Goal: Information Seeking & Learning: Find specific fact

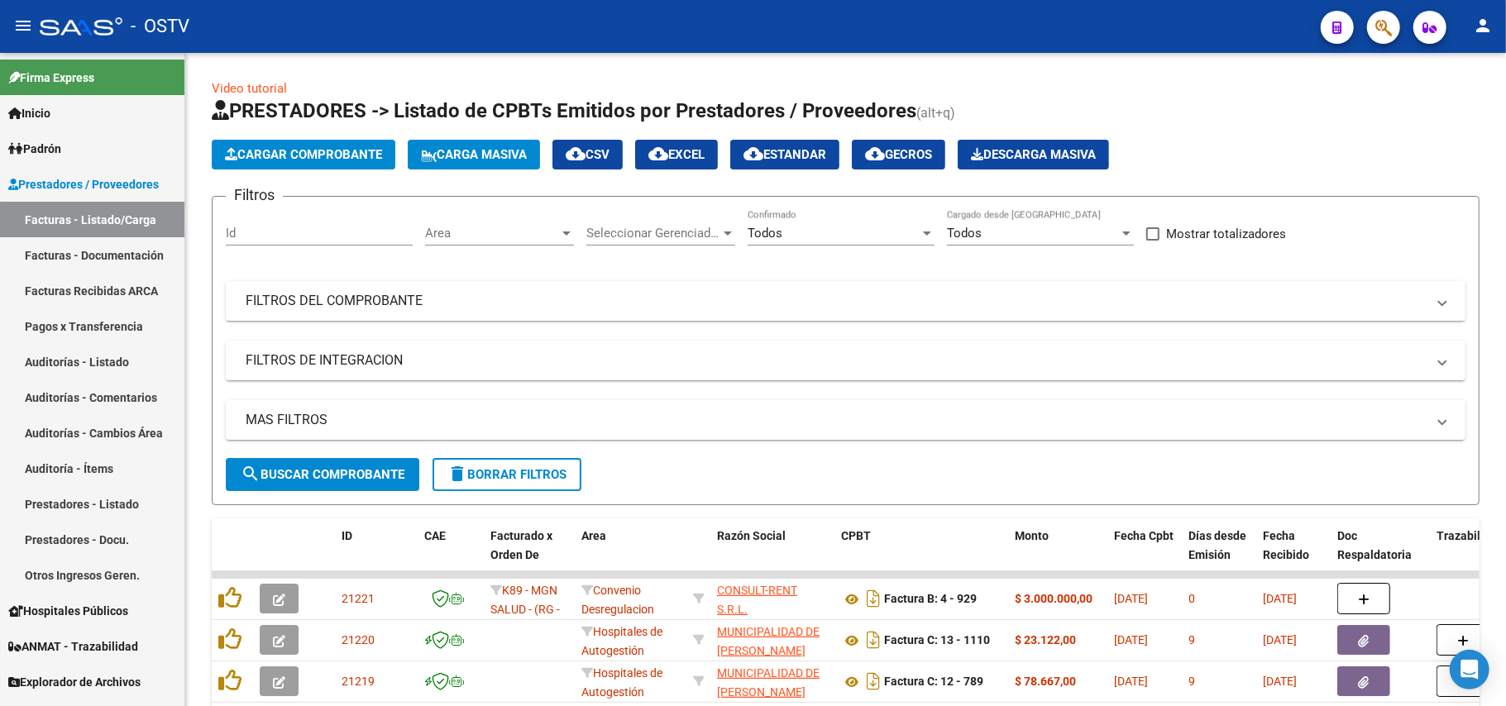
click at [375, 467] on span "search Buscar Comprobante" at bounding box center [323, 474] width 164 height 15
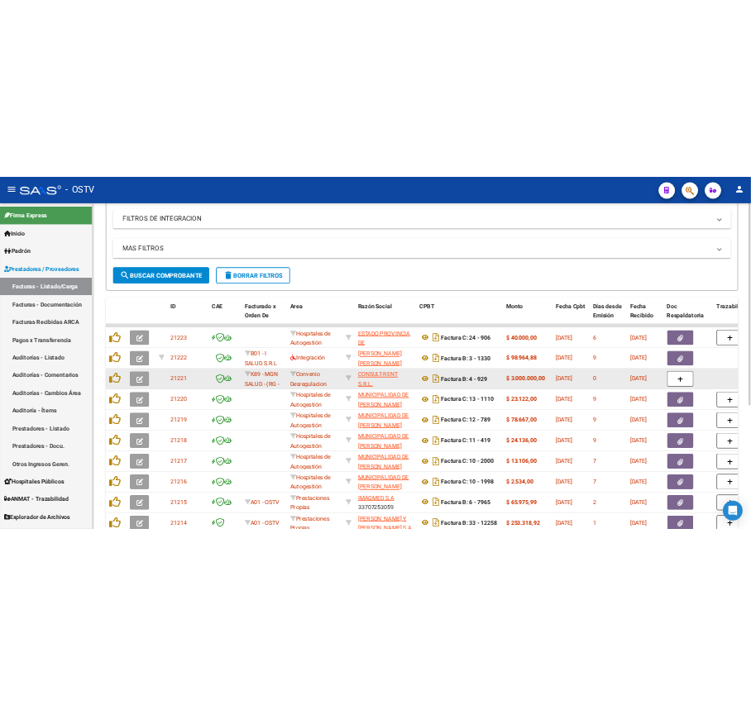
scroll to position [331, 0]
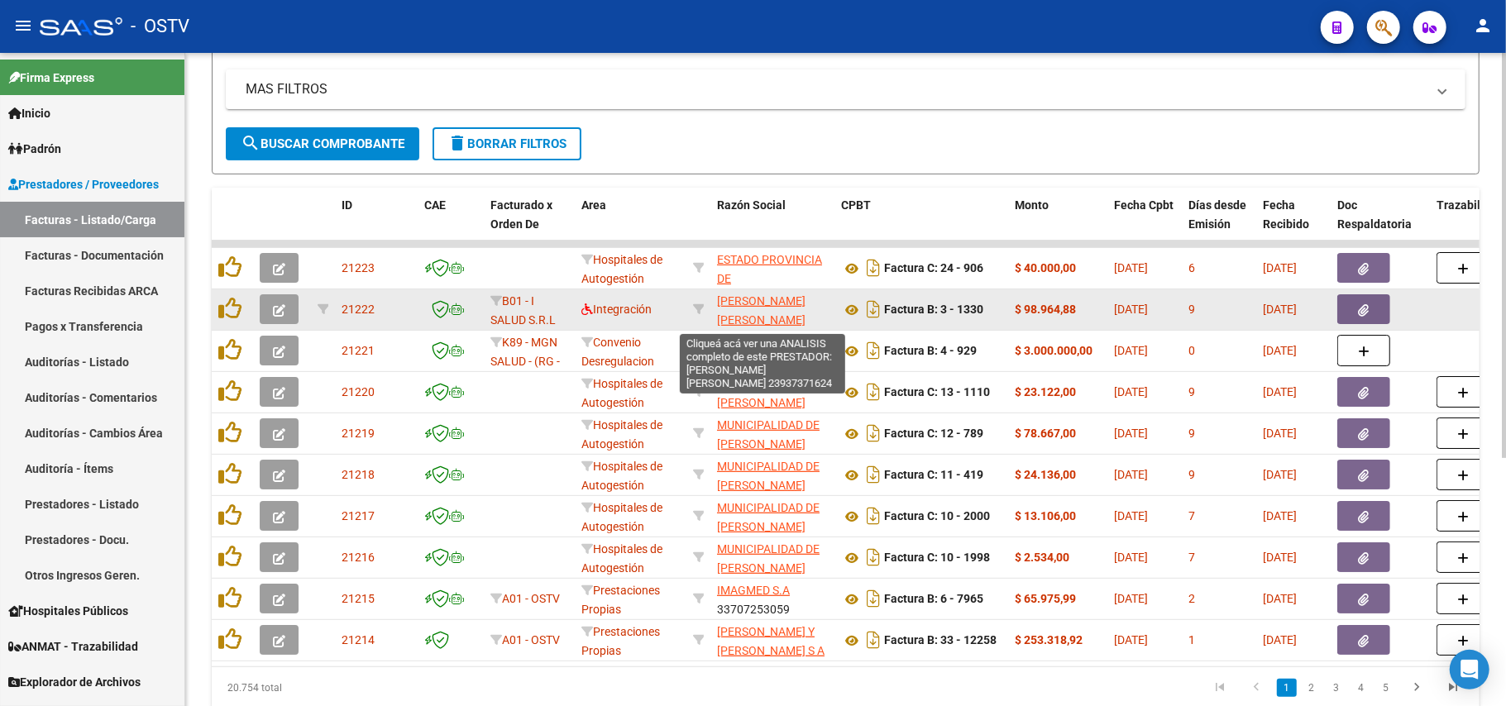
click at [720, 314] on span "[PERSON_NAME]" at bounding box center [761, 310] width 88 height 32
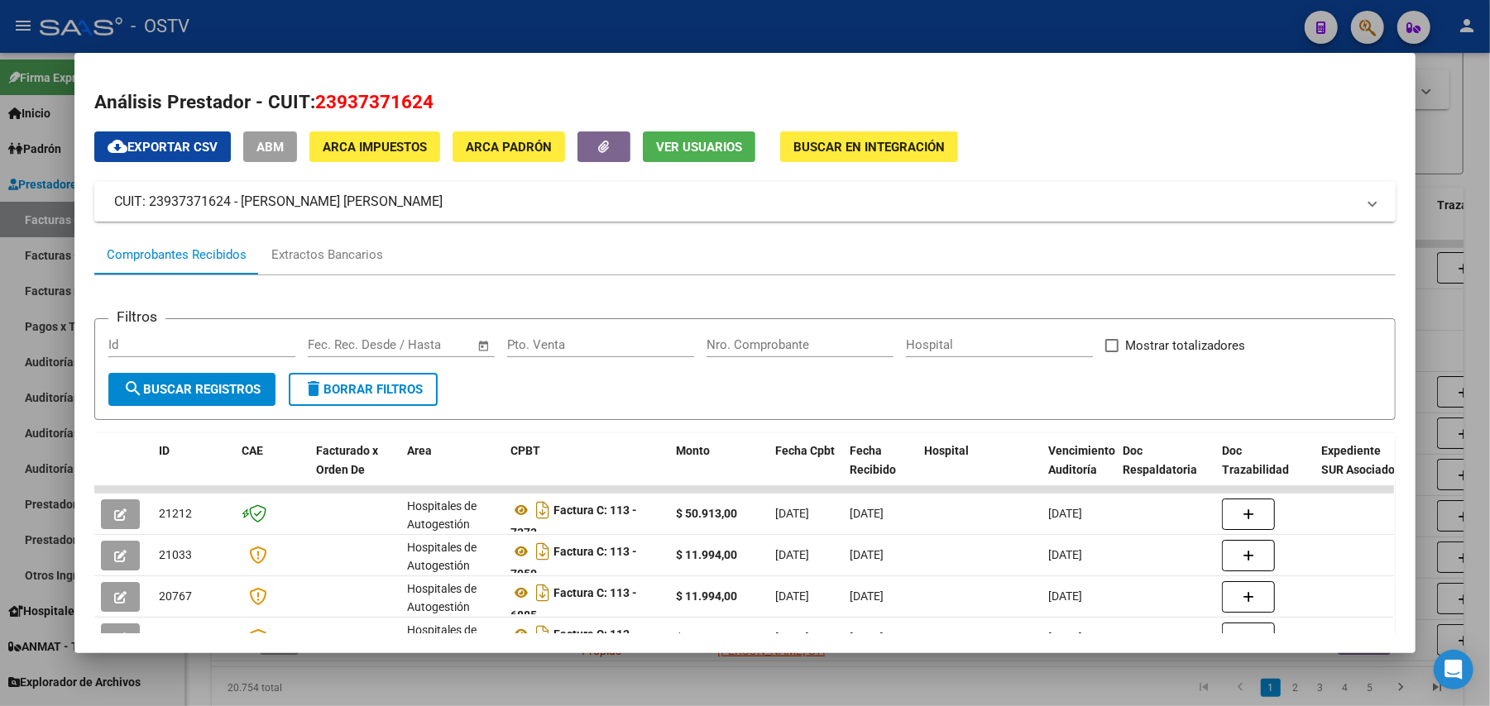
drag, startPoint x: 451, startPoint y: 194, endPoint x: 236, endPoint y: 206, distance: 215.4
click at [236, 206] on mat-panel-title "CUIT: 23937371624 - ESCOBAR ARECO NILZA AMADA" at bounding box center [734, 202] width 1241 height 20
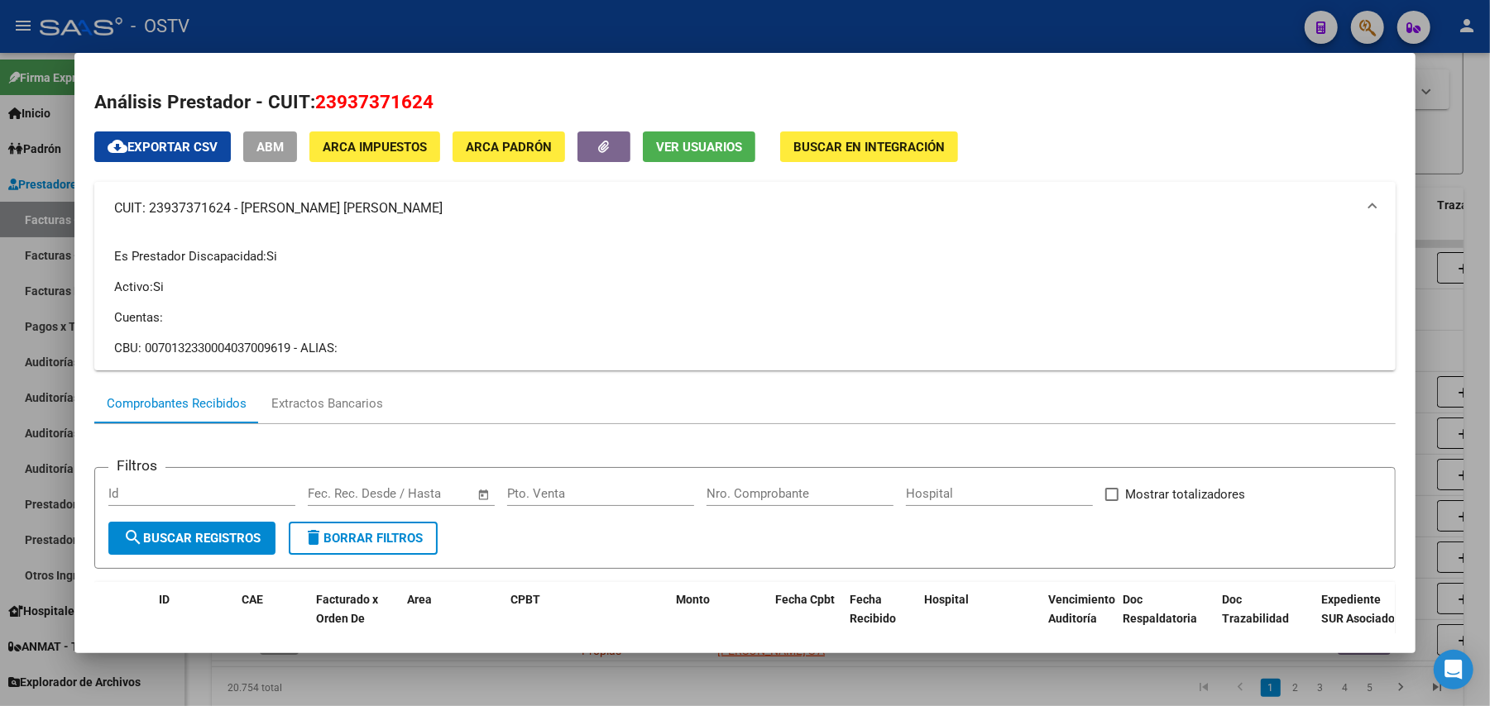
copy mat-panel-title "[PERSON_NAME]"
click at [701, 14] on div at bounding box center [745, 353] width 1490 height 706
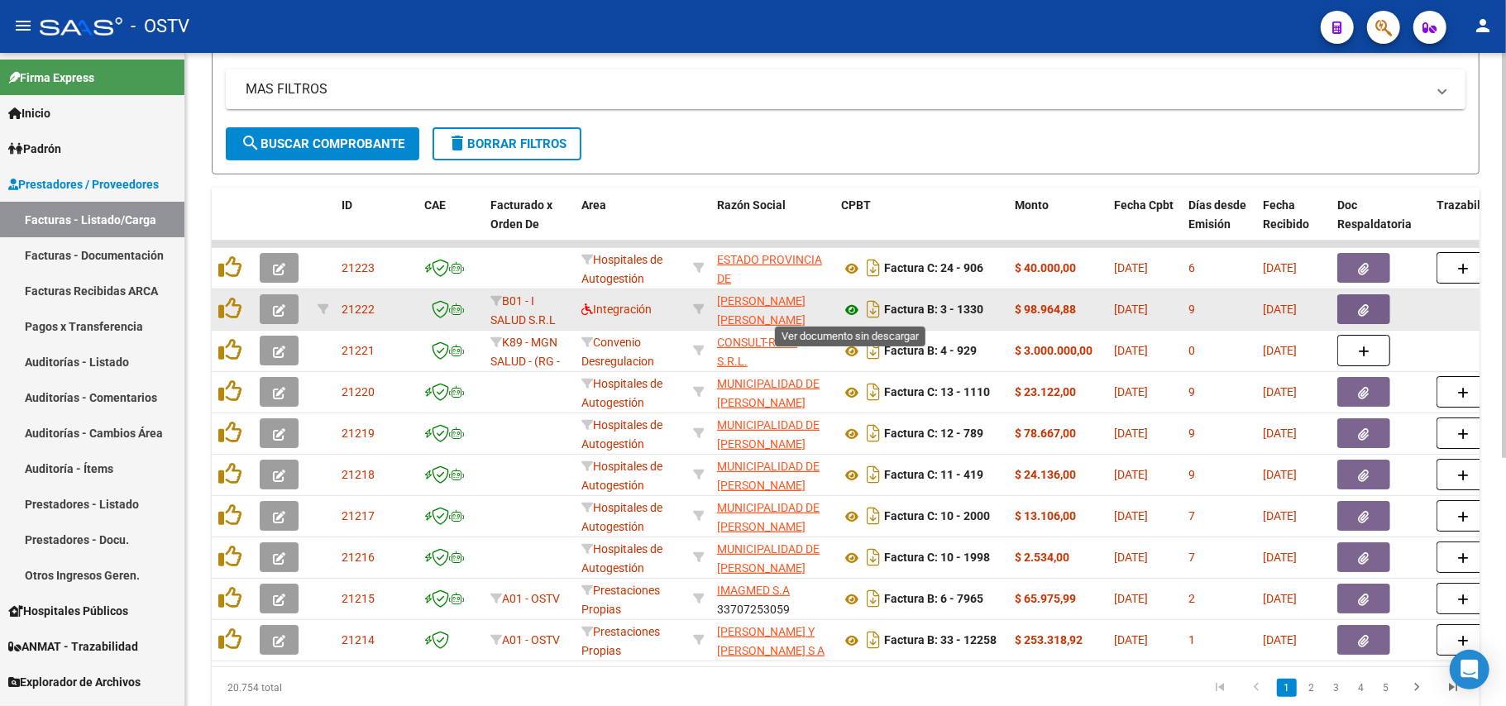
click at [850, 316] on icon at bounding box center [852, 310] width 22 height 20
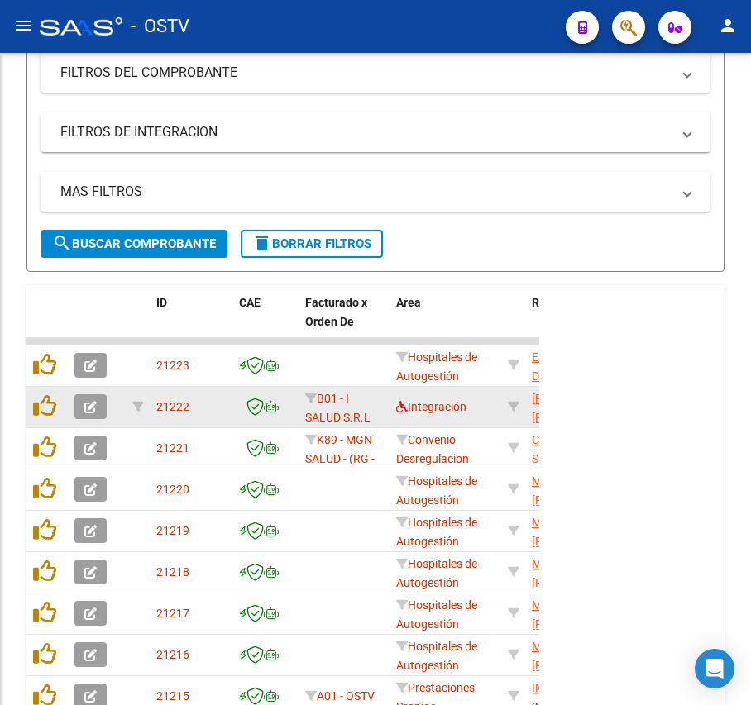
scroll to position [433, 0]
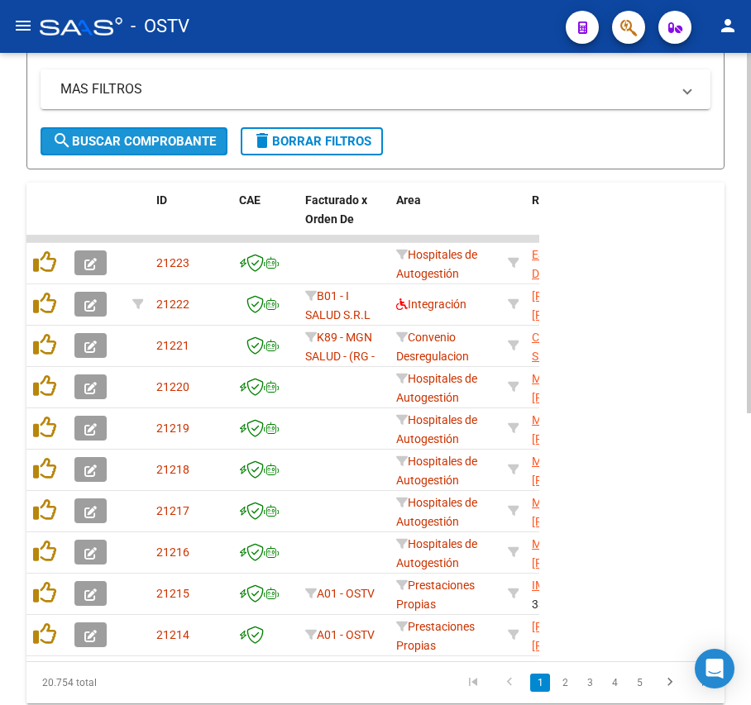
click at [156, 134] on span "search Buscar Comprobante" at bounding box center [134, 141] width 164 height 15
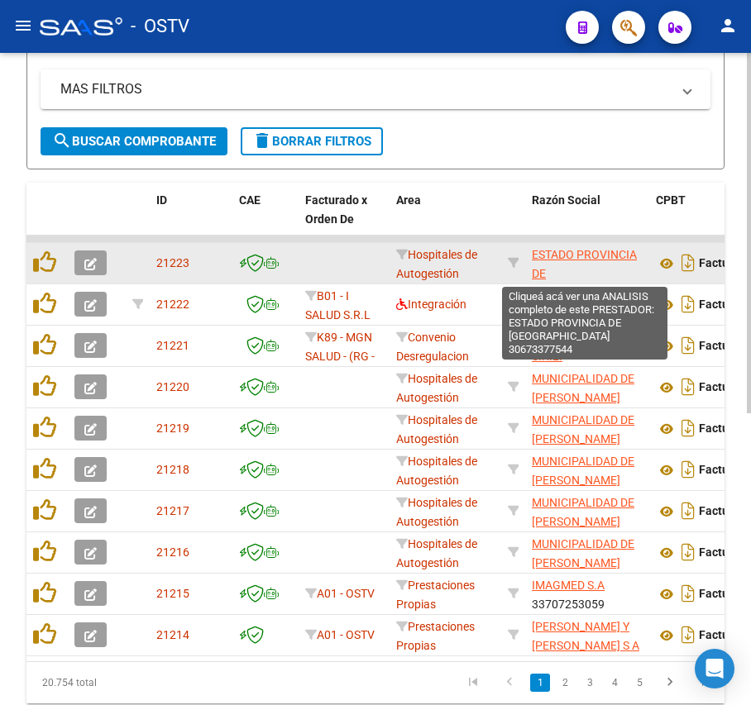
click at [586, 269] on span "ESTADO PROVINCIA DE [GEOGRAPHIC_DATA][PERSON_NAME]" at bounding box center [588, 273] width 112 height 51
type textarea "30673377544"
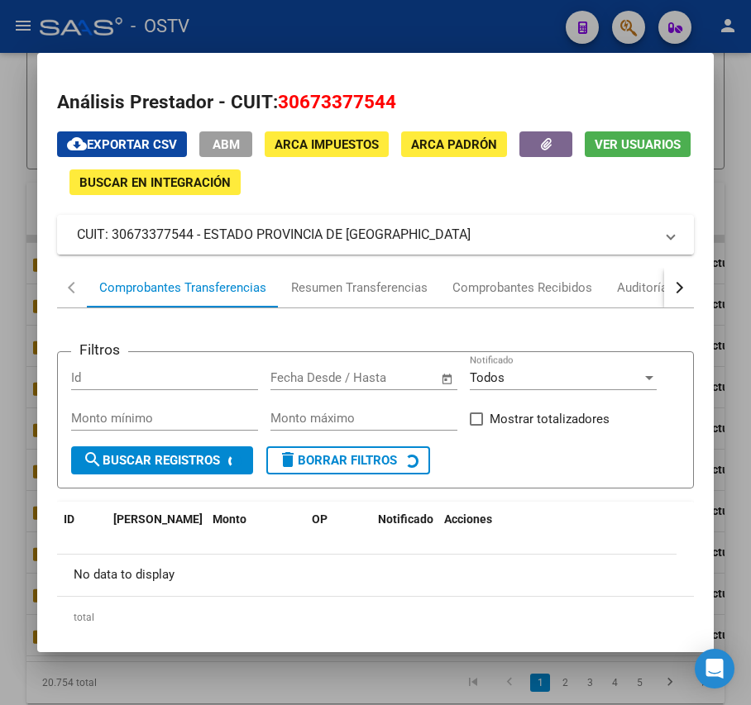
click at [392, 235] on mat-panel-title "CUIT: 30673377544 - ESTADO PROVINCIA DE SAN LUIS" at bounding box center [365, 235] width 576 height 20
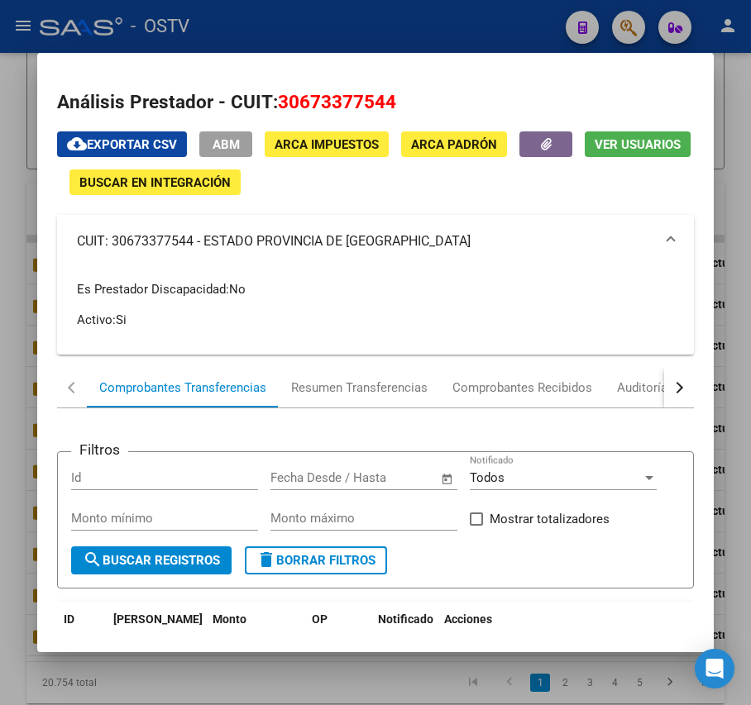
drag, startPoint x: 404, startPoint y: 235, endPoint x: 203, endPoint y: 243, distance: 200.3
click at [203, 243] on mat-panel-title "CUIT: 30673377544 - ESTADO PROVINCIA DE SAN LUIS" at bounding box center [365, 242] width 576 height 20
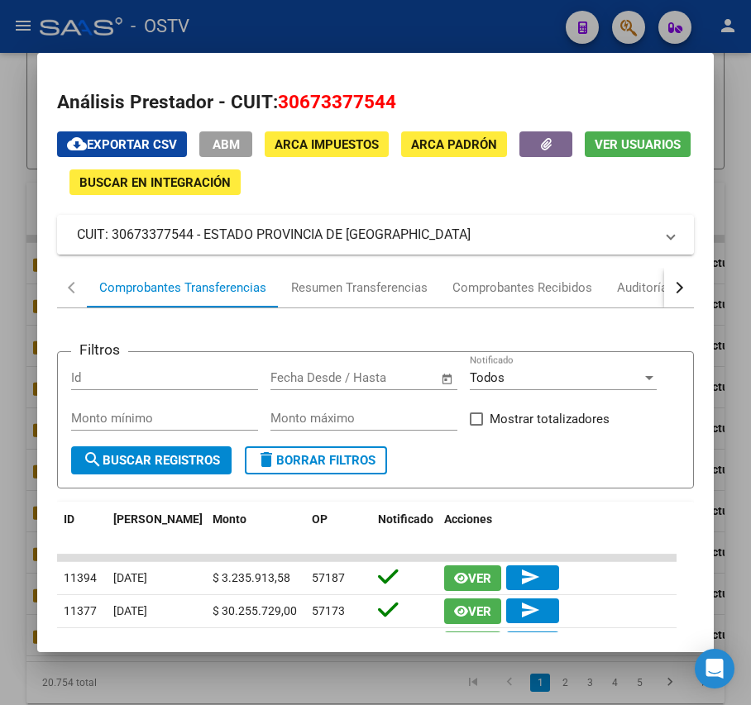
copy mat-panel-title "ESTADO PROVINCIA DE [GEOGRAPHIC_DATA][PERSON_NAME]"
click at [387, 18] on div at bounding box center [375, 352] width 751 height 705
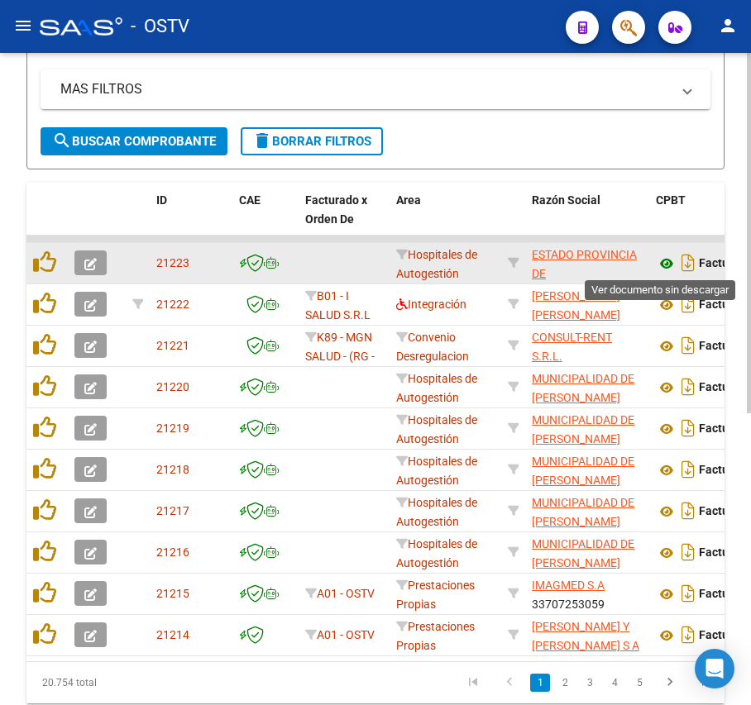
click at [666, 258] on icon at bounding box center [667, 264] width 22 height 20
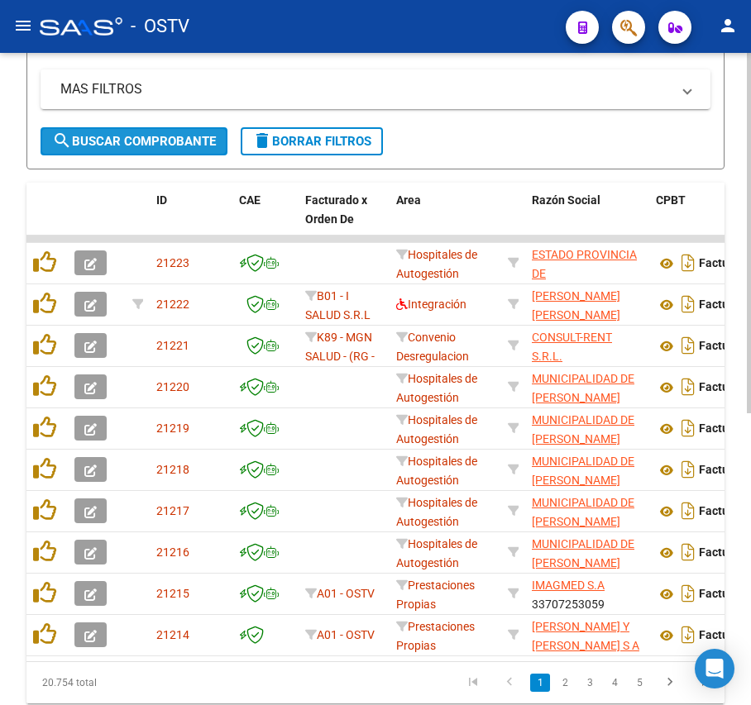
click at [185, 137] on span "search Buscar Comprobante" at bounding box center [134, 141] width 164 height 15
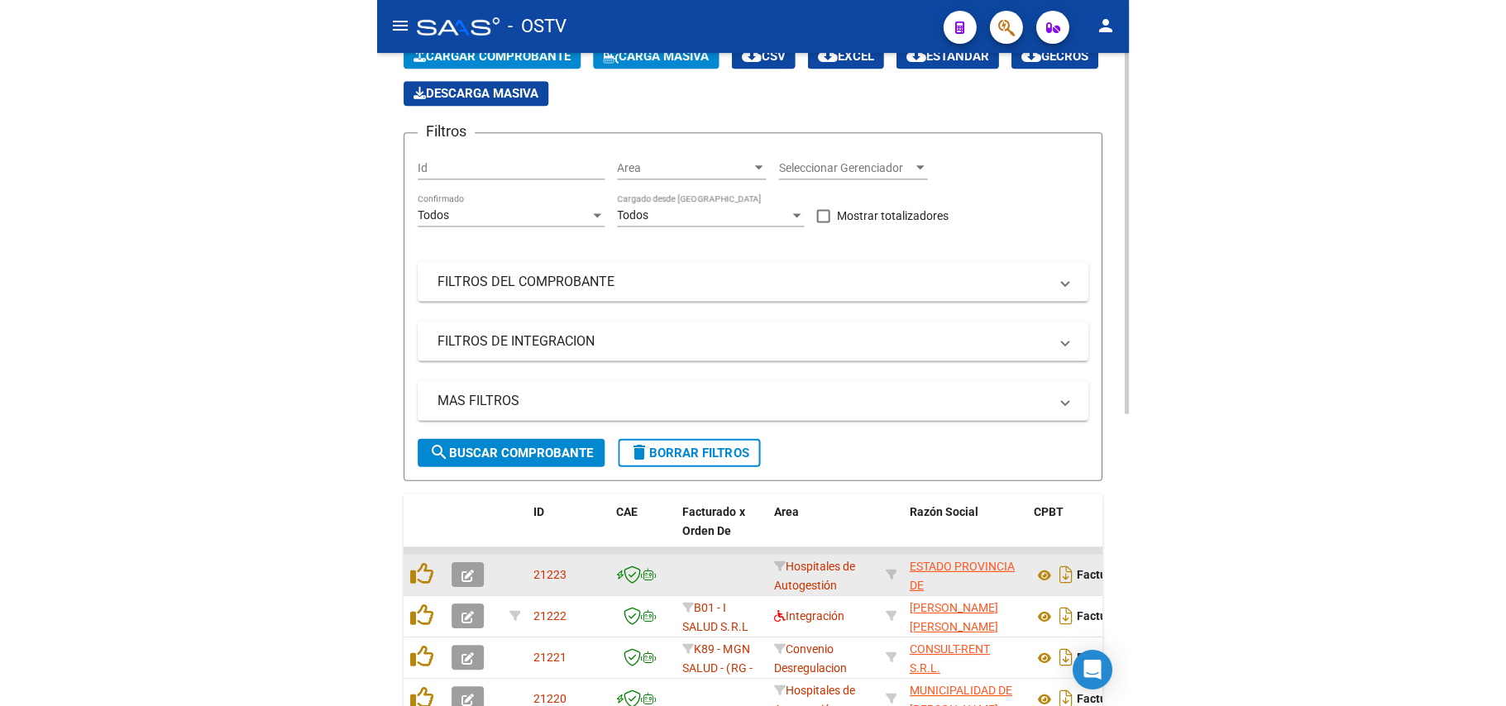
scroll to position [0, 0]
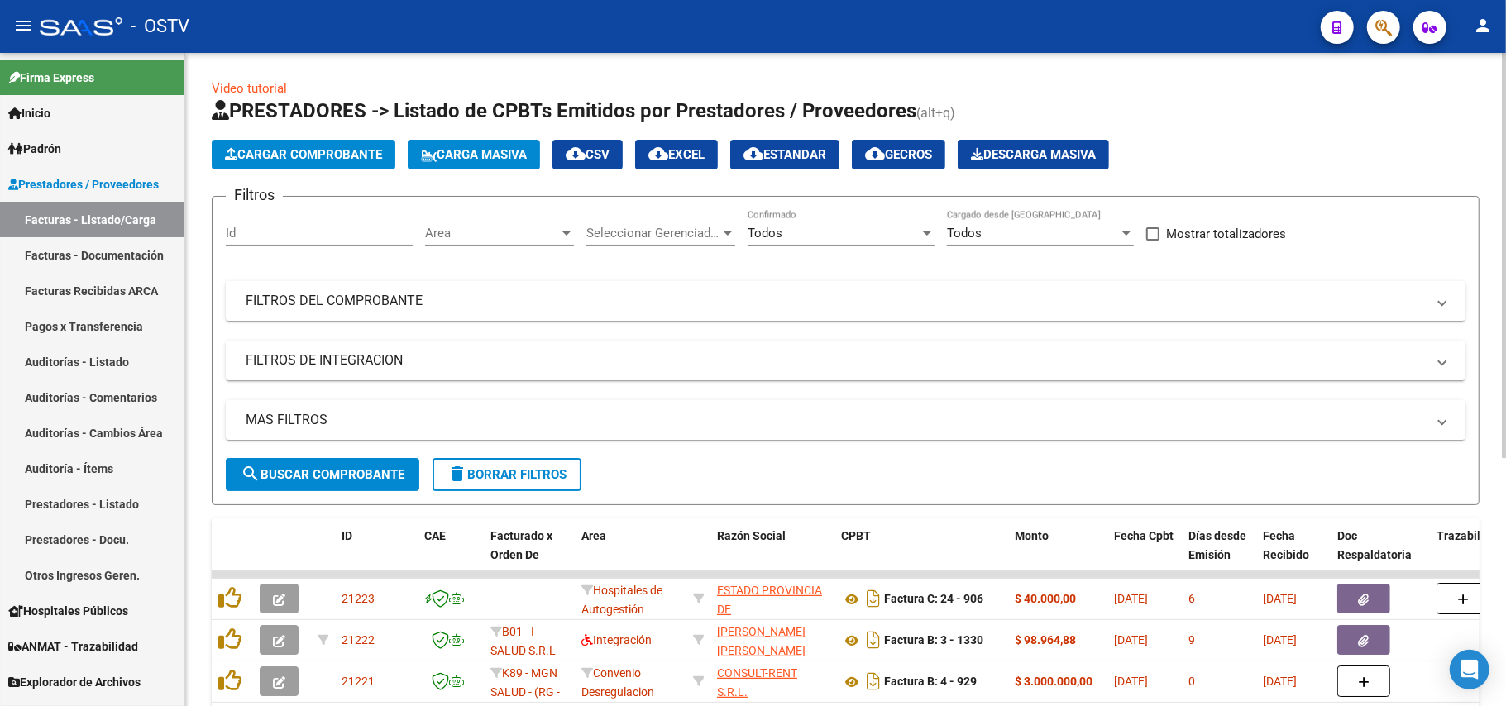
click at [380, 467] on span "search Buscar Comprobante" at bounding box center [323, 474] width 164 height 15
click at [395, 328] on div "Filtros Id Area Area Seleccionar Gerenciador Seleccionar Gerenciador Todos Conf…" at bounding box center [846, 334] width 1240 height 248
click at [380, 384] on div "Filtros Id Area Area Seleccionar Gerenciador Seleccionar Gerenciador Todos Conf…" at bounding box center [846, 334] width 1240 height 248
click at [387, 316] on mat-expansion-panel-header "FILTROS DEL COMPROBANTE" at bounding box center [846, 301] width 1240 height 40
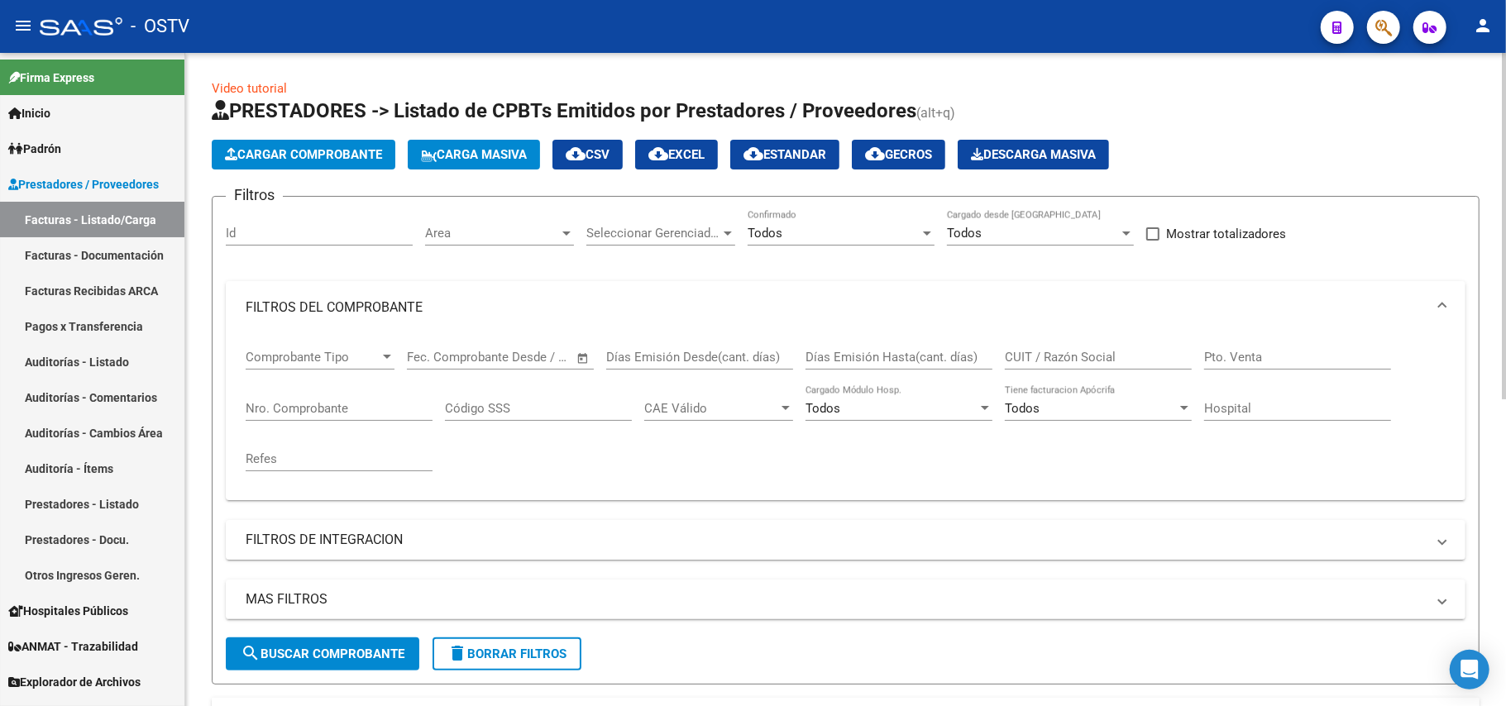
click at [338, 409] on input "Nro. Comprobante" at bounding box center [339, 408] width 187 height 15
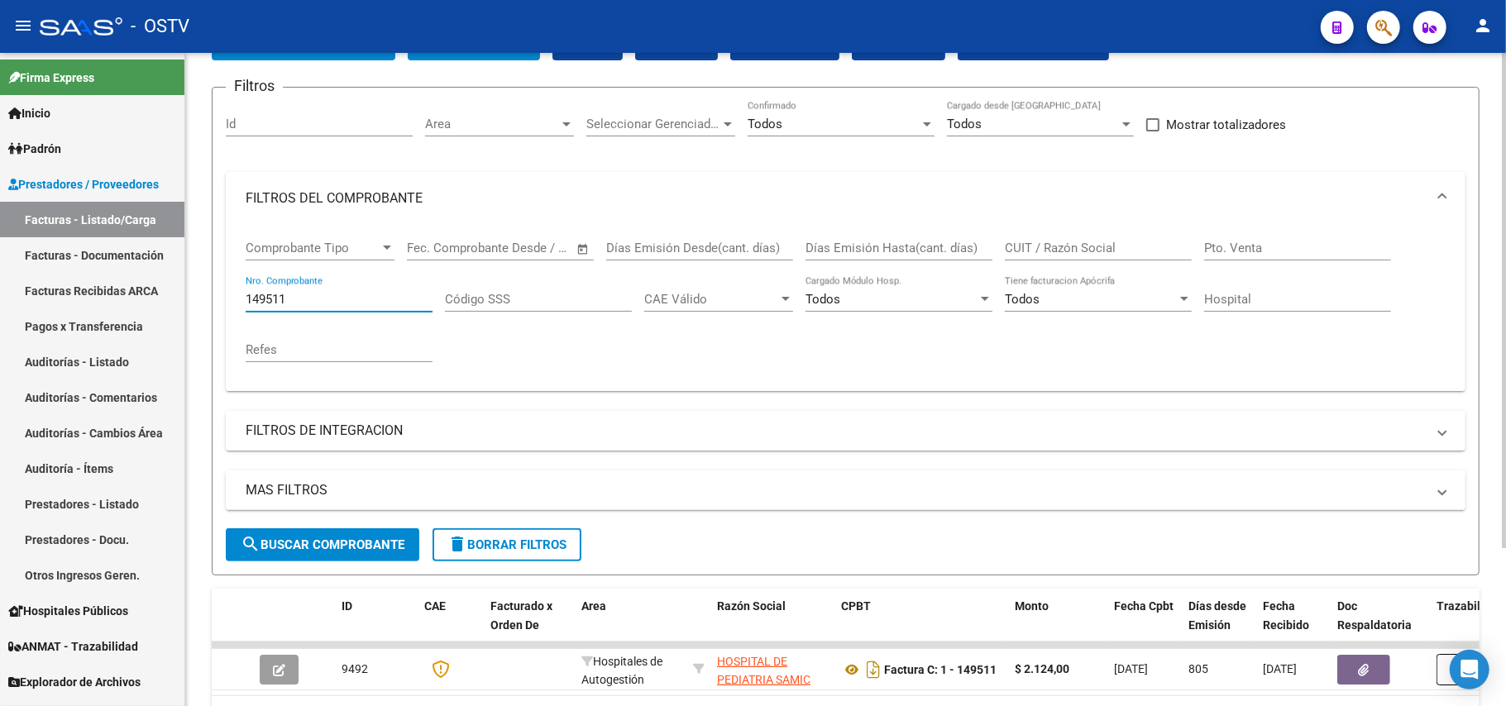
scroll to position [210, 0]
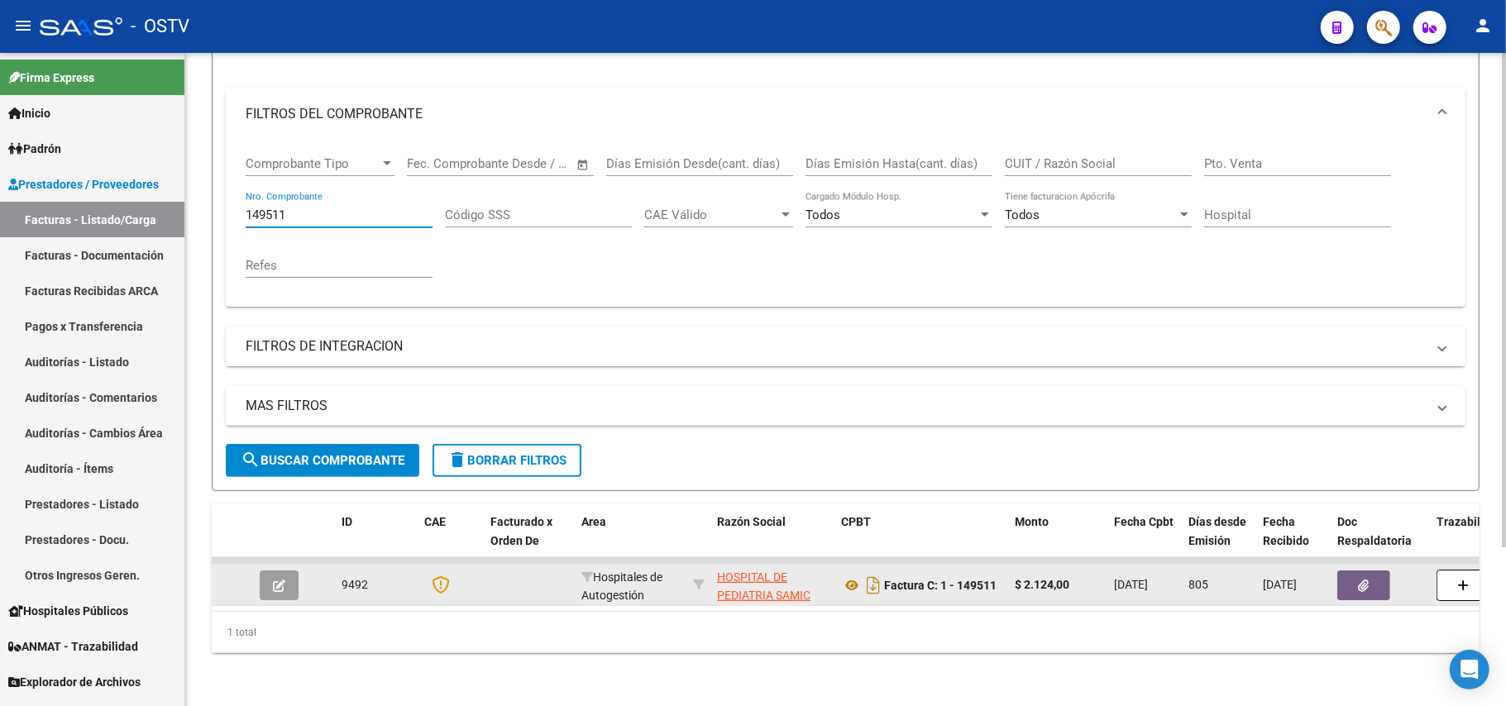
type input "149511"
click at [276, 576] on button "button" at bounding box center [279, 586] width 39 height 30
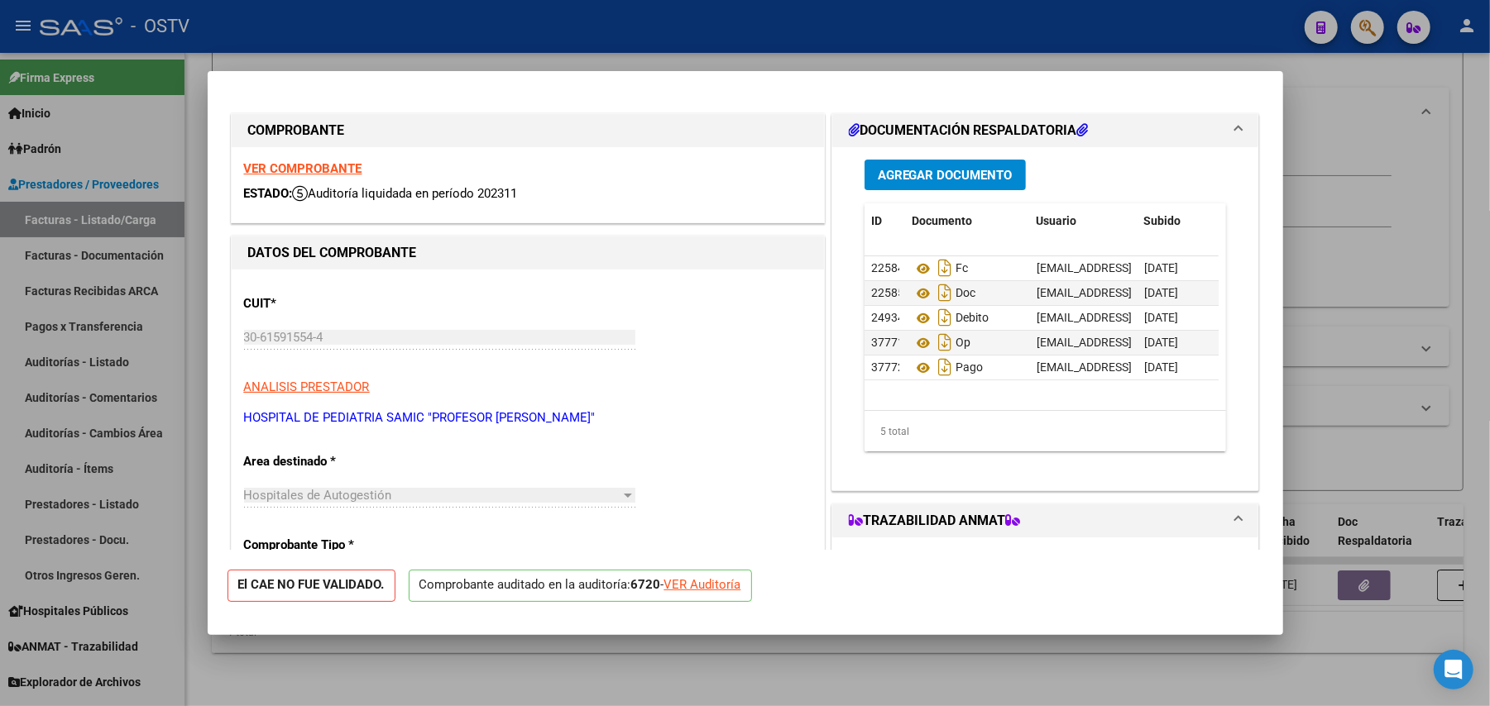
click at [1484, 192] on div at bounding box center [745, 353] width 1490 height 706
type input "$ 0,00"
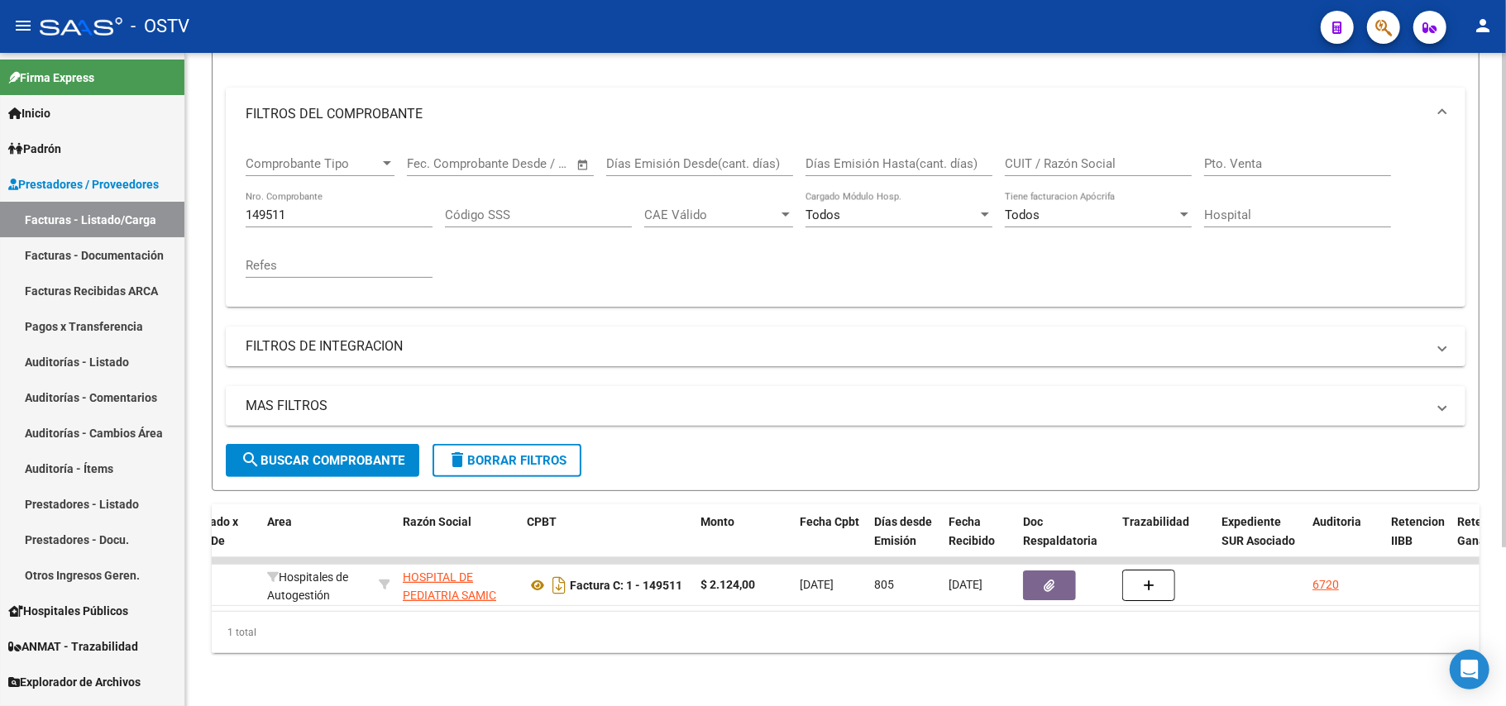
scroll to position [0, 0]
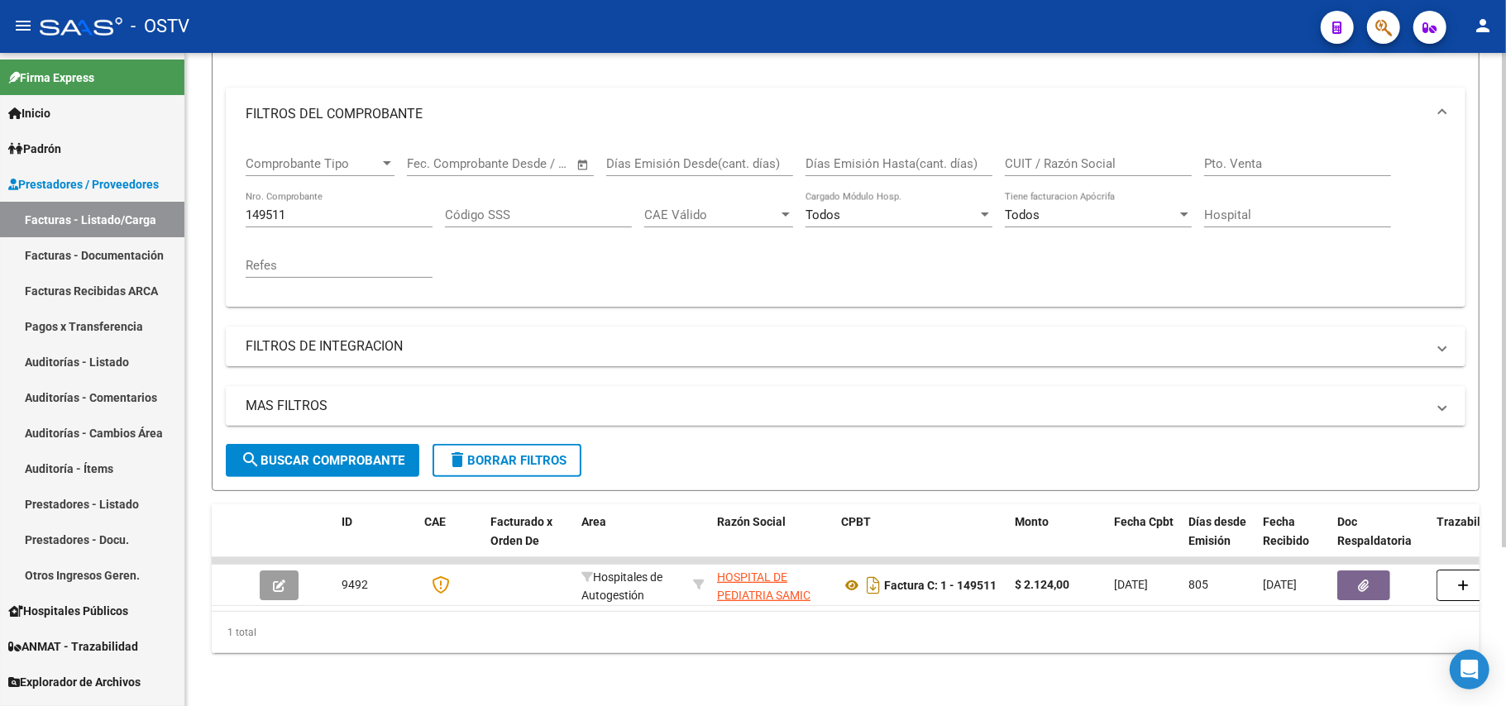
click at [1059, 486] on div "Video tutorial PRESTADORES -> Listado de CPBTs Emitidos por Prestadores / Prove…" at bounding box center [846, 270] width 1268 height 768
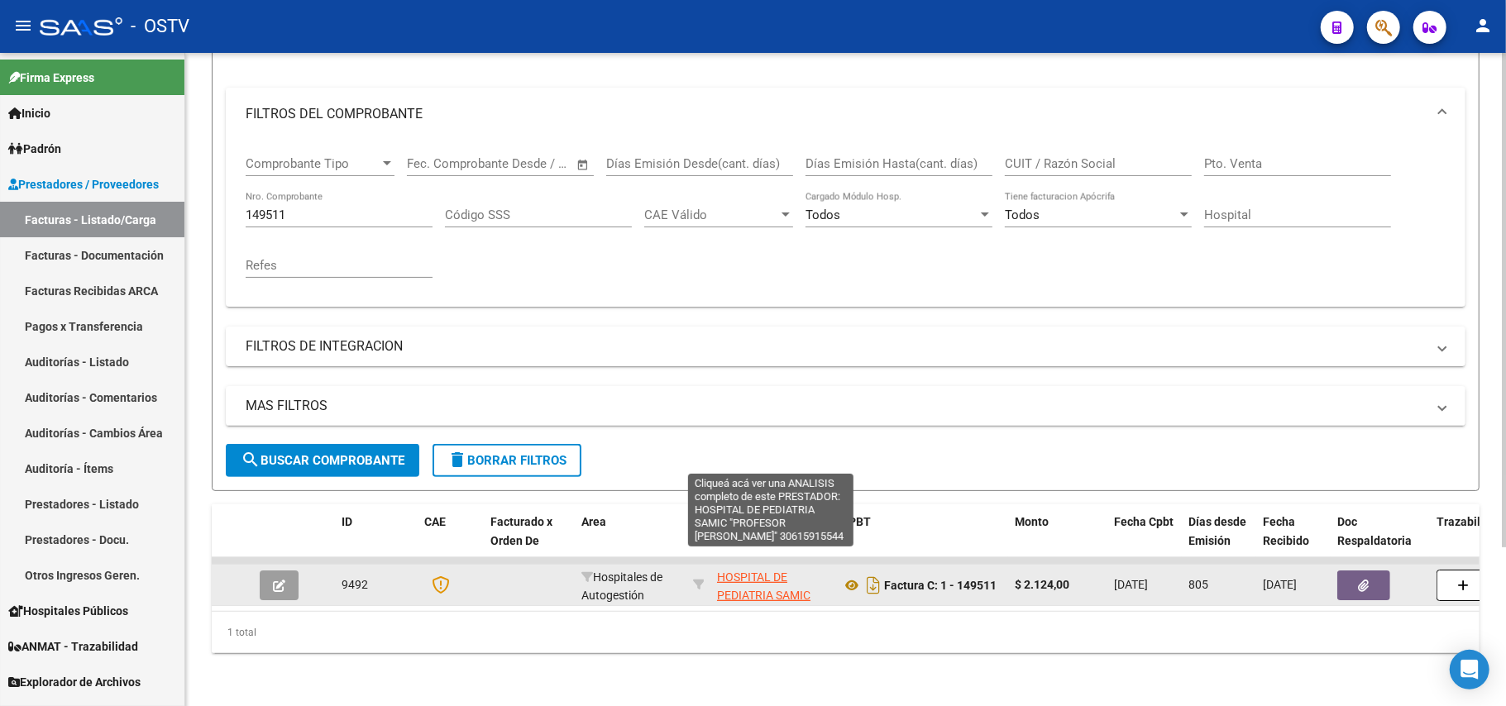
click at [736, 572] on span "HOSPITAL DE PEDIATRIA SAMIC "PROFESOR [PERSON_NAME]"" at bounding box center [763, 605] width 93 height 69
type textarea "30615915544"
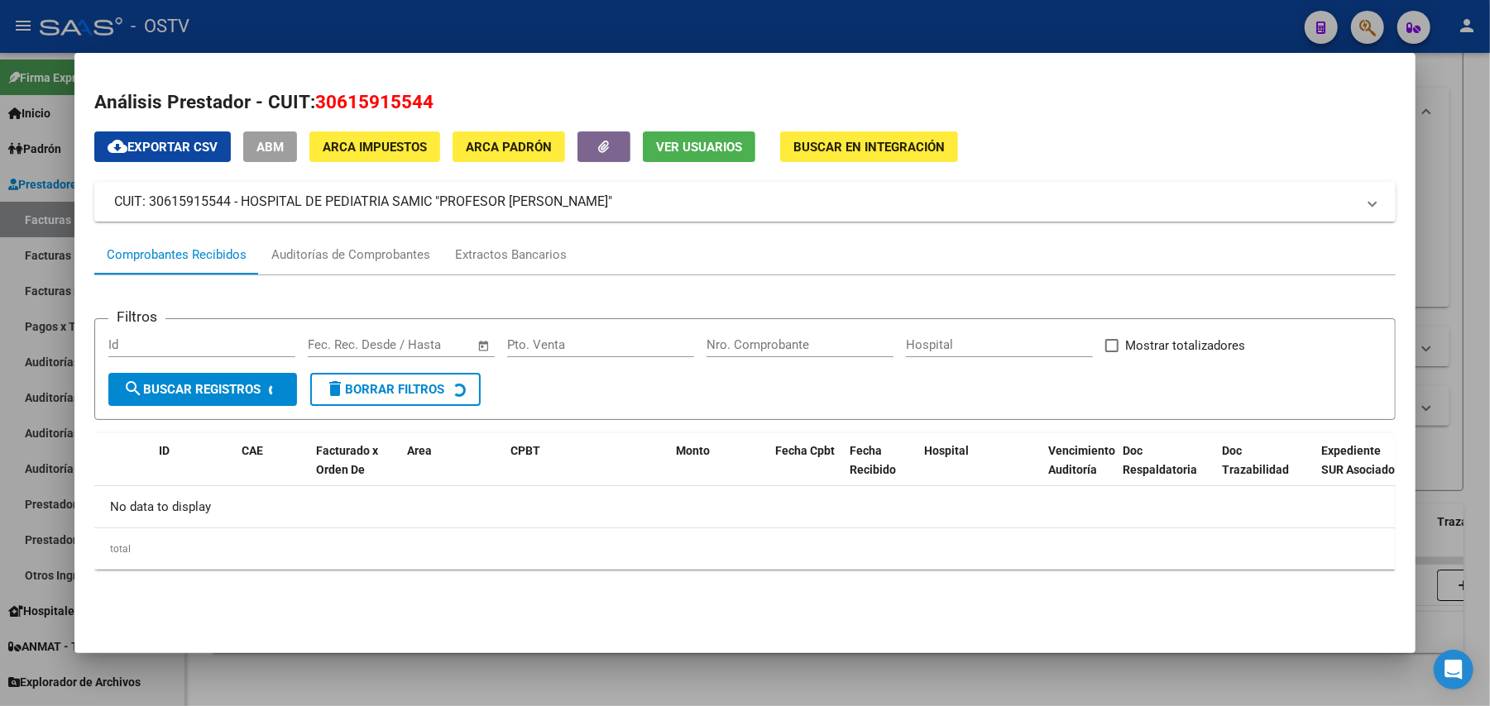
drag, startPoint x: 427, startPoint y: 111, endPoint x: 308, endPoint y: 103, distance: 118.5
click at [308, 103] on h2 "Análisis Prestador - CUIT: 30615915544" at bounding box center [744, 102] width 1301 height 28
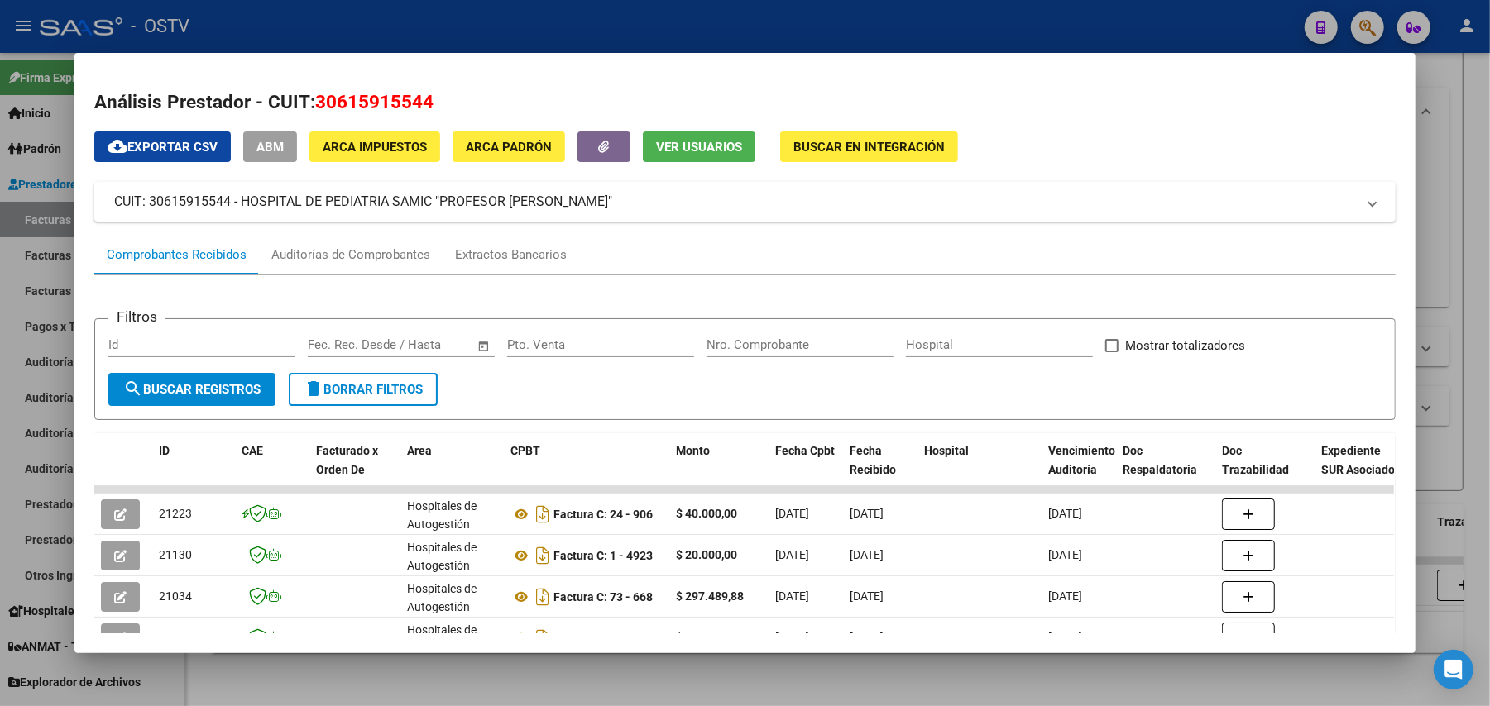
copy span "30615915544"
click at [423, 8] on div at bounding box center [745, 353] width 1490 height 706
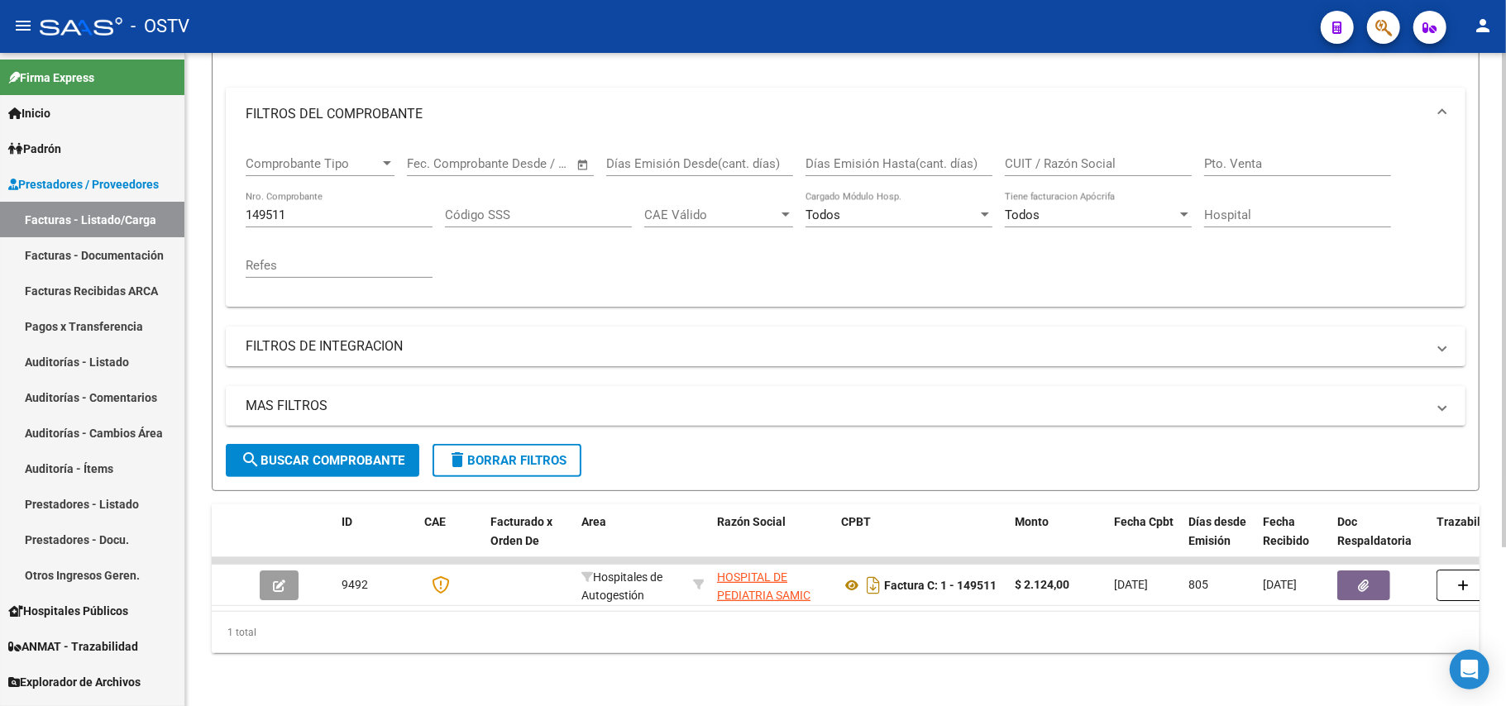
click at [359, 192] on div "149511 Nro. Comprobante" at bounding box center [339, 210] width 187 height 36
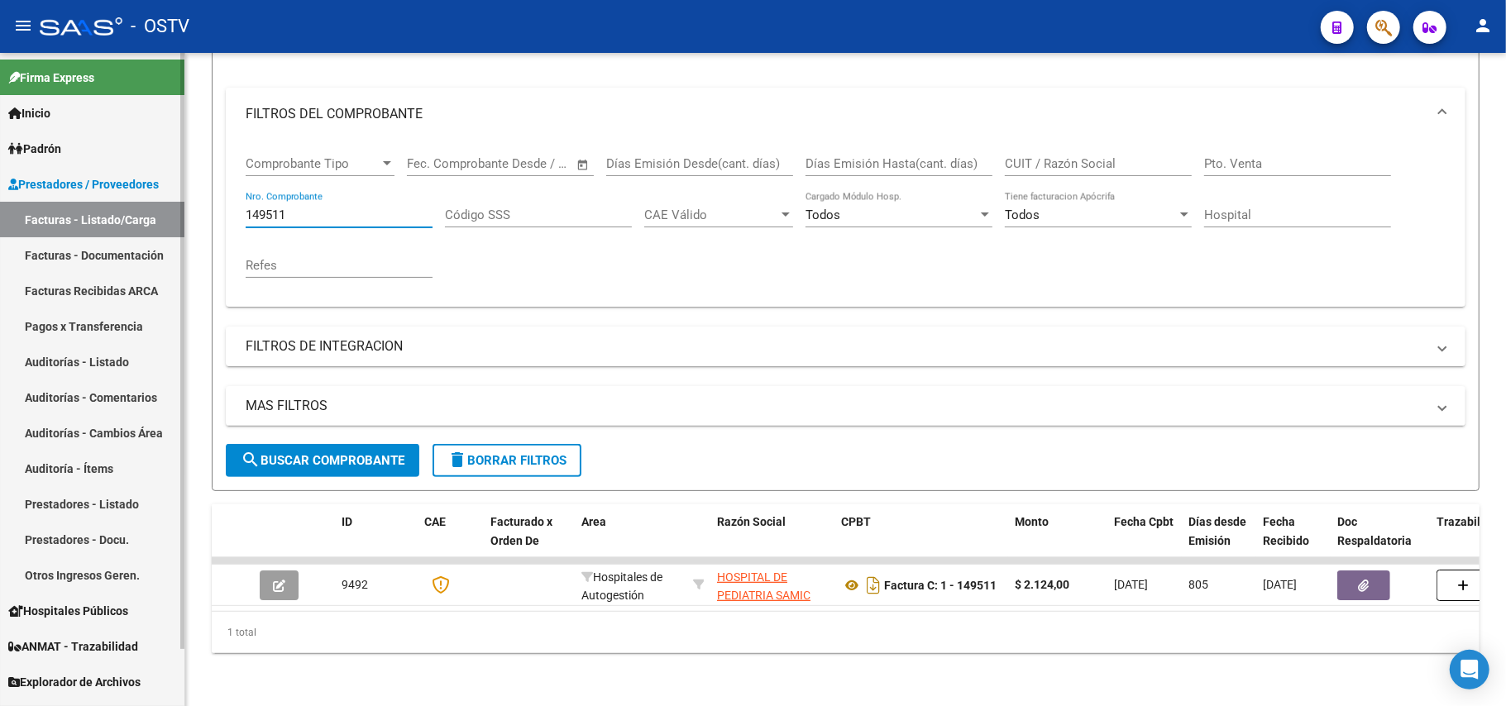
drag, startPoint x: 365, startPoint y: 196, endPoint x: 0, endPoint y: 199, distance: 364.8
click at [0, 199] on mat-sidenav-container "Firma Express Inicio Instructivos Contacto OS Padrón Afiliados Empadronados Mov…" at bounding box center [753, 379] width 1506 height 653
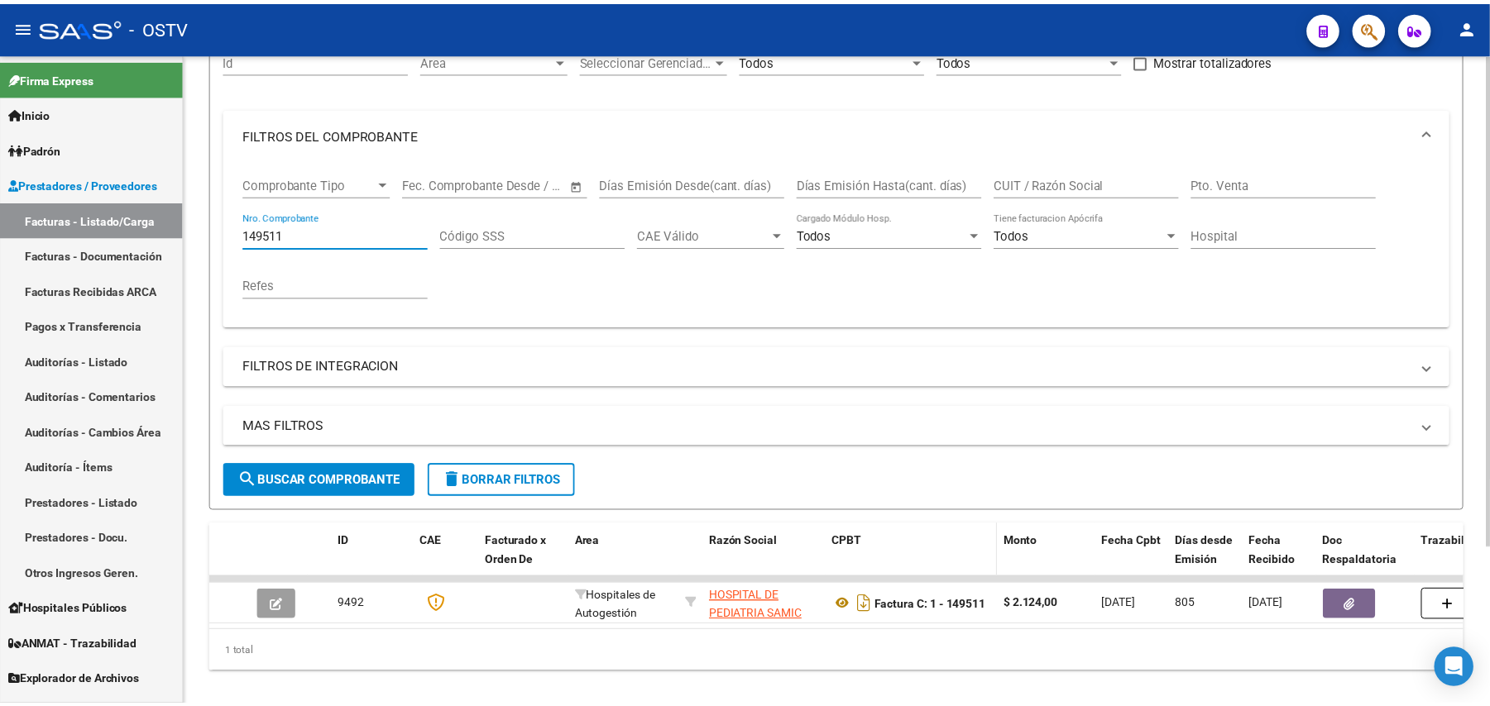
scroll to position [210, 0]
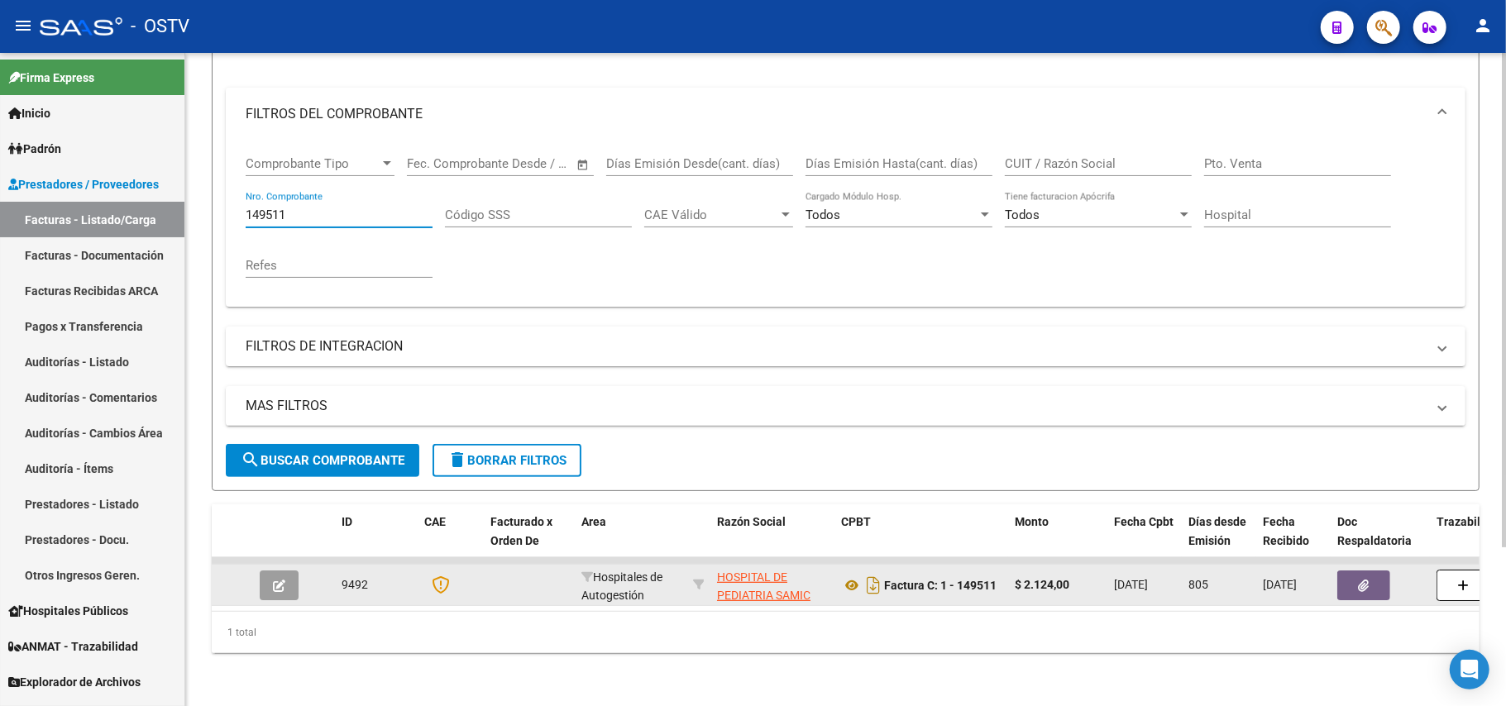
type input "149511"
click at [273, 580] on icon "button" at bounding box center [279, 586] width 12 height 12
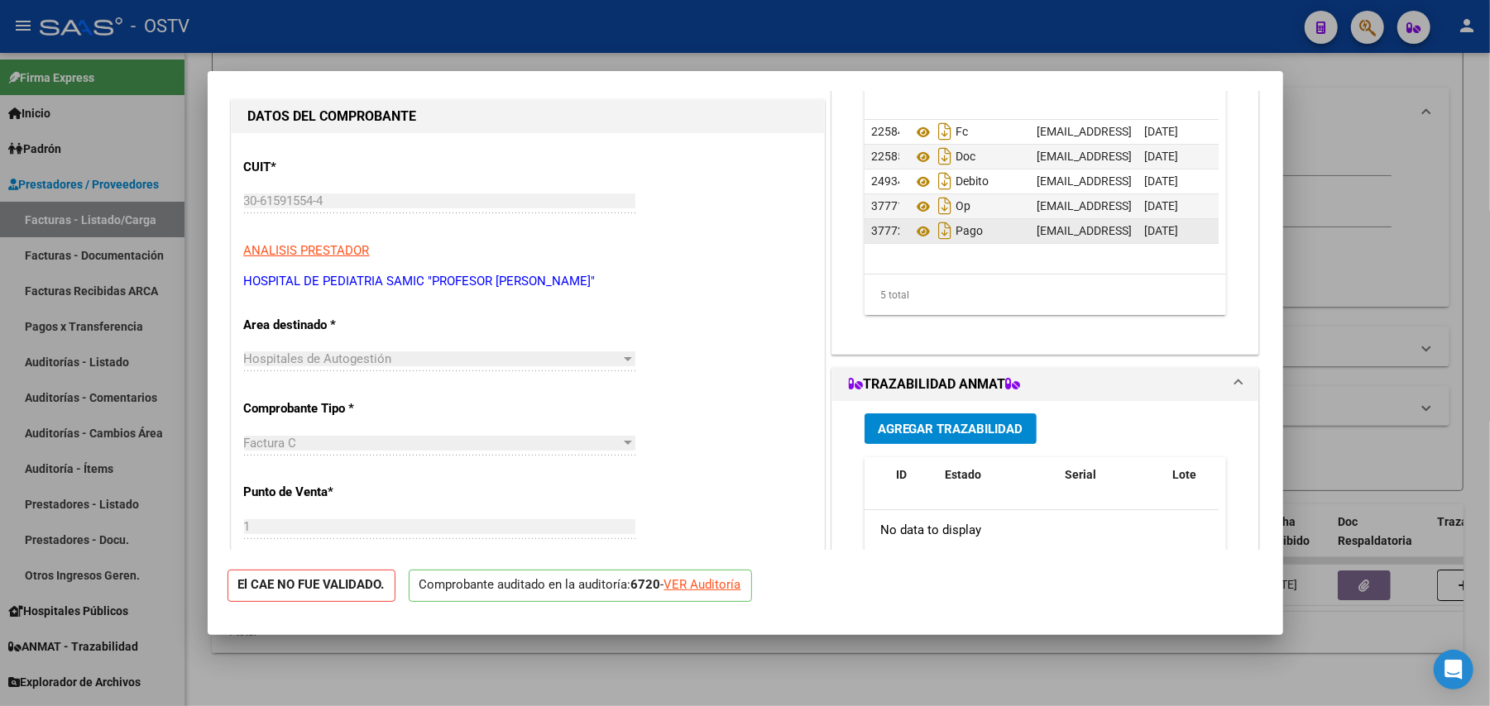
scroll to position [0, 0]
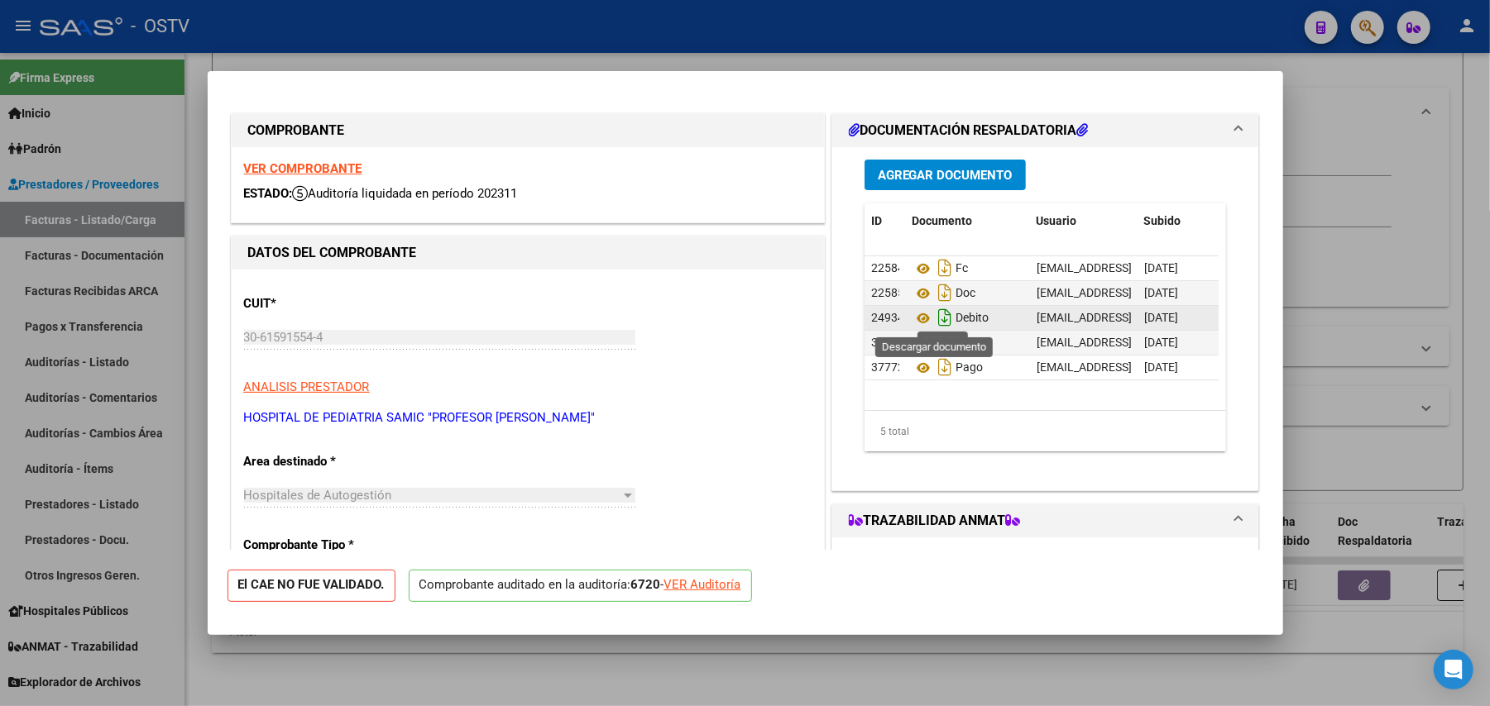
click at [934, 318] on icon "Descargar documento" at bounding box center [945, 317] width 22 height 26
click at [1350, 315] on div at bounding box center [745, 353] width 1490 height 706
type input "$ 0,00"
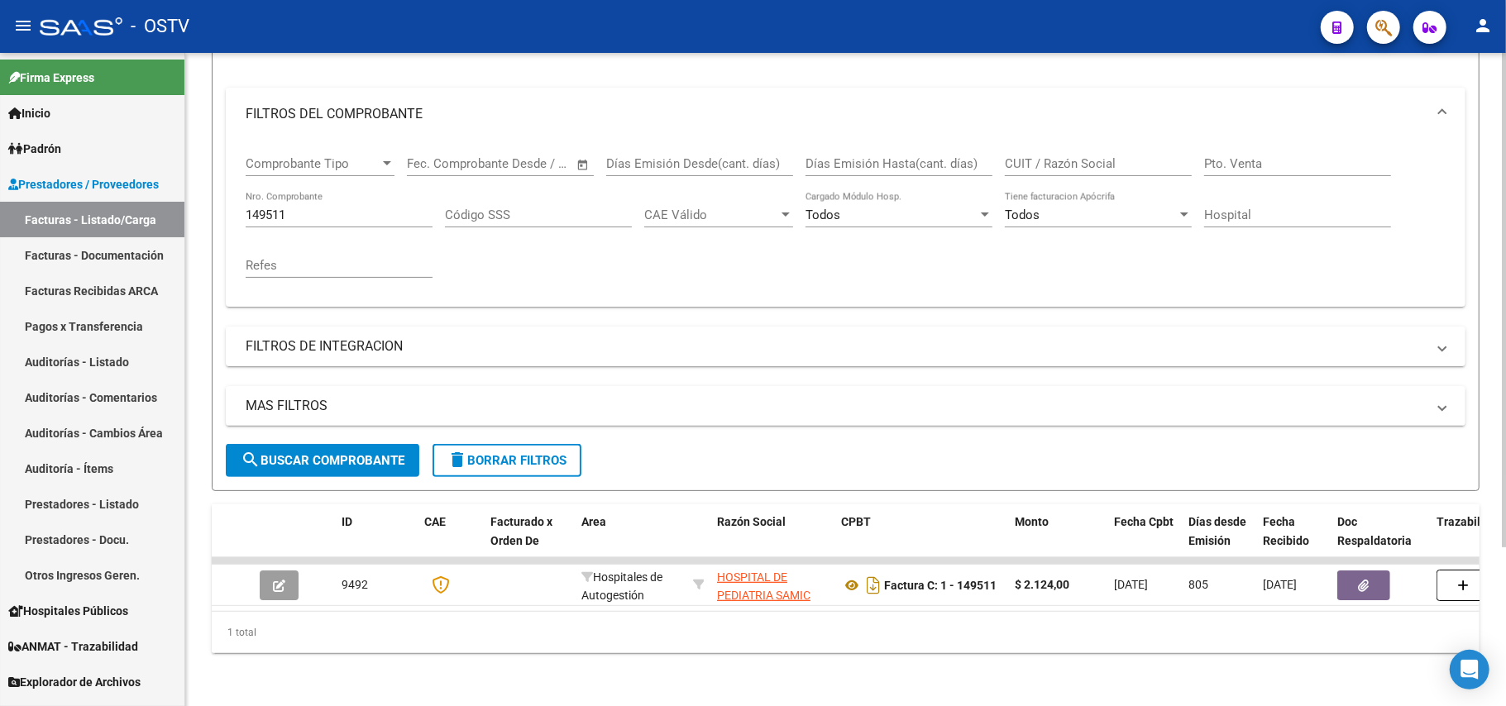
click at [375, 208] on input "149511" at bounding box center [339, 215] width 187 height 15
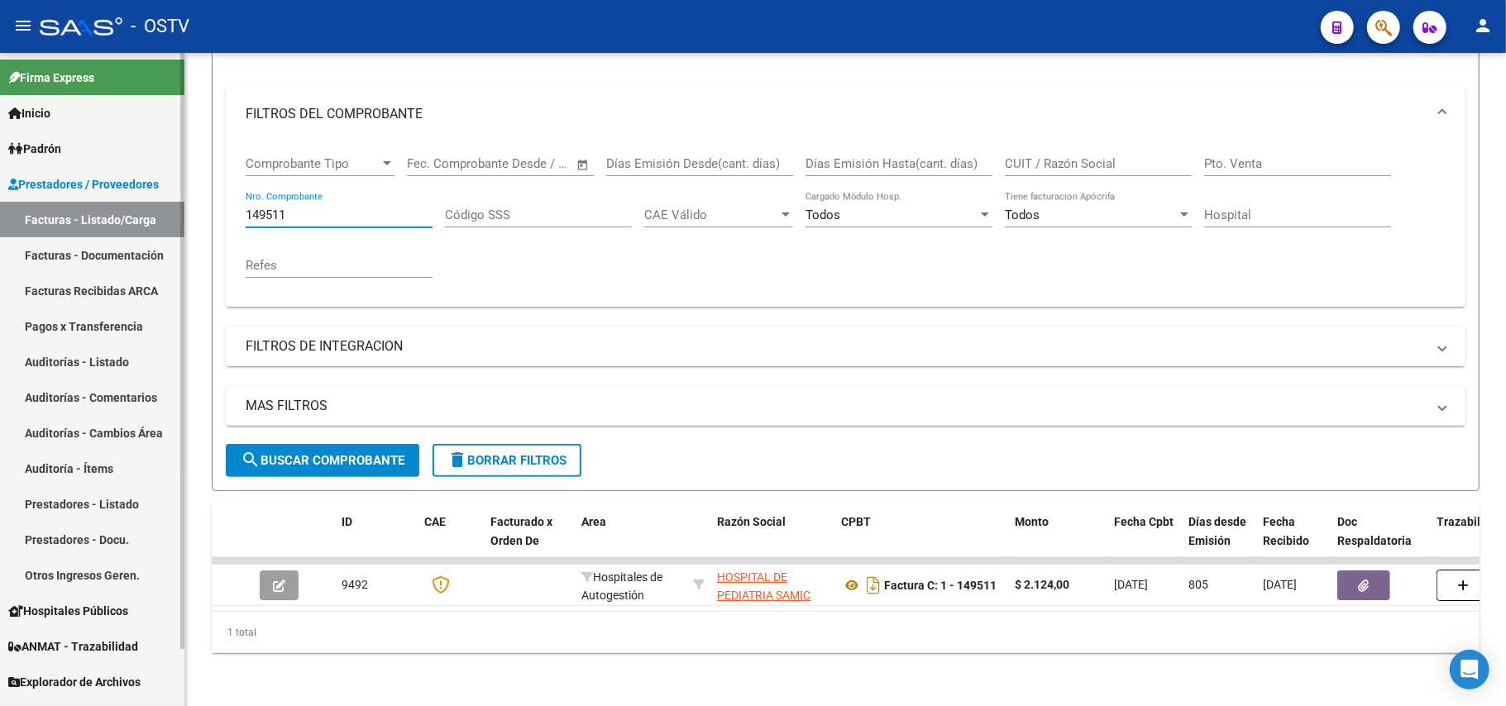
drag, startPoint x: 374, startPoint y: 200, endPoint x: 0, endPoint y: 197, distance: 373.9
click at [0, 197] on mat-sidenav-container "Firma Express Inicio Instructivos Contacto OS Padrón Afiliados Empadronados Mov…" at bounding box center [753, 379] width 1506 height 653
type input "1"
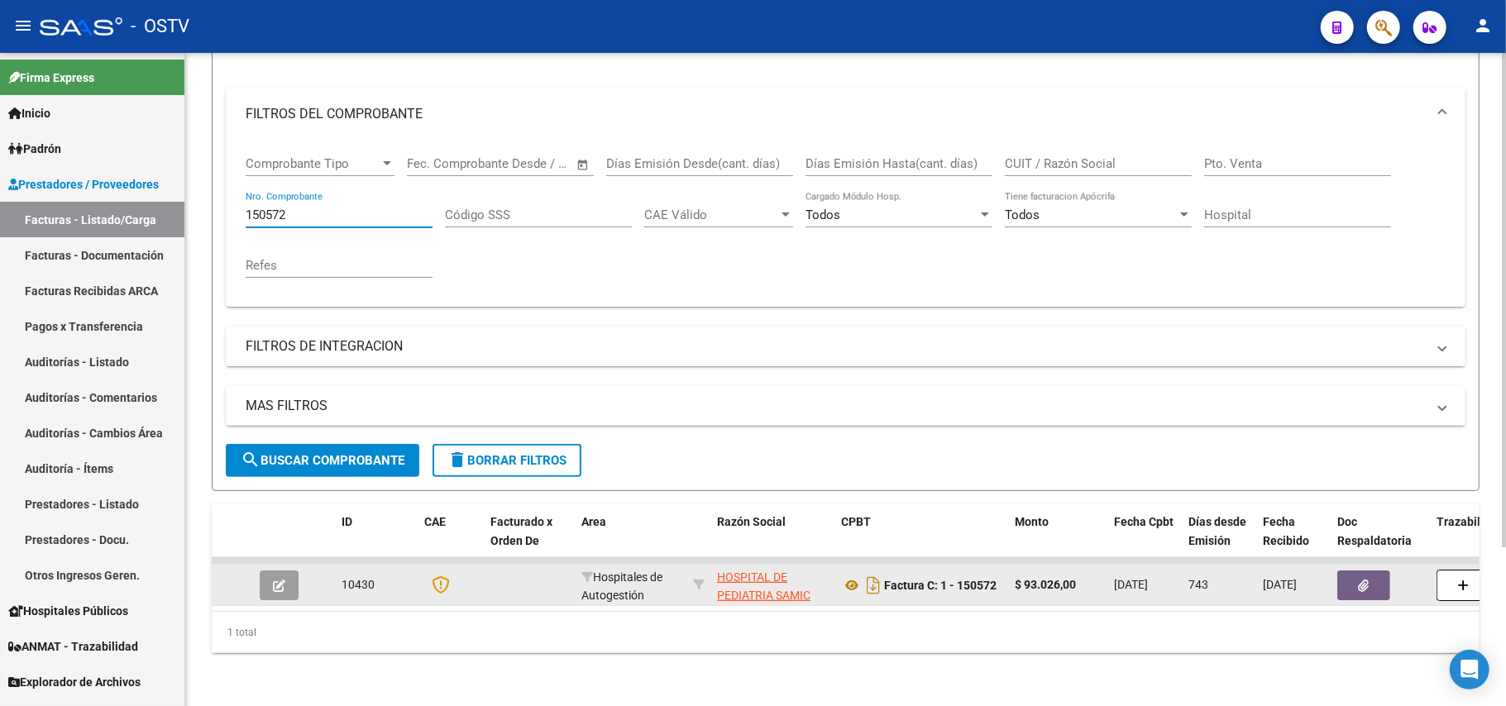
type input "150572"
click at [295, 571] on button "button" at bounding box center [279, 586] width 39 height 30
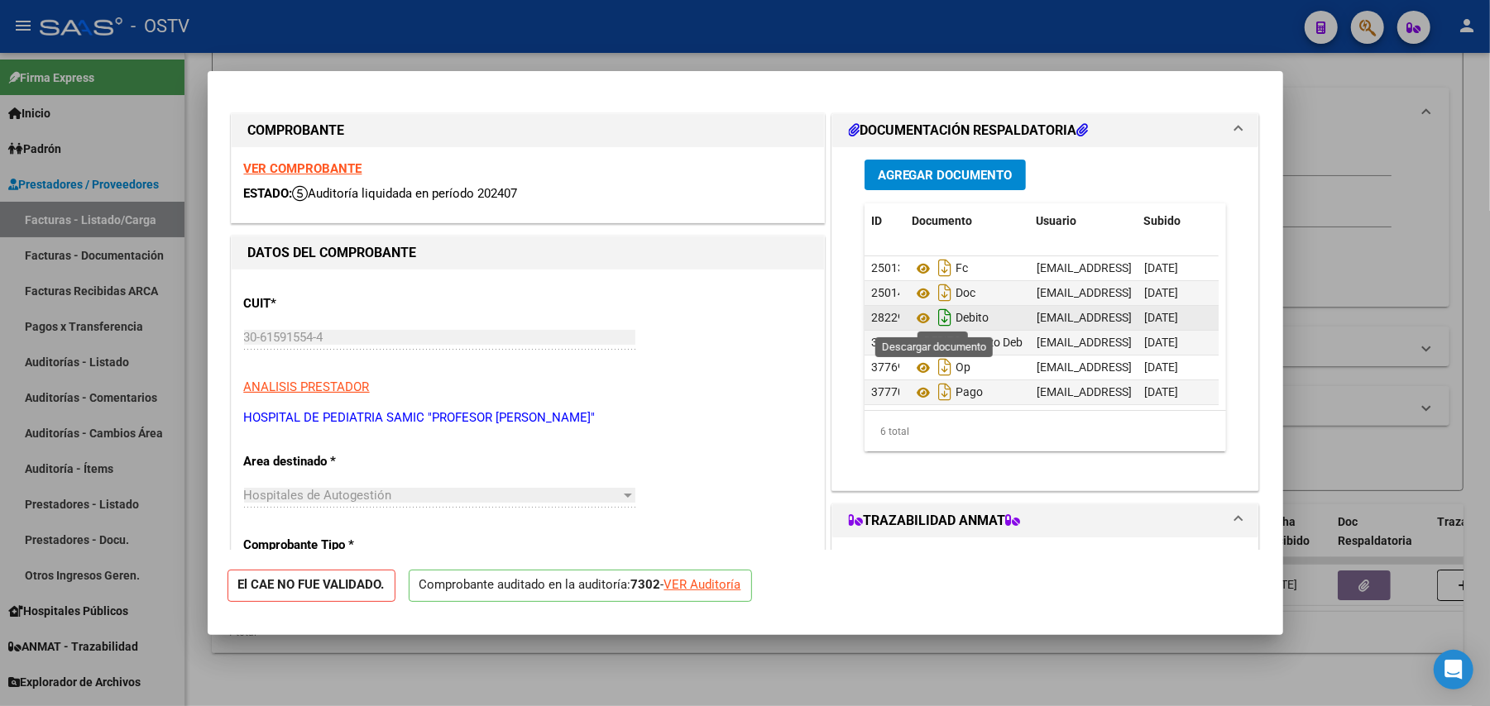
click at [934, 321] on icon "Descargar documento" at bounding box center [945, 317] width 22 height 26
click at [934, 341] on icon "Descargar documento" at bounding box center [945, 342] width 22 height 26
click at [450, 53] on div at bounding box center [745, 353] width 1490 height 706
type input "$ 0,00"
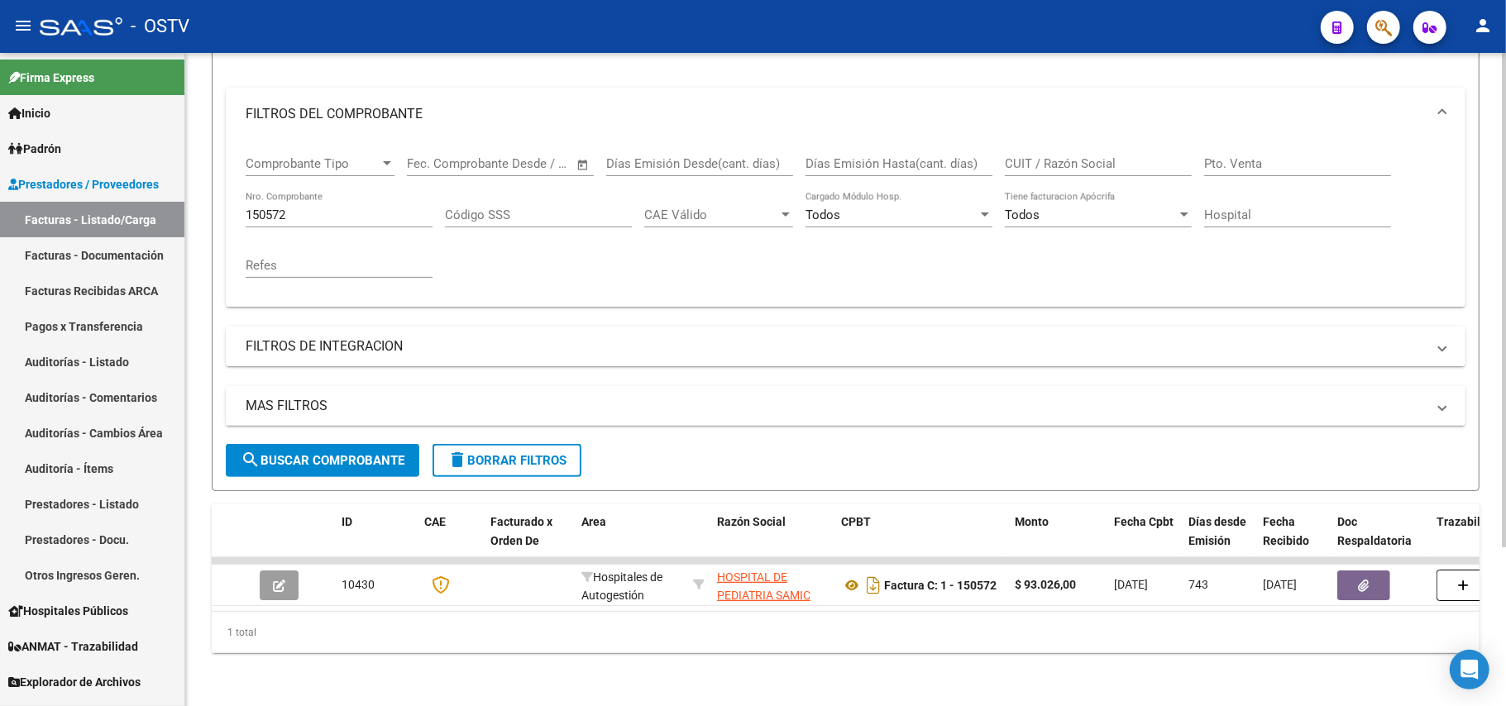
click at [354, 192] on div "150572 Nro. Comprobante" at bounding box center [339, 210] width 187 height 36
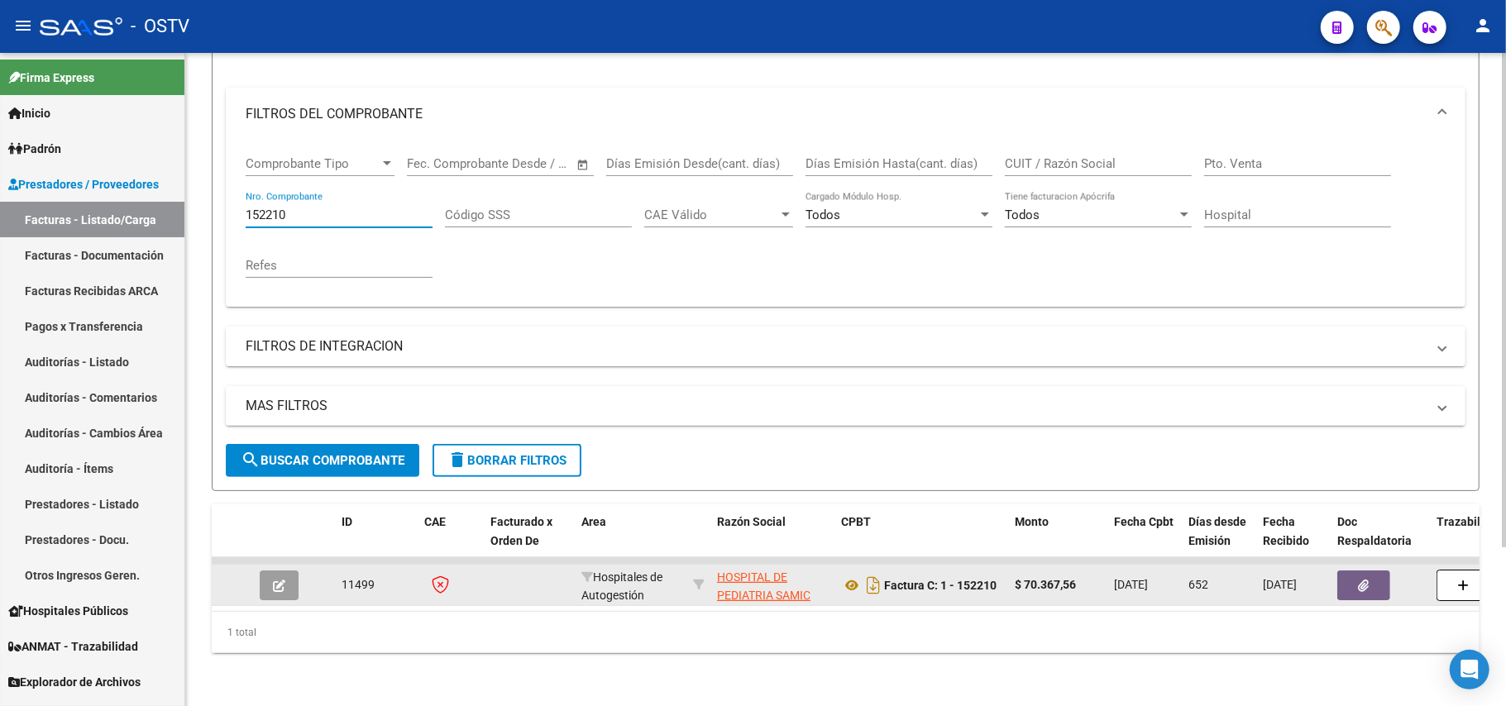
type input "152210"
click at [292, 571] on button "button" at bounding box center [279, 586] width 39 height 30
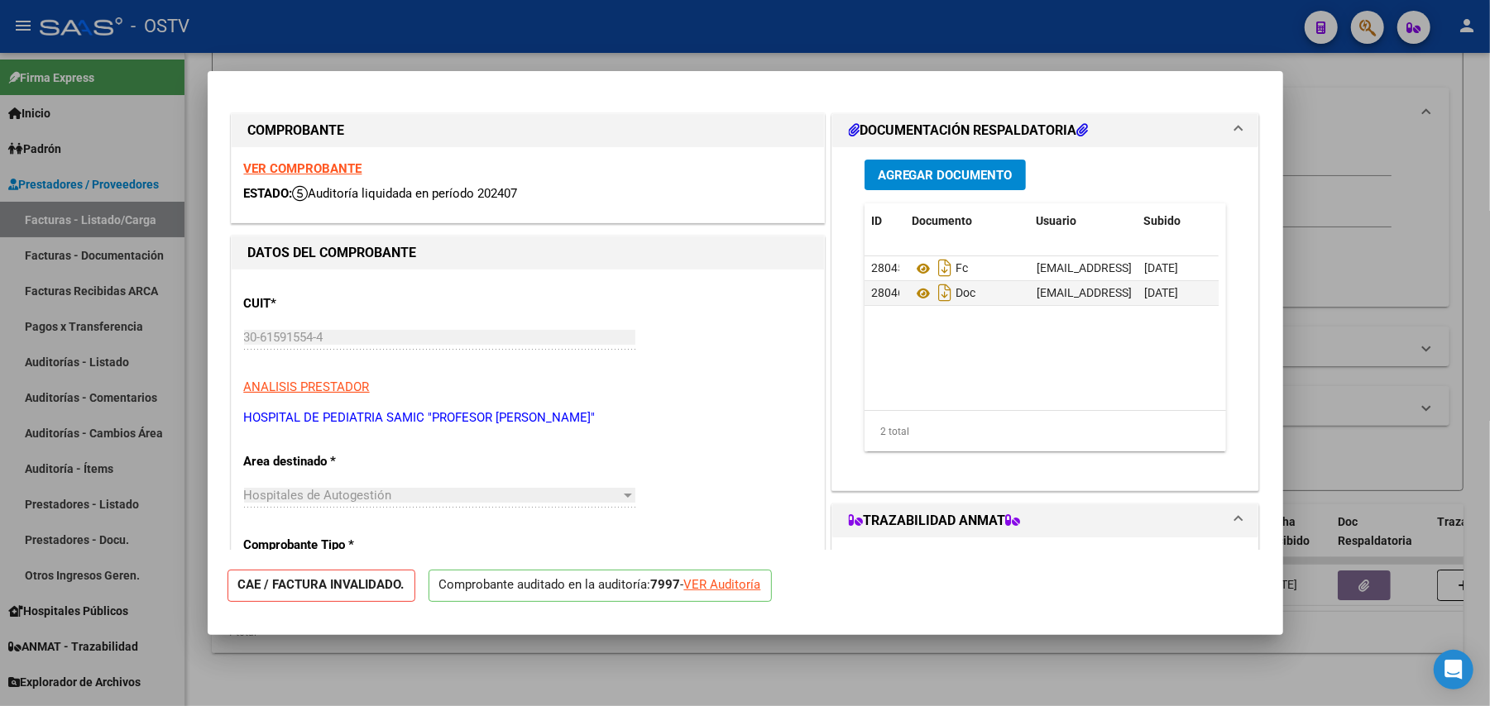
click at [1318, 289] on div at bounding box center [745, 353] width 1490 height 706
type input "$ 0,00"
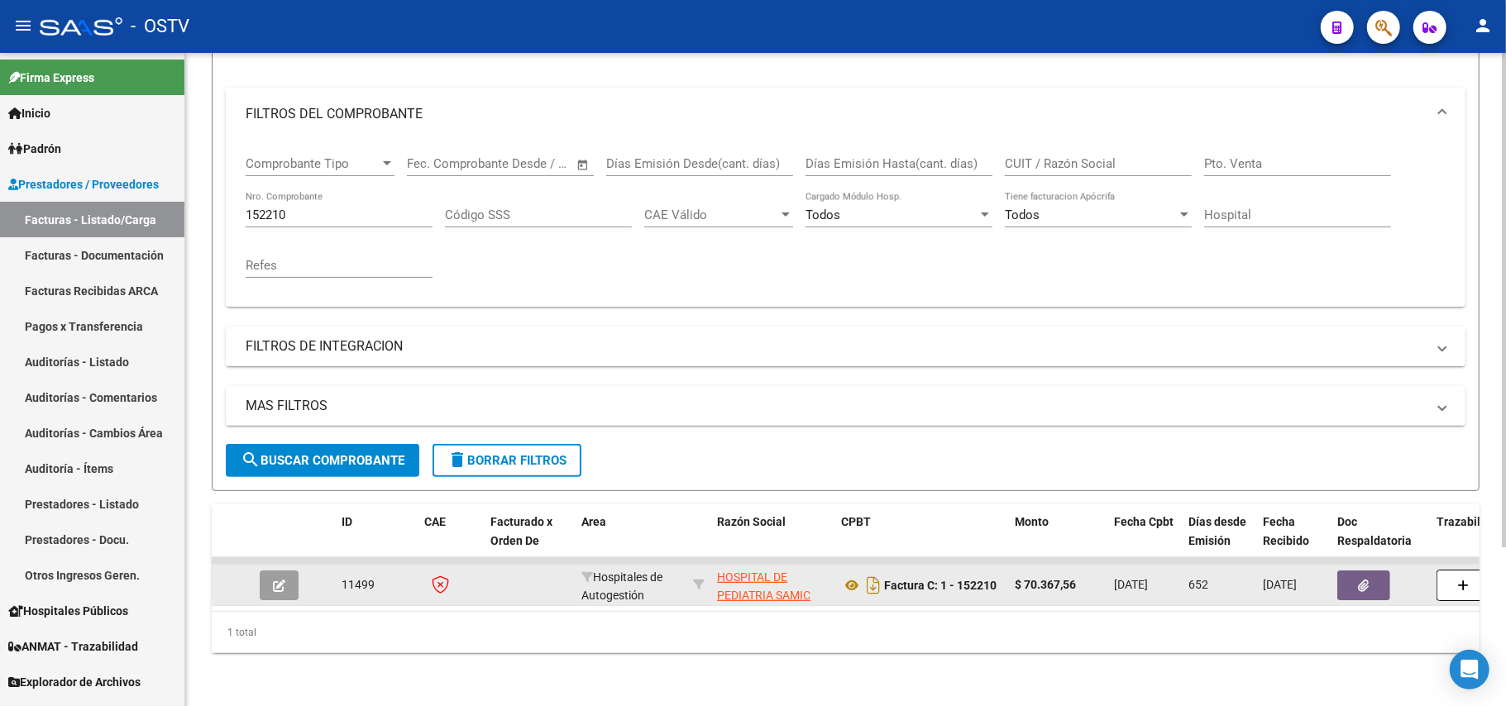
click at [285, 565] on datatable-body-cell at bounding box center [282, 585] width 58 height 41
click at [288, 571] on button "button" at bounding box center [279, 586] width 39 height 30
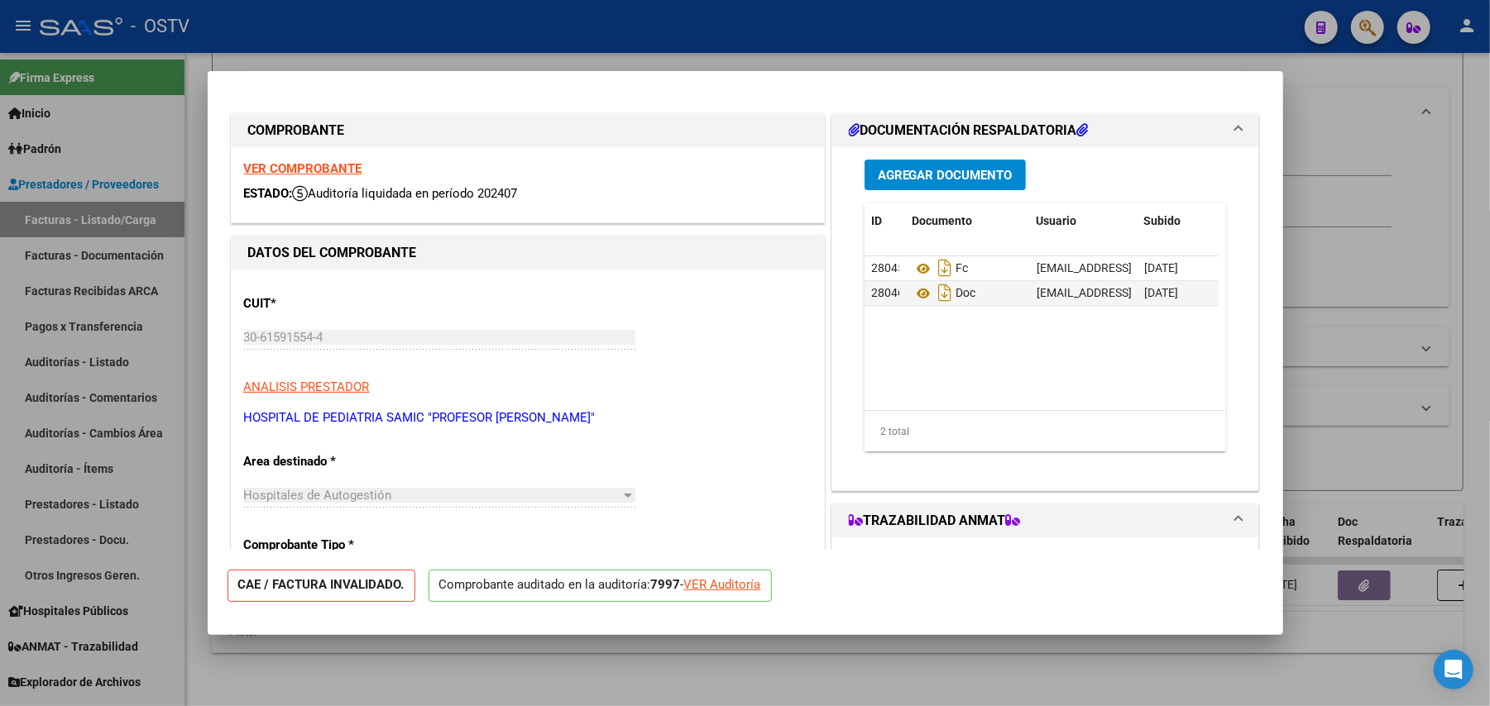
click at [742, 580] on div "VER Auditoría" at bounding box center [722, 585] width 77 height 19
type input "$ 0,00"
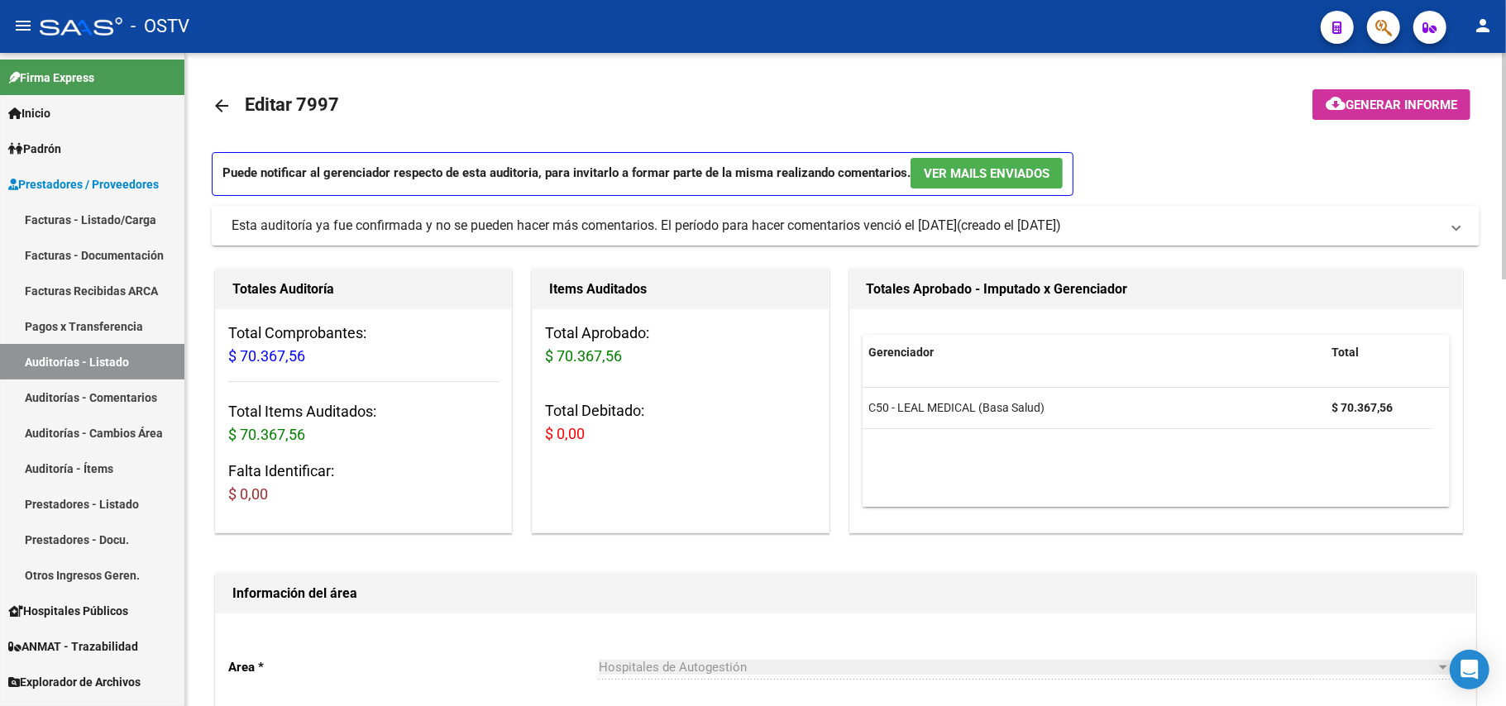
click at [236, 103] on link "arrow_back" at bounding box center [228, 105] width 33 height 39
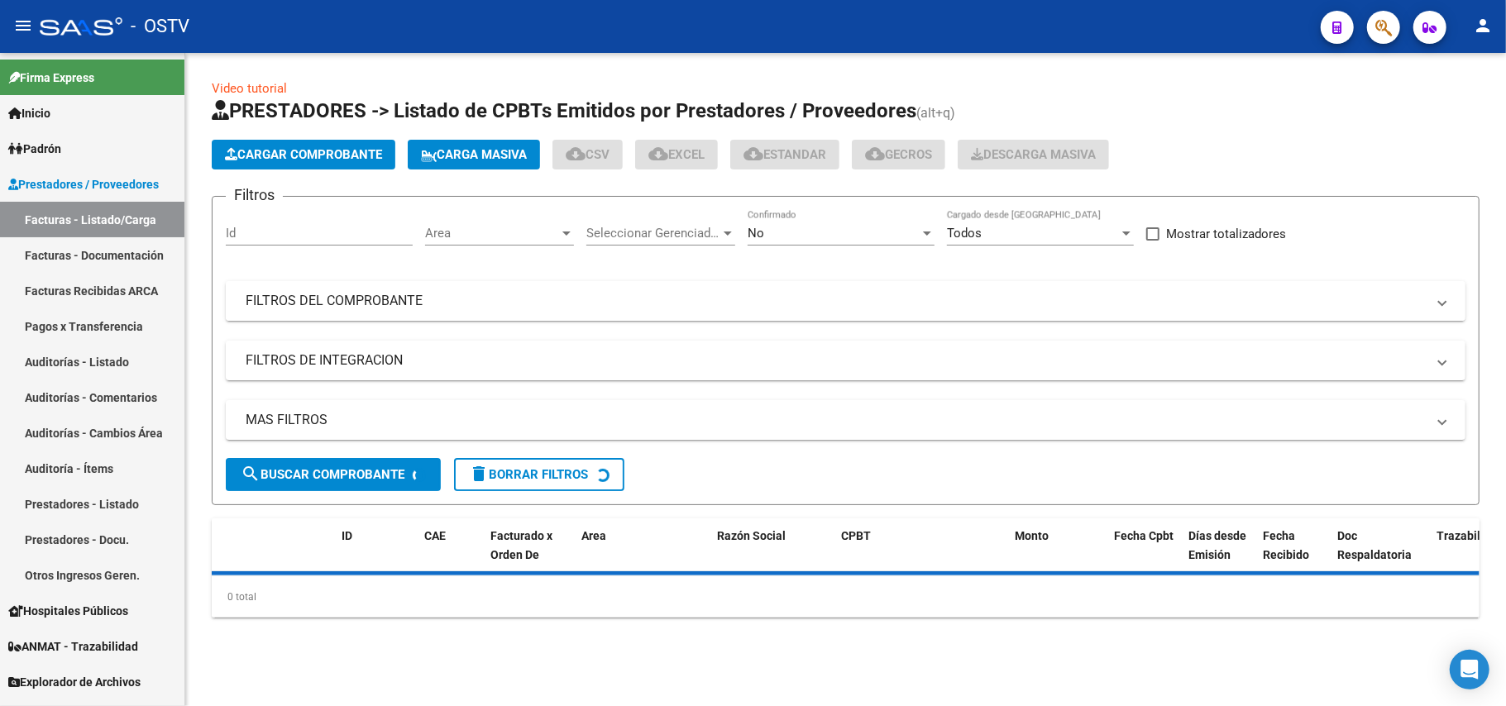
click at [342, 298] on mat-panel-title "FILTROS DEL COMPROBANTE" at bounding box center [836, 301] width 1180 height 18
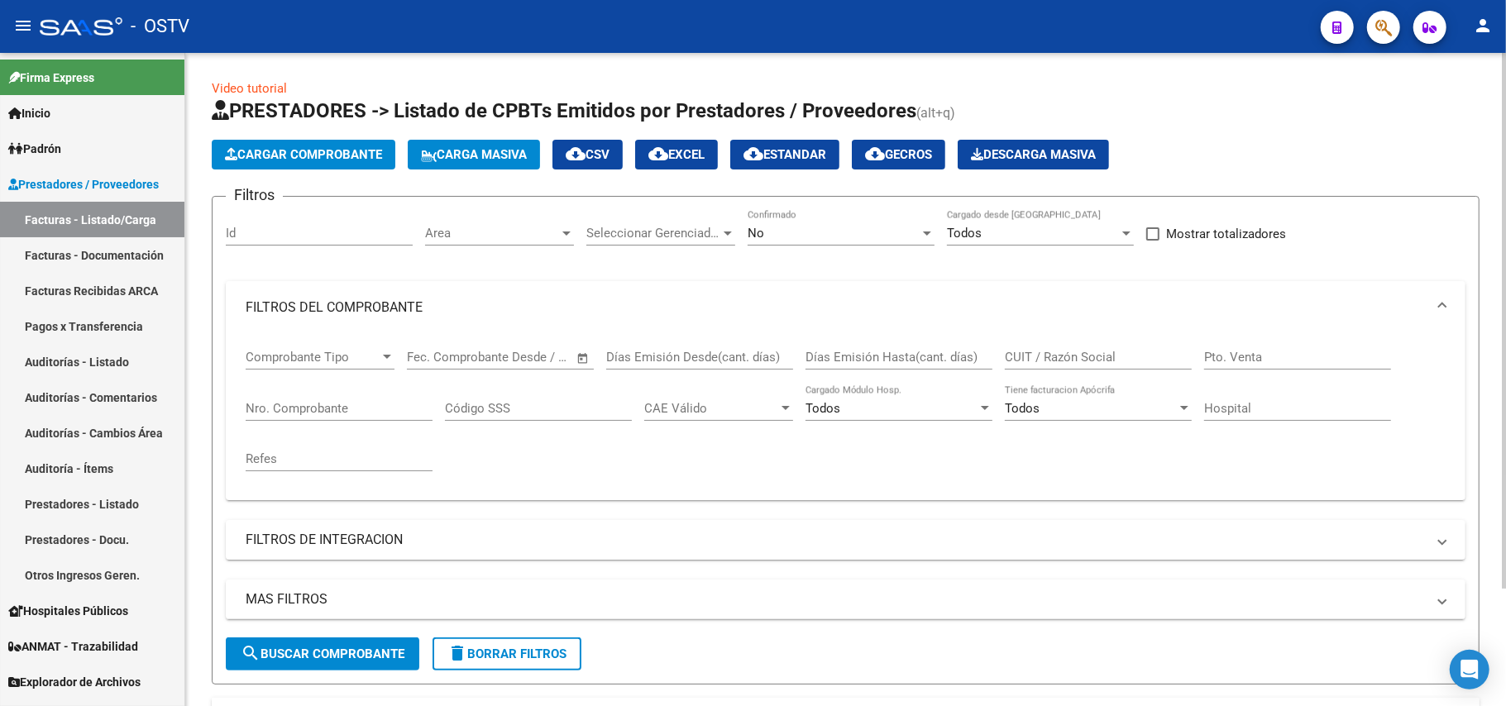
click at [808, 253] on div "No Confirmado" at bounding box center [841, 235] width 187 height 51
click at [838, 230] on div "No" at bounding box center [834, 233] width 172 height 15
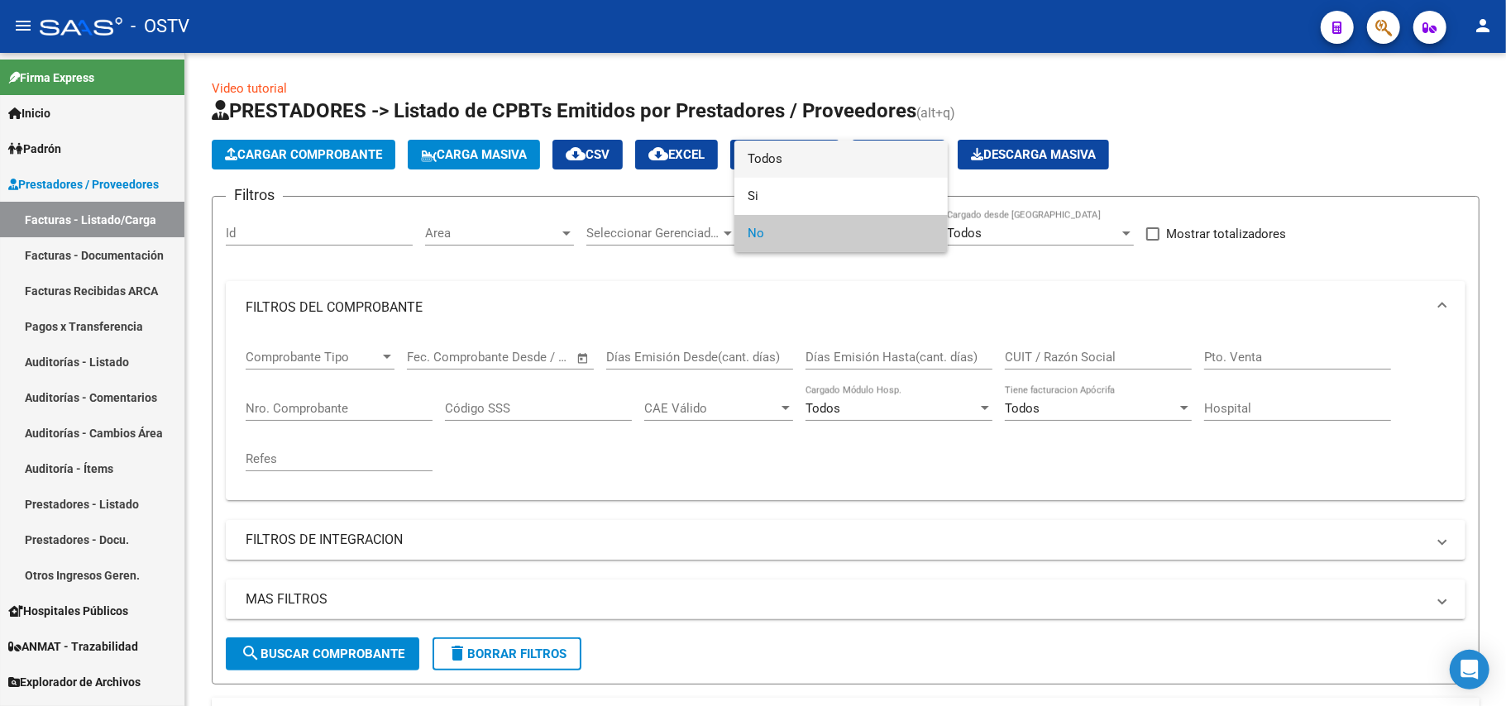
click at [840, 160] on span "Todos" at bounding box center [841, 159] width 187 height 37
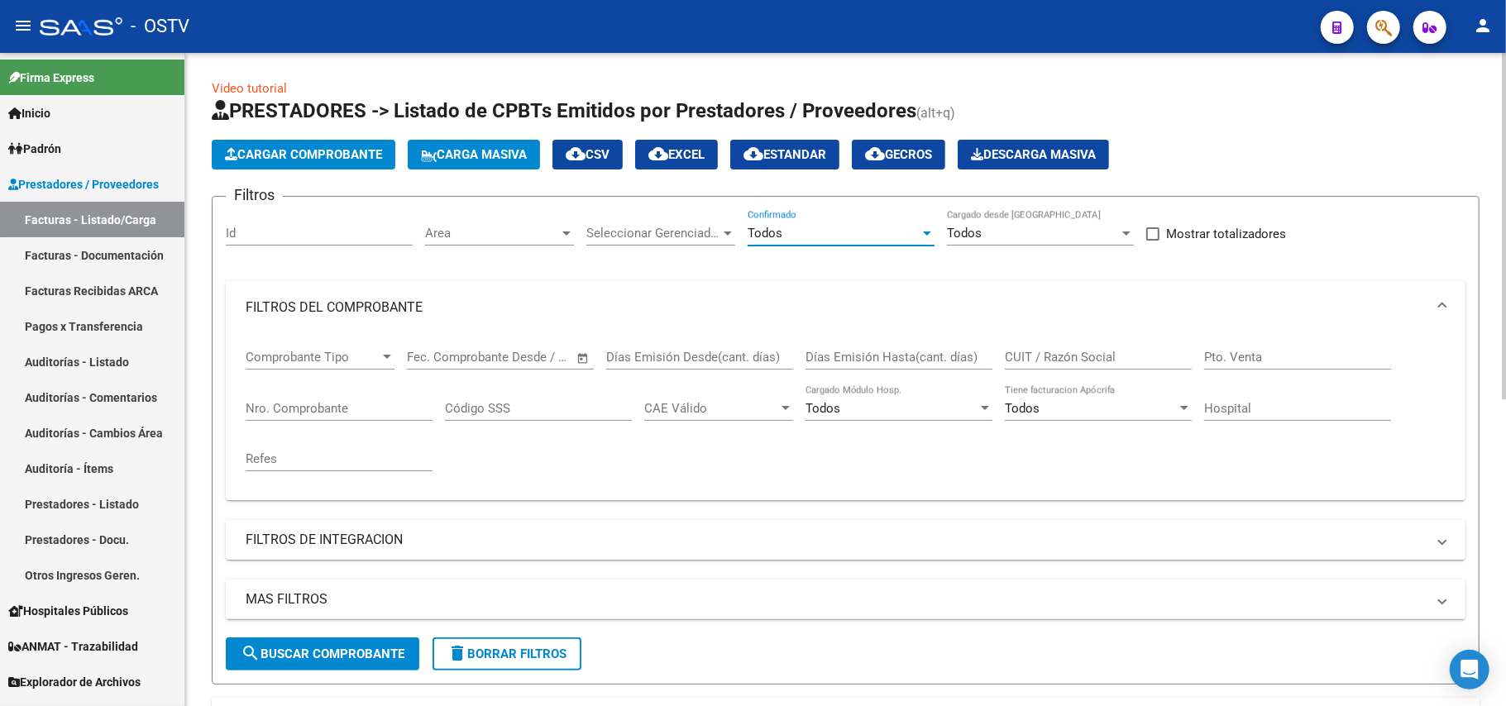
click at [303, 645] on button "search Buscar Comprobante" at bounding box center [323, 654] width 194 height 33
click at [301, 401] on input "Nro. Comprobante" at bounding box center [339, 408] width 187 height 15
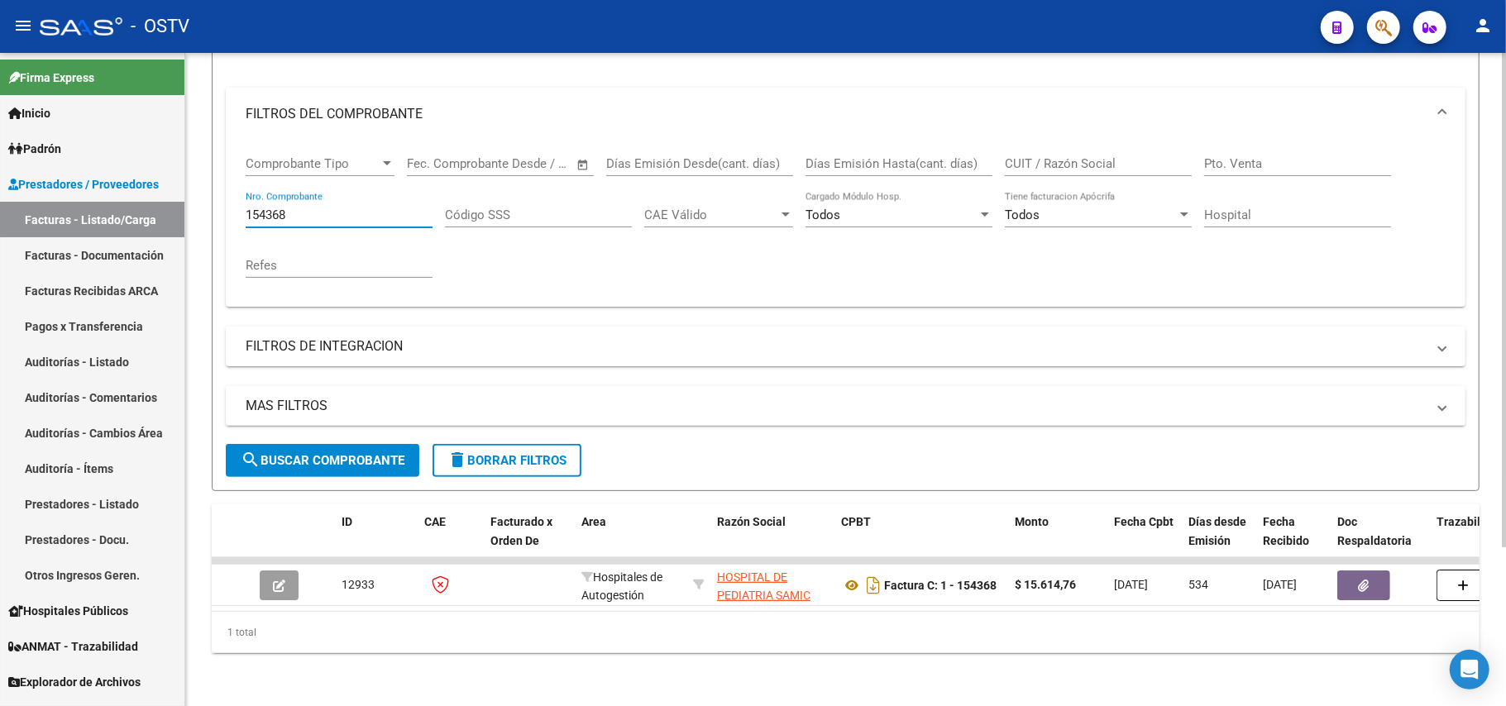
scroll to position [210, 0]
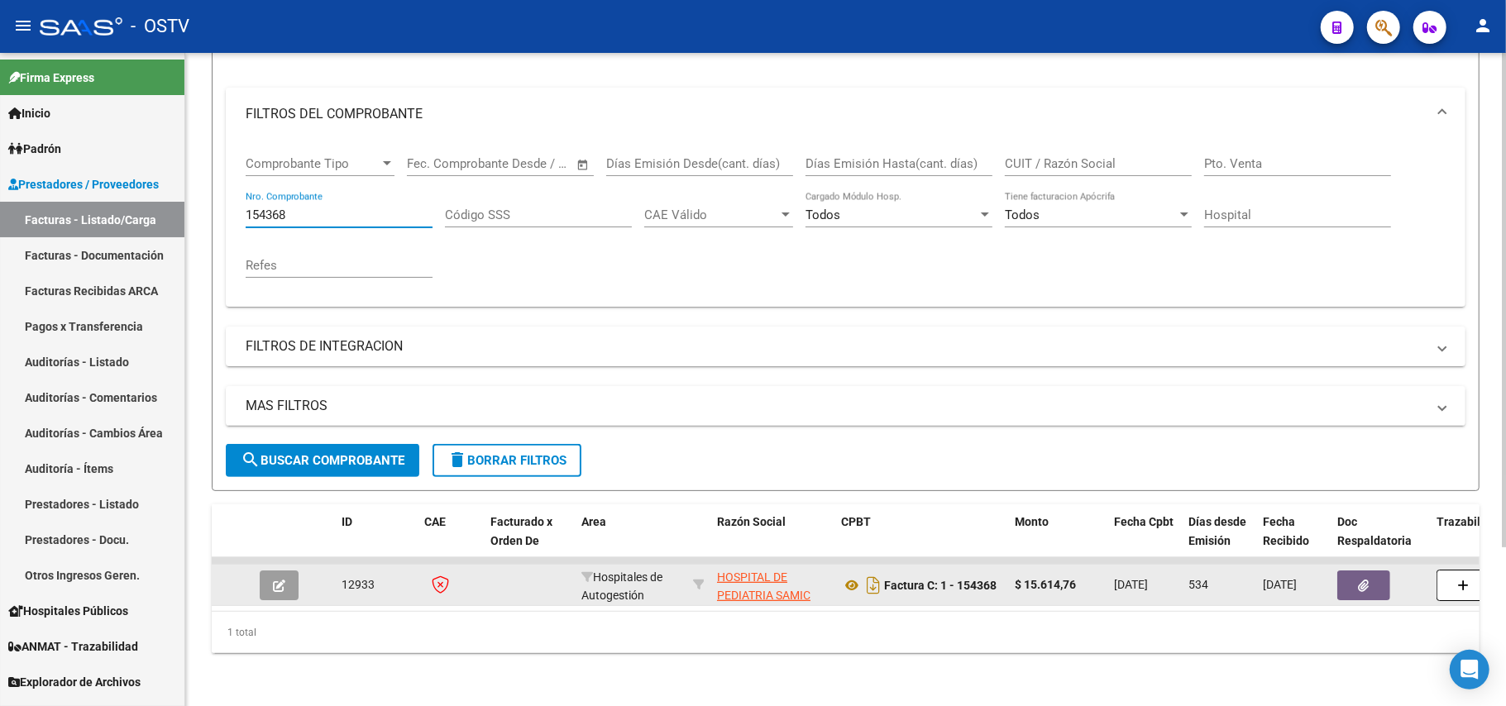
type input "154368"
click at [272, 586] on datatable-body-cell at bounding box center [282, 585] width 58 height 41
click at [271, 573] on button "button" at bounding box center [279, 586] width 39 height 30
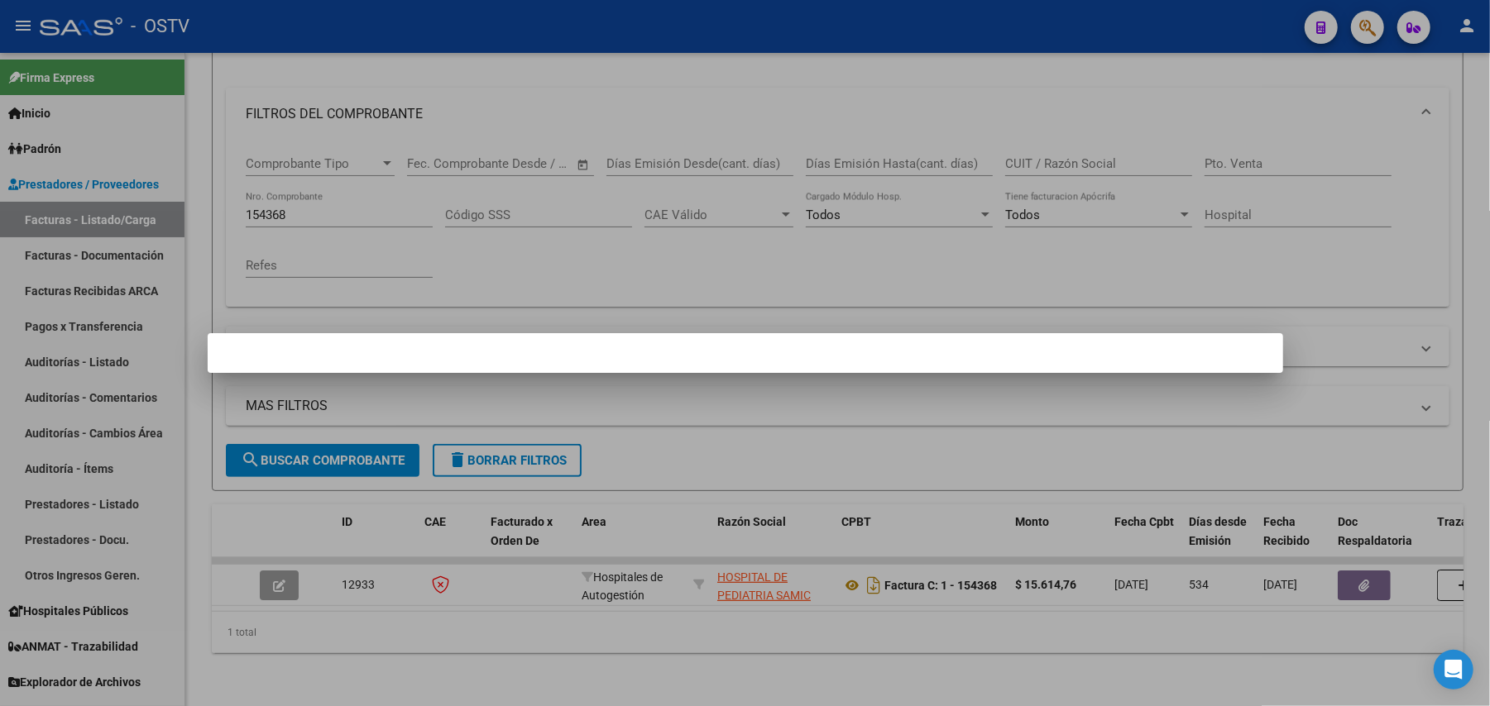
click at [296, 566] on div at bounding box center [745, 353] width 1490 height 706
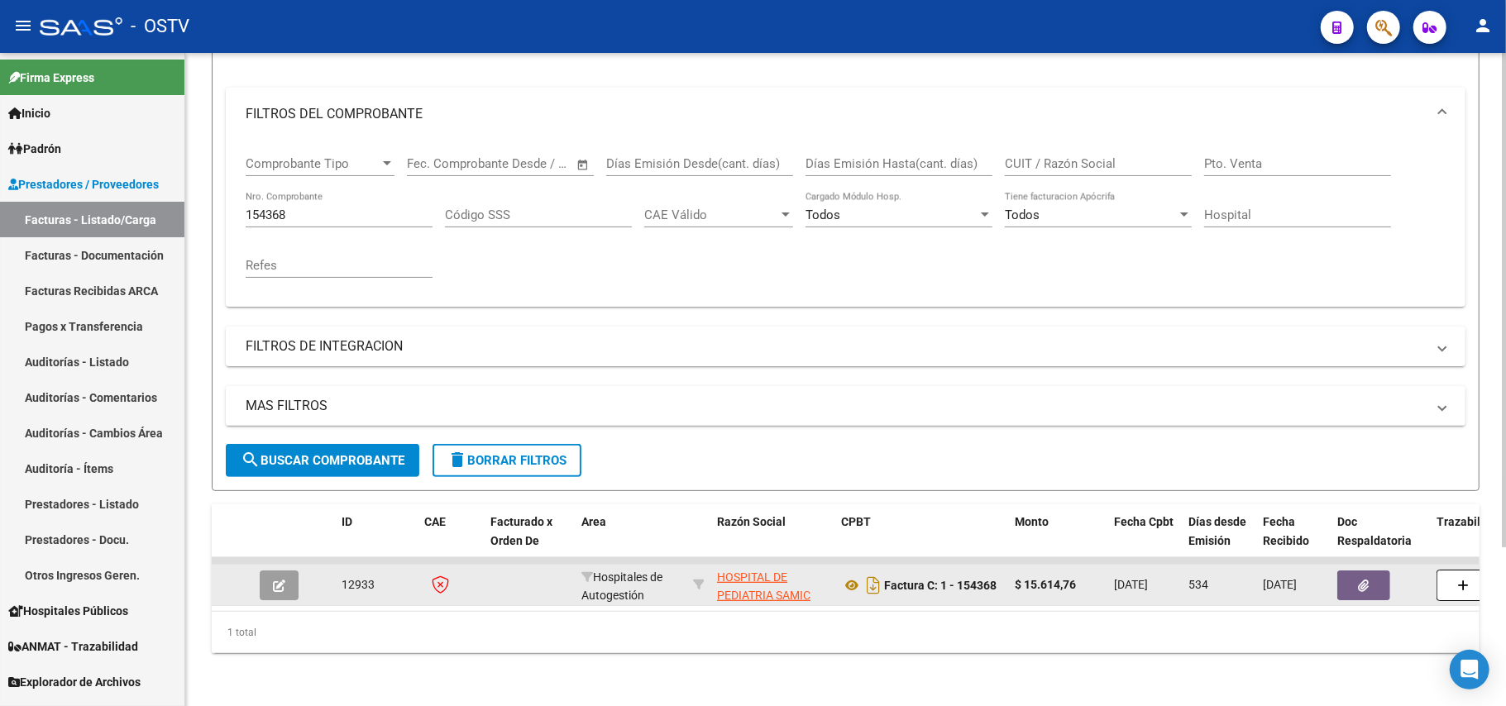
click at [288, 573] on button "button" at bounding box center [279, 586] width 39 height 30
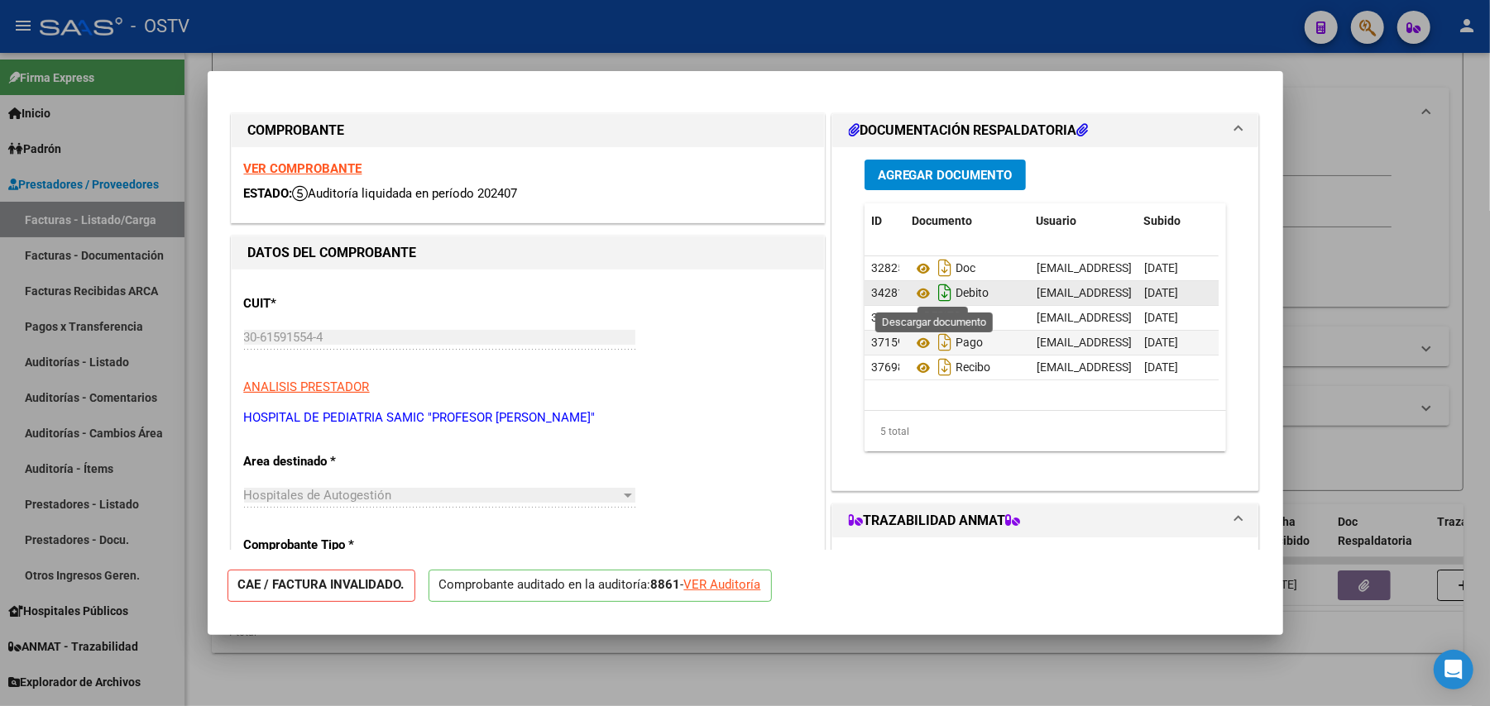
click at [934, 289] on icon "Descargar documento" at bounding box center [945, 293] width 22 height 26
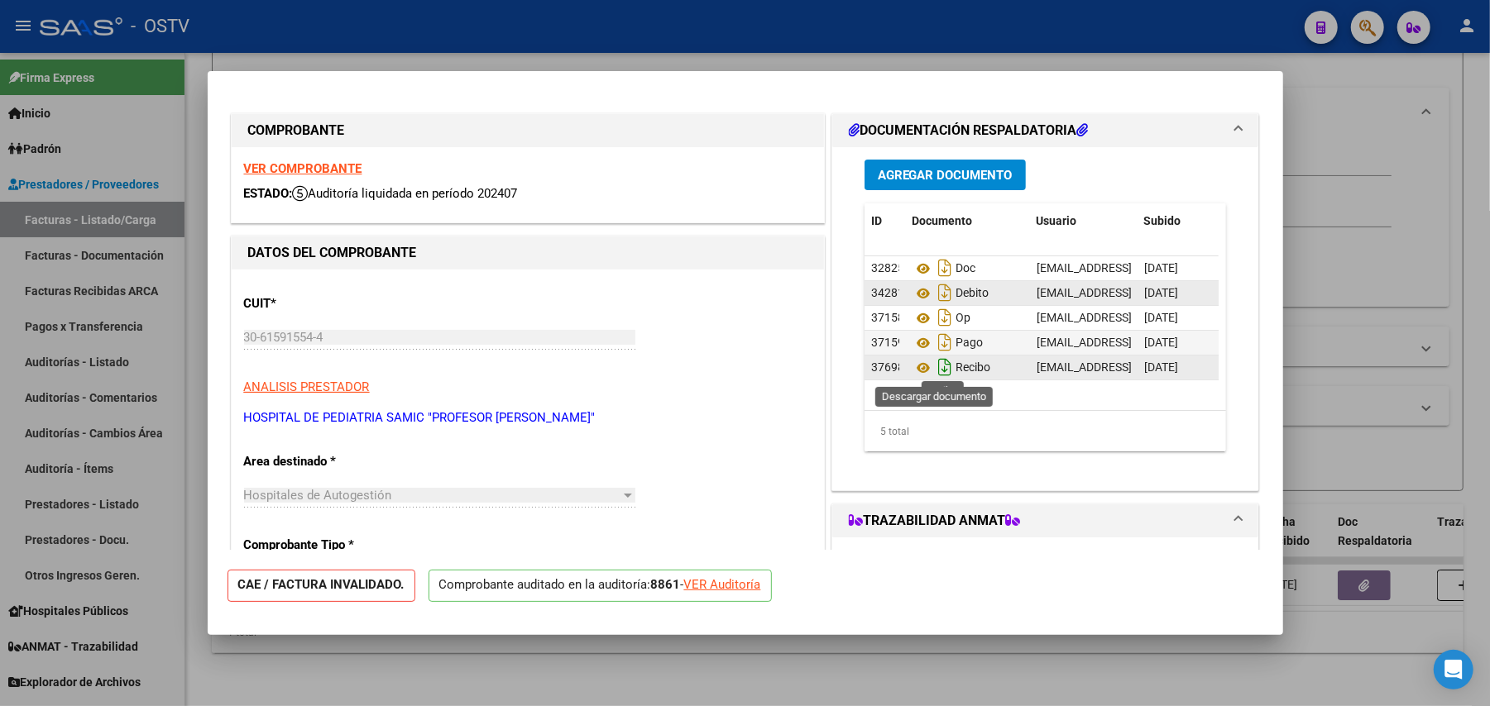
click at [934, 368] on icon "Descargar documento" at bounding box center [945, 367] width 22 height 26
click at [667, 76] on mat-dialog-container "COMPROBANTE VER COMPROBANTE ESTADO: Auditoría liquidada en período 202407 DATOS…" at bounding box center [745, 353] width 1075 height 564
click at [1340, 304] on div at bounding box center [745, 353] width 1490 height 706
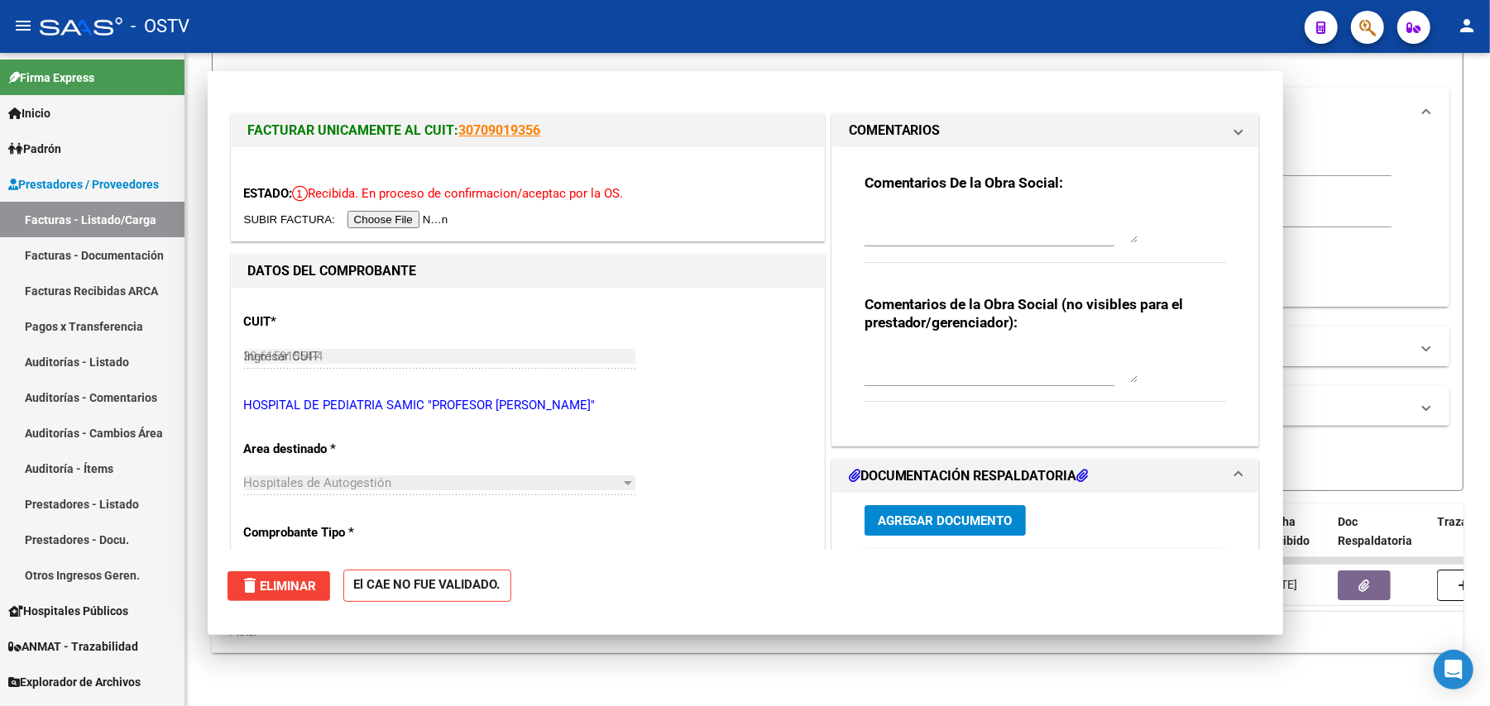
type input "$ 0,00"
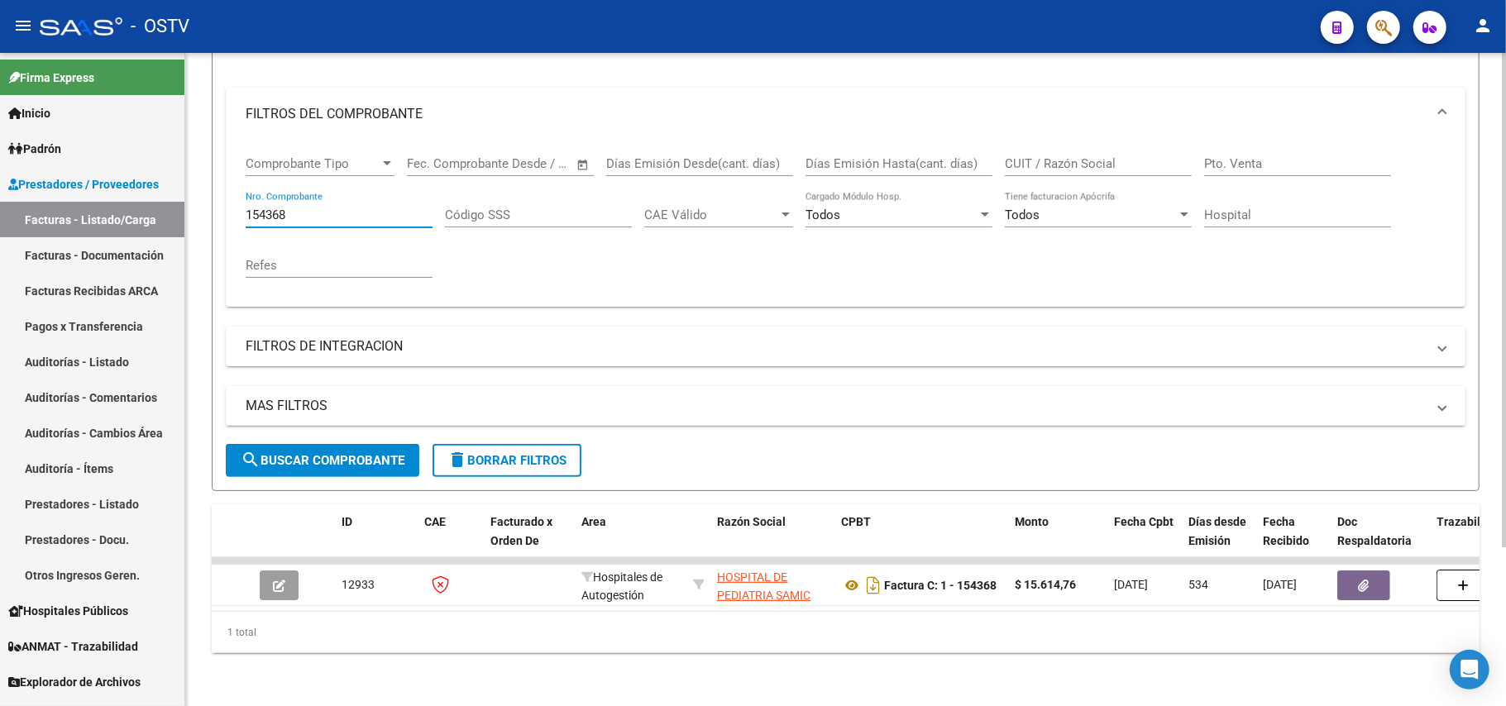
click at [318, 208] on input "154368" at bounding box center [339, 215] width 187 height 15
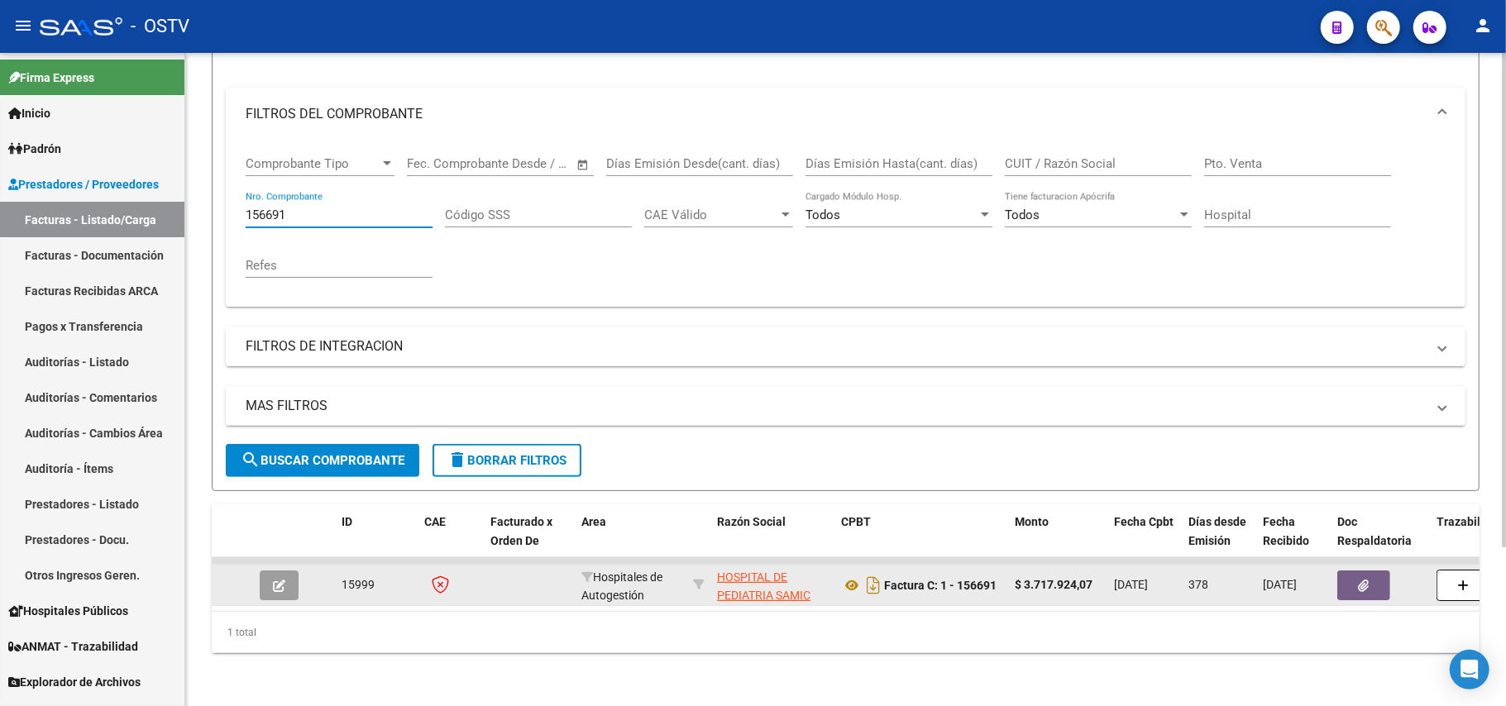
type input "156691"
click at [283, 580] on icon "button" at bounding box center [279, 586] width 12 height 12
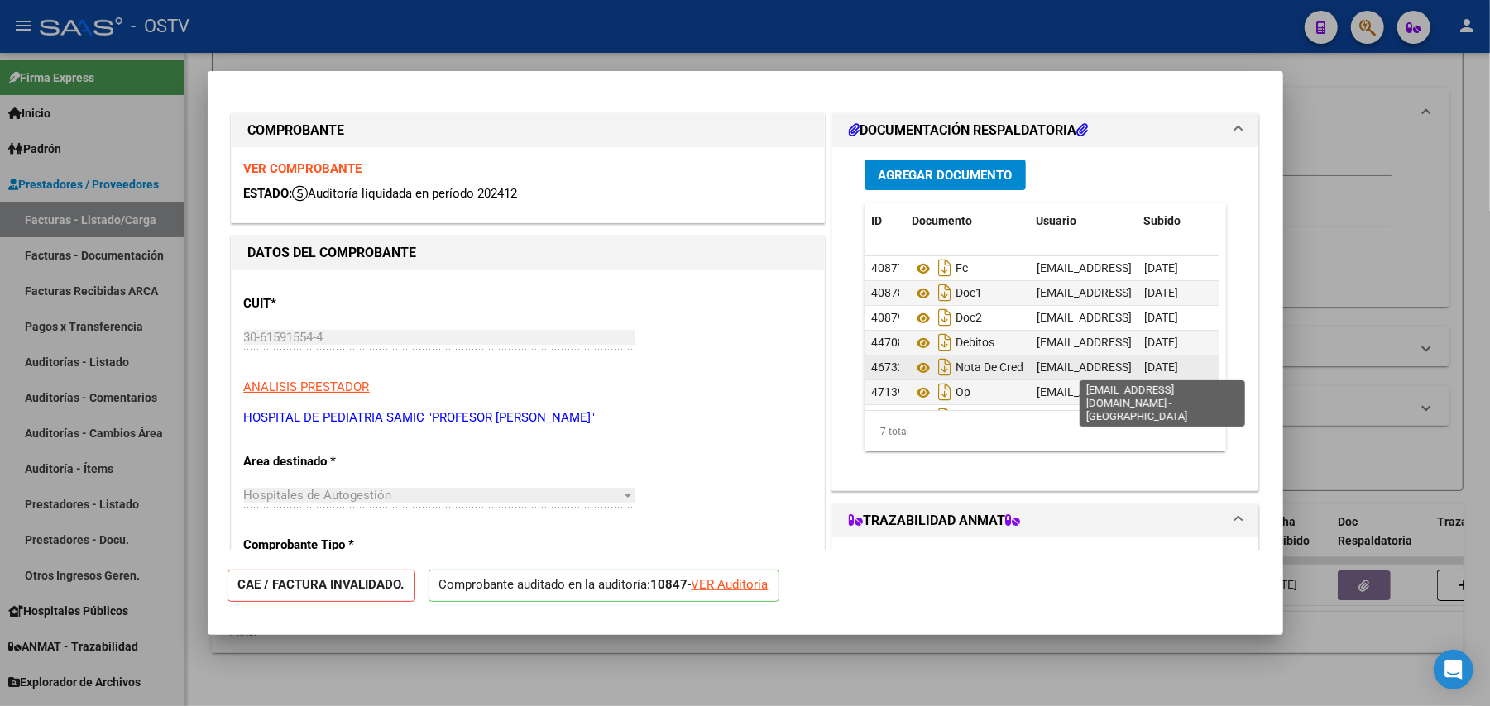
scroll to position [41, 0]
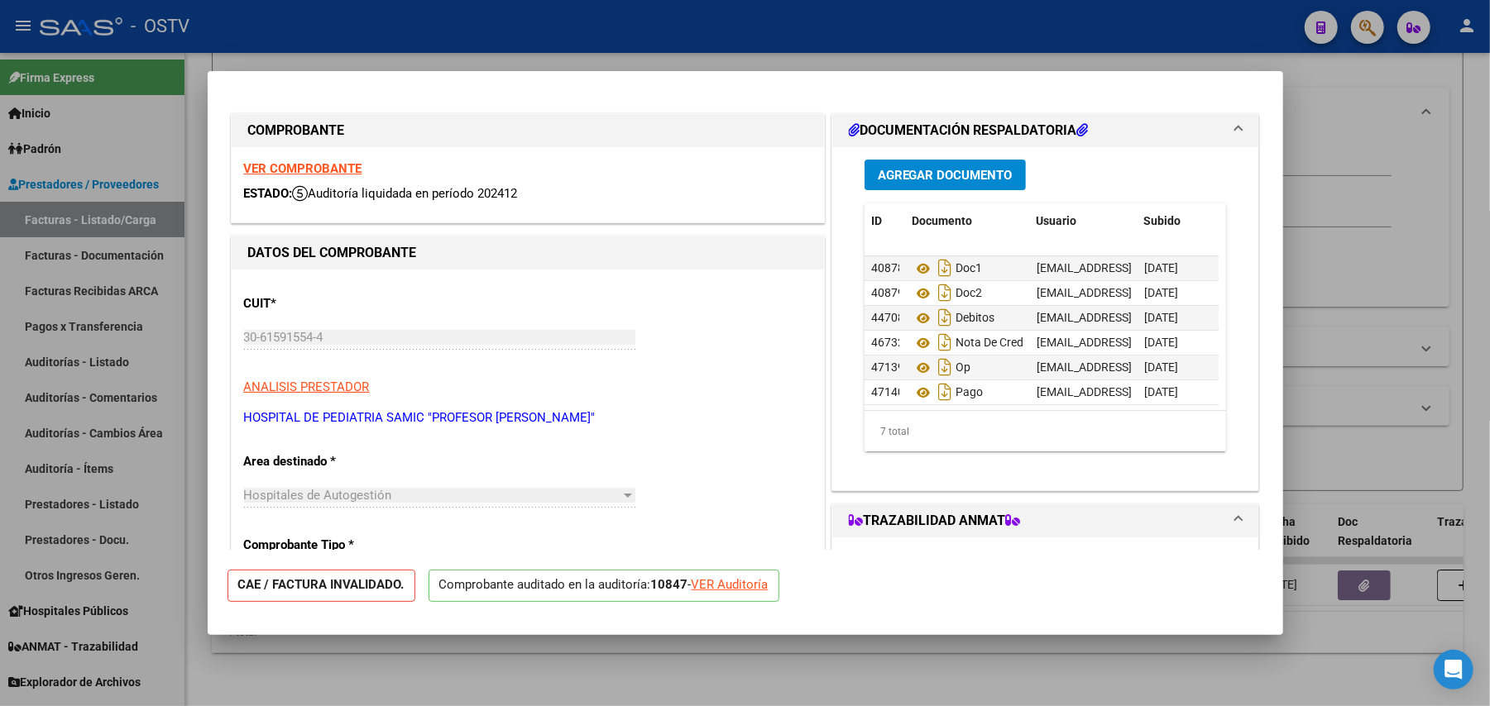
click at [1408, 369] on div at bounding box center [745, 353] width 1490 height 706
type input "$ 0,00"
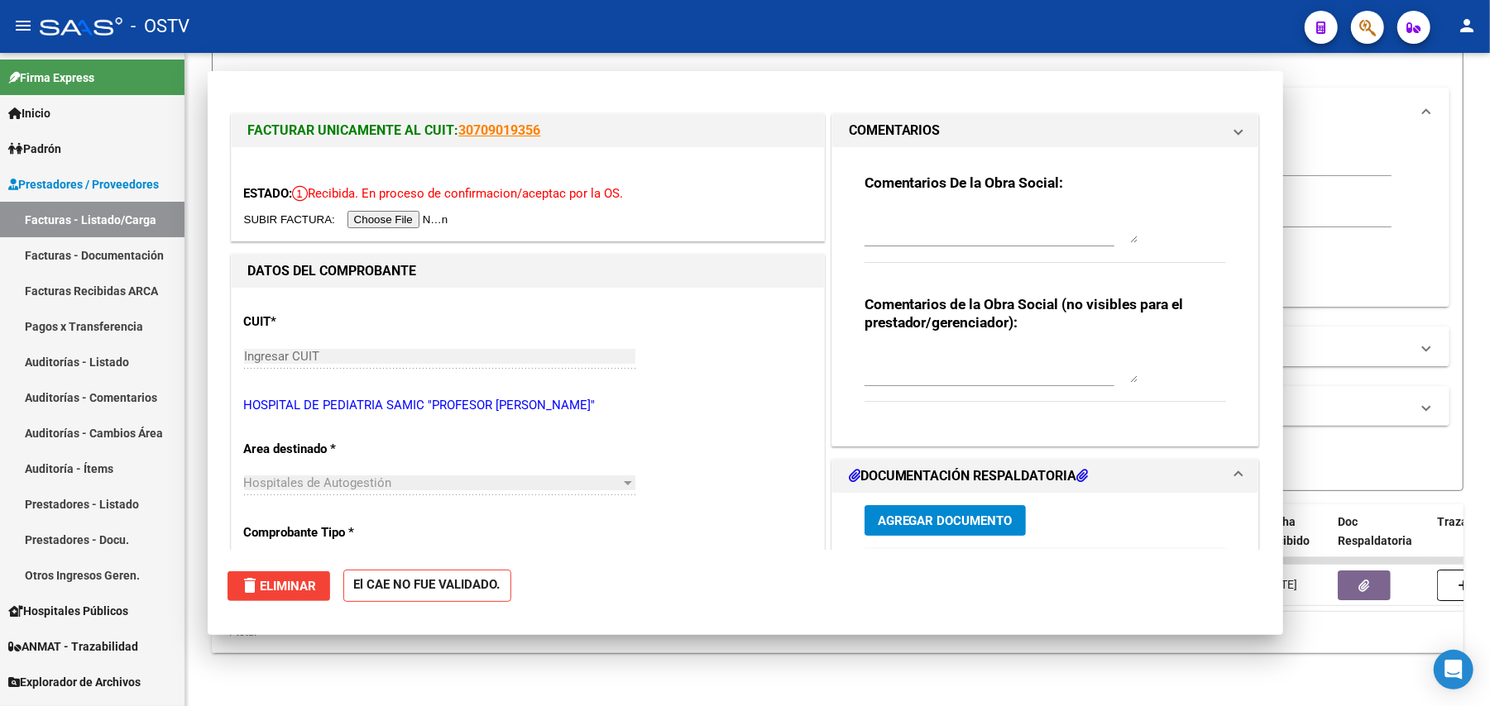
scroll to position [0, 0]
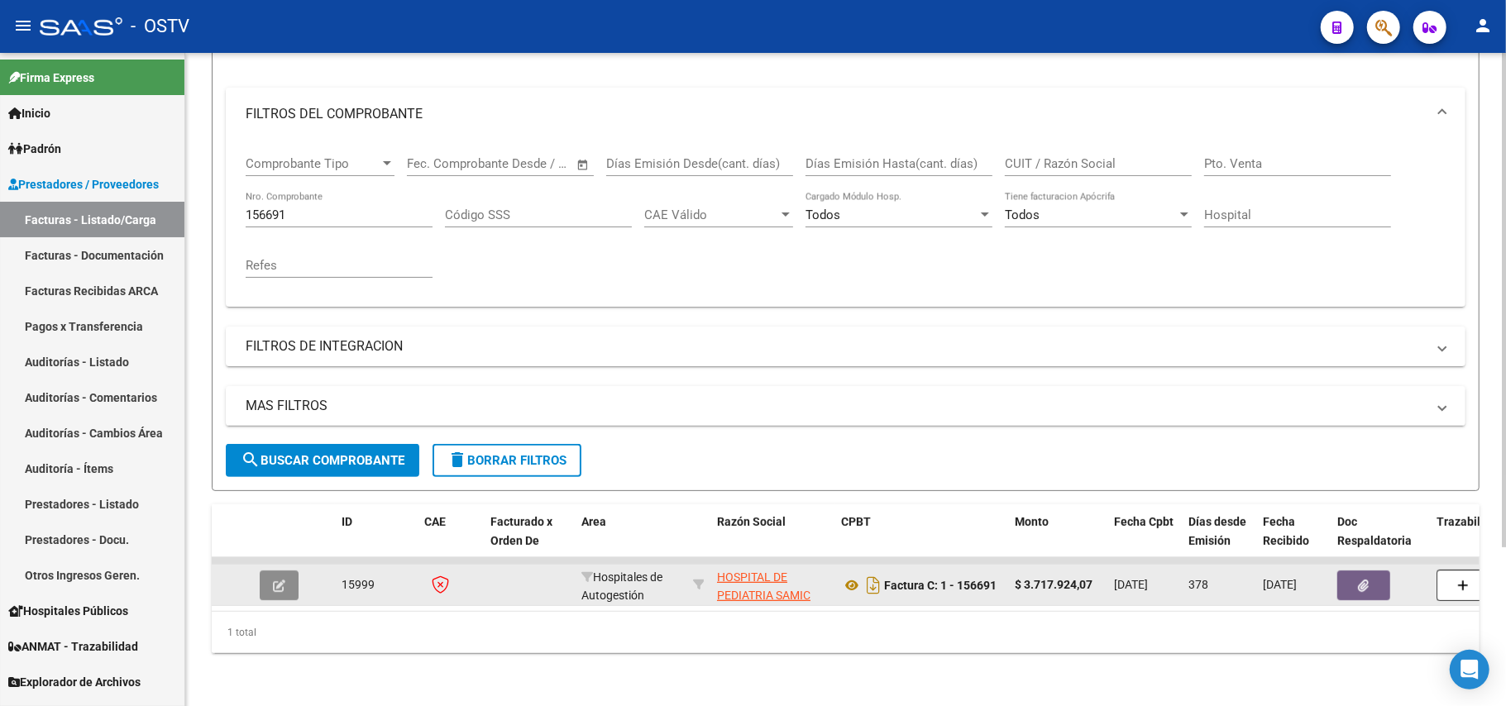
click at [292, 574] on button "button" at bounding box center [279, 586] width 39 height 30
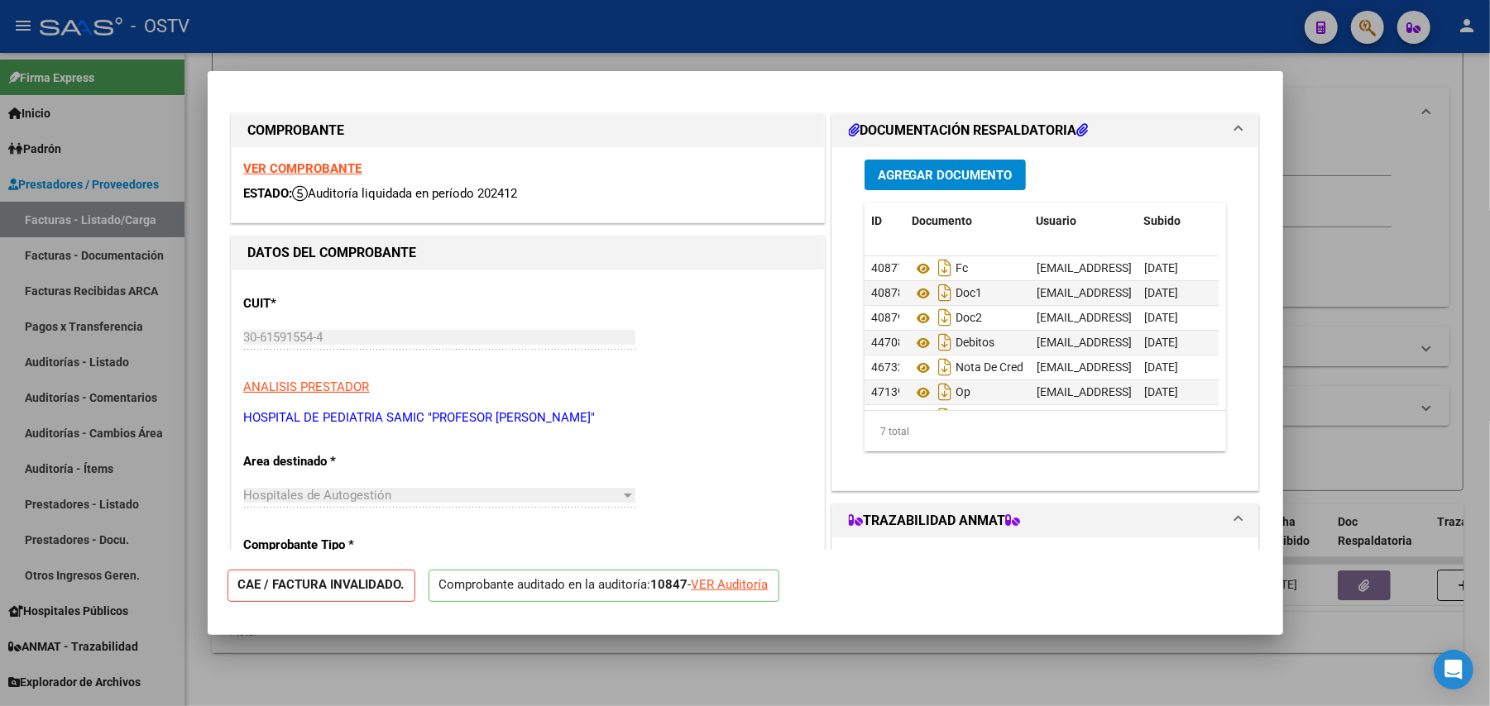
click at [721, 586] on div "VER Auditoría" at bounding box center [729, 585] width 77 height 19
type input "$ 0,00"
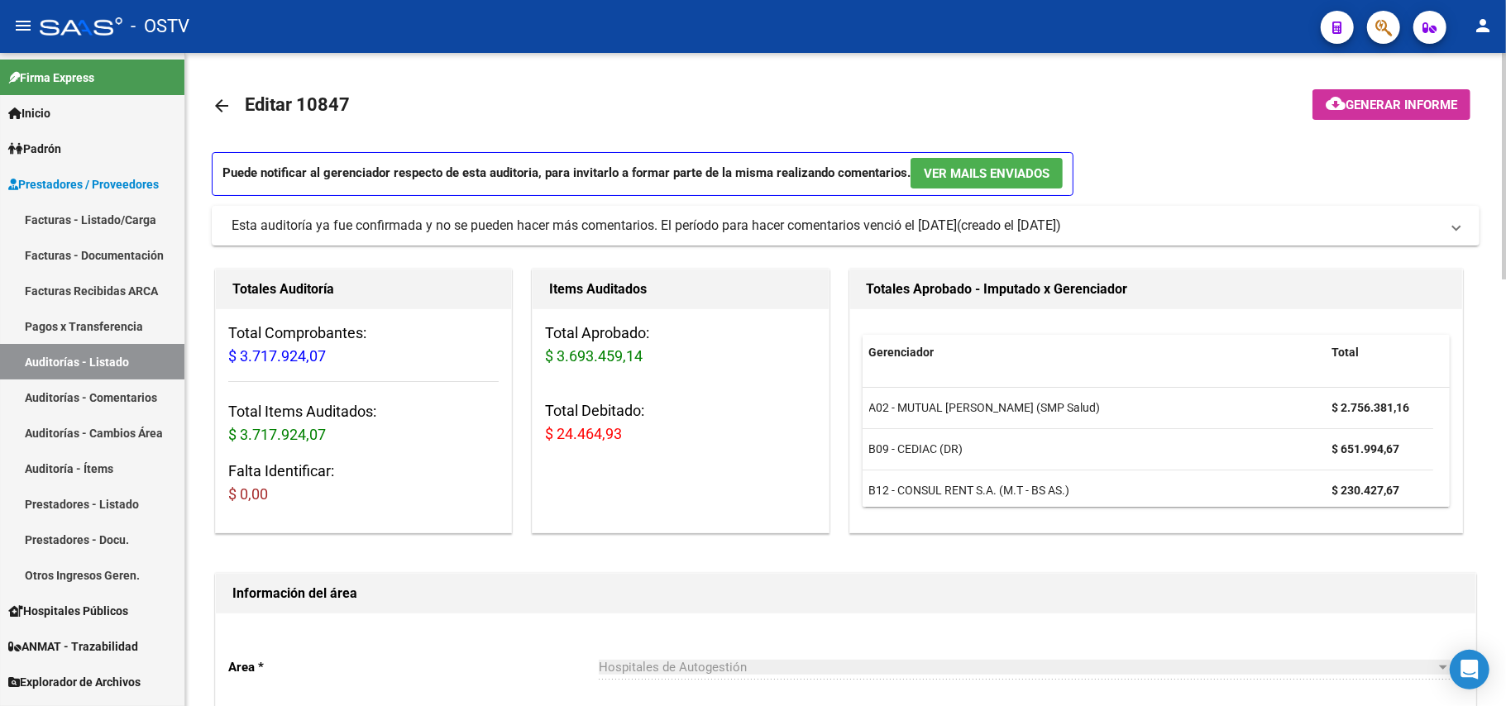
click at [1389, 94] on button "cloud_download Generar informe" at bounding box center [1392, 104] width 158 height 31
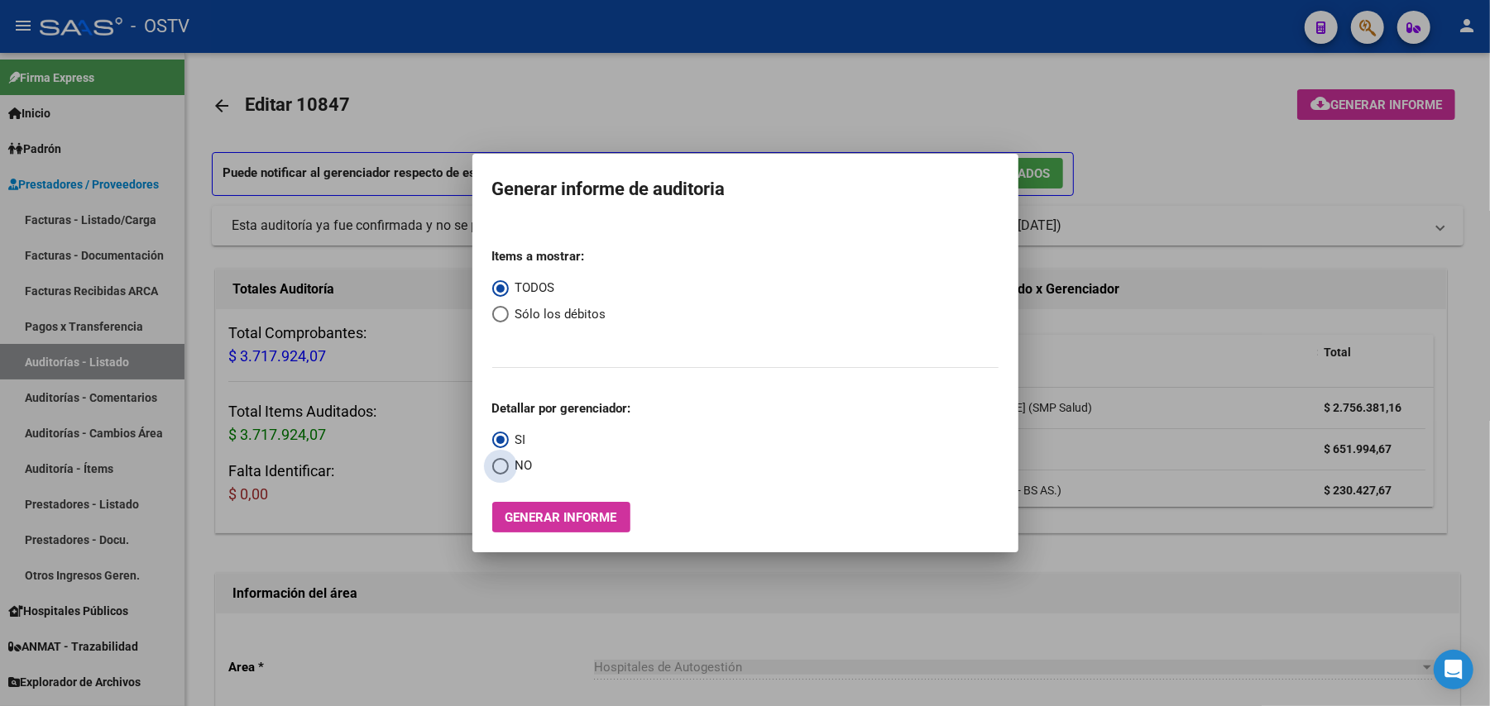
click at [511, 460] on span "NO" at bounding box center [521, 466] width 24 height 19
click at [509, 460] on input "NO" at bounding box center [500, 466] width 17 height 17
radio input "true"
click at [514, 312] on span "Sólo los débitos" at bounding box center [558, 314] width 98 height 19
click at [509, 312] on input "Sólo los débitos" at bounding box center [500, 314] width 17 height 17
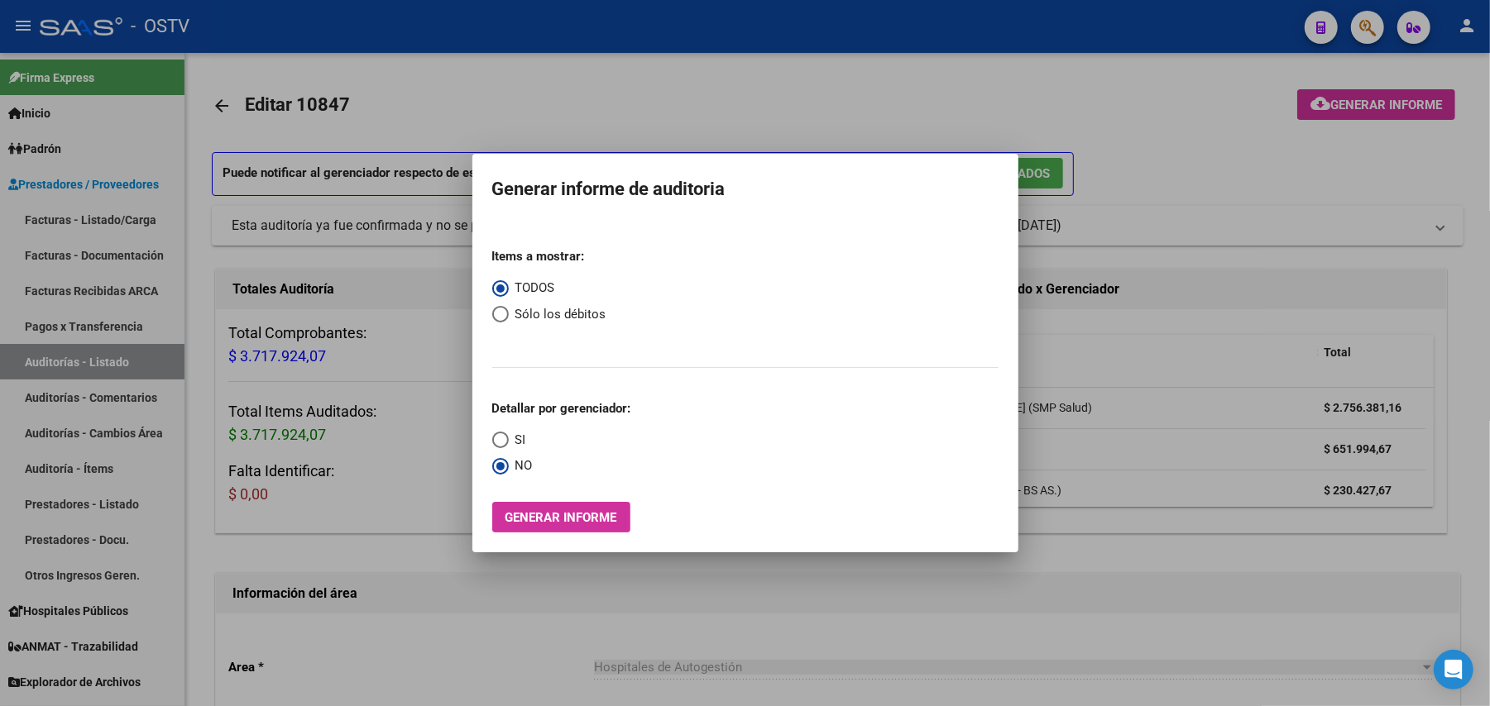
radio input "true"
click at [540, 504] on button "Generar informe" at bounding box center [561, 517] width 138 height 31
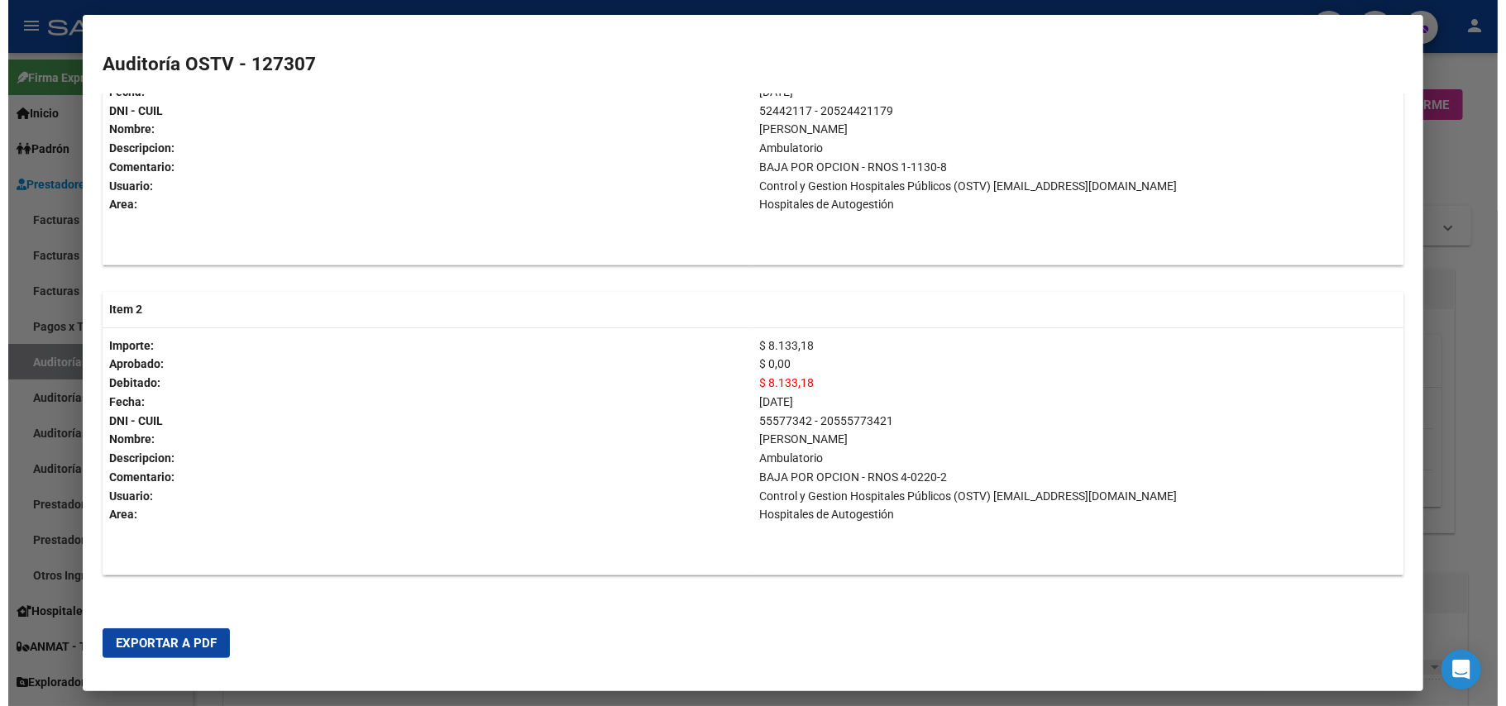
scroll to position [441, 0]
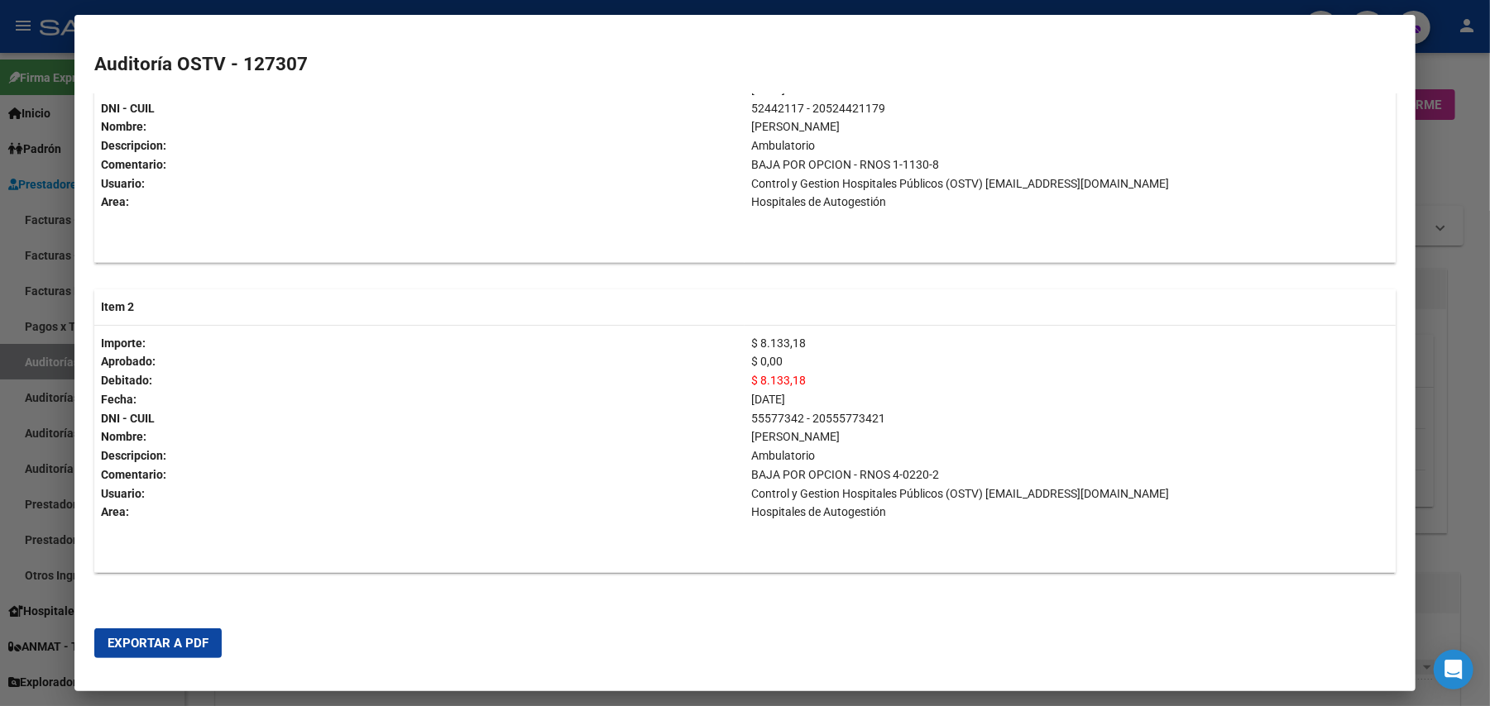
click at [140, 633] on button "Exportar a PDF" at bounding box center [157, 644] width 127 height 30
click at [0, 220] on div at bounding box center [745, 353] width 1490 height 706
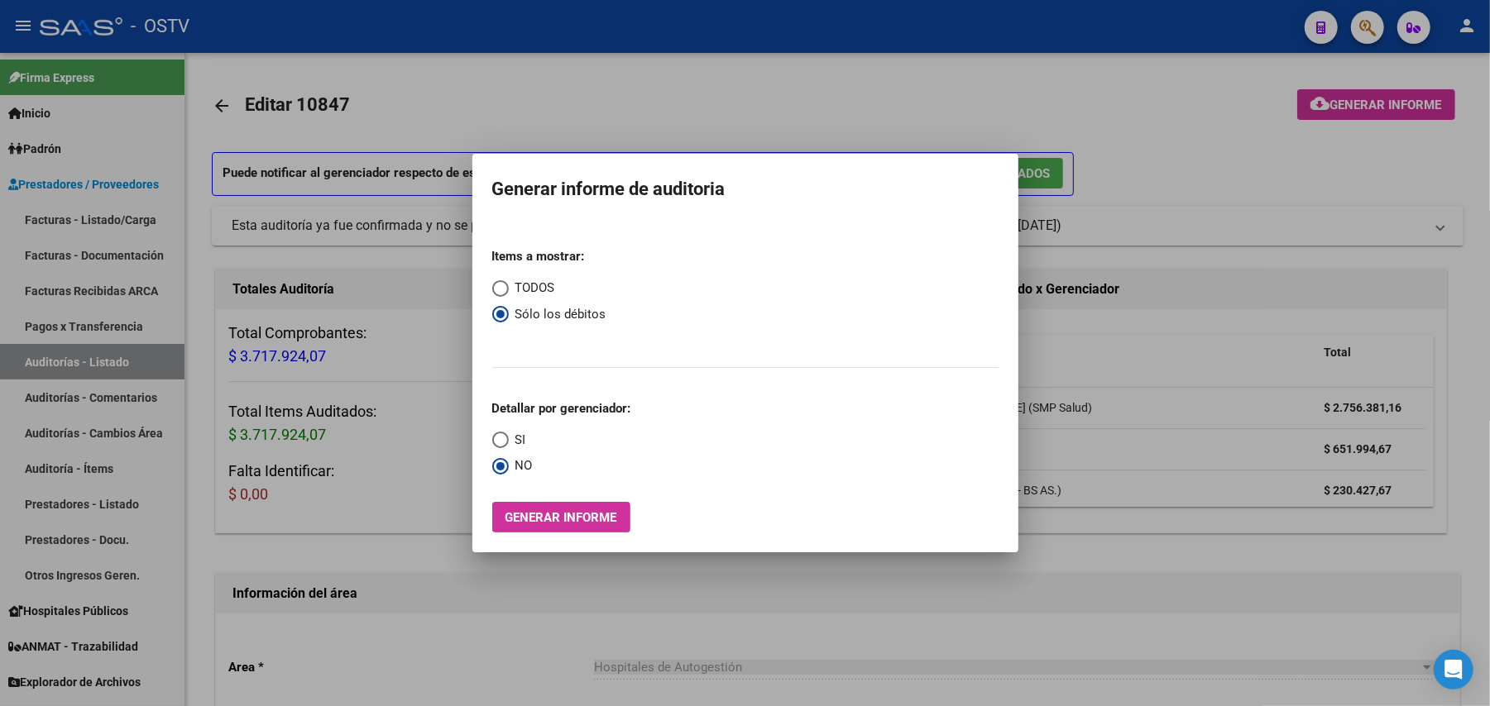
click at [255, 81] on div at bounding box center [745, 353] width 1490 height 706
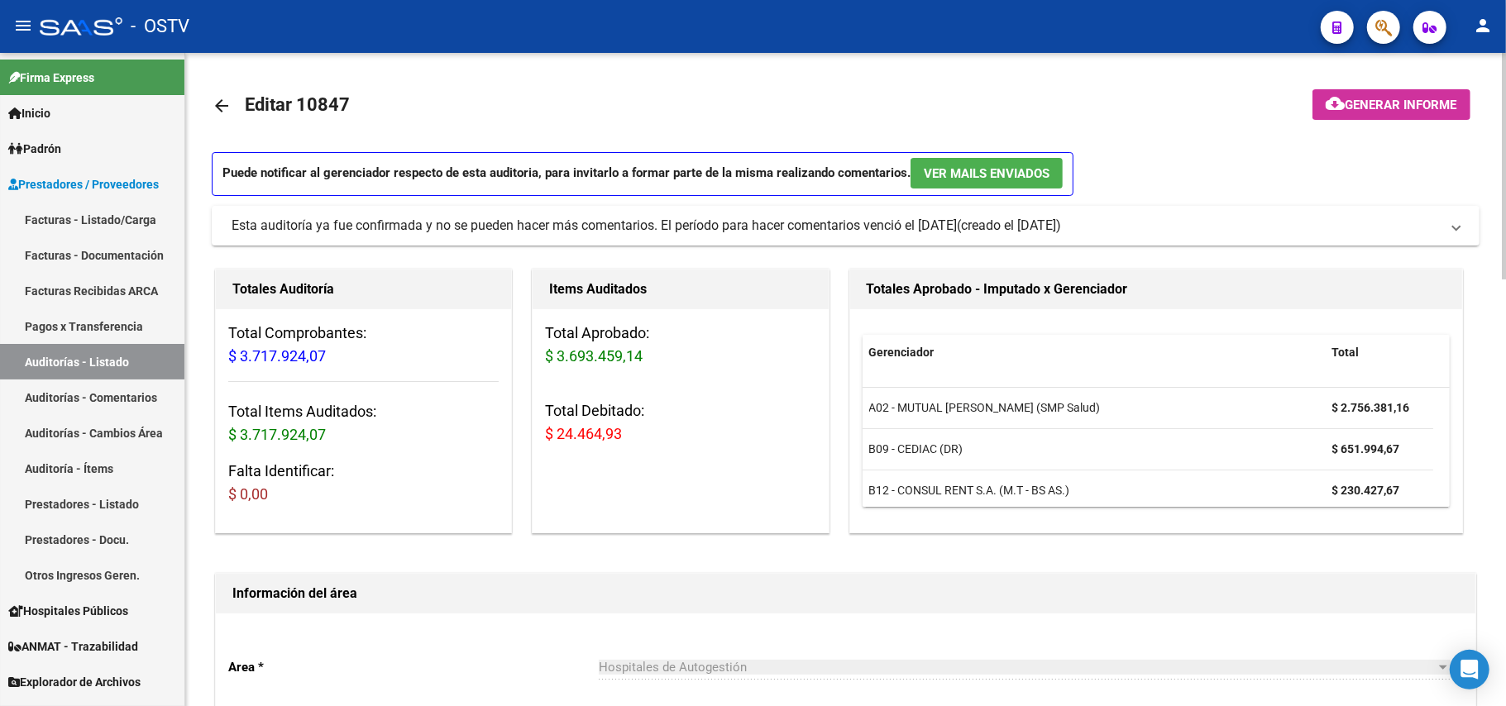
drag, startPoint x: 249, startPoint y: 103, endPoint x: 239, endPoint y: 103, distance: 10.0
click at [246, 103] on span "Editar 10847" at bounding box center [297, 104] width 105 height 21
click at [228, 103] on mat-icon "arrow_back" at bounding box center [222, 106] width 20 height 20
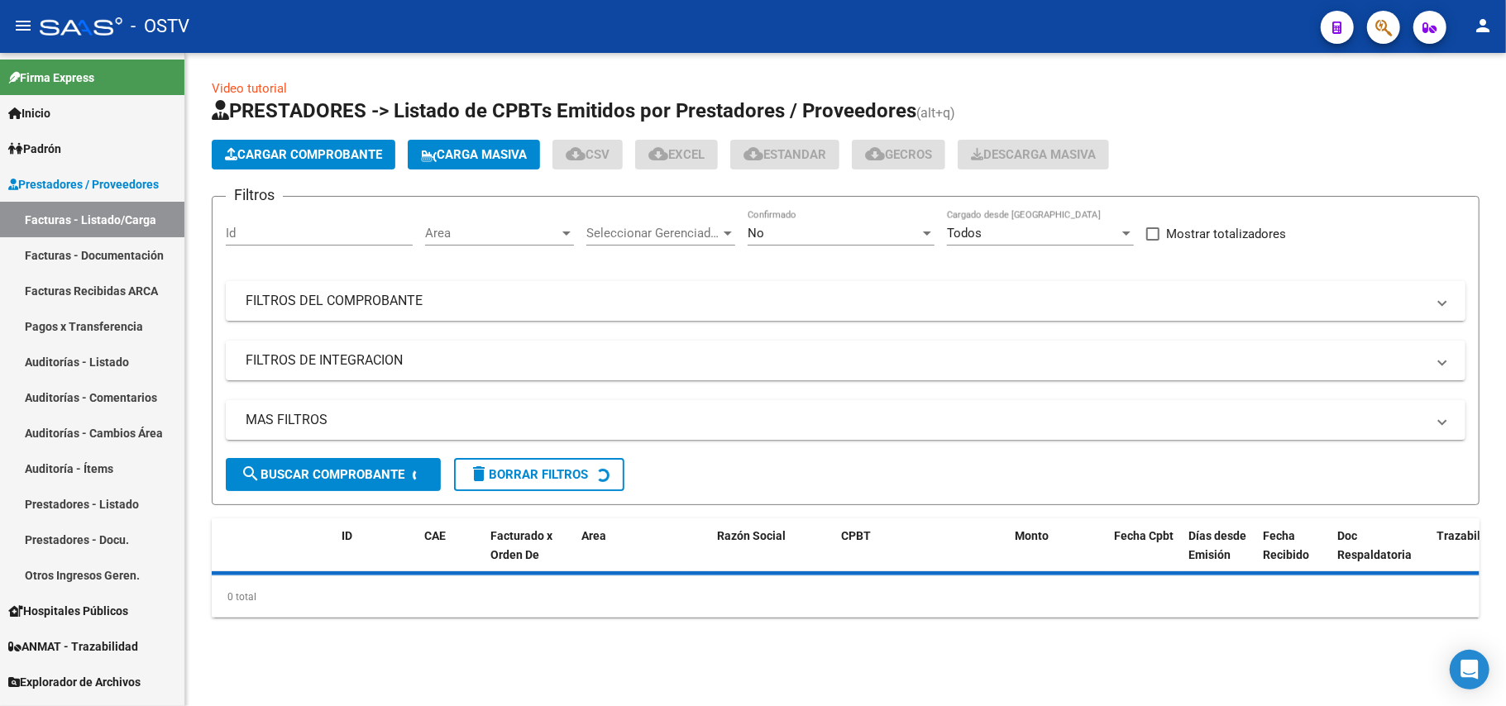
click at [375, 306] on mat-panel-title "FILTROS DEL COMPROBANTE" at bounding box center [836, 301] width 1180 height 18
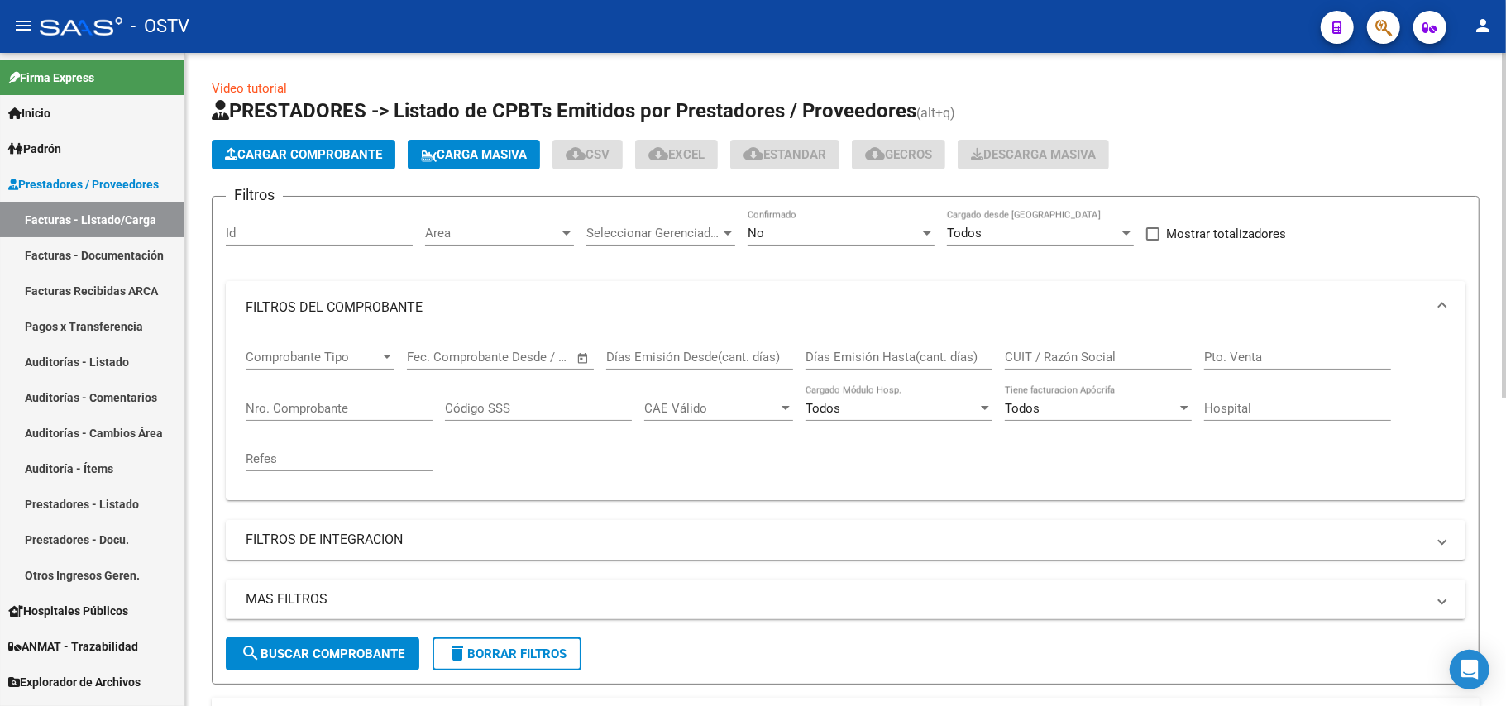
click at [779, 256] on div "No Confirmado" at bounding box center [841, 235] width 187 height 51
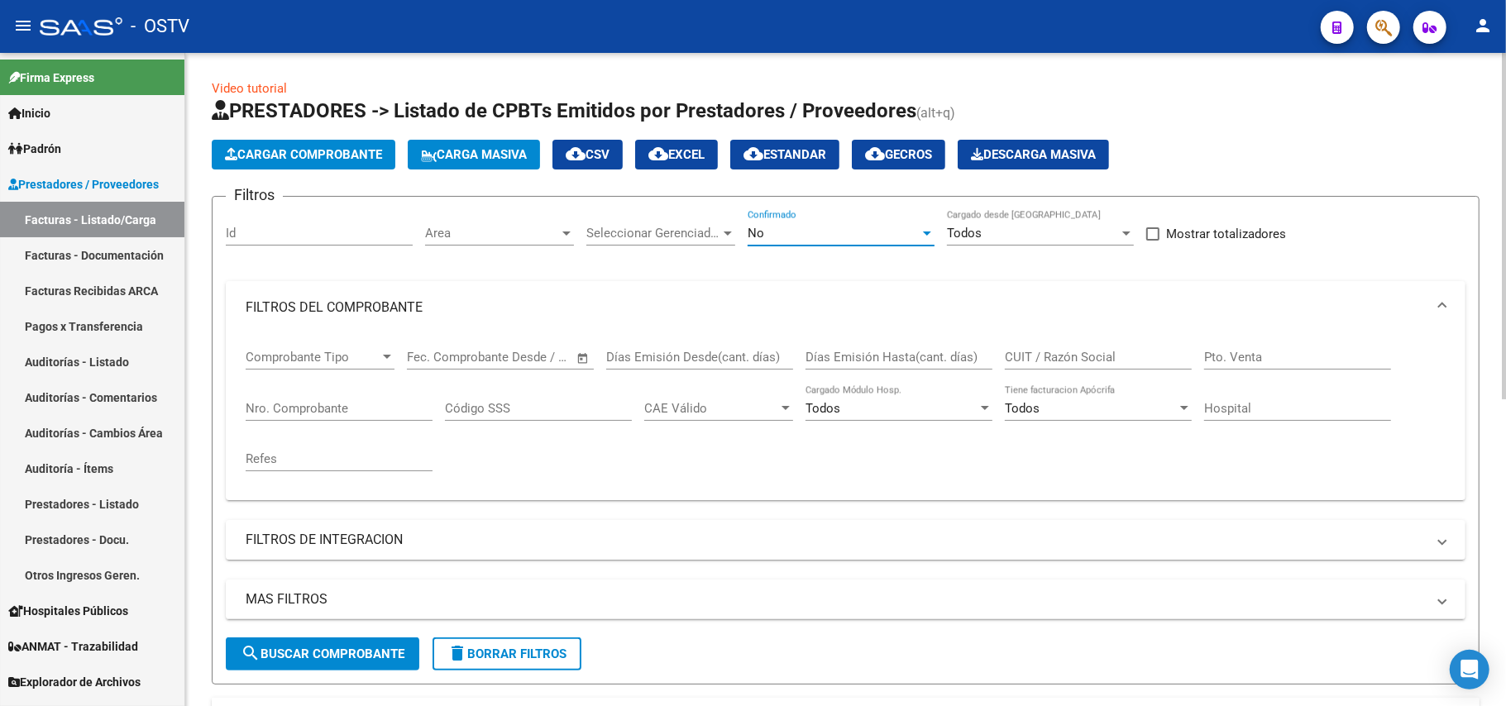
click at [801, 226] on div "No" at bounding box center [834, 233] width 172 height 15
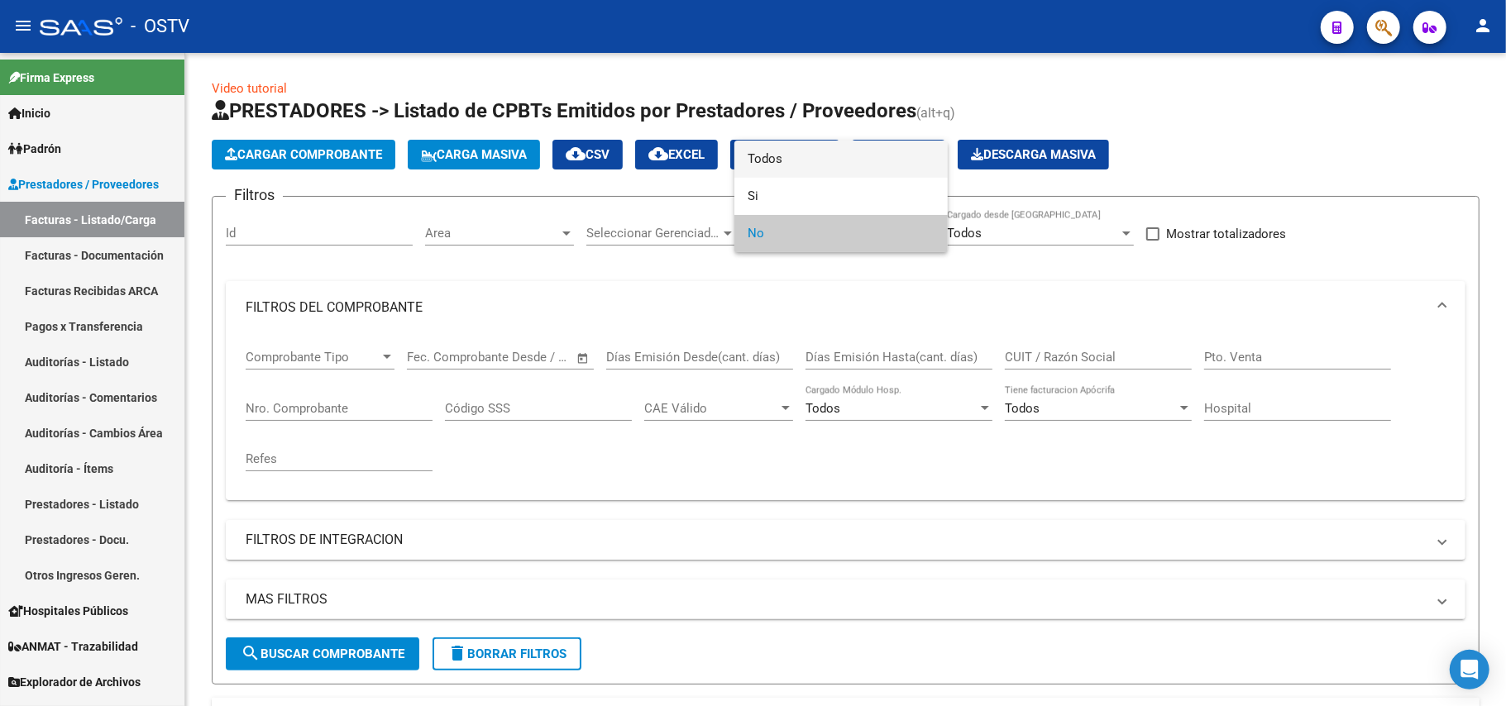
click at [796, 170] on span "Todos" at bounding box center [841, 159] width 187 height 37
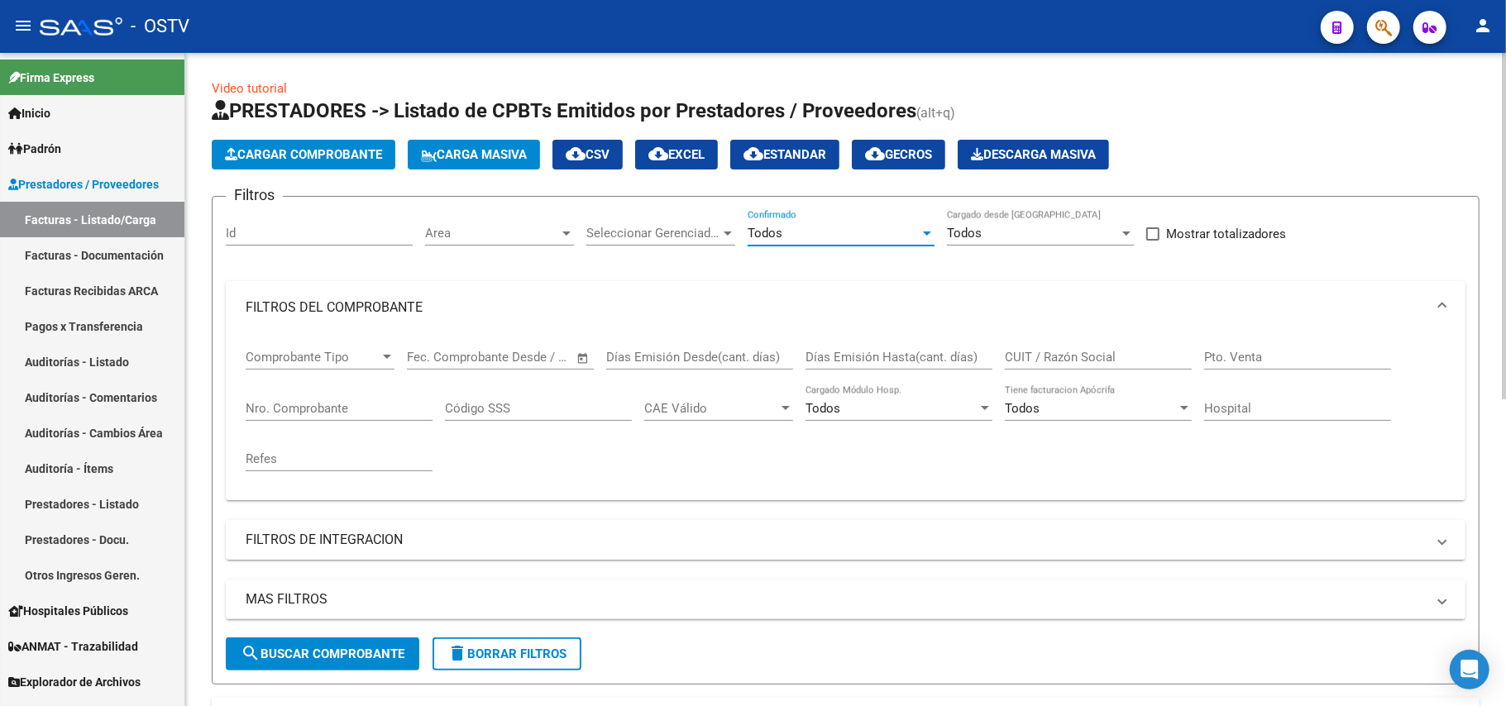
scroll to position [220, 0]
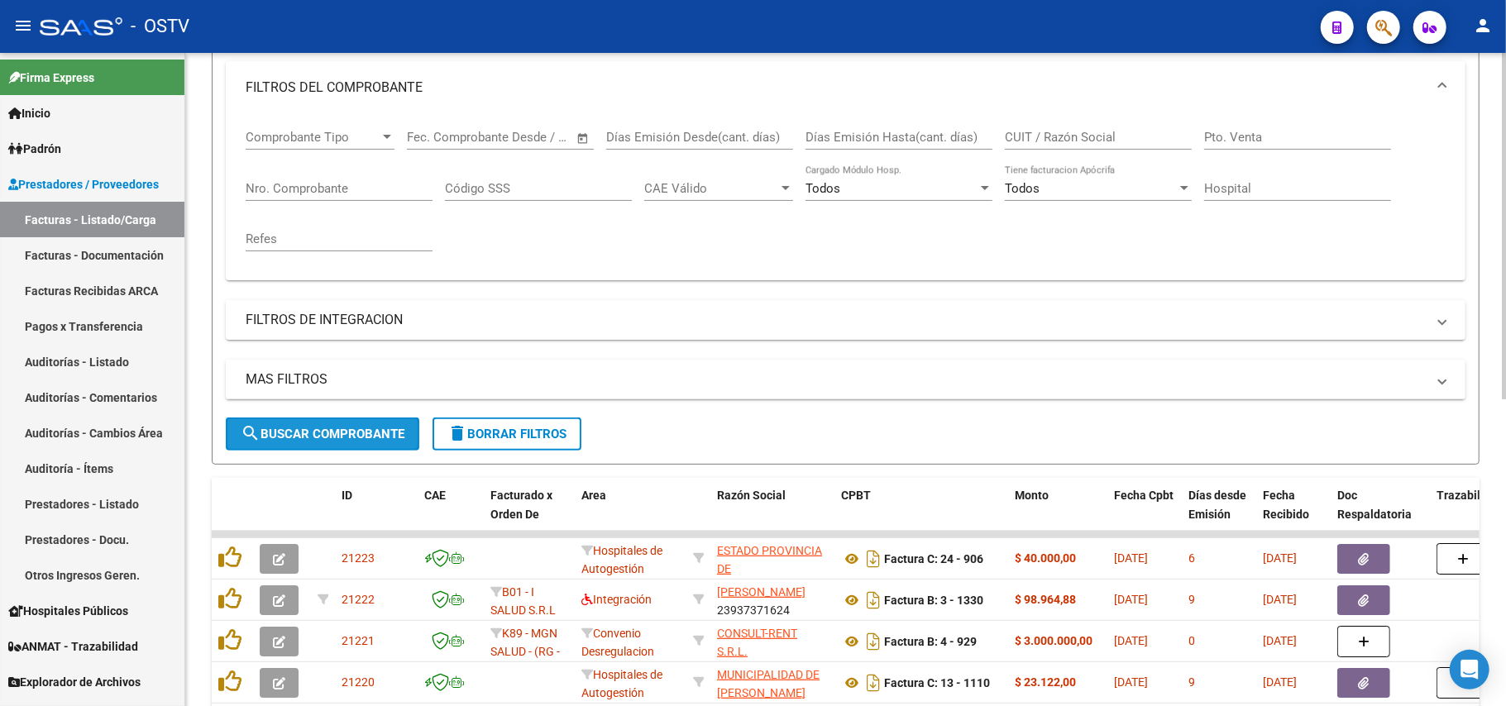
click at [358, 428] on span "search Buscar Comprobante" at bounding box center [323, 434] width 164 height 15
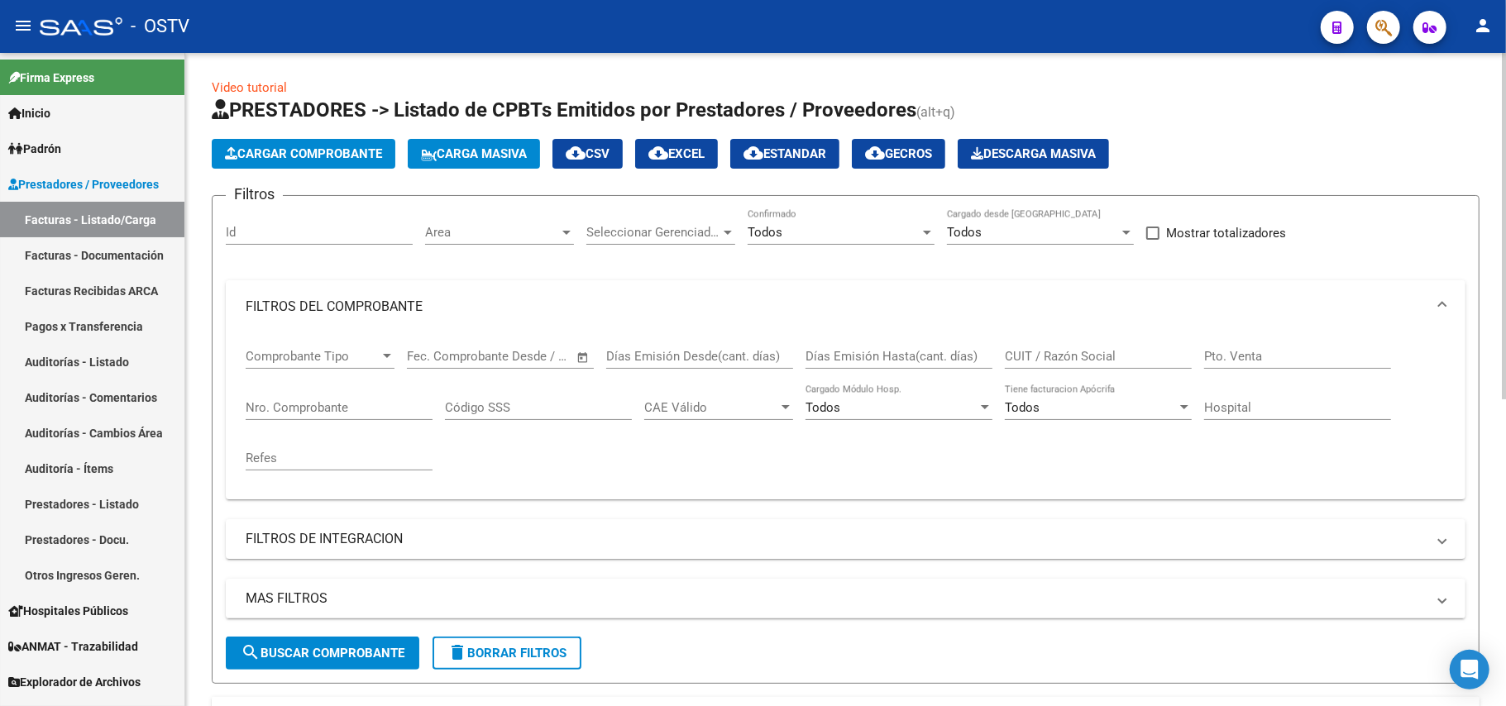
scroll to position [0, 0]
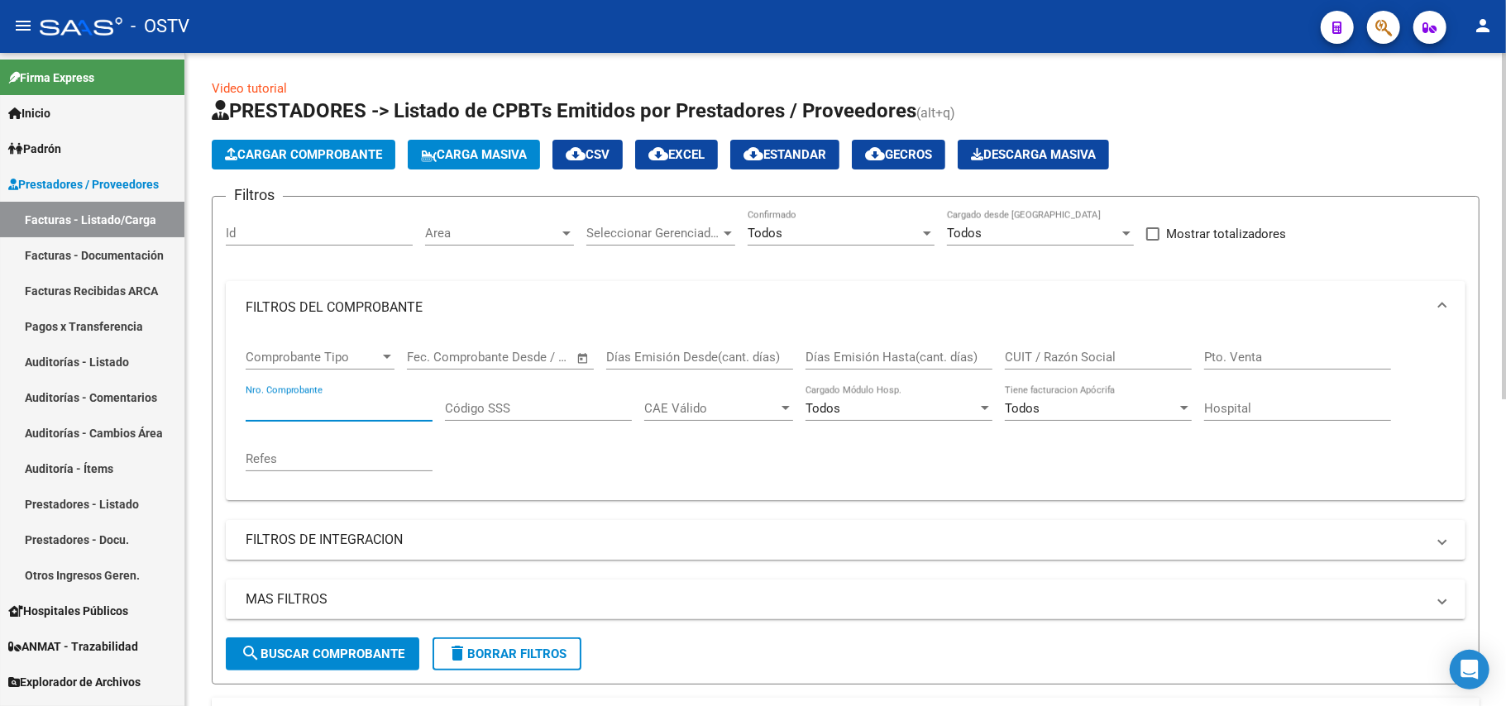
click at [366, 409] on input "Nro. Comprobante" at bounding box center [339, 408] width 187 height 15
type input "157161"
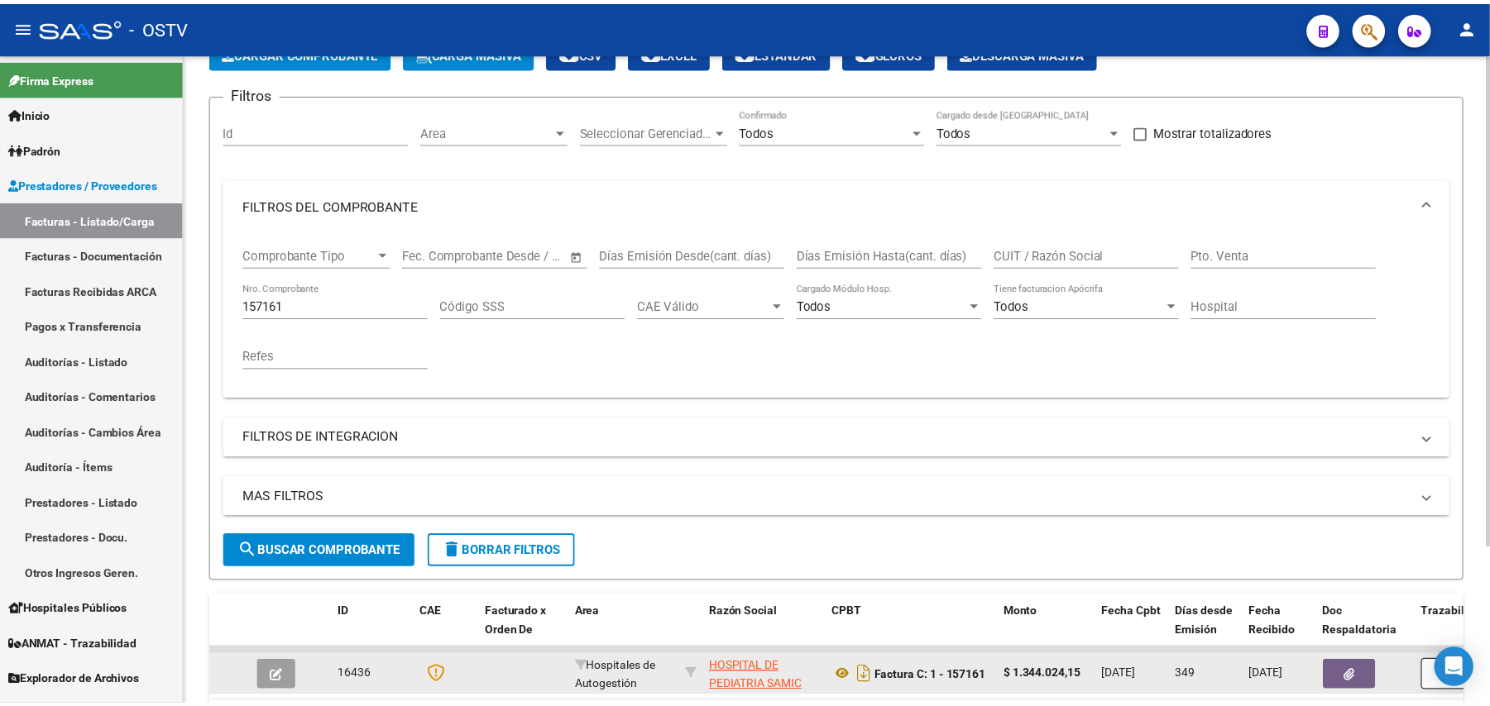
scroll to position [210, 0]
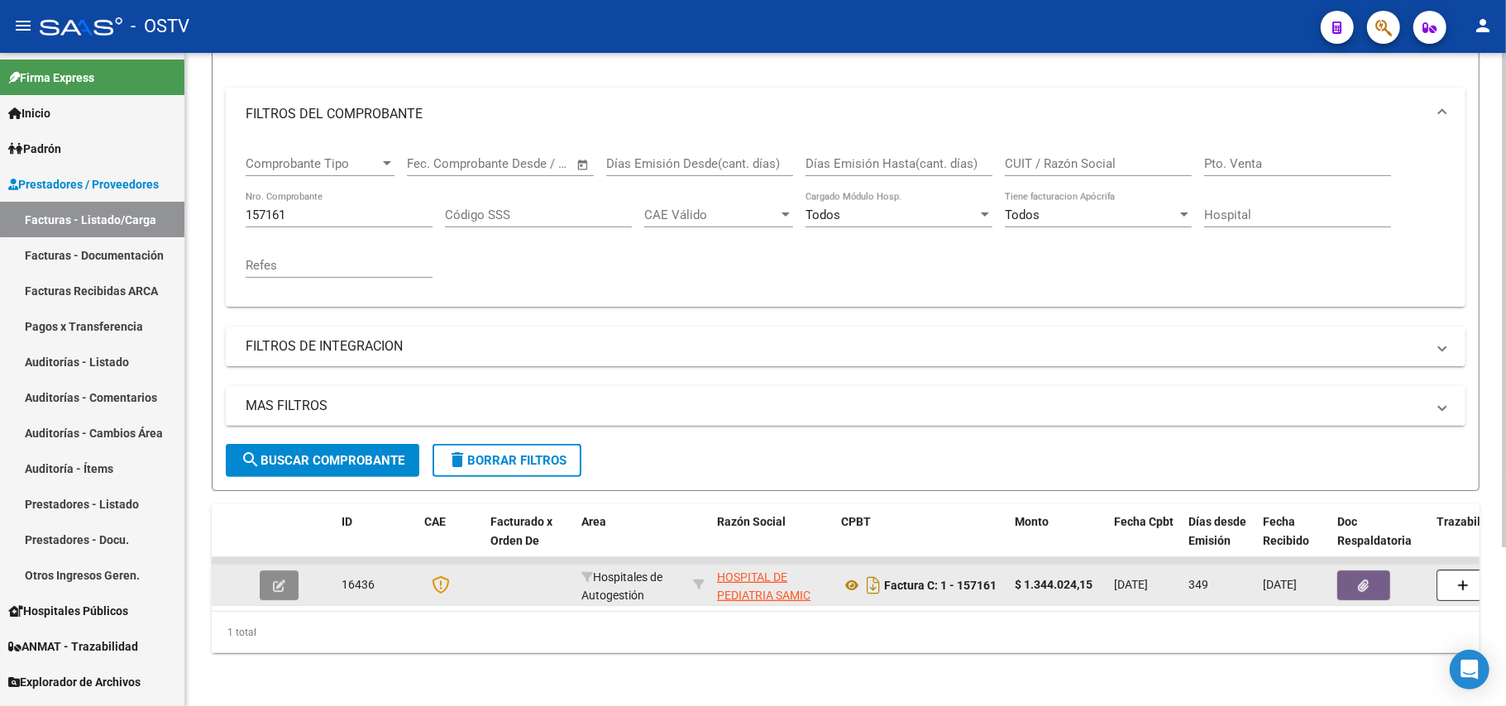
click at [283, 571] on button "button" at bounding box center [279, 586] width 39 height 30
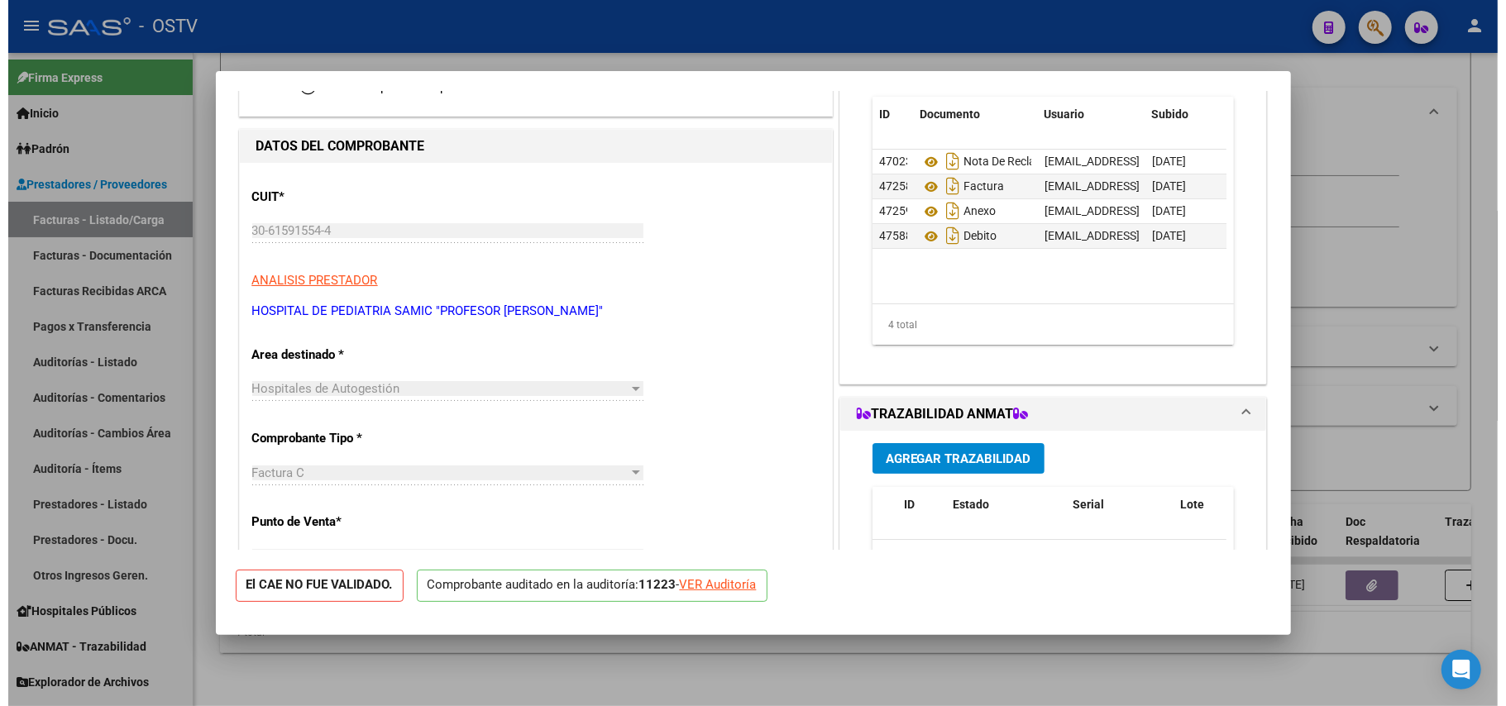
scroll to position [0, 0]
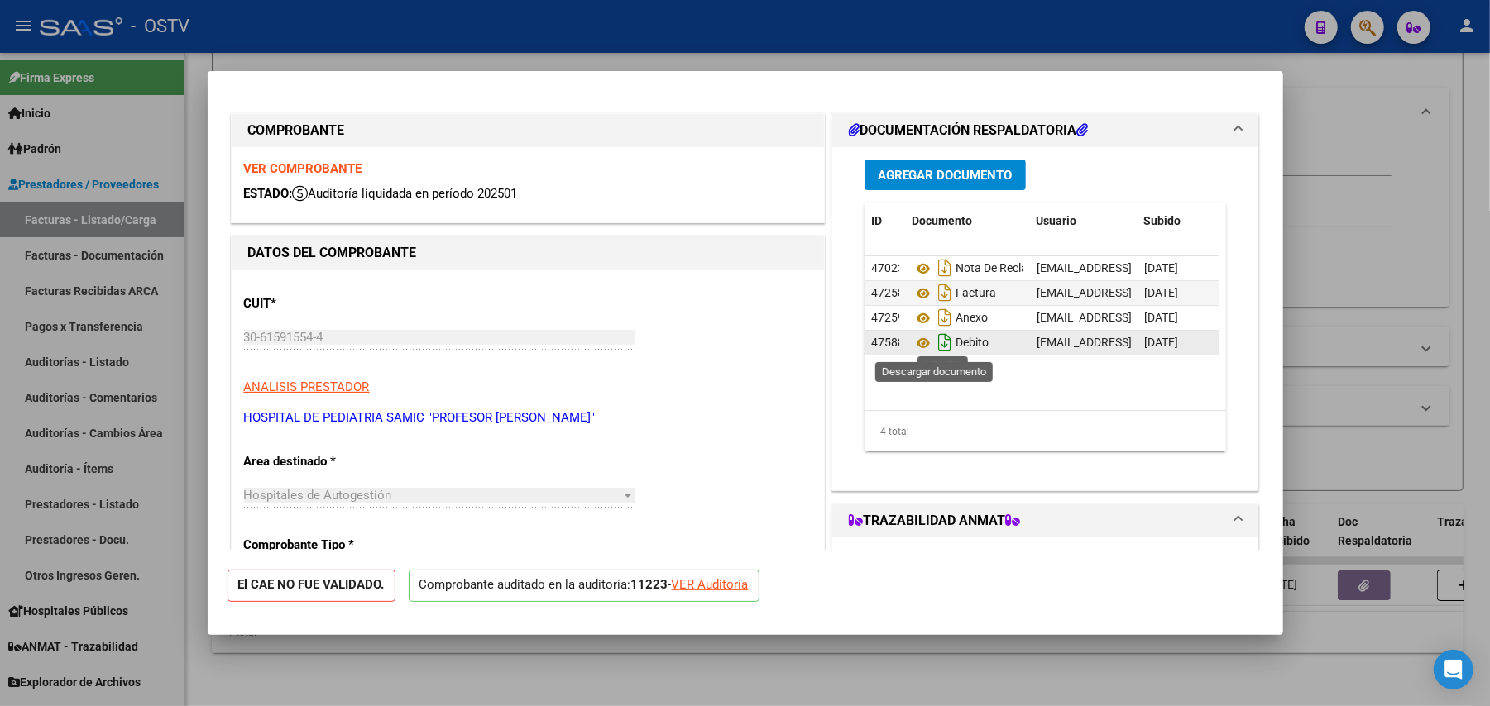
click at [934, 344] on icon "Descargar documento" at bounding box center [945, 342] width 22 height 26
click at [136, 150] on div at bounding box center [745, 353] width 1490 height 706
type input "$ 0,00"
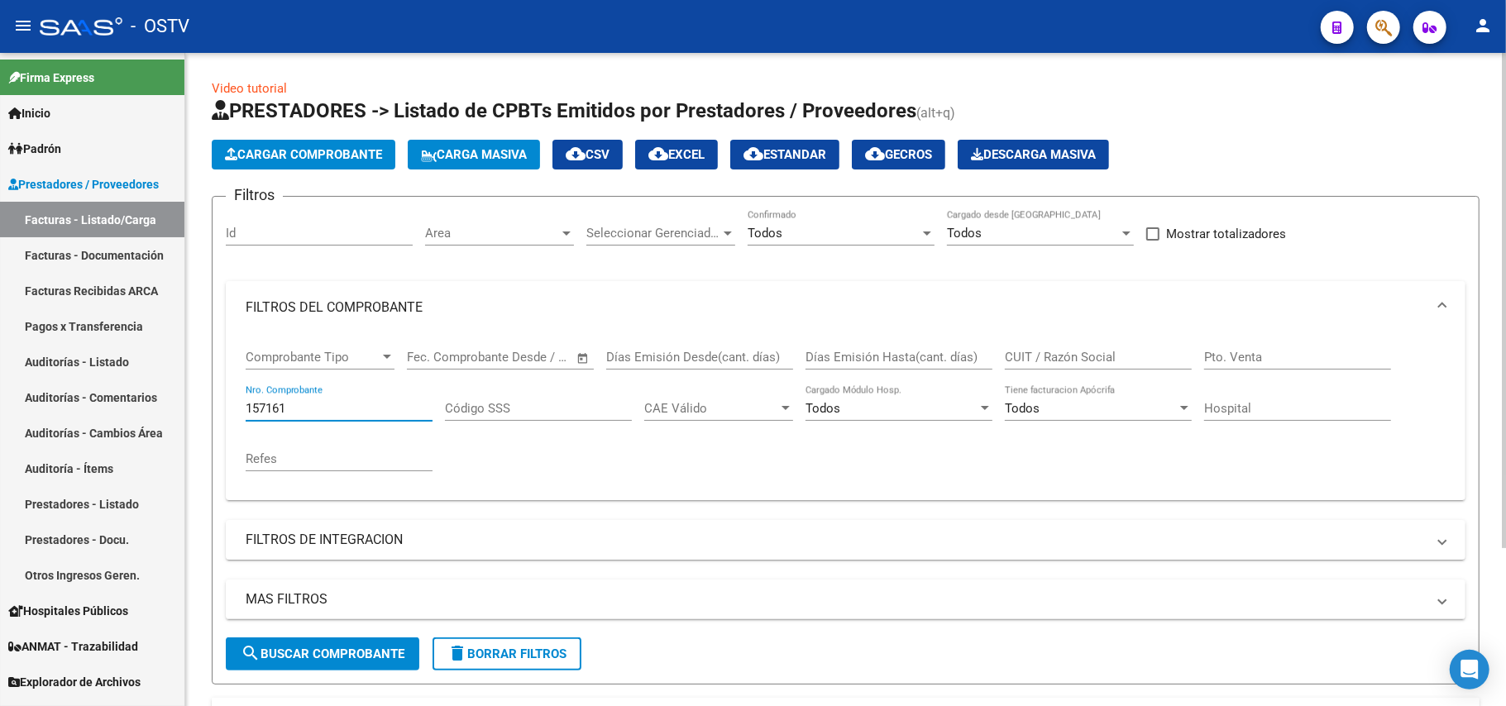
drag, startPoint x: 344, startPoint y: 404, endPoint x: 262, endPoint y: 414, distance: 82.5
click at [262, 414] on input "157161" at bounding box center [339, 408] width 187 height 15
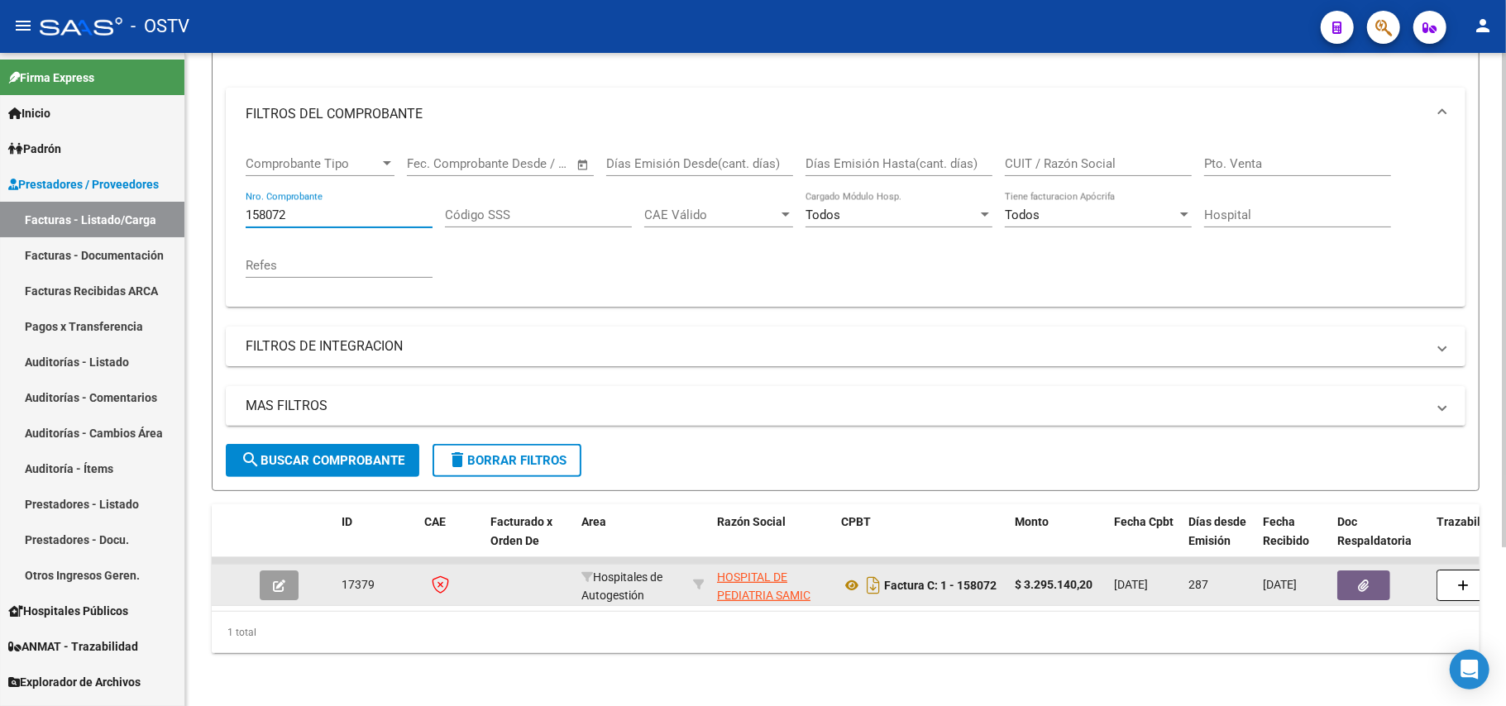
type input "158072"
click at [280, 580] on icon "button" at bounding box center [279, 586] width 12 height 12
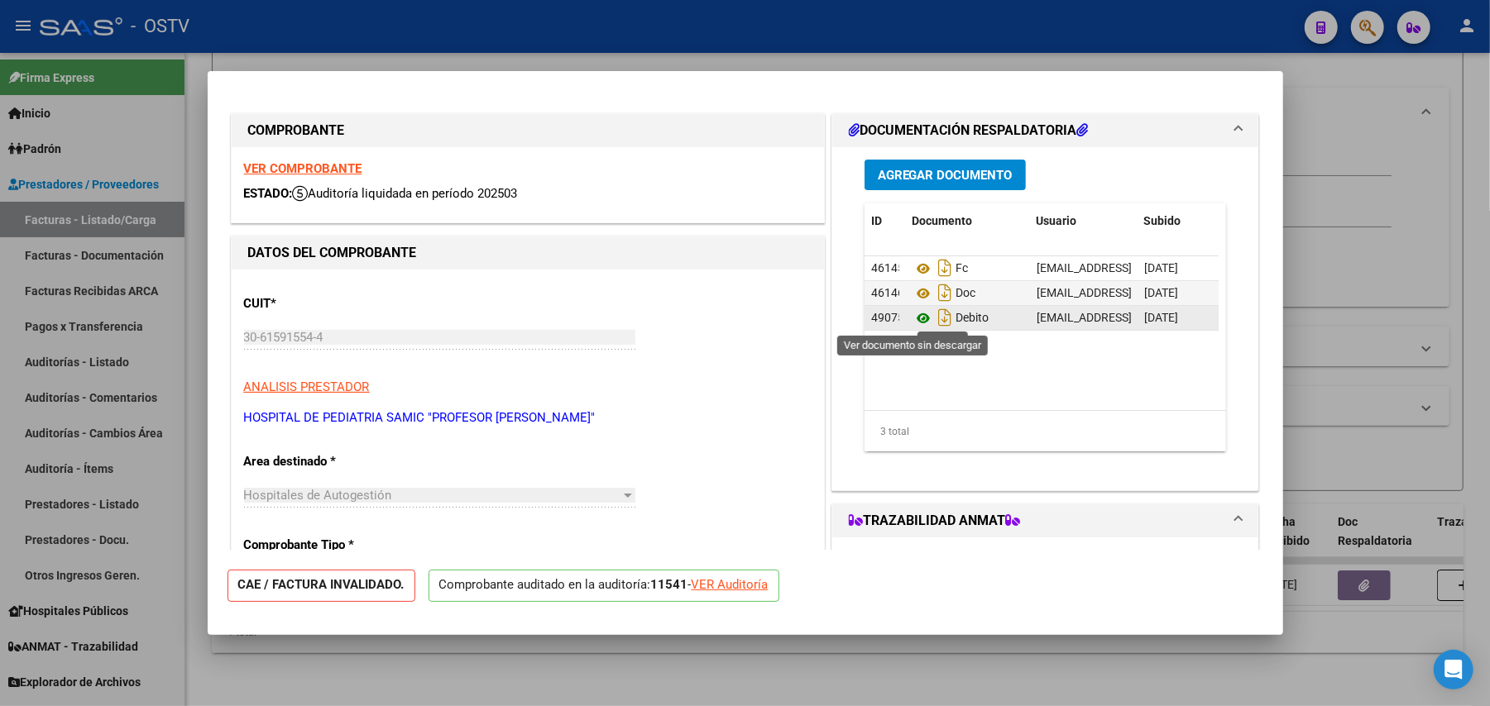
click at [916, 314] on icon at bounding box center [923, 318] width 22 height 20
click at [934, 315] on icon "Descargar documento" at bounding box center [945, 317] width 22 height 26
click at [1409, 262] on div at bounding box center [745, 353] width 1490 height 706
type input "$ 0,00"
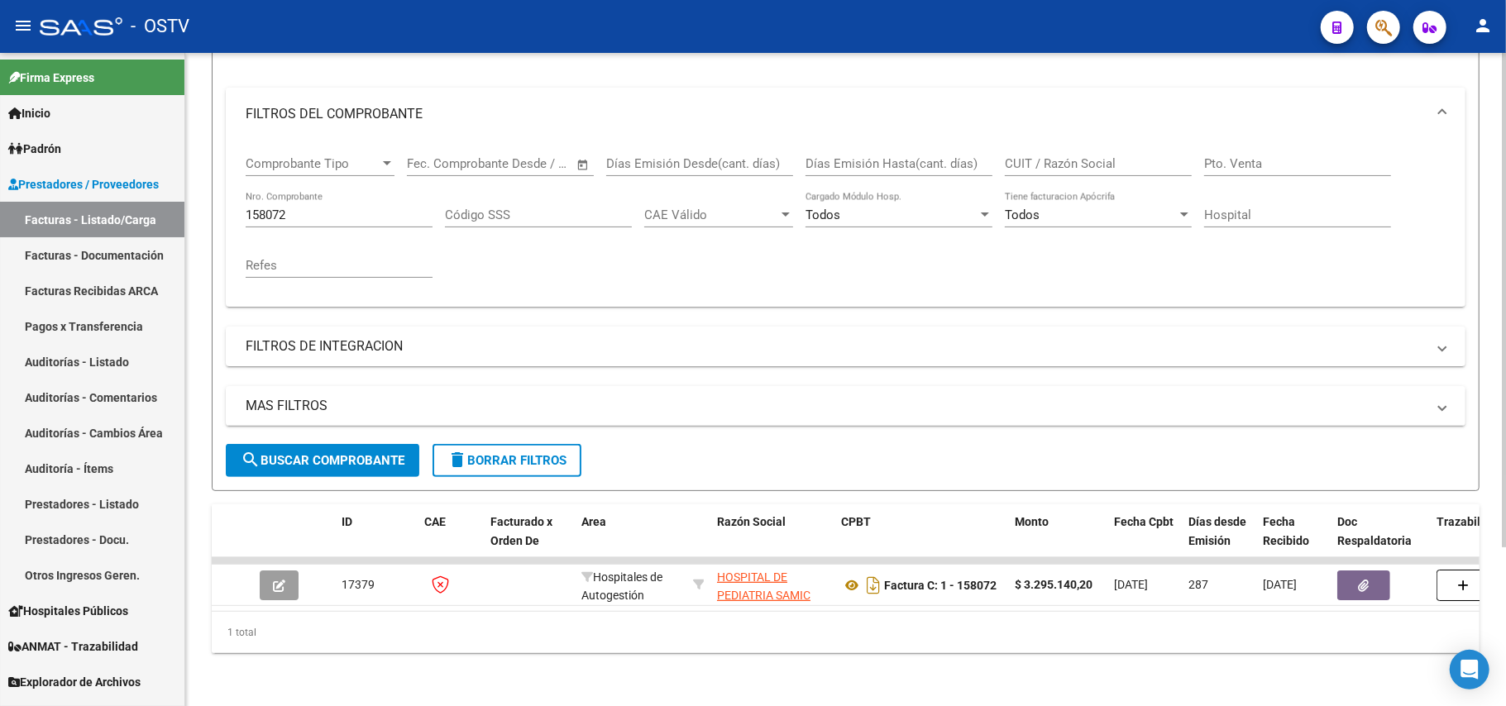
scroll to position [0, 0]
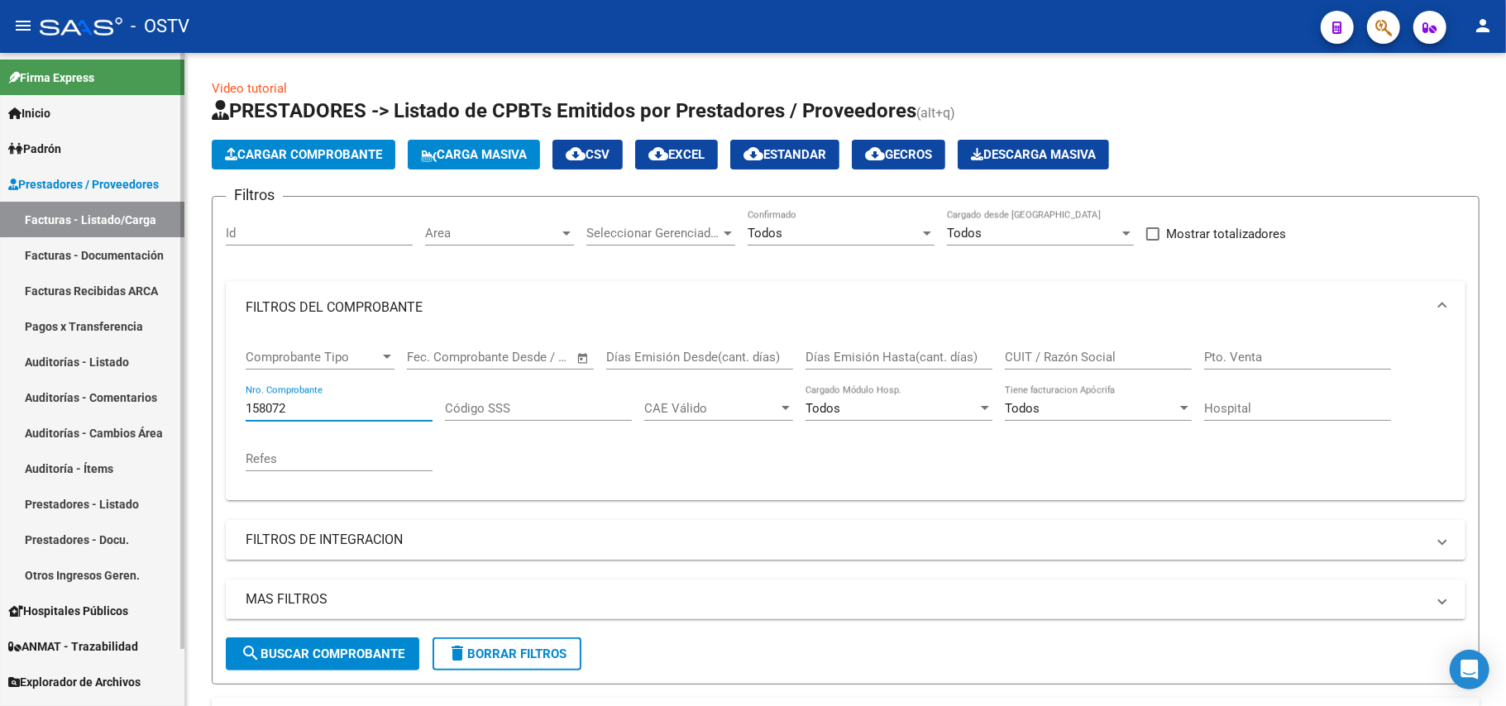
drag, startPoint x: 308, startPoint y: 411, endPoint x: 63, endPoint y: 379, distance: 246.9
click at [63, 379] on mat-sidenav-container "Firma Express Inicio Calendario SSS Instructivos Contacto OS Padrón Afiliados E…" at bounding box center [753, 379] width 1506 height 653
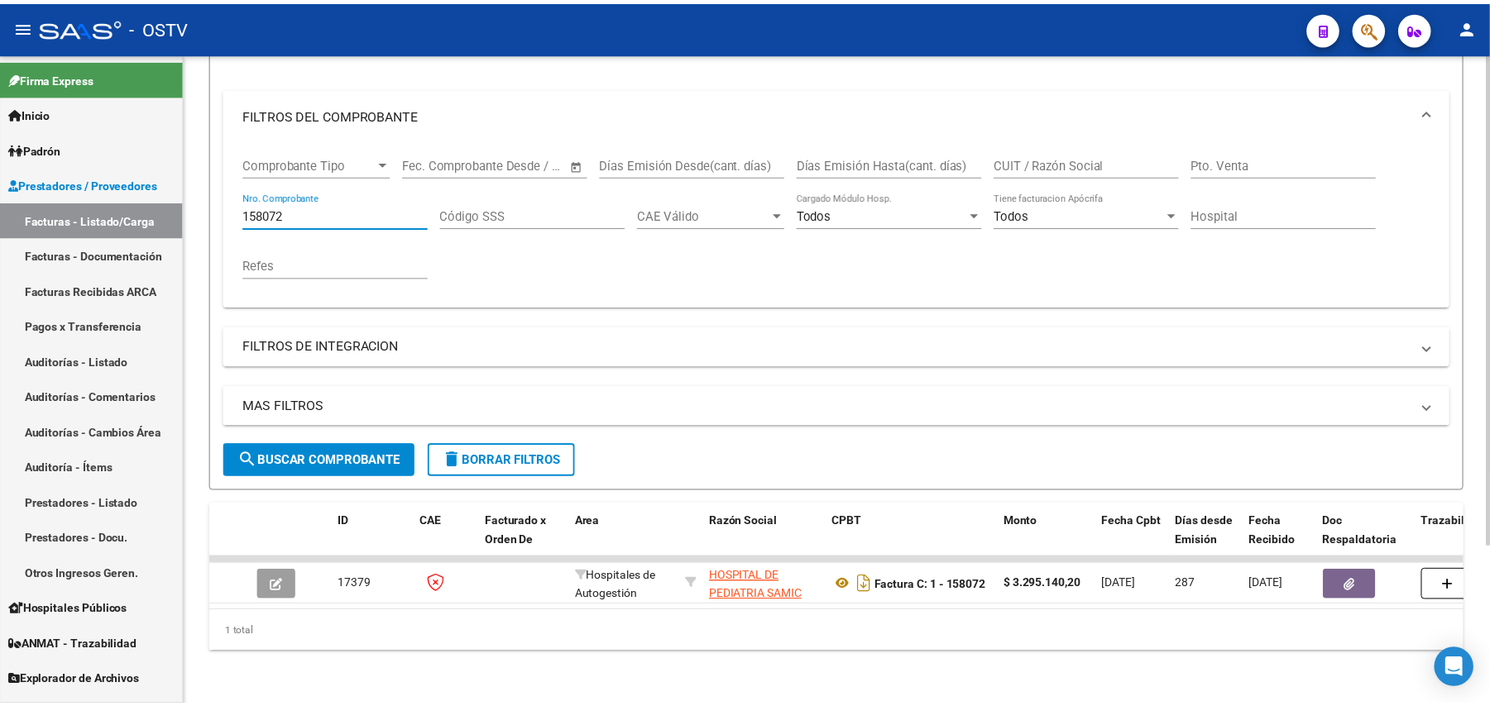
scroll to position [210, 0]
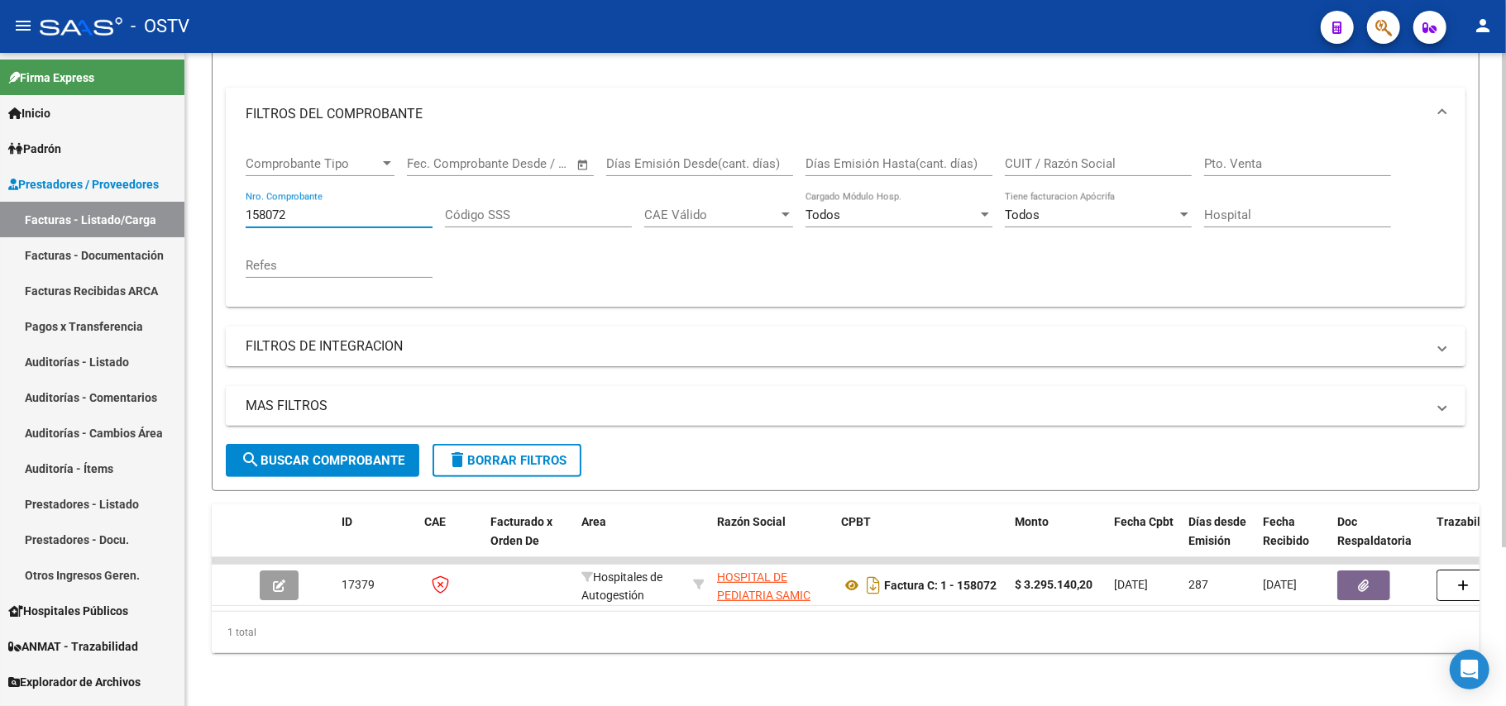
click at [774, 657] on div "Video tutorial PRESTADORES -> Listado de CPBTs Emitidos por Prestadores / Prove…" at bounding box center [845, 282] width 1321 height 847
click at [389, 208] on input "158072" at bounding box center [339, 215] width 187 height 15
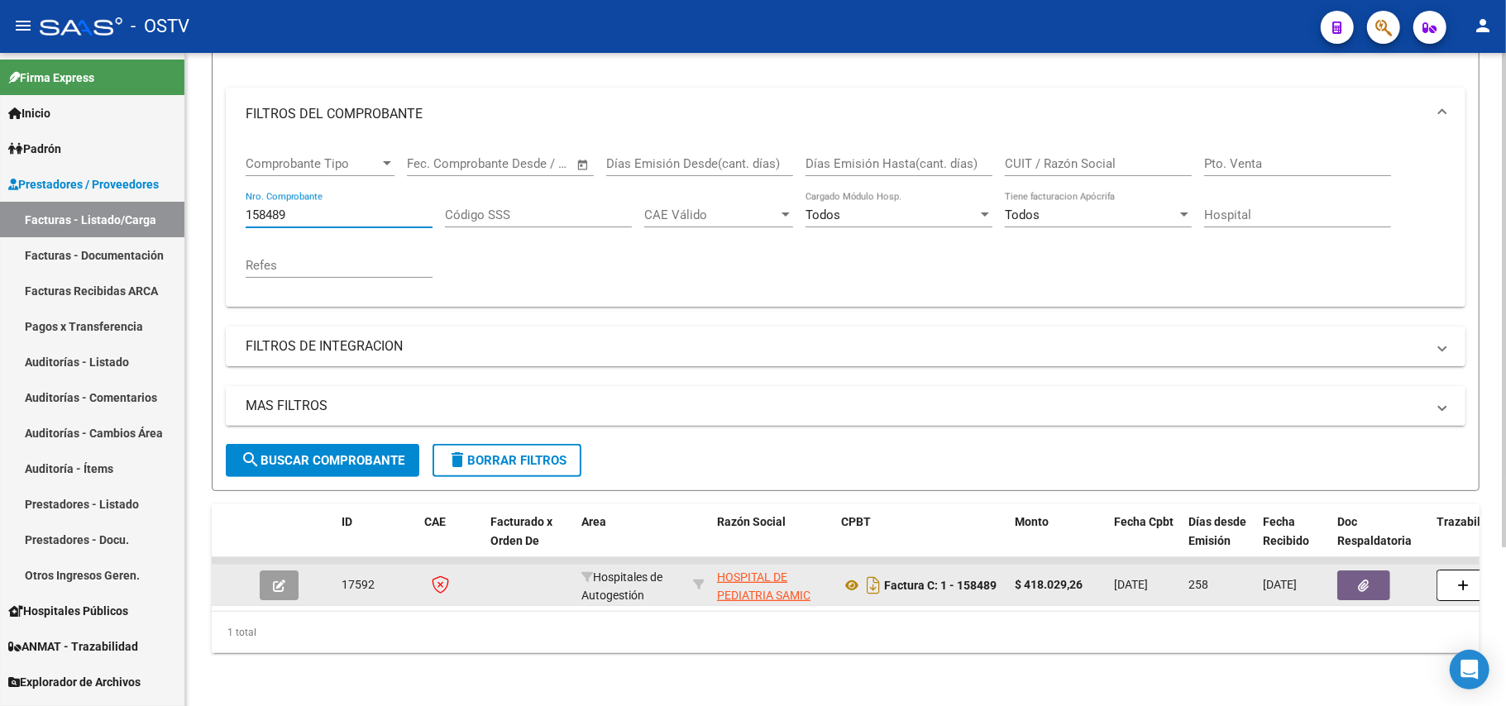
type input "158489"
click at [281, 580] on icon "button" at bounding box center [279, 586] width 12 height 12
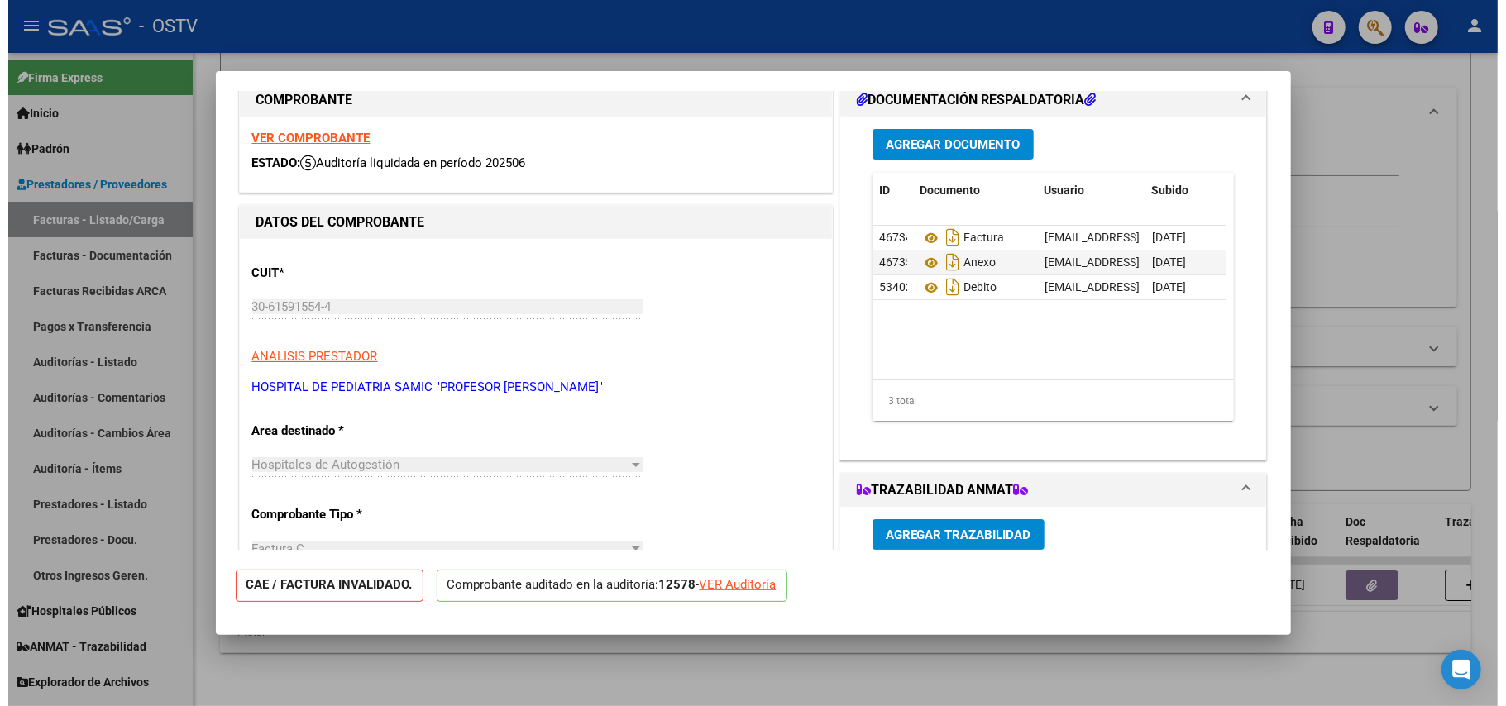
scroll to position [0, 0]
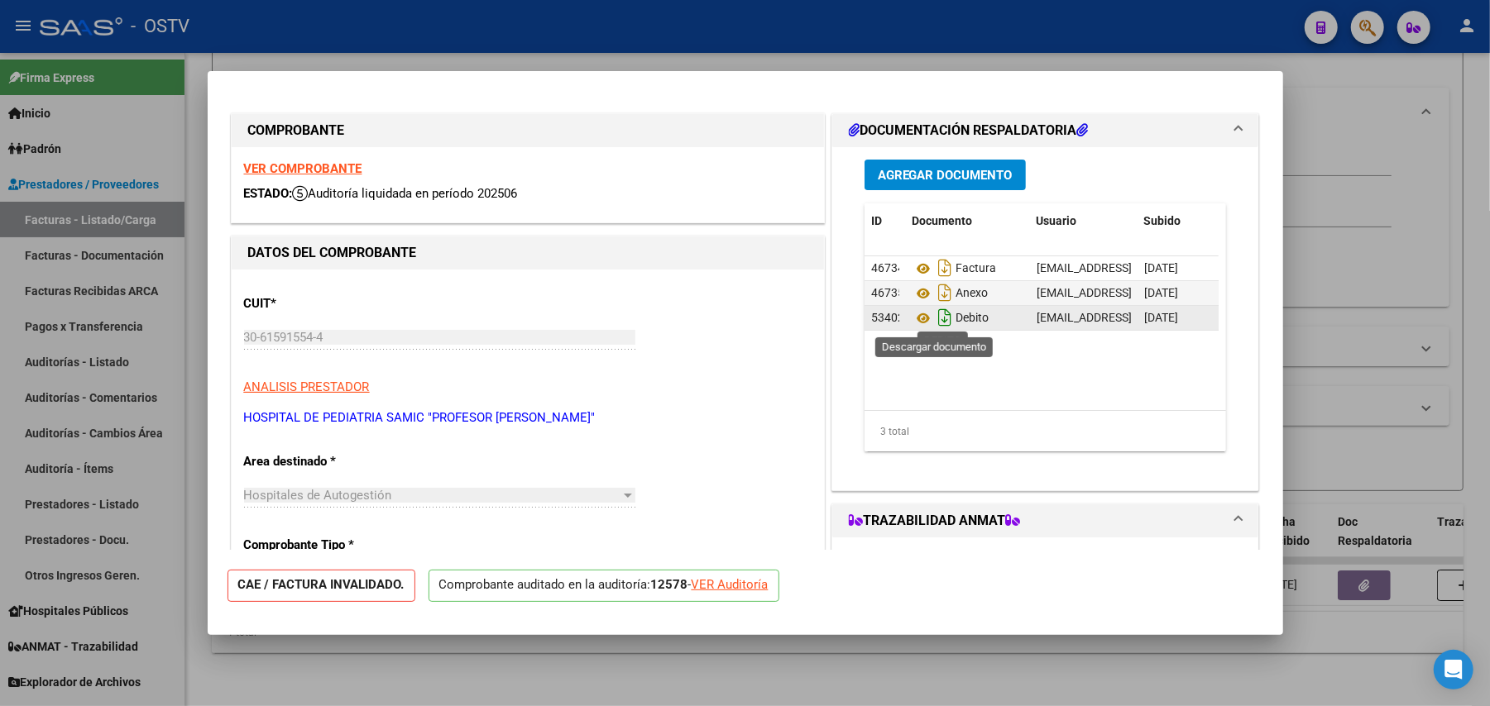
click at [934, 324] on icon "Descargar documento" at bounding box center [945, 317] width 22 height 26
click at [1482, 280] on div at bounding box center [745, 353] width 1490 height 706
type input "$ 0,00"
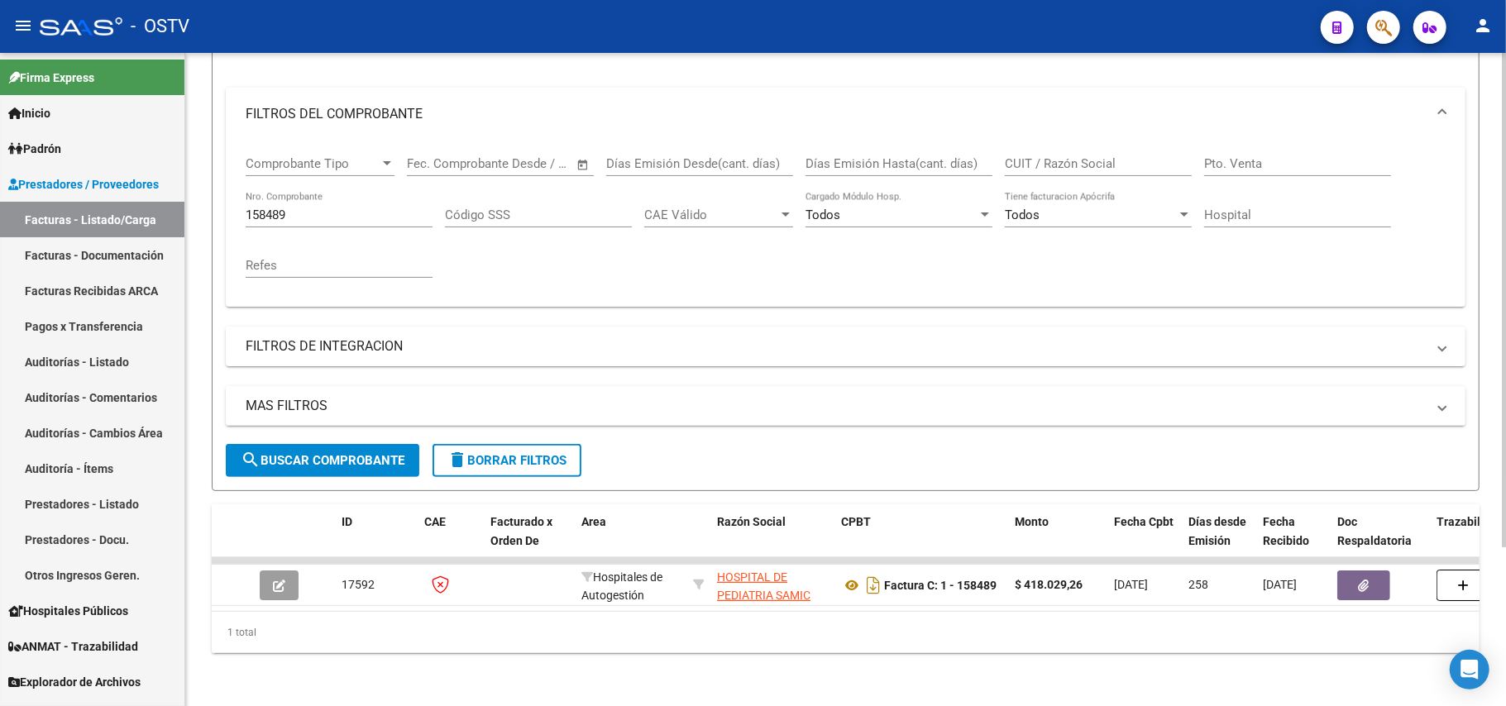
click at [391, 192] on div "158489 Nro. Comprobante" at bounding box center [339, 210] width 187 height 36
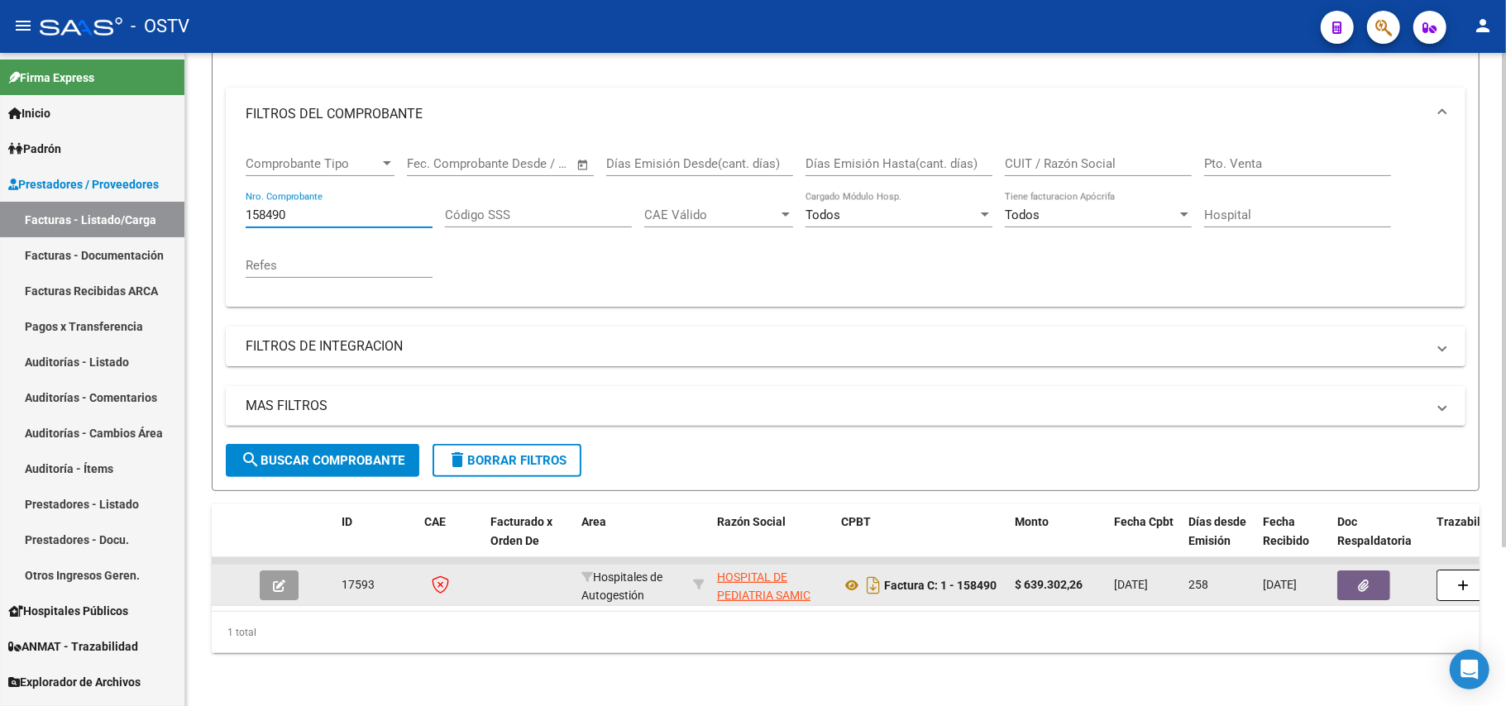
type input "158490"
click at [271, 571] on button "button" at bounding box center [279, 586] width 39 height 30
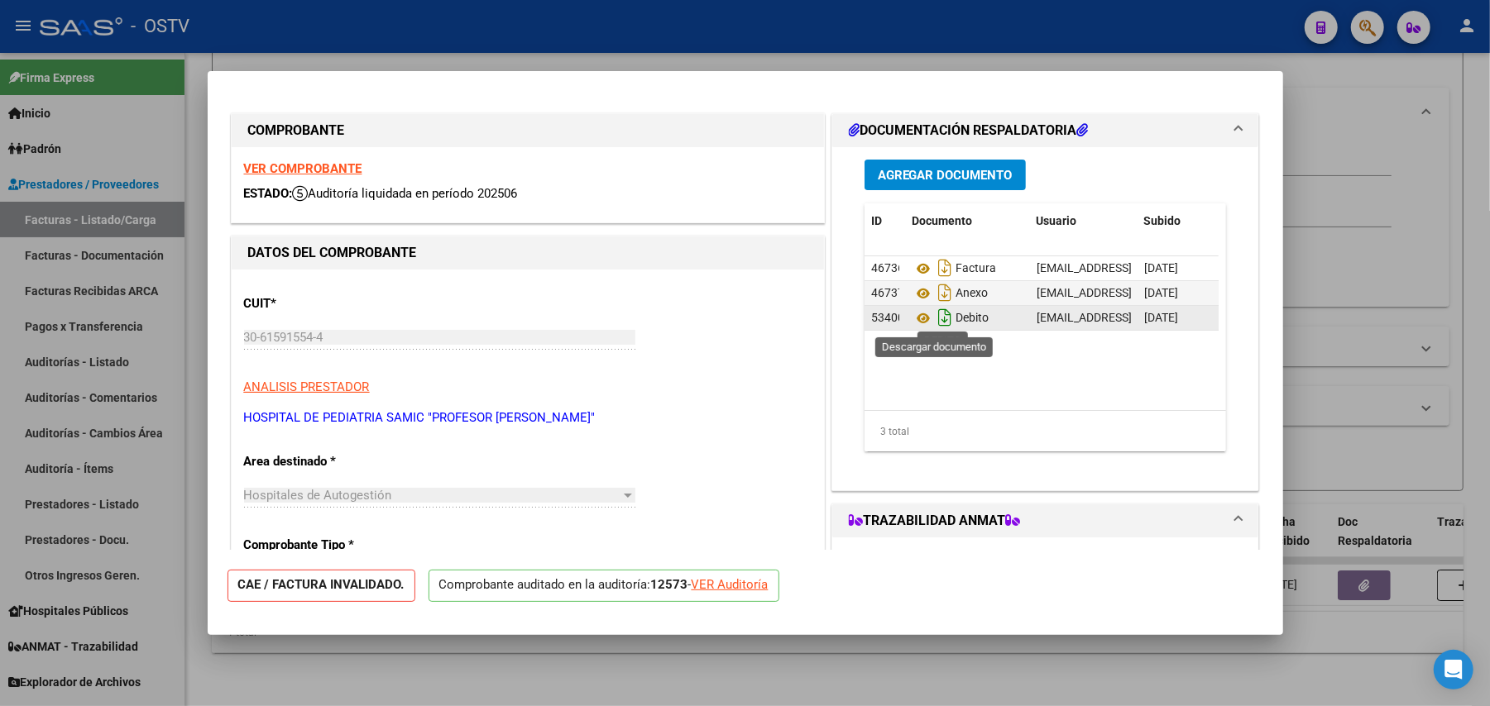
click at [934, 318] on icon "Descargar documento" at bounding box center [945, 317] width 22 height 26
click at [1343, 371] on div at bounding box center [745, 353] width 1490 height 706
type input "$ 0,00"
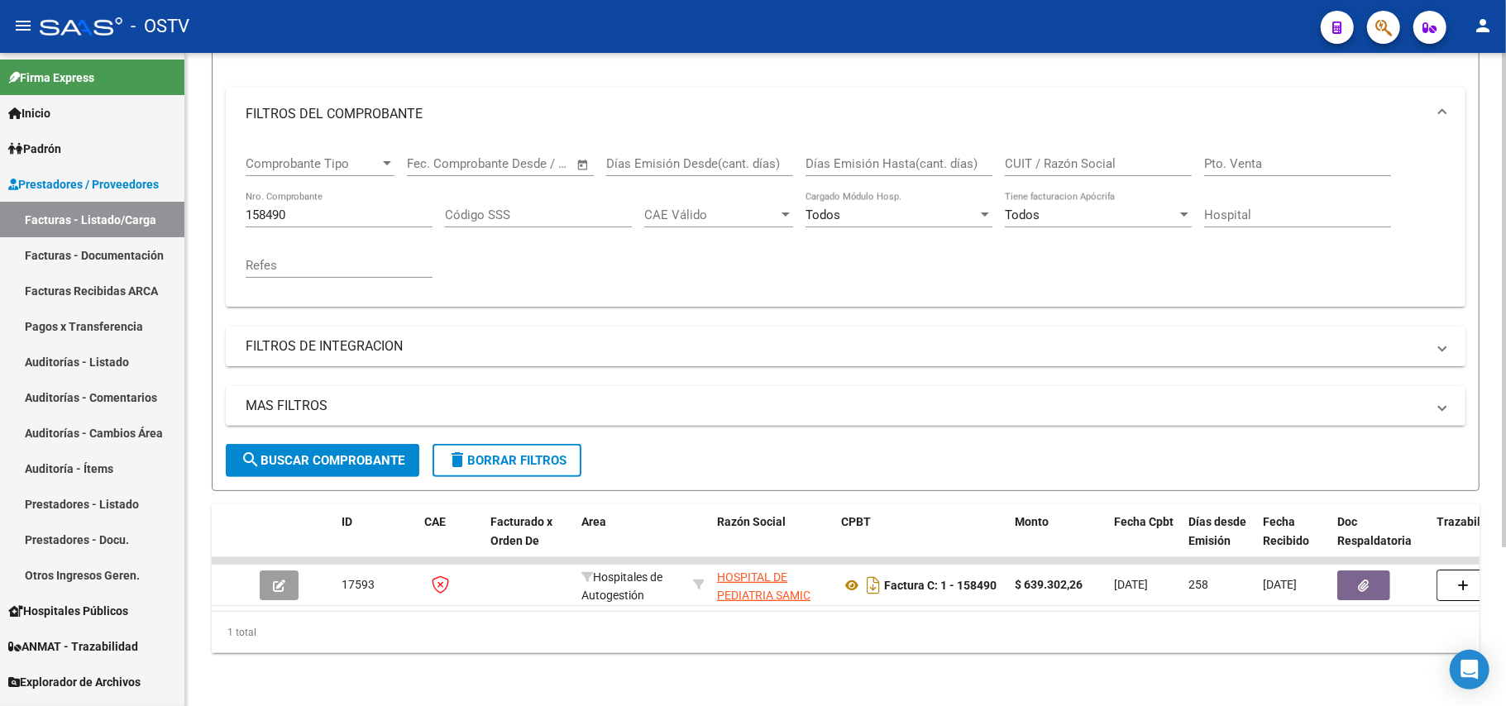
scroll to position [100, 0]
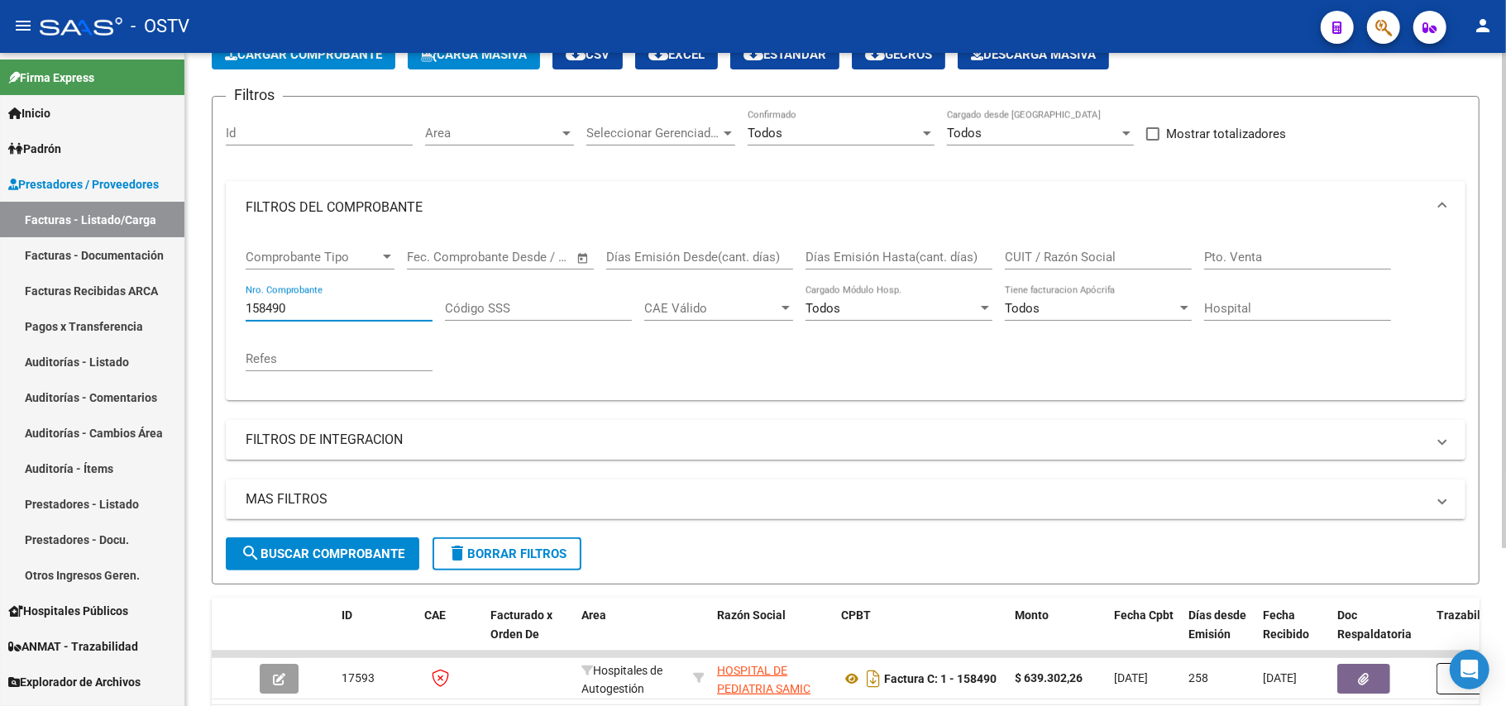
click at [358, 304] on input "158490" at bounding box center [339, 308] width 187 height 15
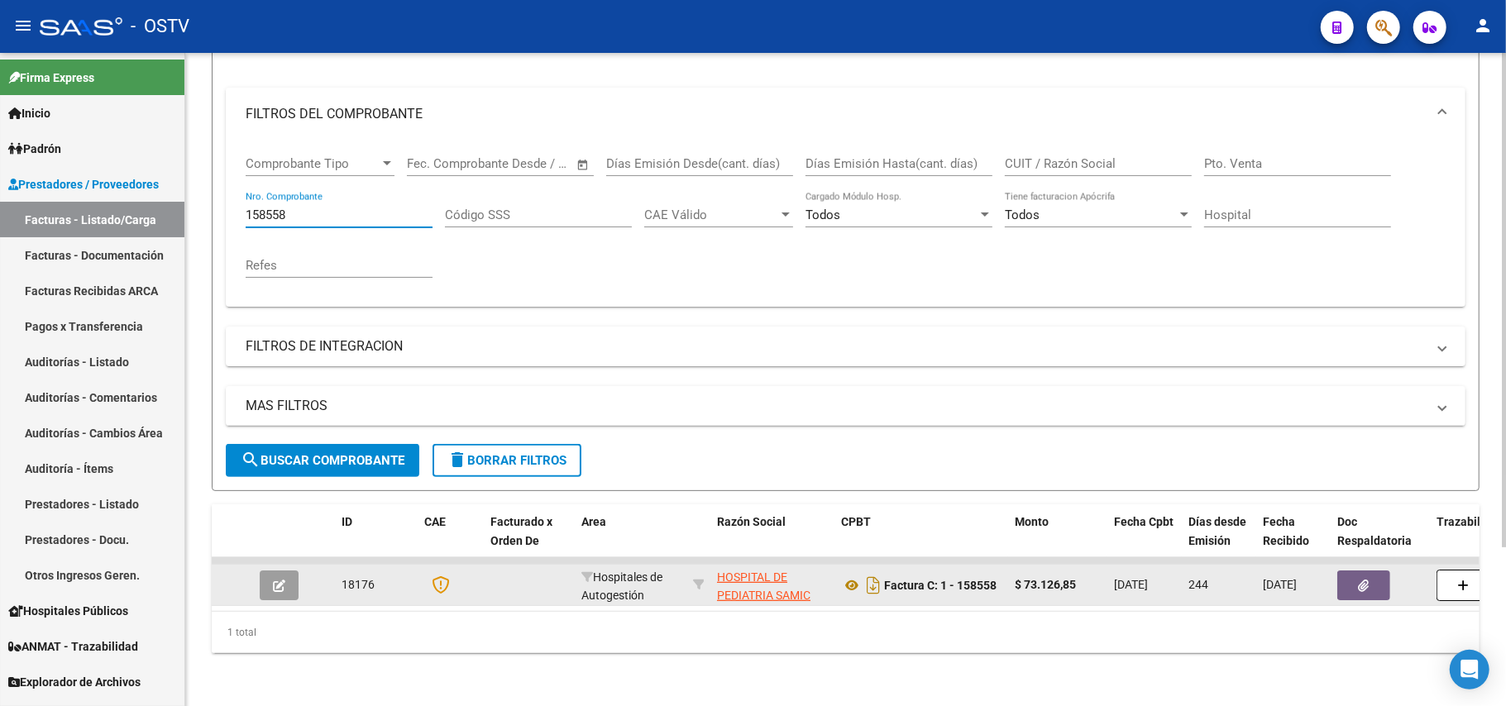
type input "158558"
click at [265, 571] on button "button" at bounding box center [279, 586] width 39 height 30
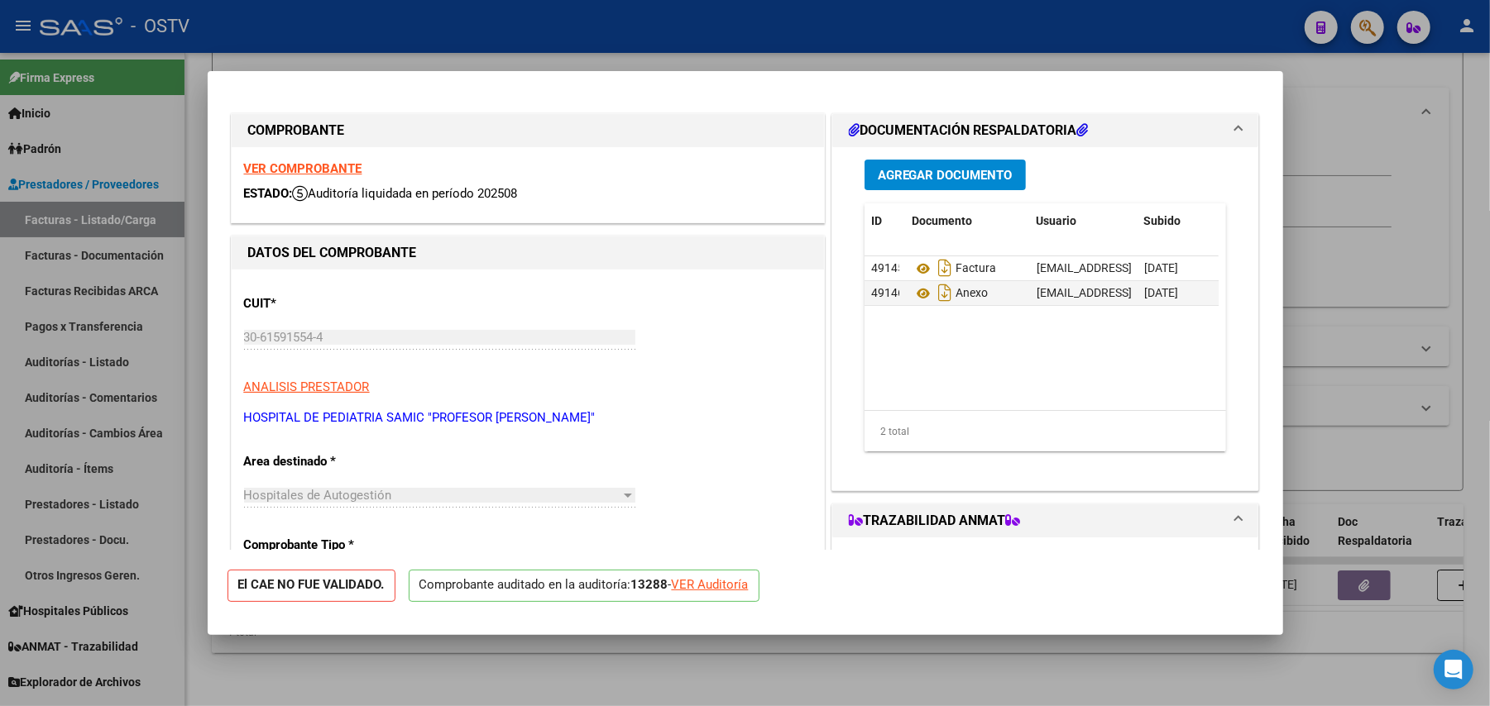
click at [417, 282] on div "CUIT * 30-61591554-4 Ingresar CUIT ANALISIS PRESTADOR HOSPITAL DE PEDIATRIA SAM…" at bounding box center [527, 355] width 567 height 146
click at [1364, 313] on div at bounding box center [745, 353] width 1490 height 706
type input "$ 0,00"
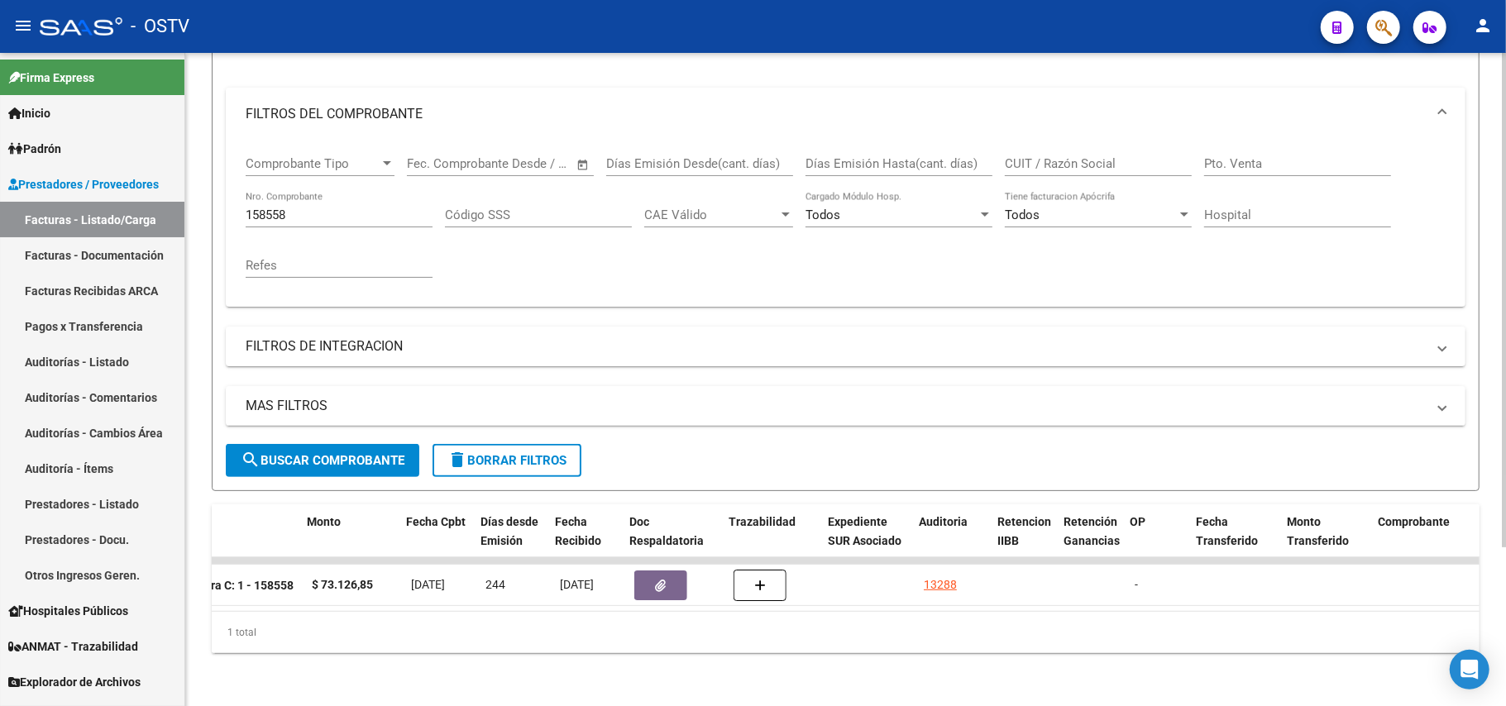
scroll to position [0, 708]
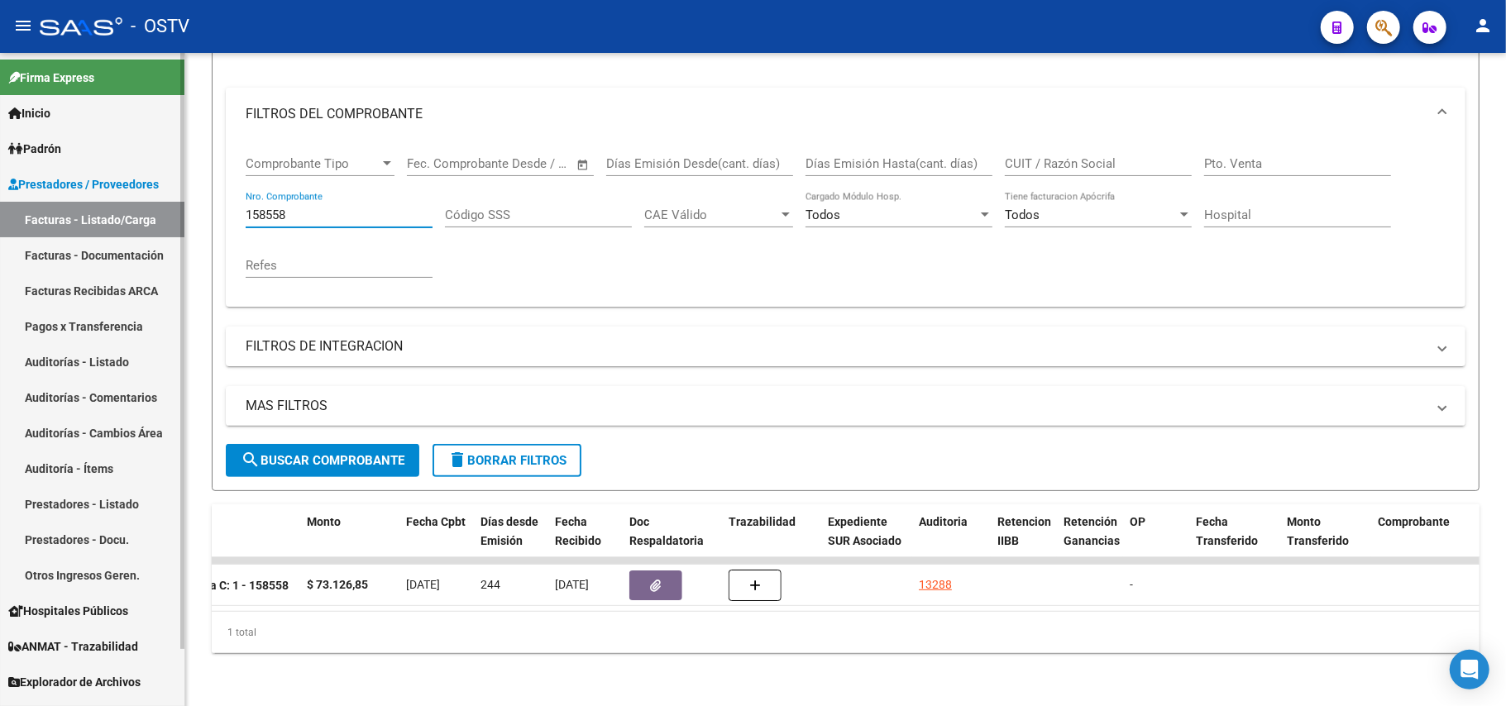
drag, startPoint x: 348, startPoint y: 193, endPoint x: 0, endPoint y: 200, distance: 348.3
click at [0, 200] on mat-sidenav-container "Firma Express Inicio Calendario SSS Instructivos Contacto OS Padrón Afiliados E…" at bounding box center [753, 379] width 1506 height 653
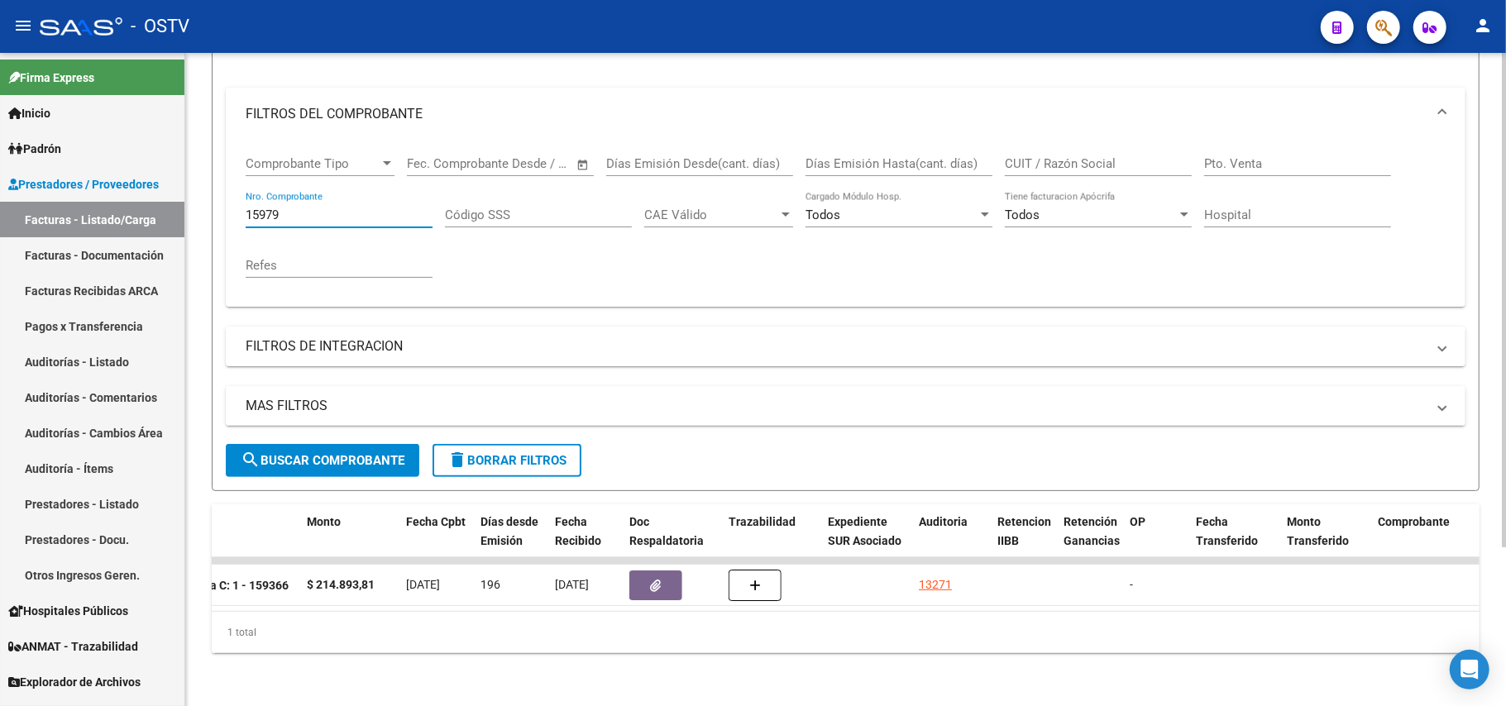
type input "159796"
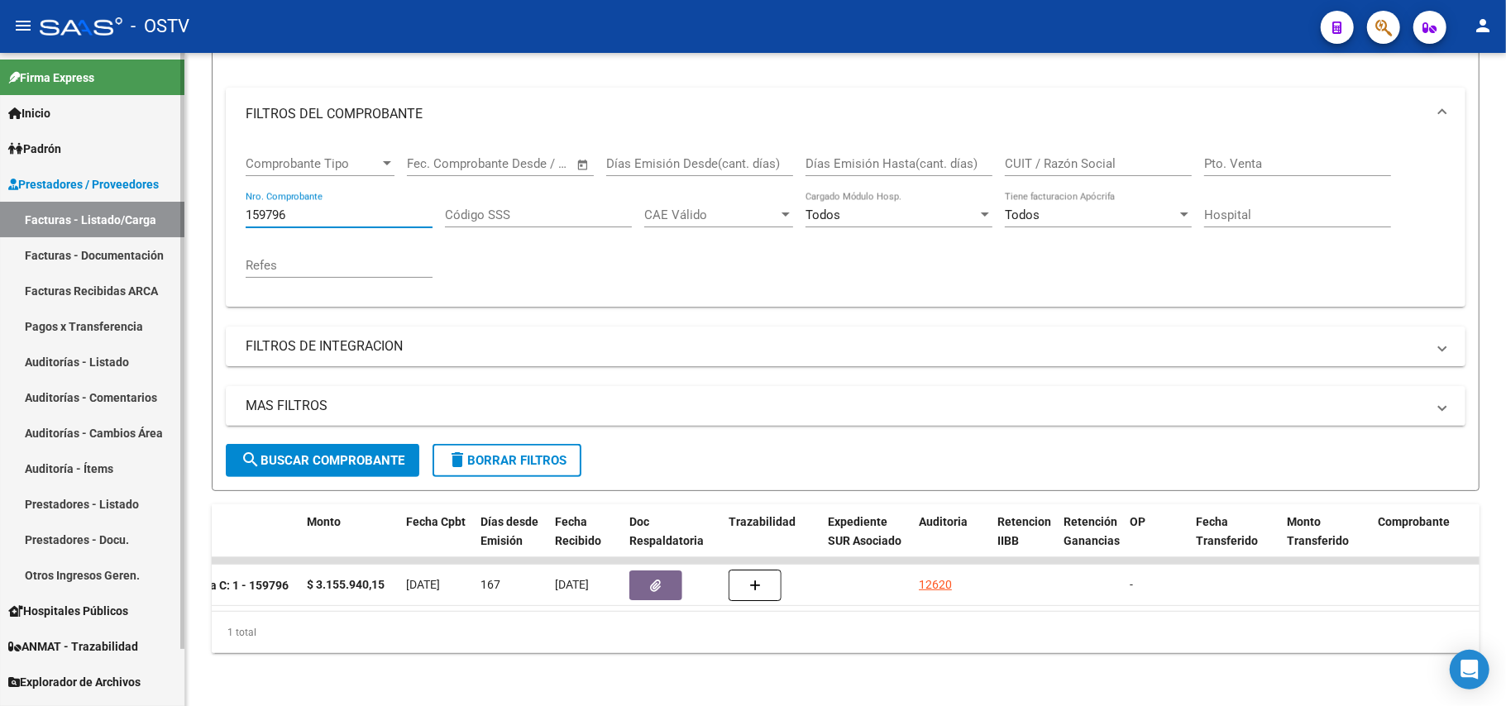
drag, startPoint x: 335, startPoint y: 196, endPoint x: 50, endPoint y: 220, distance: 286.3
click at [50, 220] on mat-sidenav-container "Firma Express Inicio Calendario SSS Instructivos Contacto OS Padrón Afiliados E…" at bounding box center [753, 379] width 1506 height 653
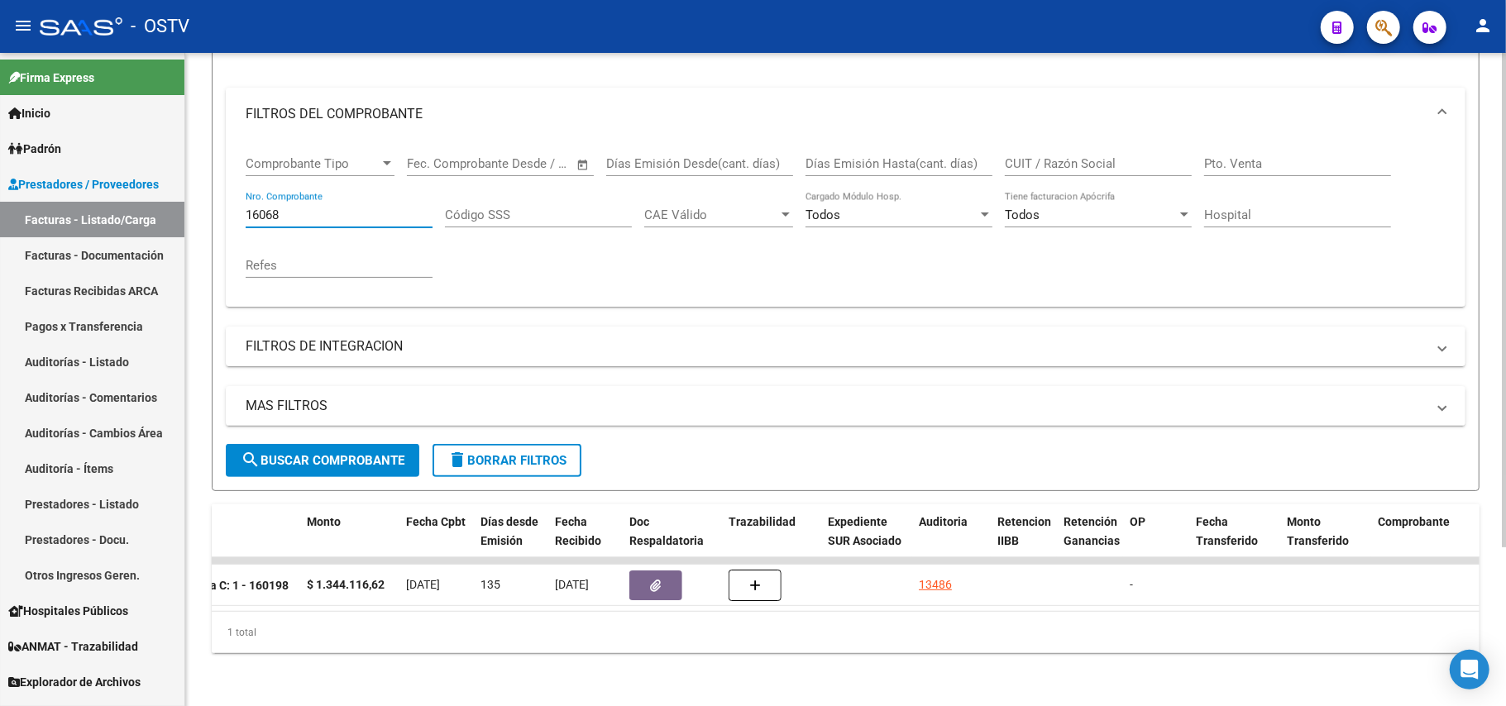
type input "160681"
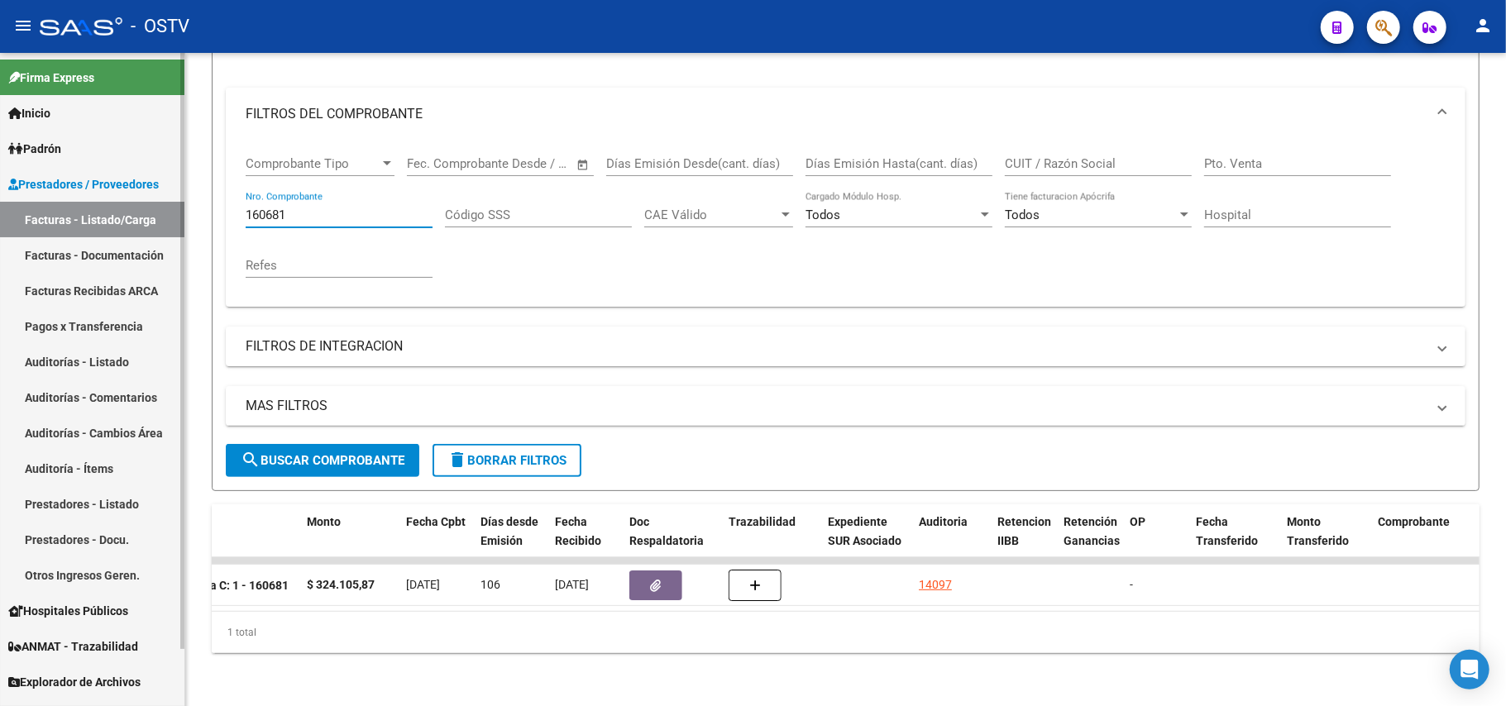
drag, startPoint x: 318, startPoint y: 203, endPoint x: 0, endPoint y: 233, distance: 319.0
click at [0, 233] on mat-sidenav-container "Firma Express Inicio Calendario SSS Instructivos Contacto OS Padrón Afiliados E…" at bounding box center [753, 379] width 1506 height 653
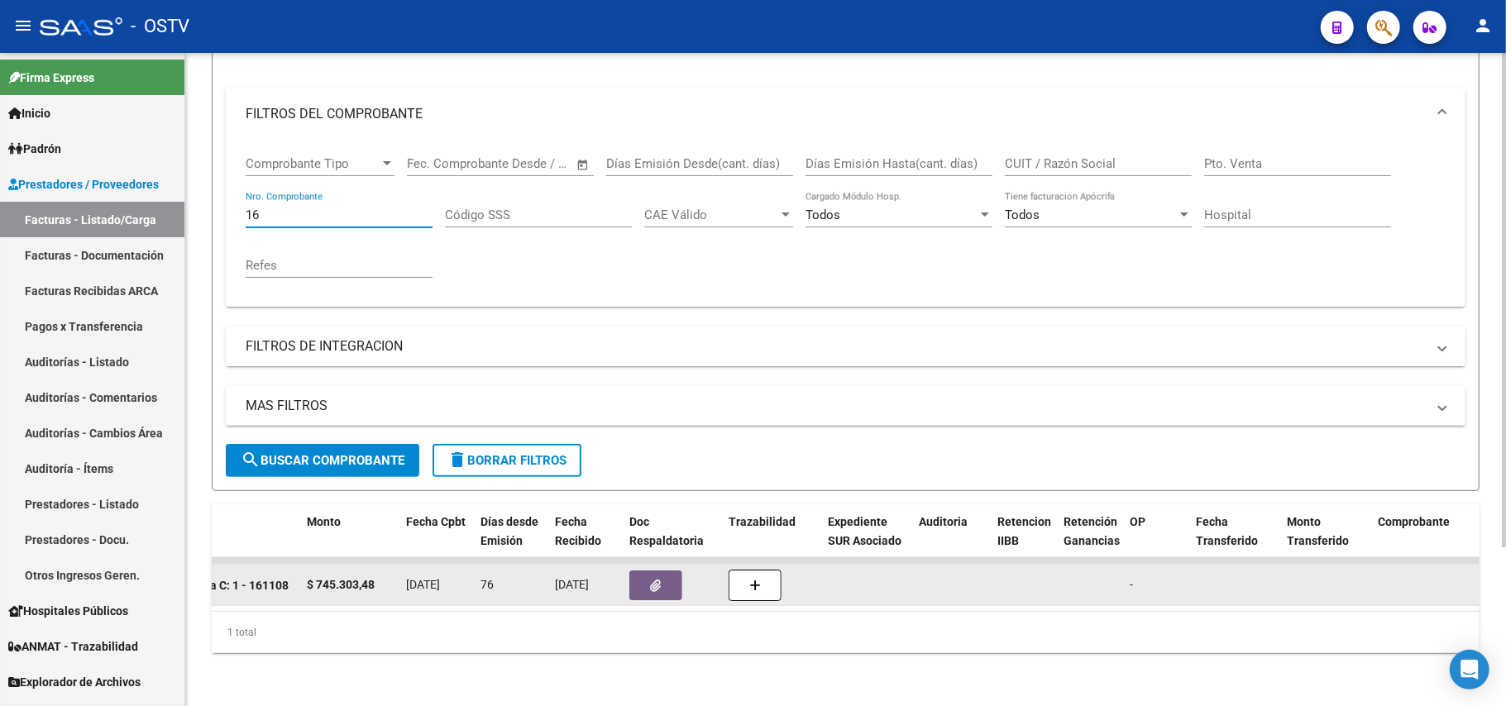
type input "1"
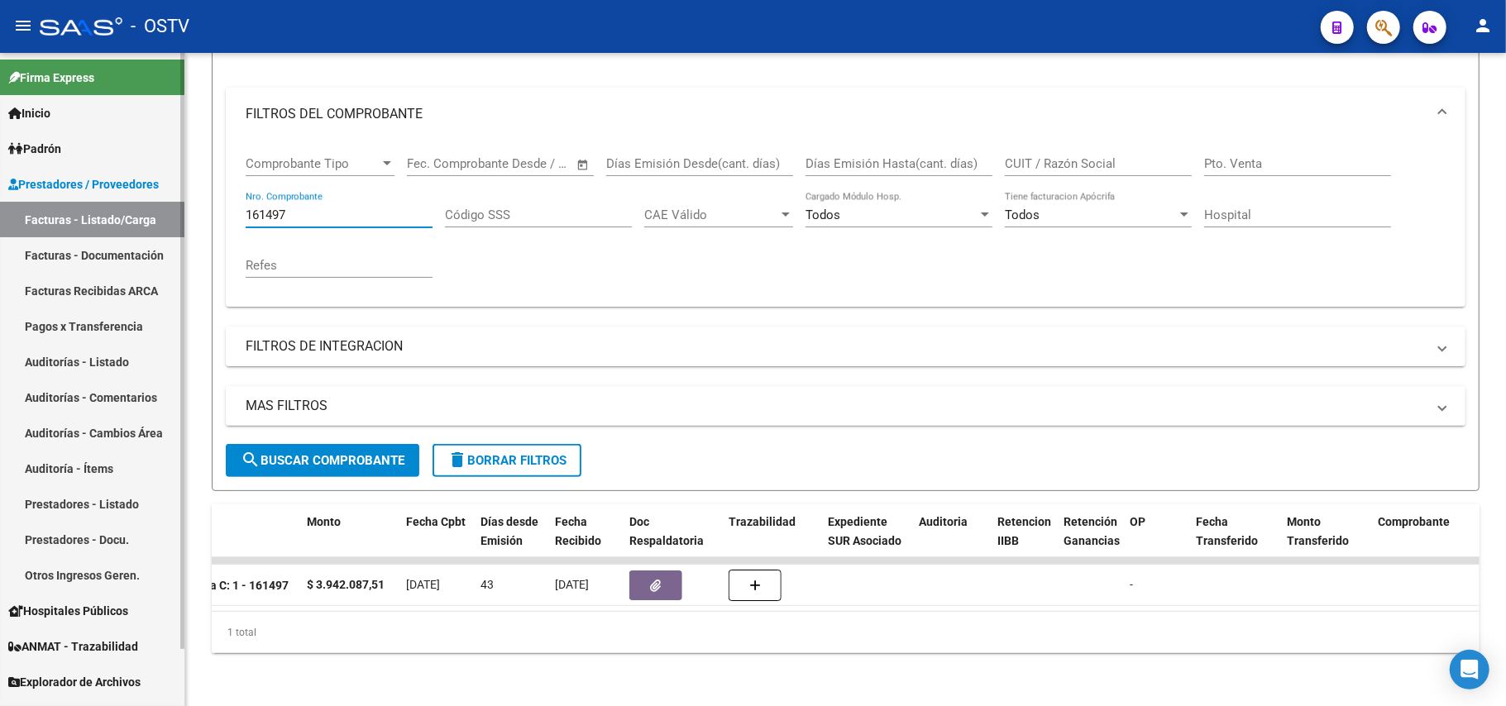
drag, startPoint x: 371, startPoint y: 197, endPoint x: 0, endPoint y: 180, distance: 371.7
click at [0, 180] on mat-sidenav-container "Firma Express Inicio Calendario SSS Instructivos Contacto OS Padrón Afiliados E…" at bounding box center [753, 379] width 1506 height 653
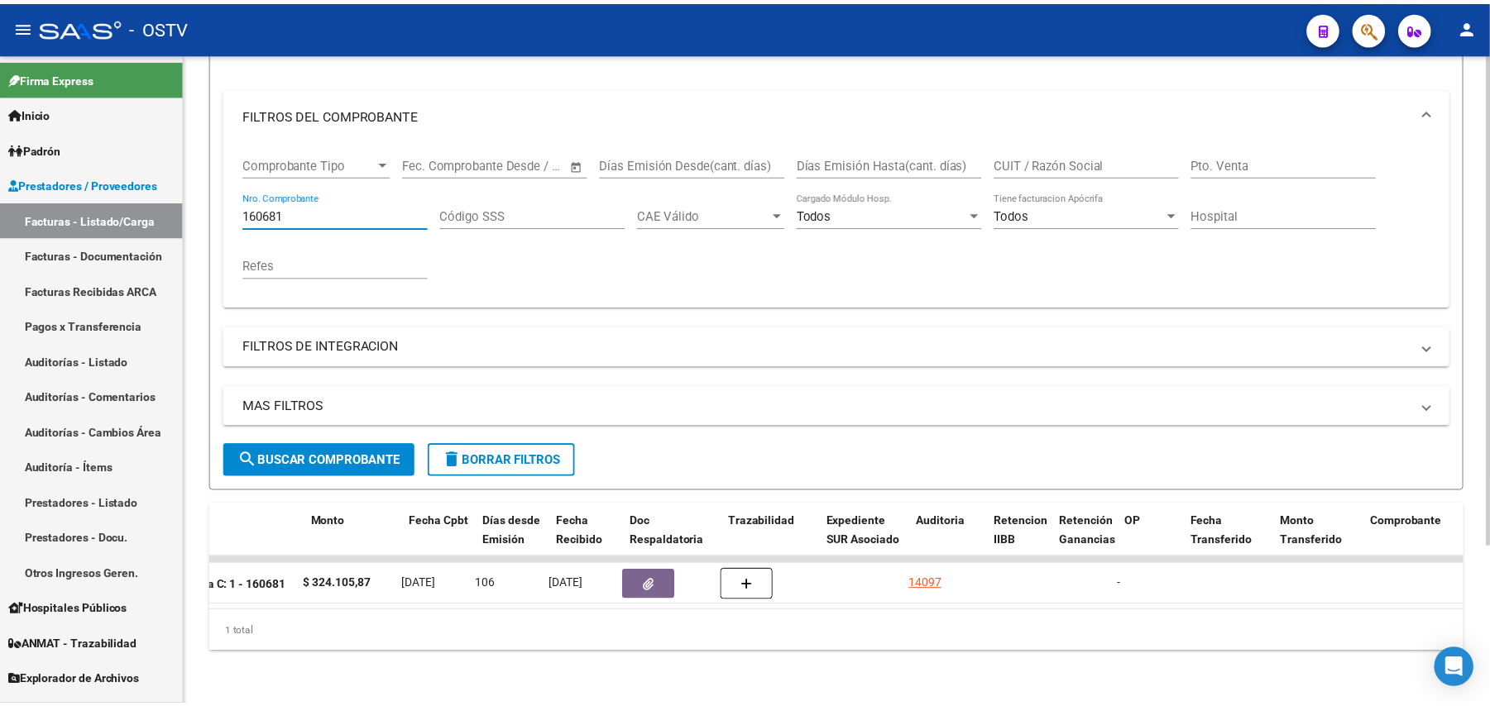
scroll to position [0, 0]
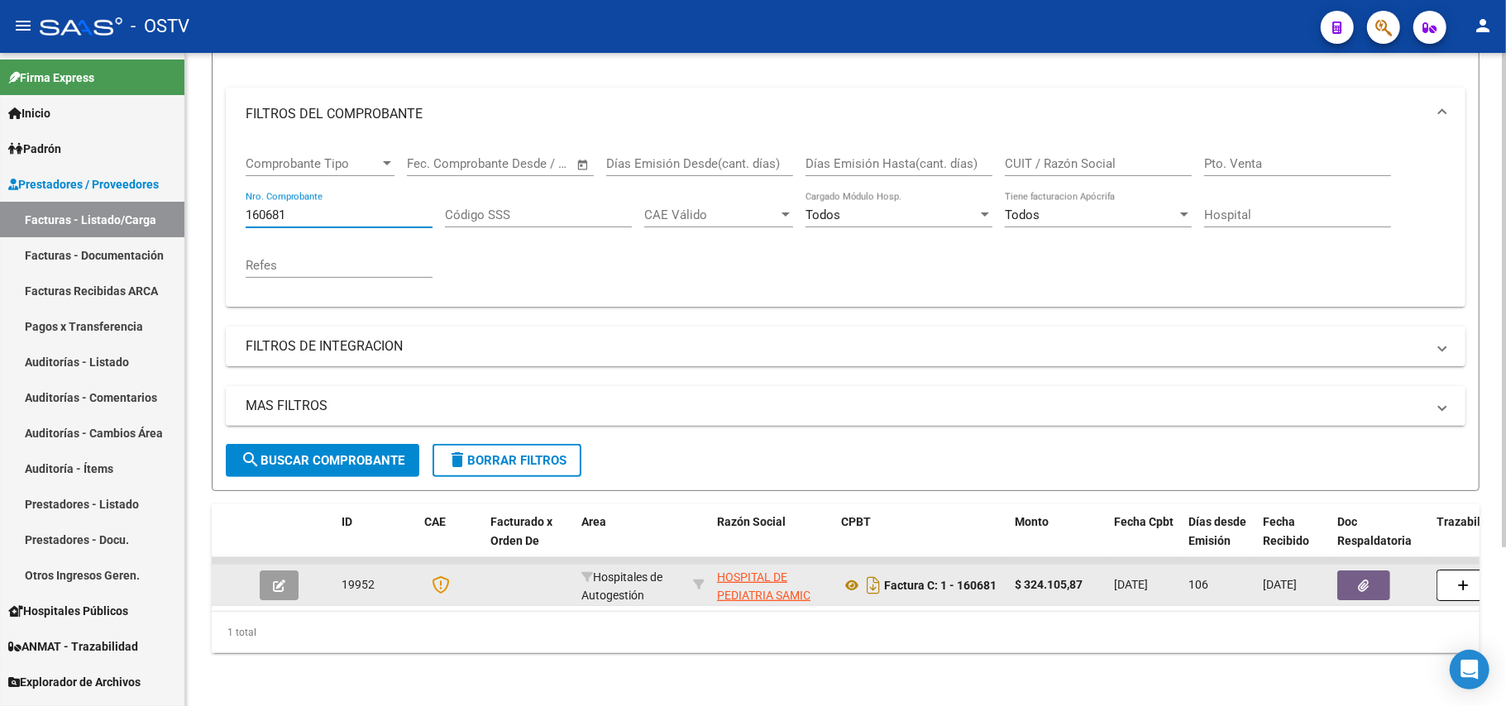
type input "160681"
click at [283, 580] on icon "button" at bounding box center [279, 586] width 12 height 12
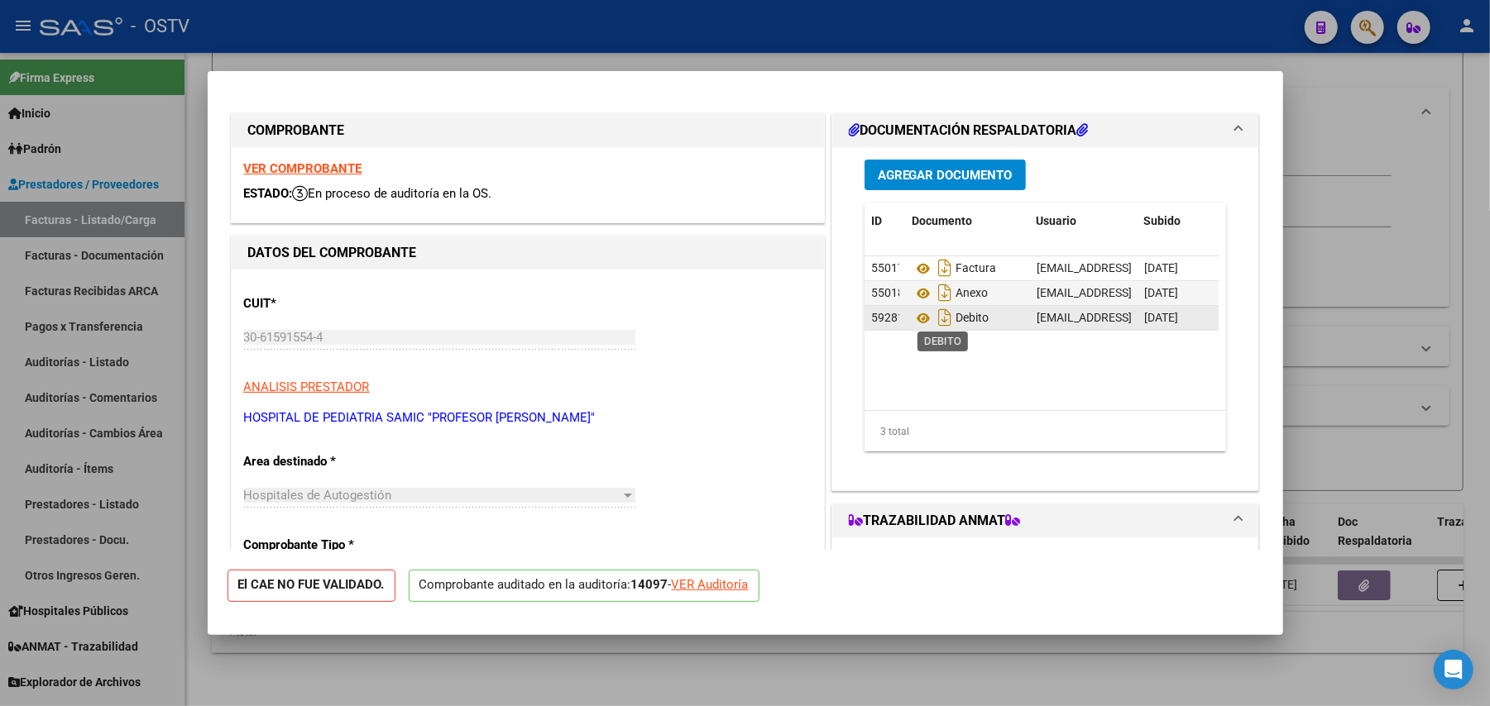
click at [946, 321] on span "Debito" at bounding box center [950, 318] width 76 height 13
click at [938, 318] on icon "Descargar documento" at bounding box center [945, 317] width 22 height 26
click at [1368, 365] on div at bounding box center [745, 353] width 1490 height 706
type input "$ 0,00"
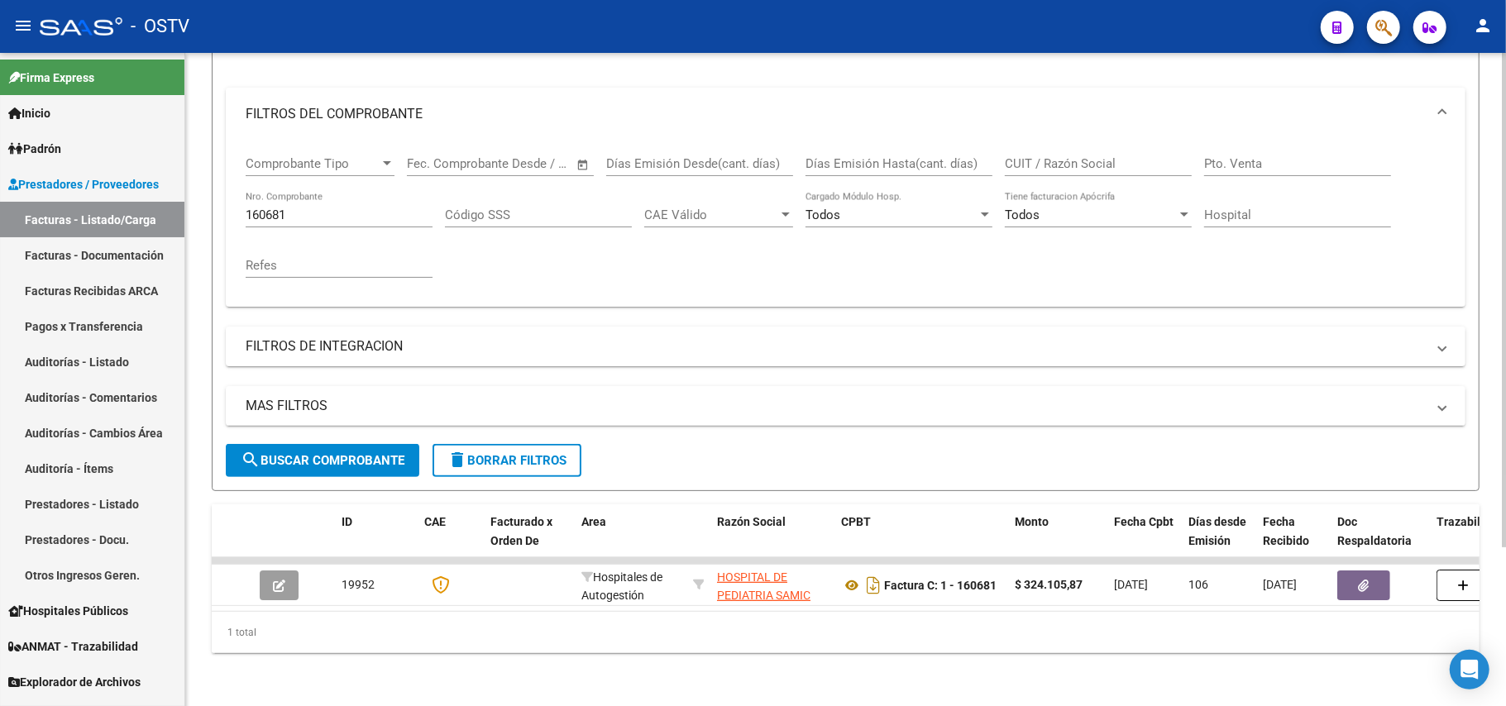
click at [352, 208] on input "160681" at bounding box center [339, 215] width 187 height 15
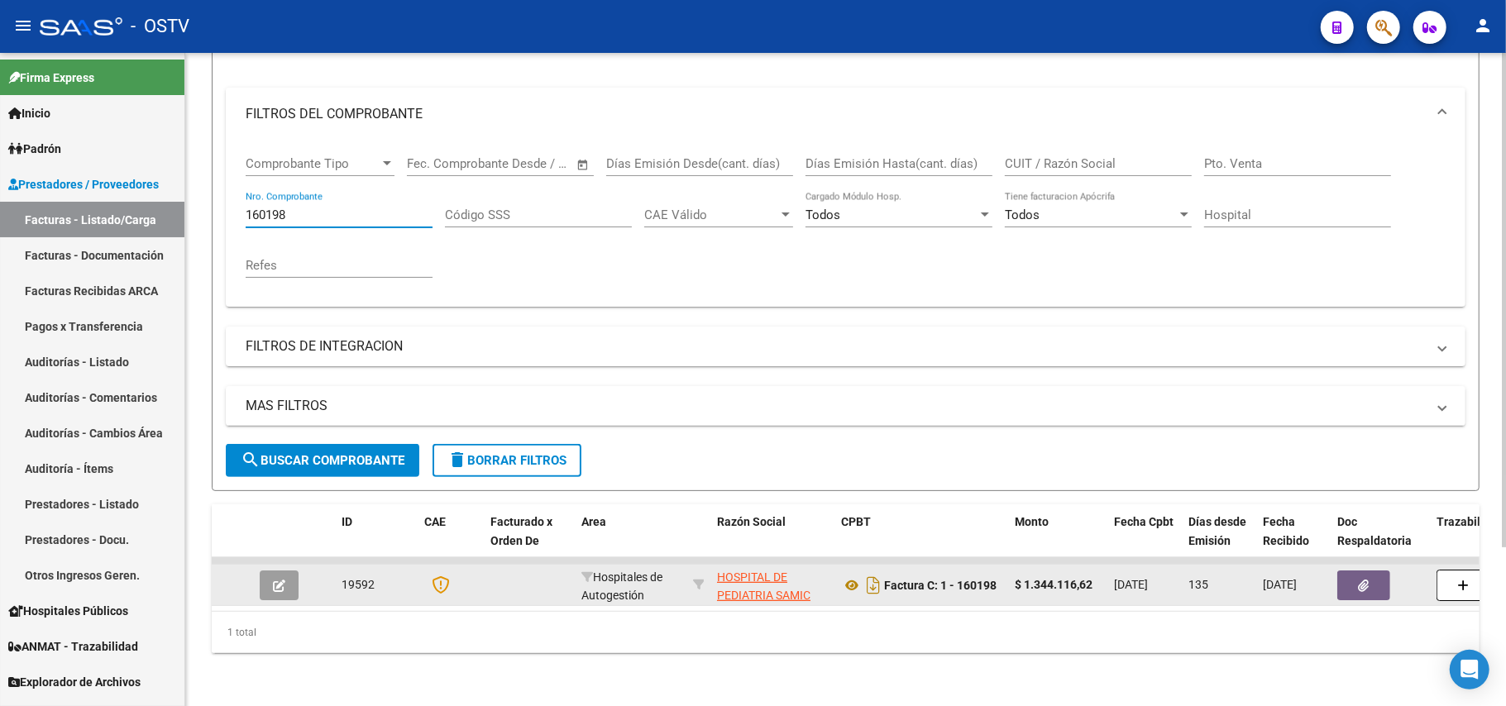
type input "160198"
click at [275, 580] on icon "button" at bounding box center [279, 586] width 12 height 12
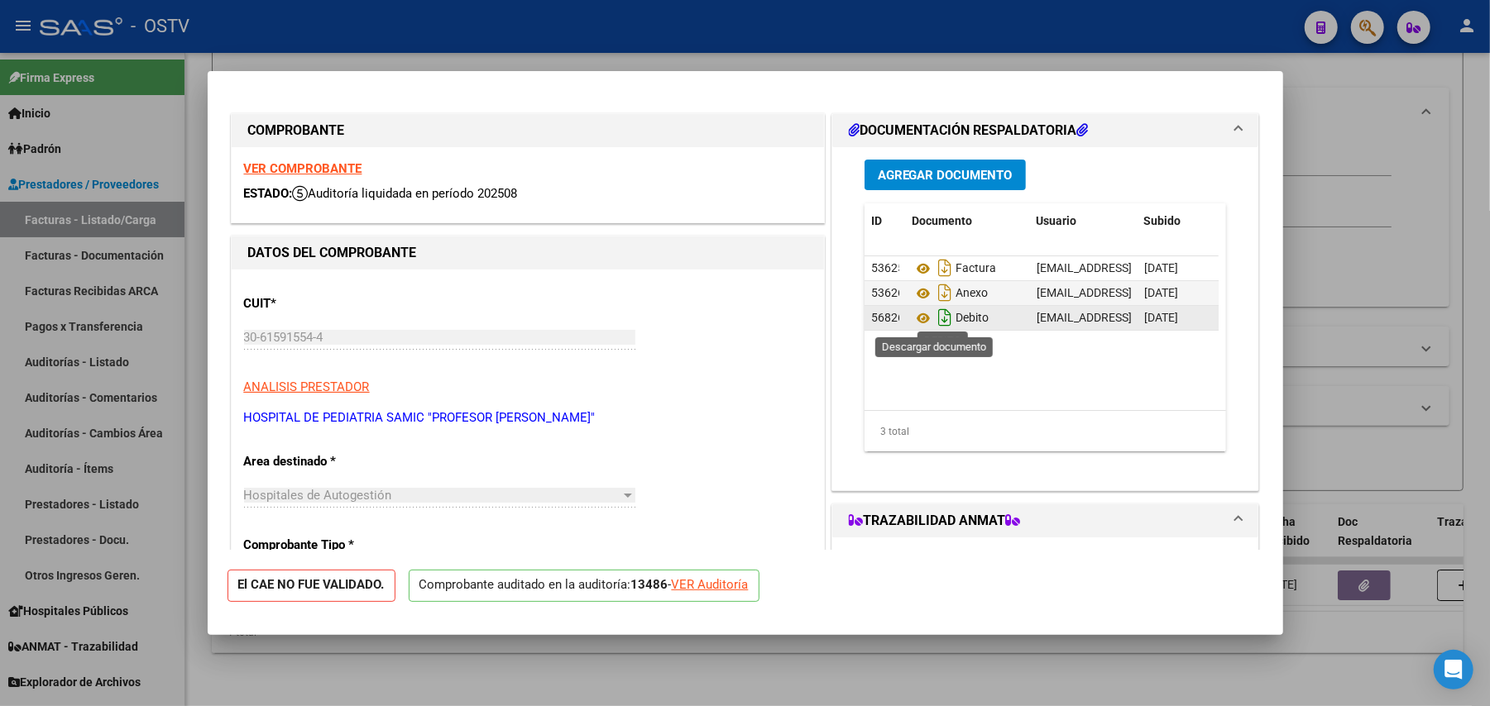
click at [935, 319] on icon "Descargar documento" at bounding box center [945, 317] width 22 height 26
click at [1419, 433] on div at bounding box center [745, 353] width 1490 height 706
type input "$ 0,00"
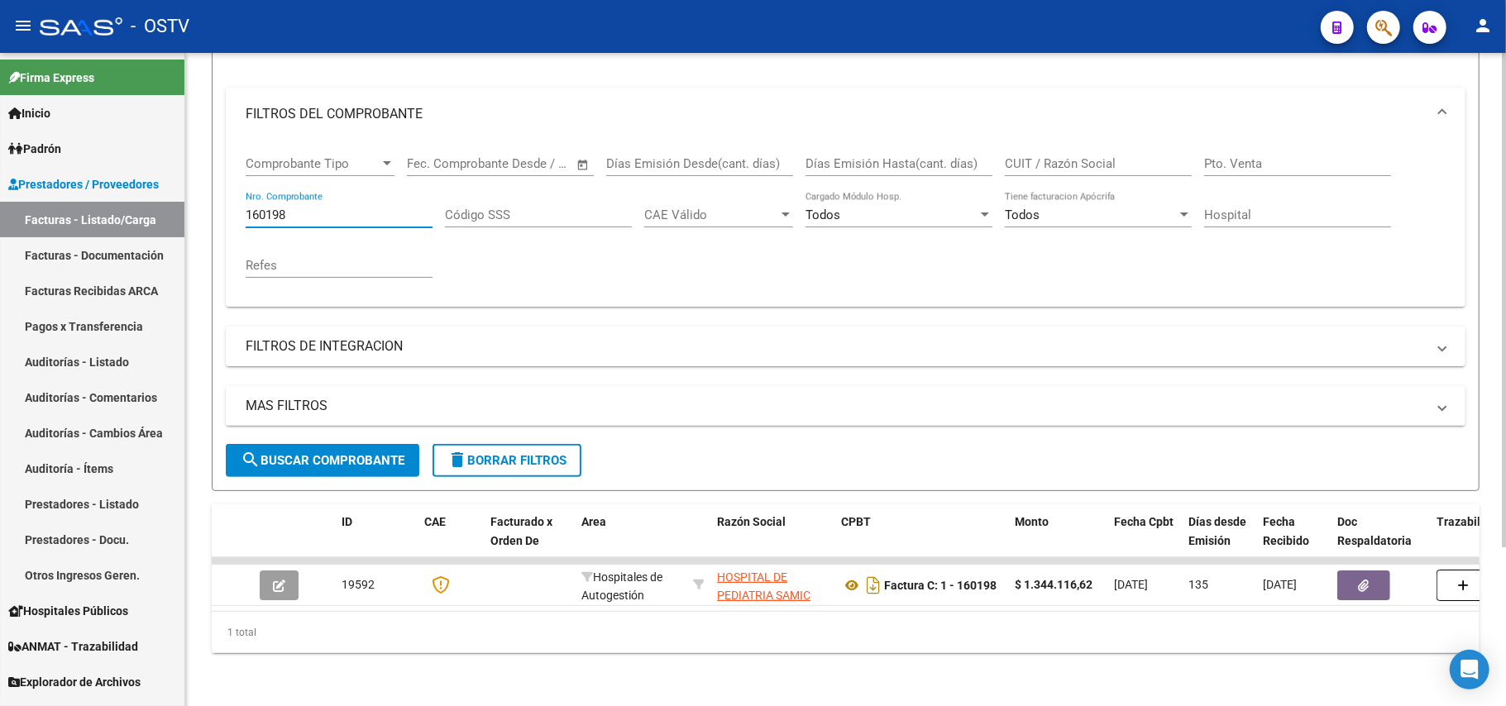
click at [356, 208] on input "160198" at bounding box center [339, 215] width 187 height 15
type input "159796"
click at [301, 453] on span "search Buscar Comprobante" at bounding box center [323, 460] width 164 height 15
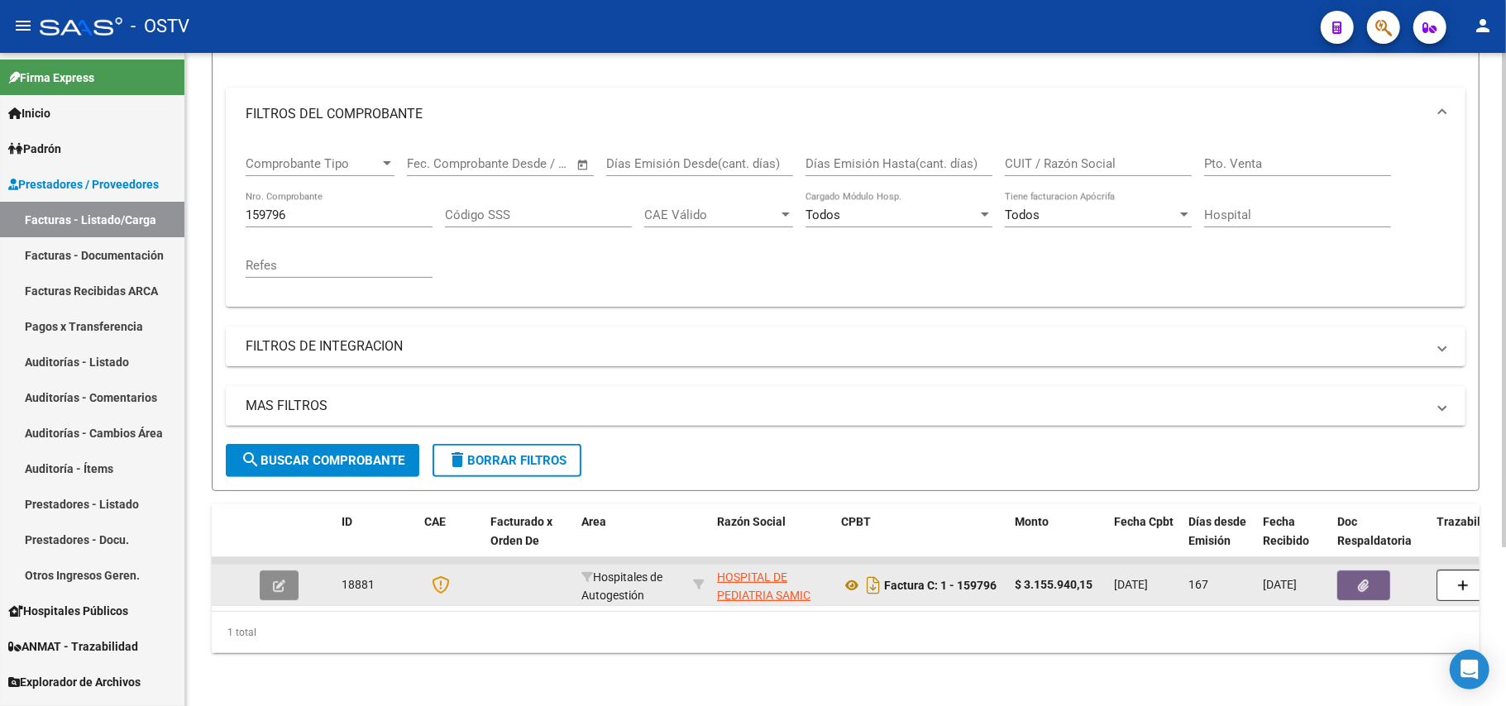
click at [288, 571] on button "button" at bounding box center [279, 586] width 39 height 30
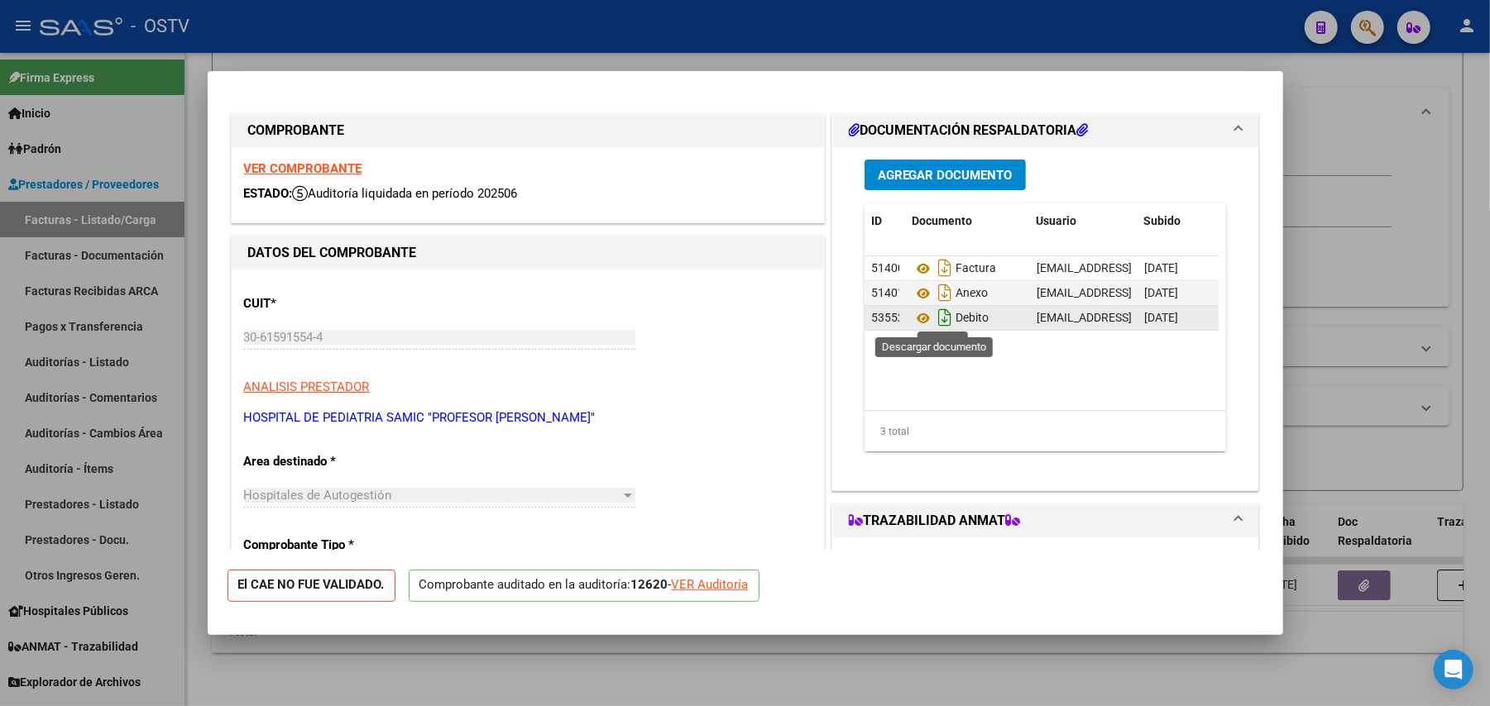
click at [934, 316] on icon "Descargar documento" at bounding box center [945, 317] width 22 height 26
click at [1446, 441] on div at bounding box center [745, 353] width 1490 height 706
type input "$ 0,00"
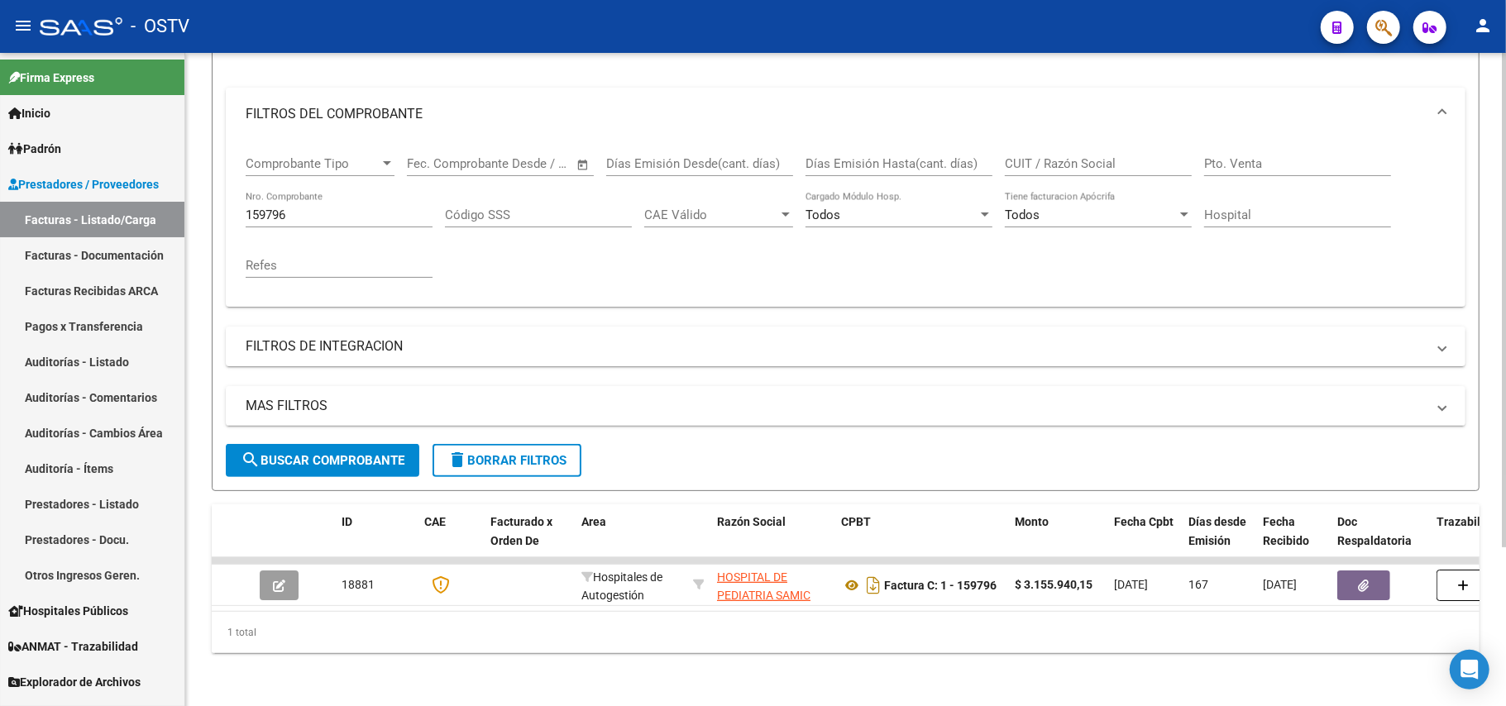
click at [328, 208] on input "159796" at bounding box center [339, 215] width 187 height 15
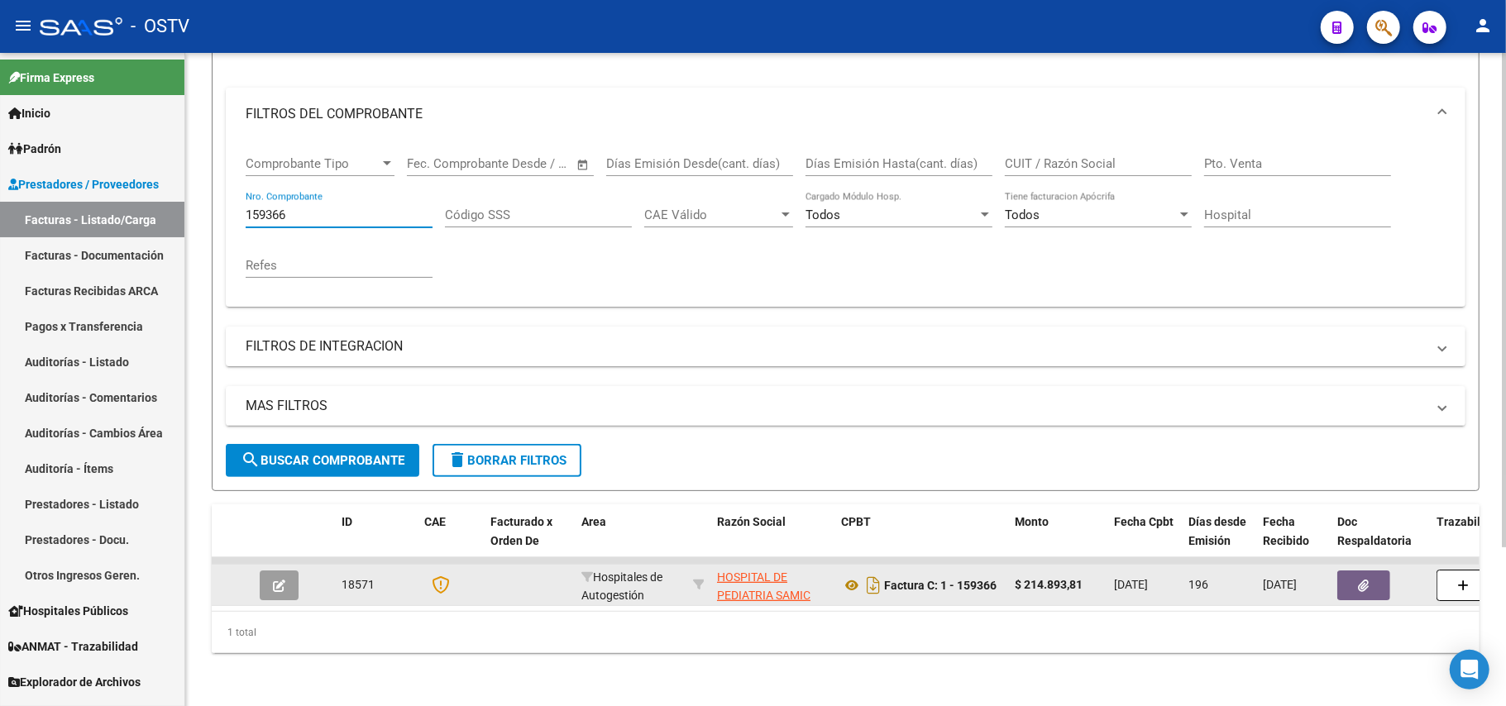
type input "159366"
click at [293, 571] on button "button" at bounding box center [279, 586] width 39 height 30
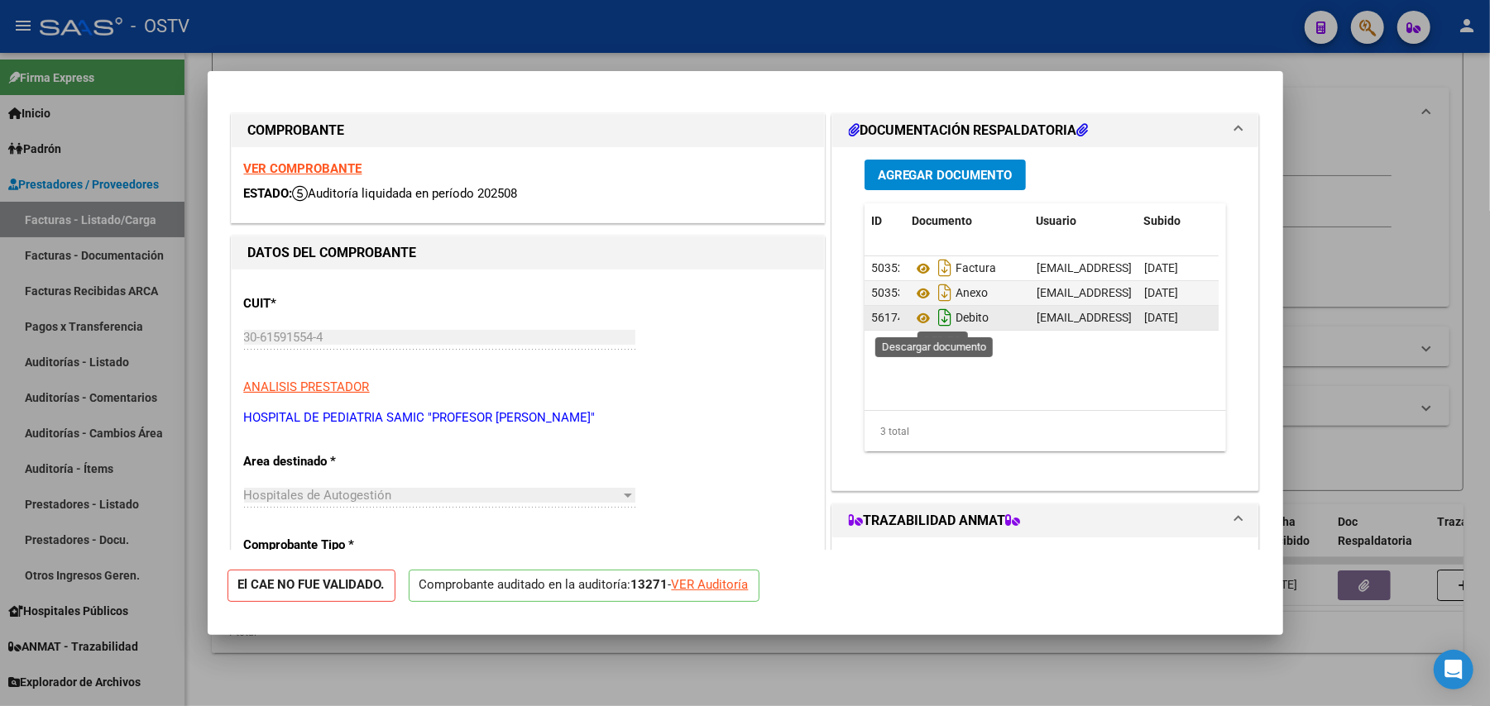
click at [934, 315] on icon "Descargar documento" at bounding box center [945, 317] width 22 height 26
click at [1376, 453] on div at bounding box center [745, 353] width 1490 height 706
type input "$ 0,00"
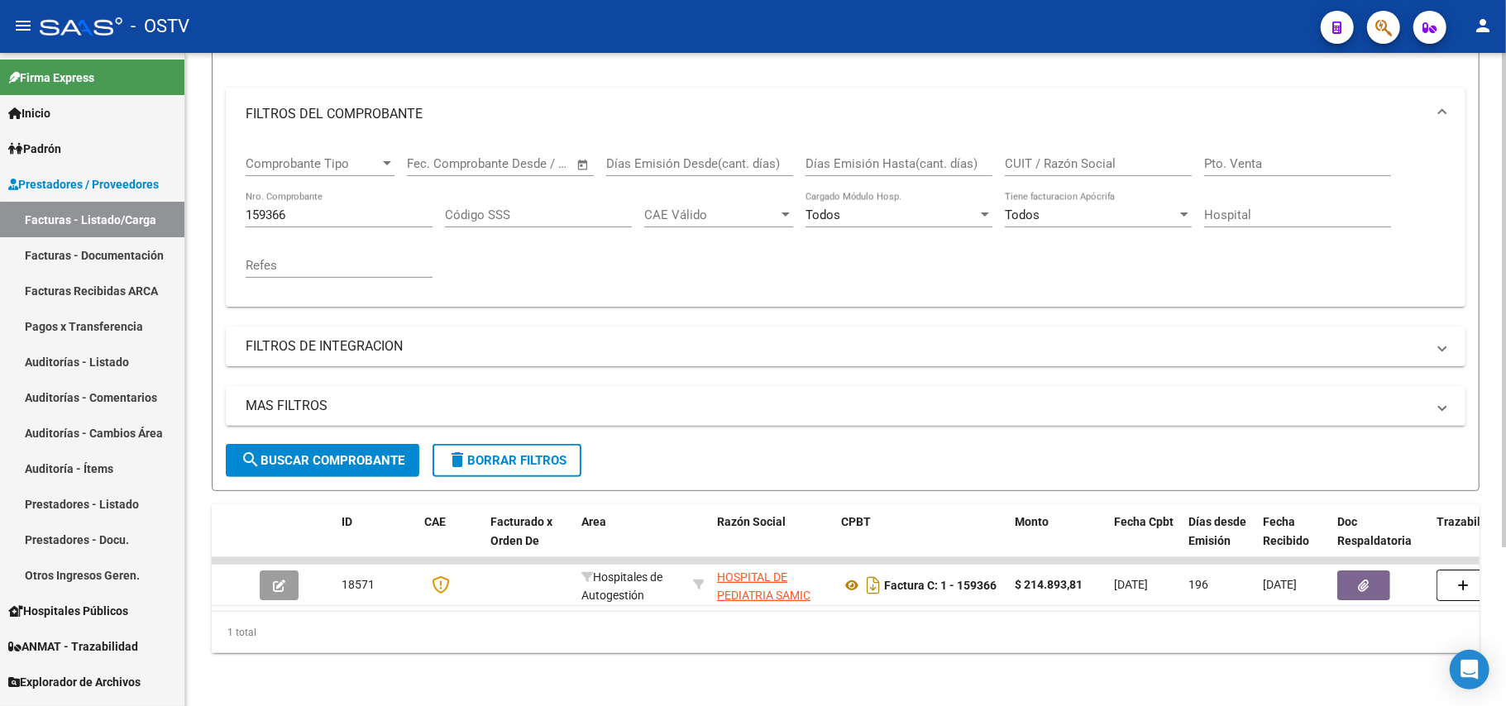
click at [328, 192] on div "159366 Nro. Comprobante" at bounding box center [339, 210] width 187 height 36
drag, startPoint x: 303, startPoint y: 213, endPoint x: 289, endPoint y: 203, distance: 17.2
click at [289, 203] on div "159366 Nro. Comprobante" at bounding box center [339, 217] width 187 height 51
drag, startPoint x: 289, startPoint y: 202, endPoint x: 263, endPoint y: 196, distance: 26.3
click at [263, 208] on input "159366" at bounding box center [339, 215] width 187 height 15
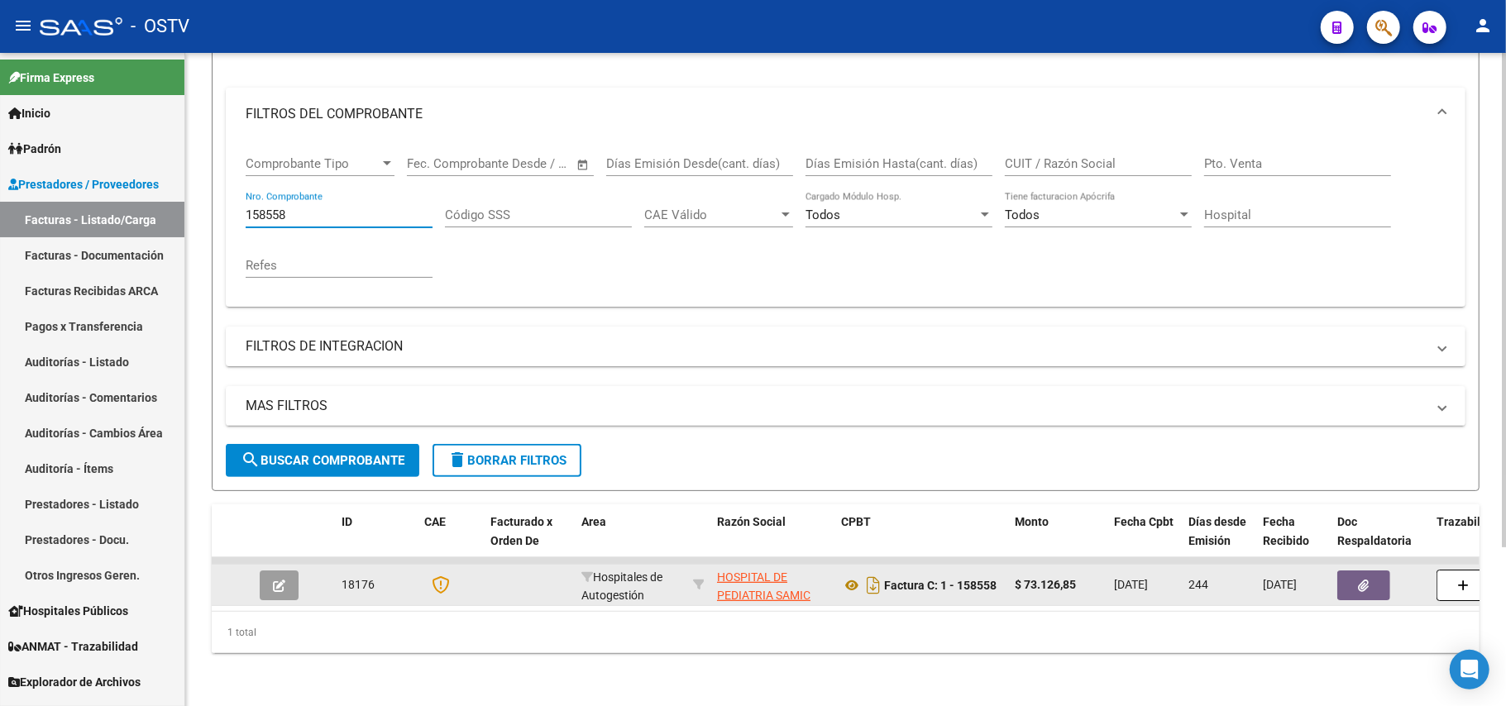
type input "158558"
click at [288, 571] on button "button" at bounding box center [279, 586] width 39 height 30
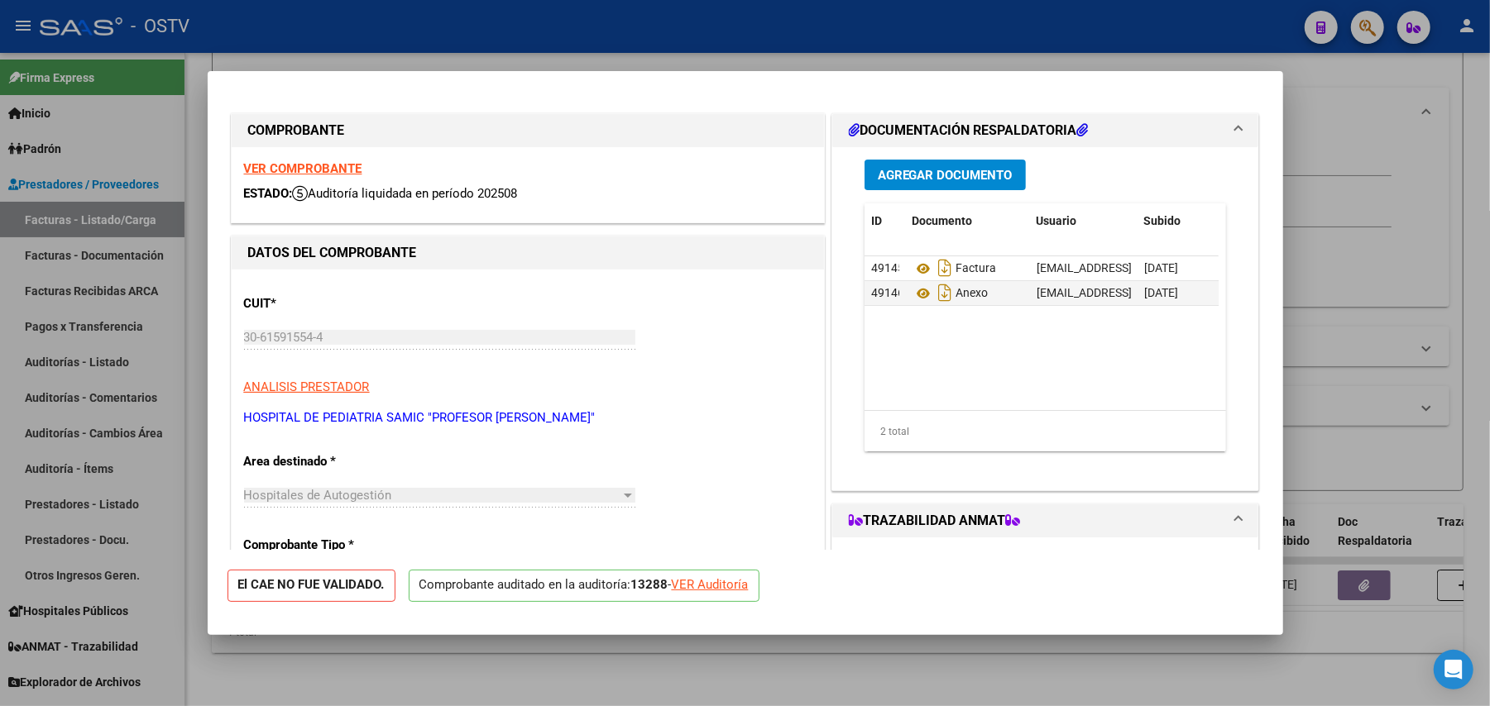
click at [1345, 382] on div at bounding box center [745, 353] width 1490 height 706
type input "$ 0,00"
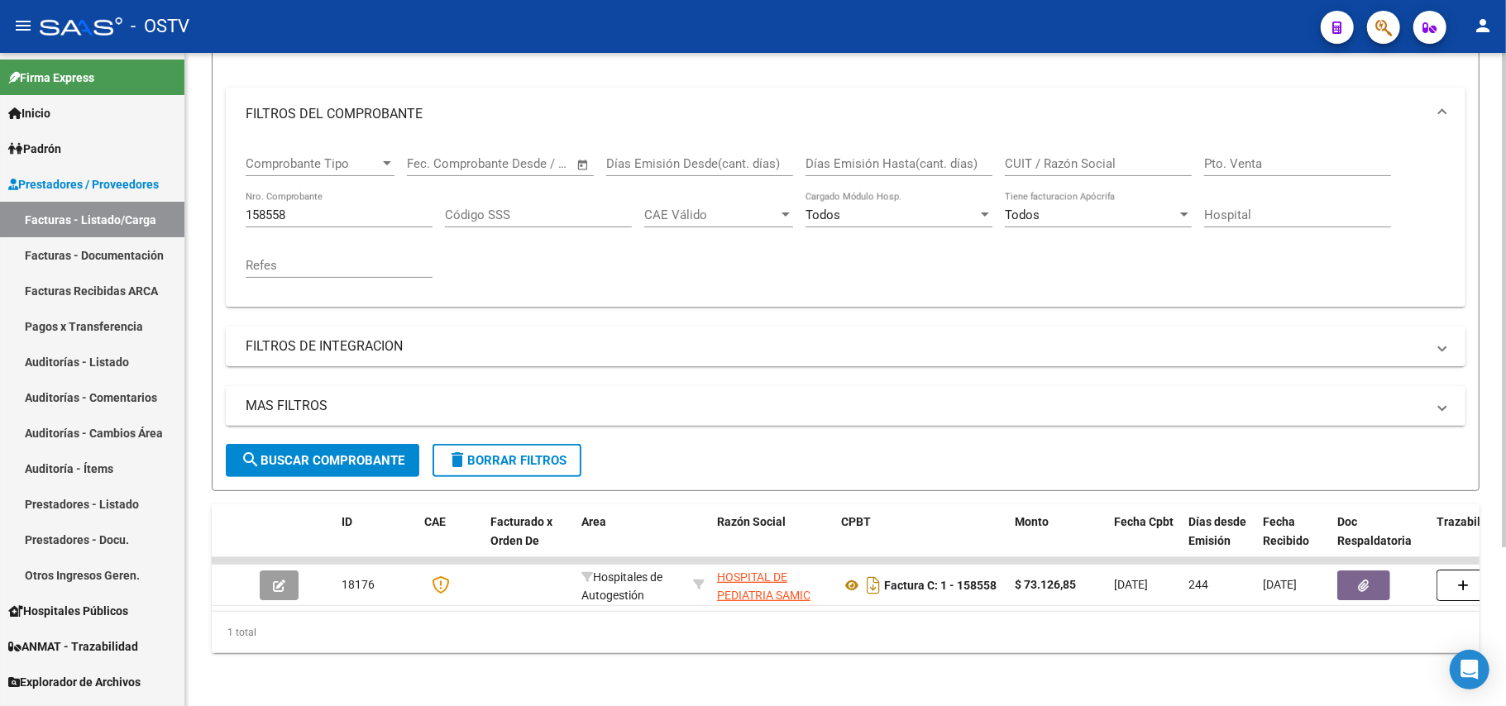
click at [334, 213] on div "158558 Nro. Comprobante" at bounding box center [339, 217] width 187 height 51
click at [329, 208] on input "158558" at bounding box center [339, 215] width 187 height 15
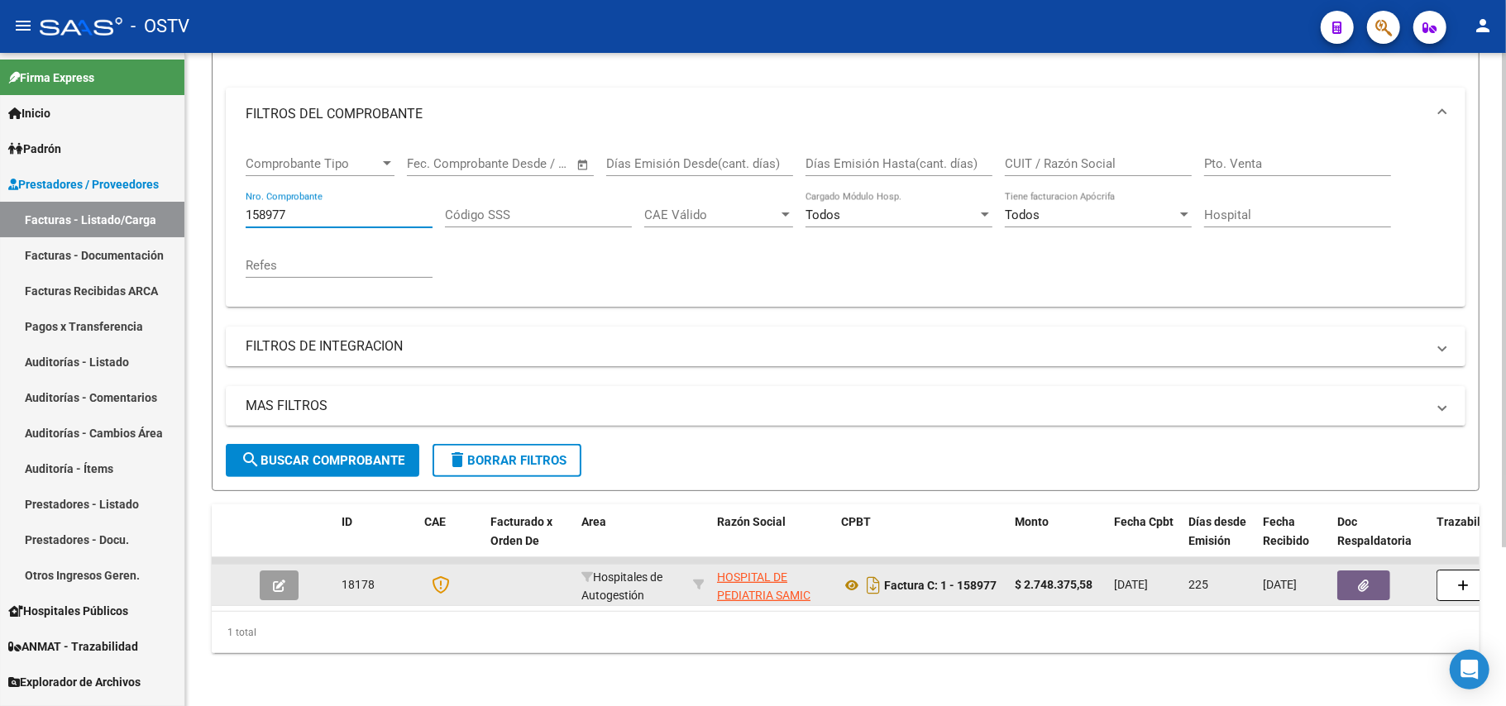
type input "158977"
click at [278, 580] on icon "button" at bounding box center [279, 586] width 12 height 12
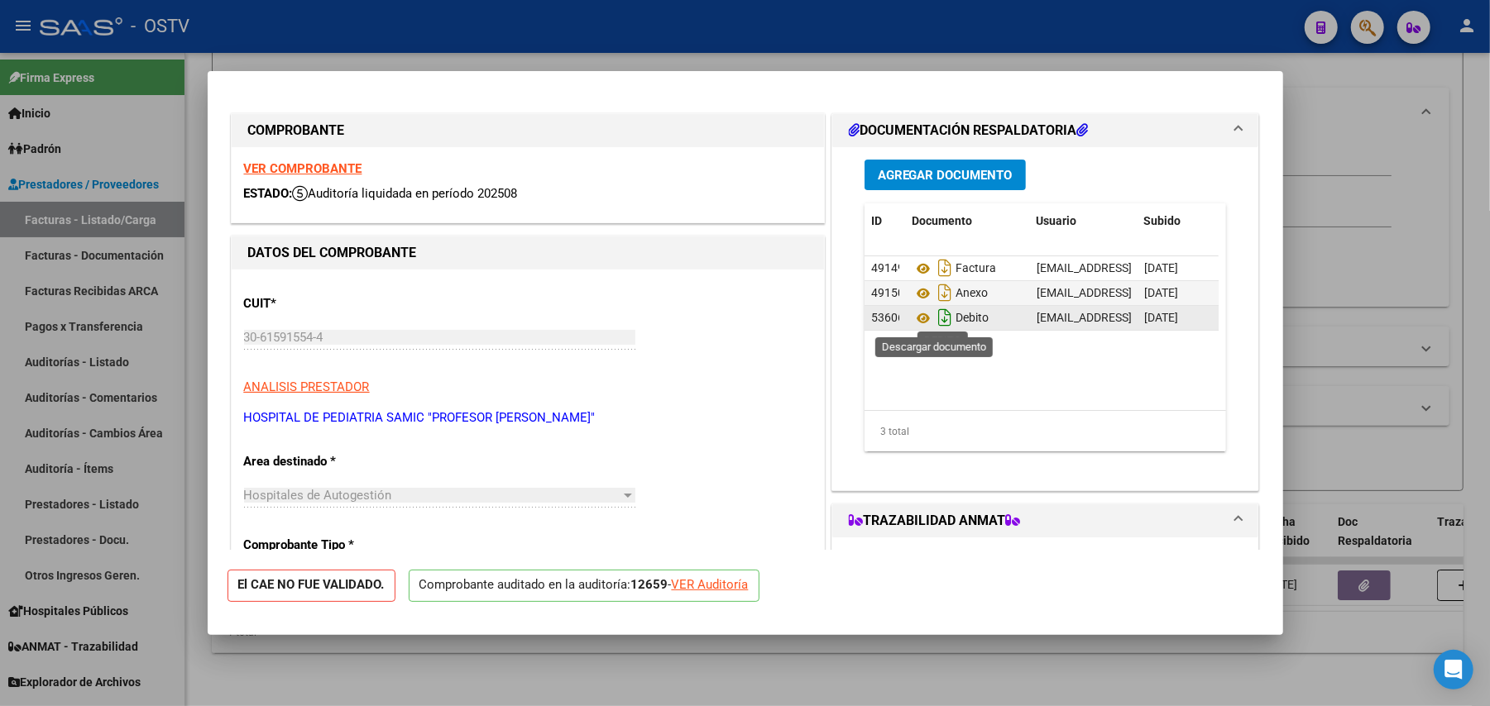
click at [937, 319] on icon "Descargar documento" at bounding box center [945, 317] width 22 height 26
click at [1303, 524] on div at bounding box center [745, 353] width 1490 height 706
type input "$ 0,00"
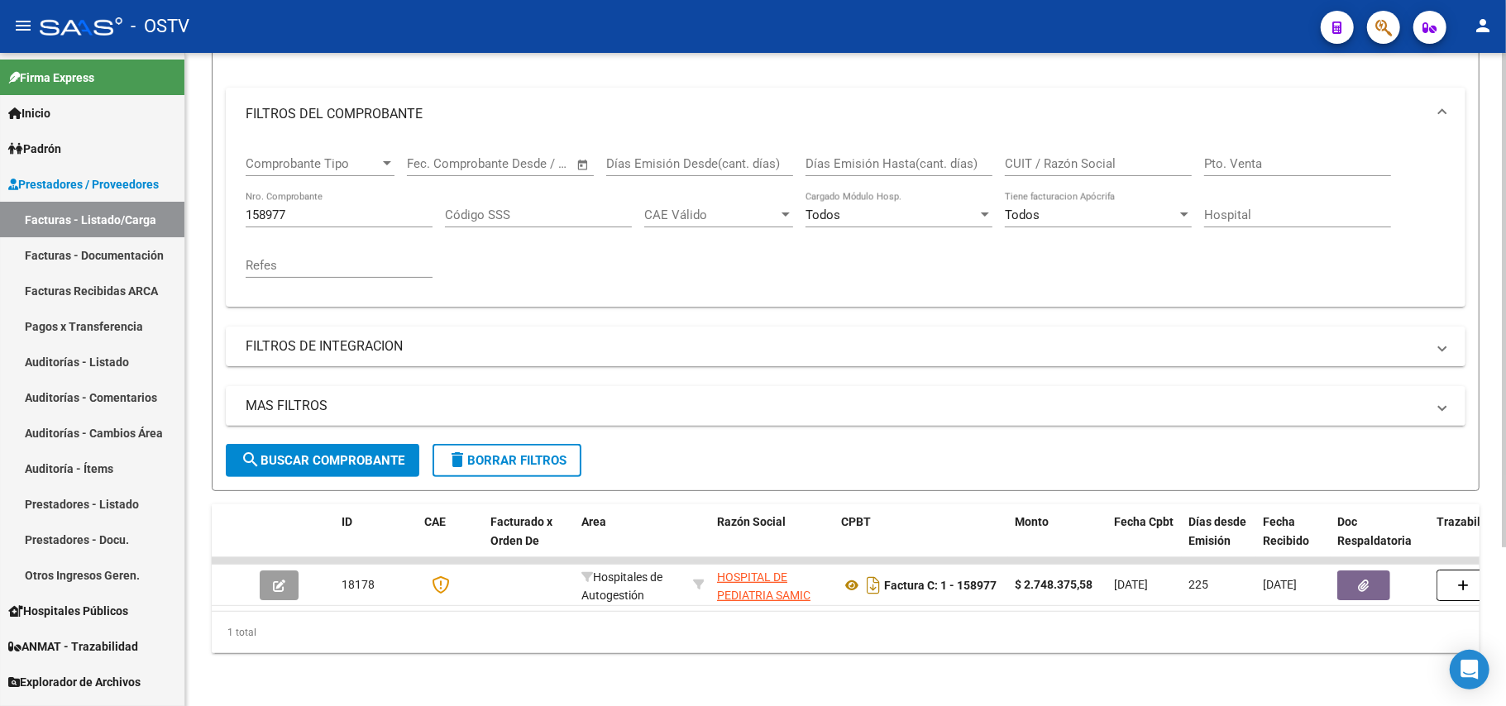
click at [316, 163] on div "Comprobante Tipo Comprobante Tipo" at bounding box center [320, 166] width 149 height 51
click at [332, 208] on input "158977" at bounding box center [339, 215] width 187 height 15
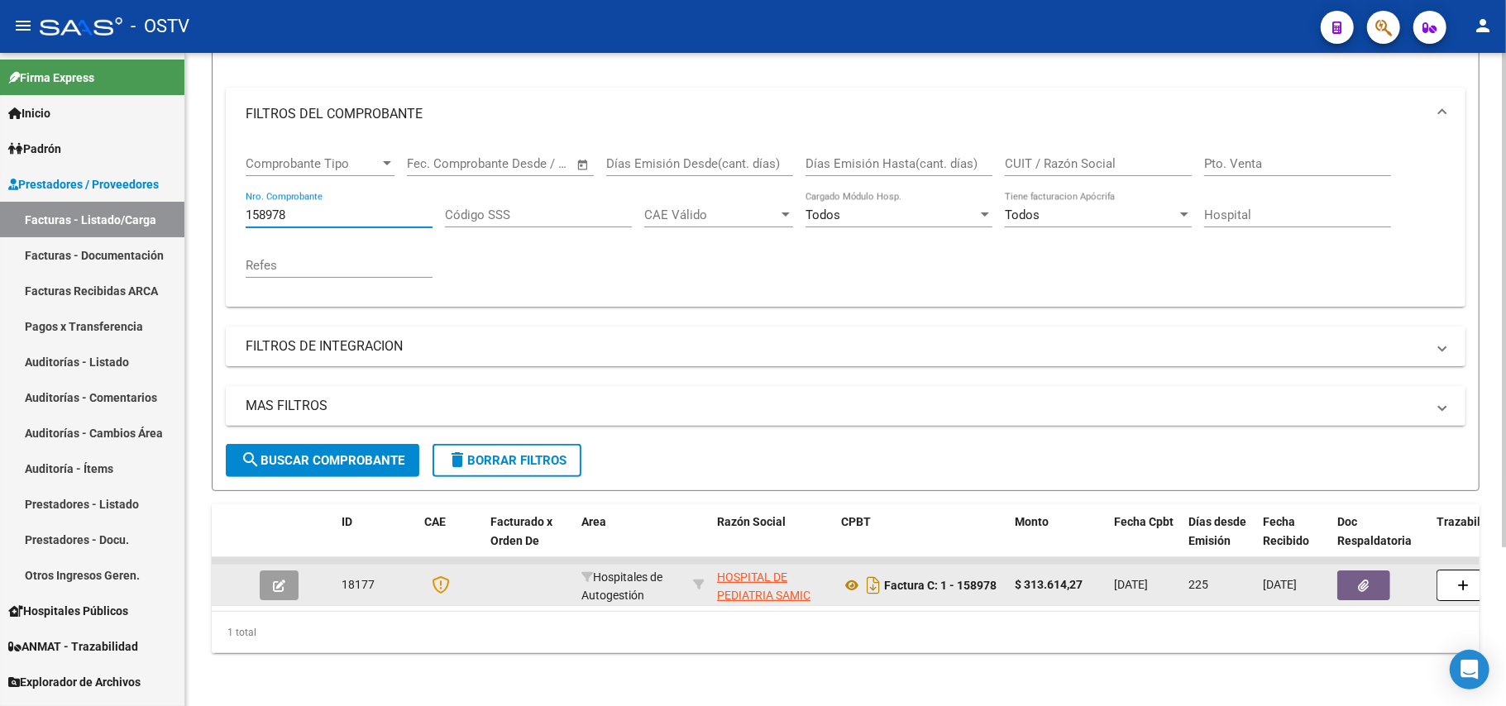
type input "158978"
click at [275, 580] on icon "button" at bounding box center [279, 586] width 12 height 12
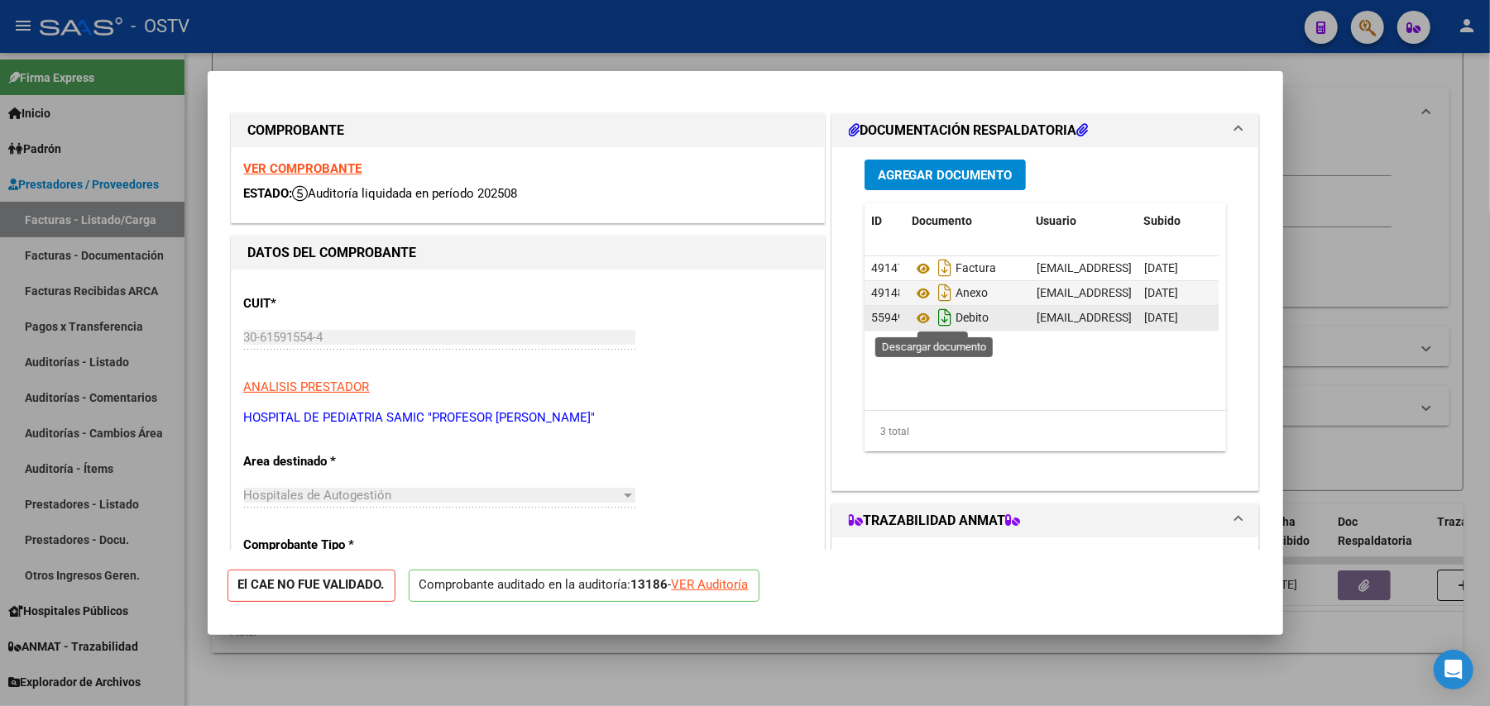
click at [934, 316] on icon "Descargar documento" at bounding box center [945, 317] width 22 height 26
click at [1466, 352] on div at bounding box center [745, 353] width 1490 height 706
type input "$ 0,00"
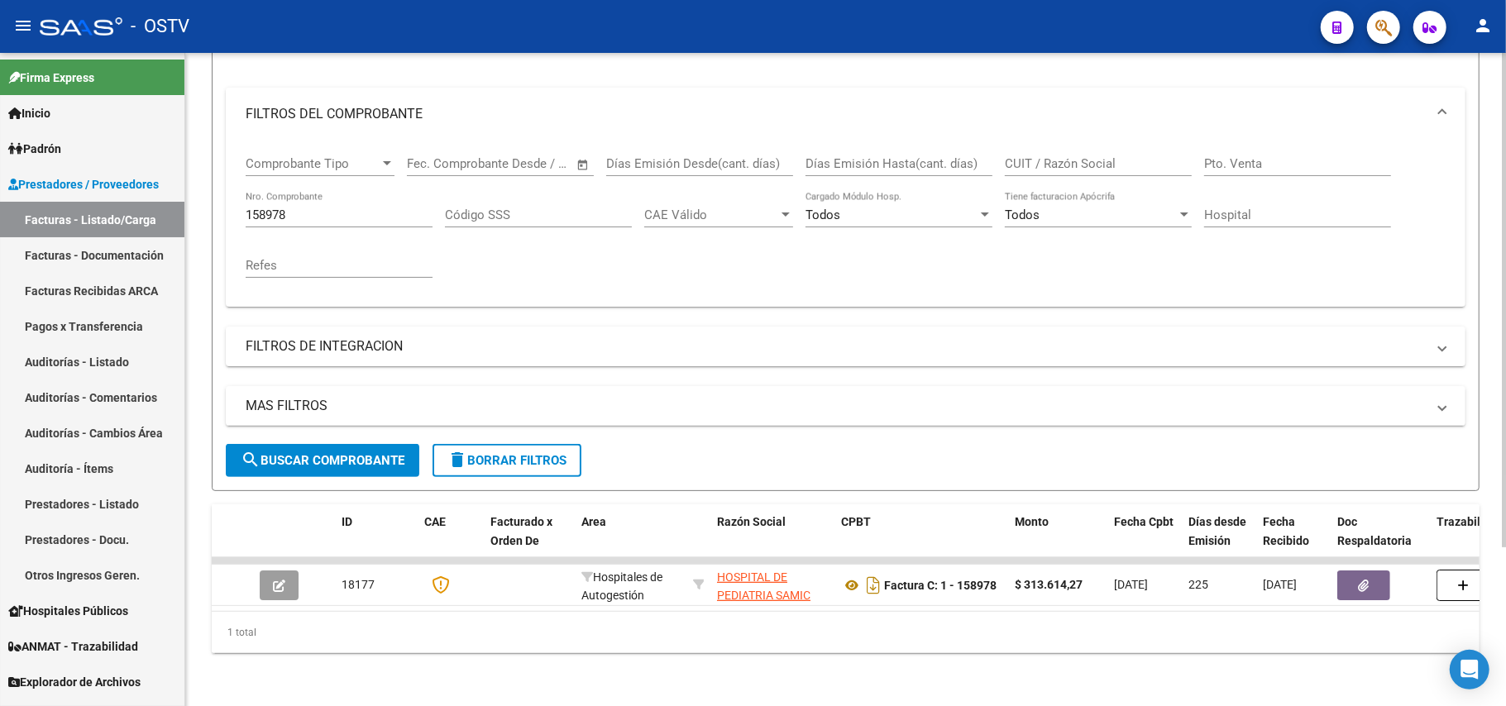
click at [357, 208] on input "158978" at bounding box center [339, 215] width 187 height 15
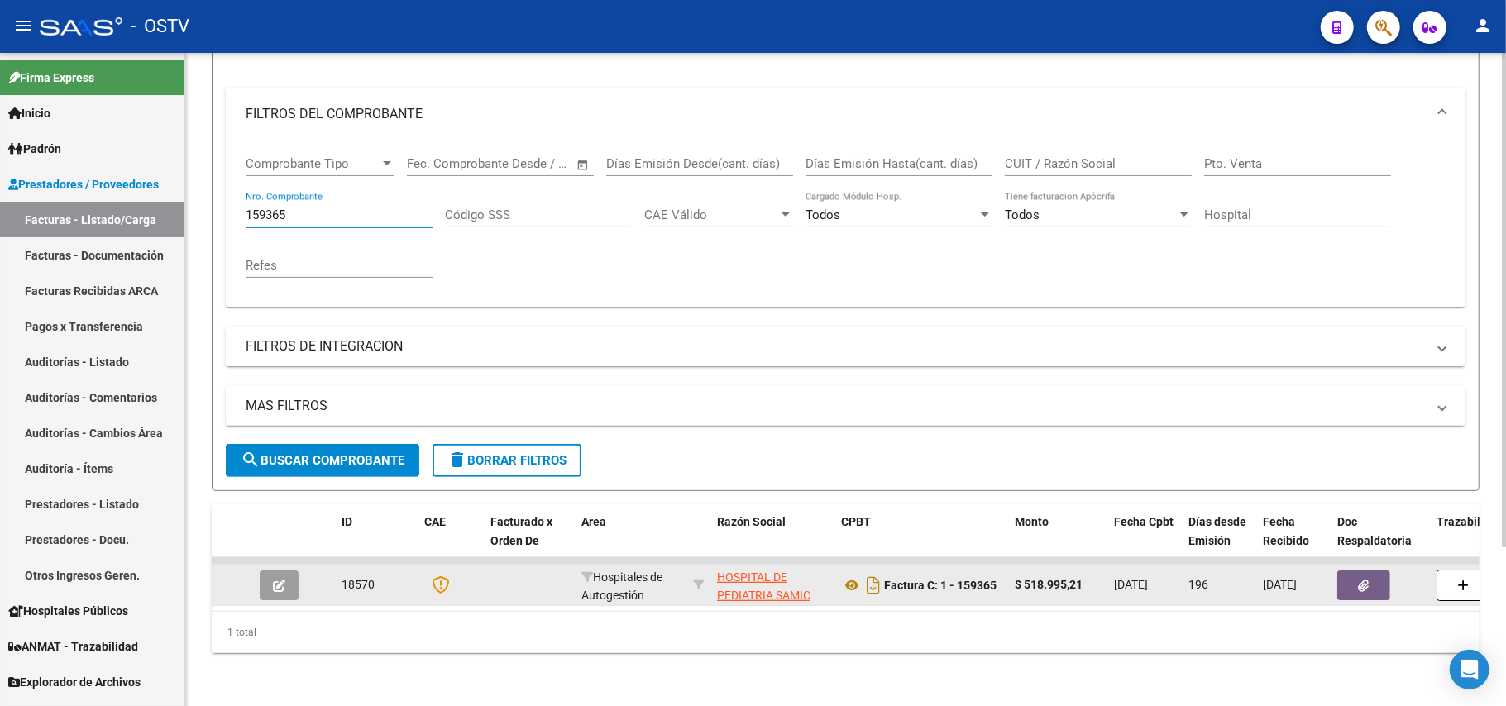
type input "159365"
click at [285, 571] on button "button" at bounding box center [279, 586] width 39 height 30
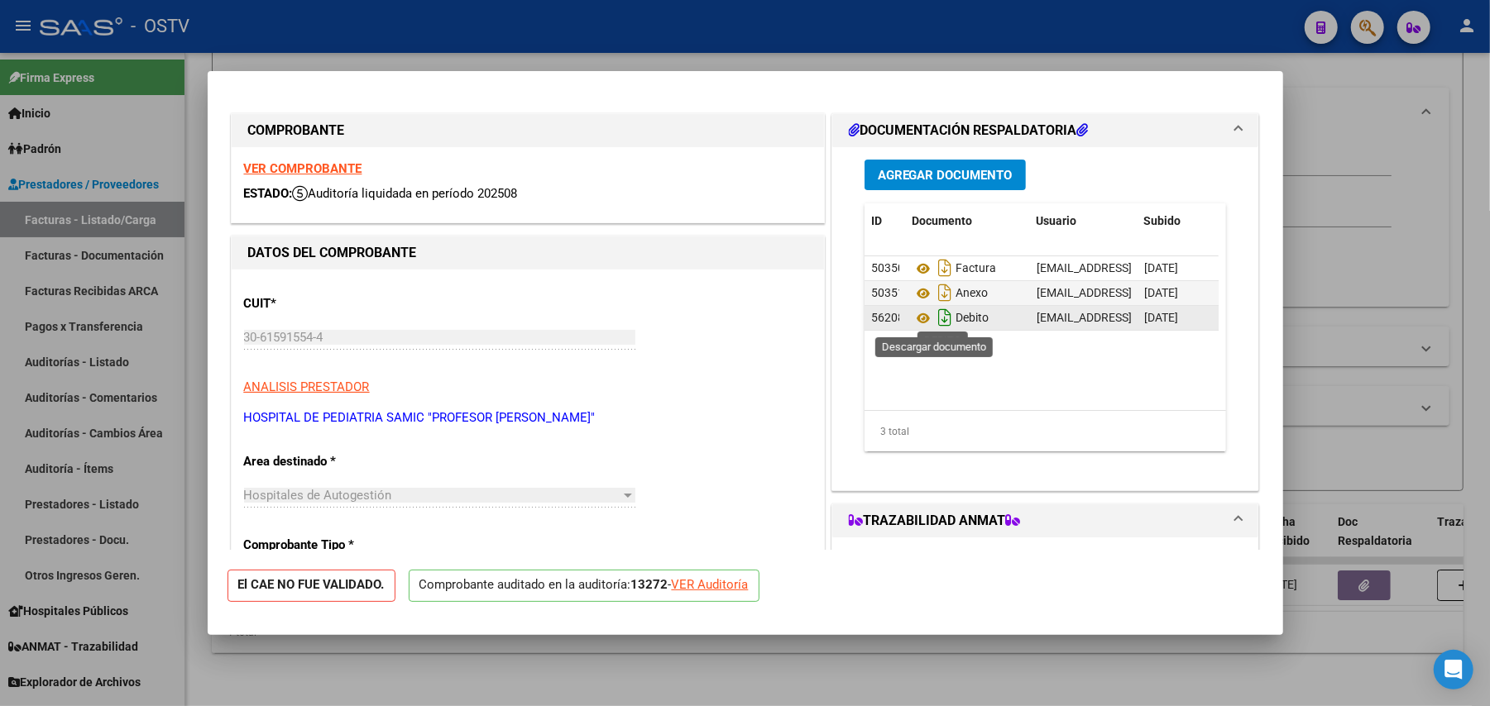
click at [941, 321] on icon "Descargar documento" at bounding box center [945, 317] width 22 height 26
click at [1317, 232] on div at bounding box center [745, 353] width 1490 height 706
type input "$ 0,00"
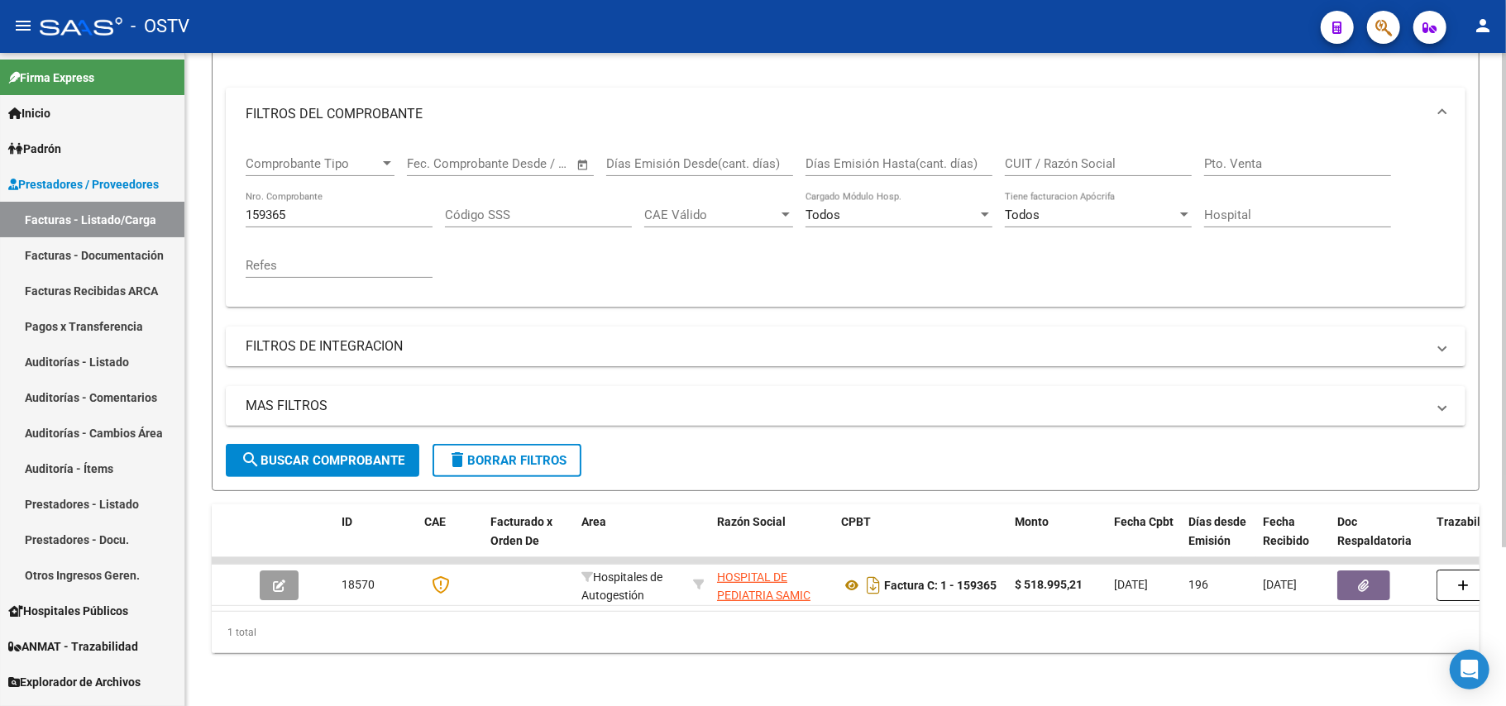
drag, startPoint x: 339, startPoint y: 189, endPoint x: 316, endPoint y: 192, distance: 23.4
click at [316, 192] on div "159365 Nro. Comprobante" at bounding box center [339, 210] width 187 height 36
click at [308, 208] on input "159365" at bounding box center [339, 215] width 187 height 15
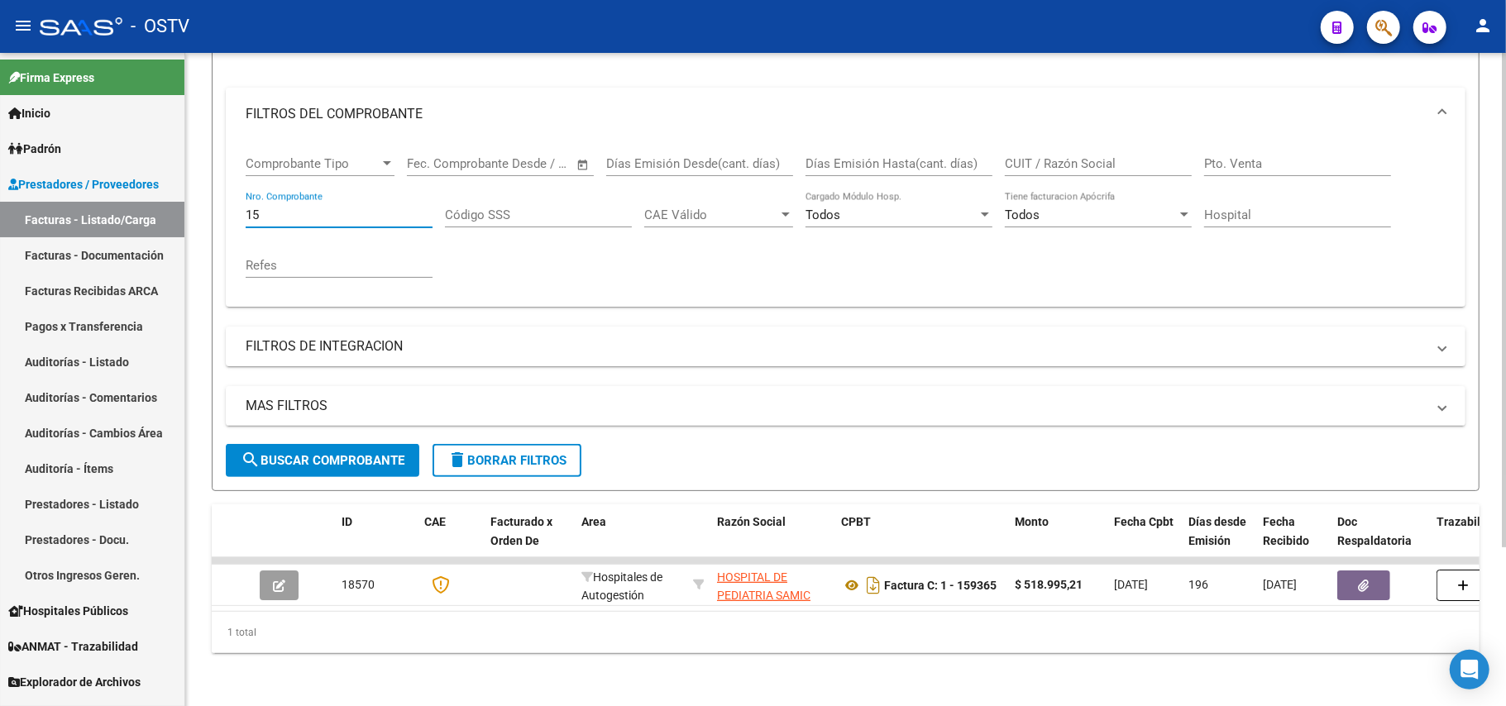
type input "1"
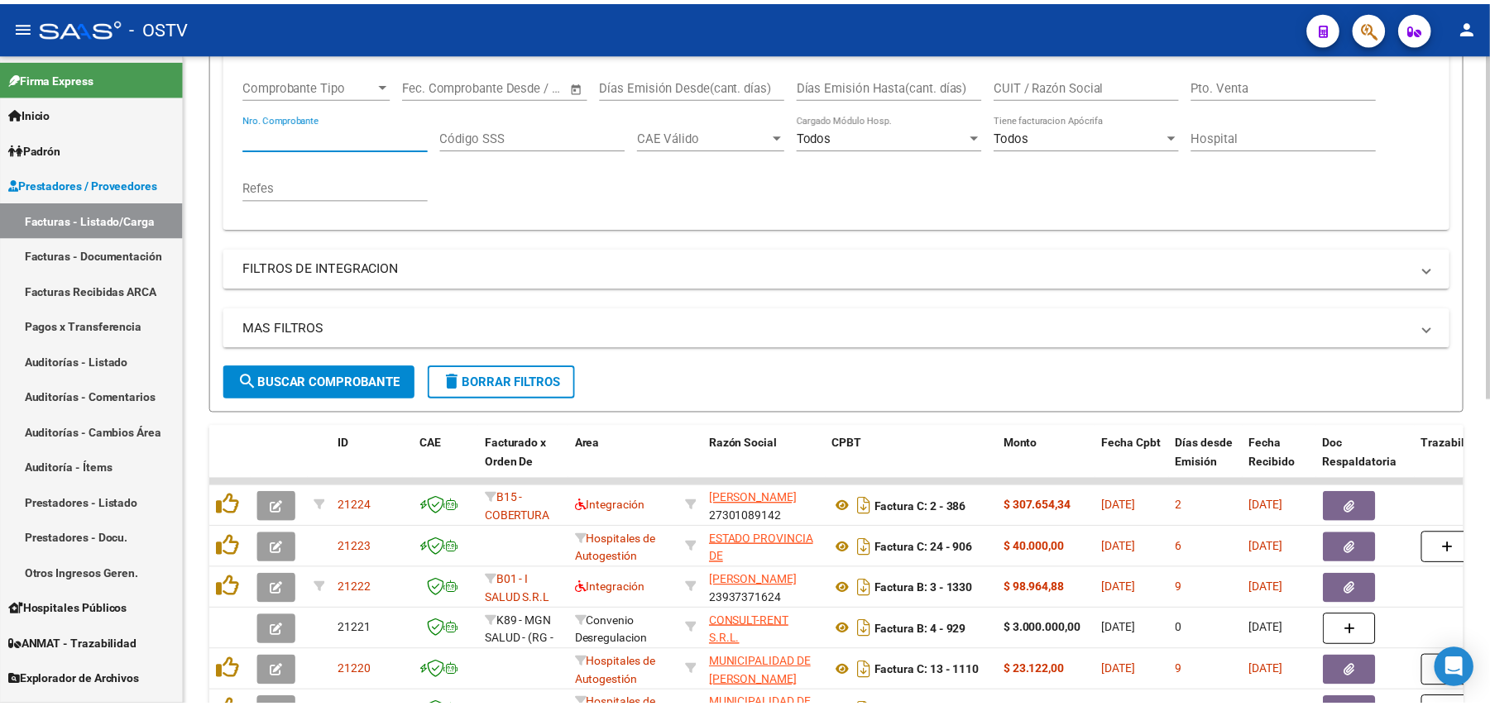
scroll to position [431, 0]
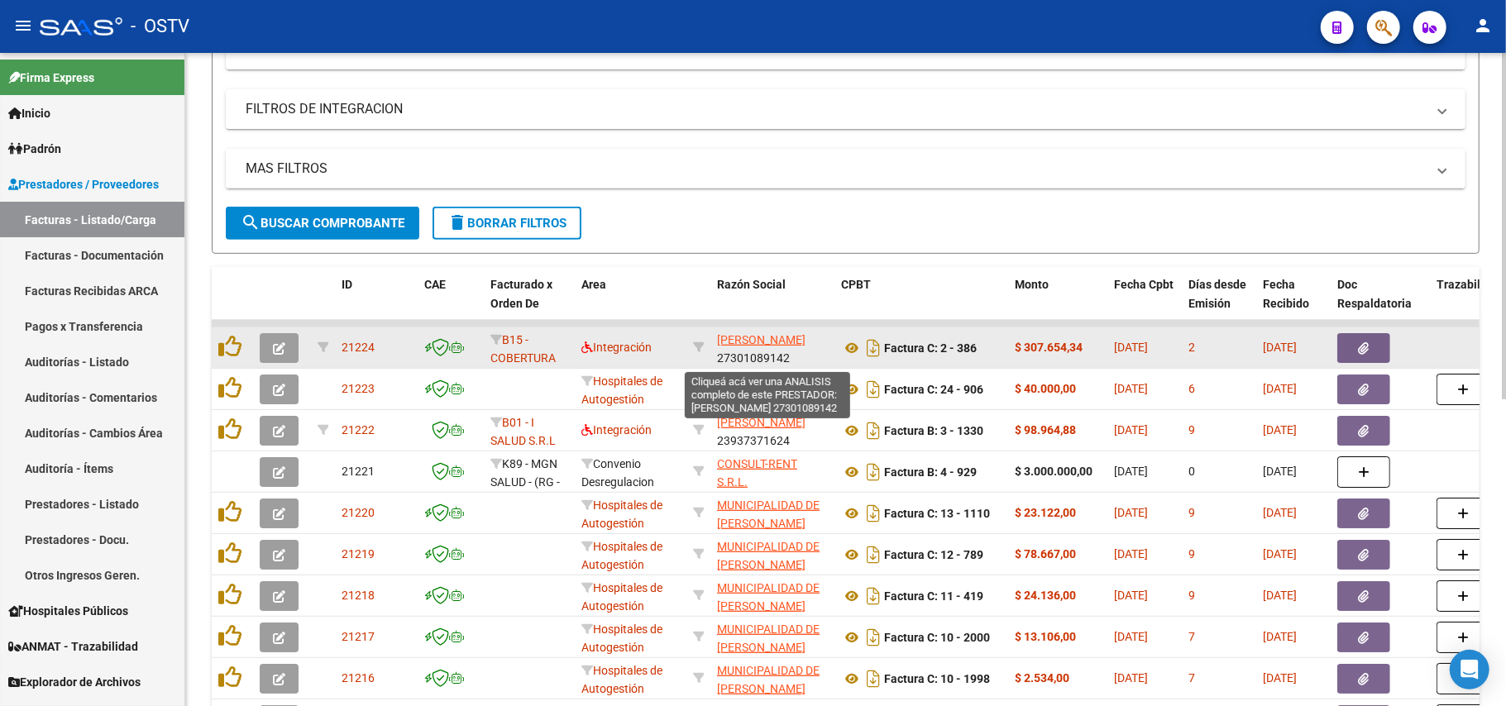
click at [768, 334] on span "[PERSON_NAME]" at bounding box center [761, 339] width 88 height 13
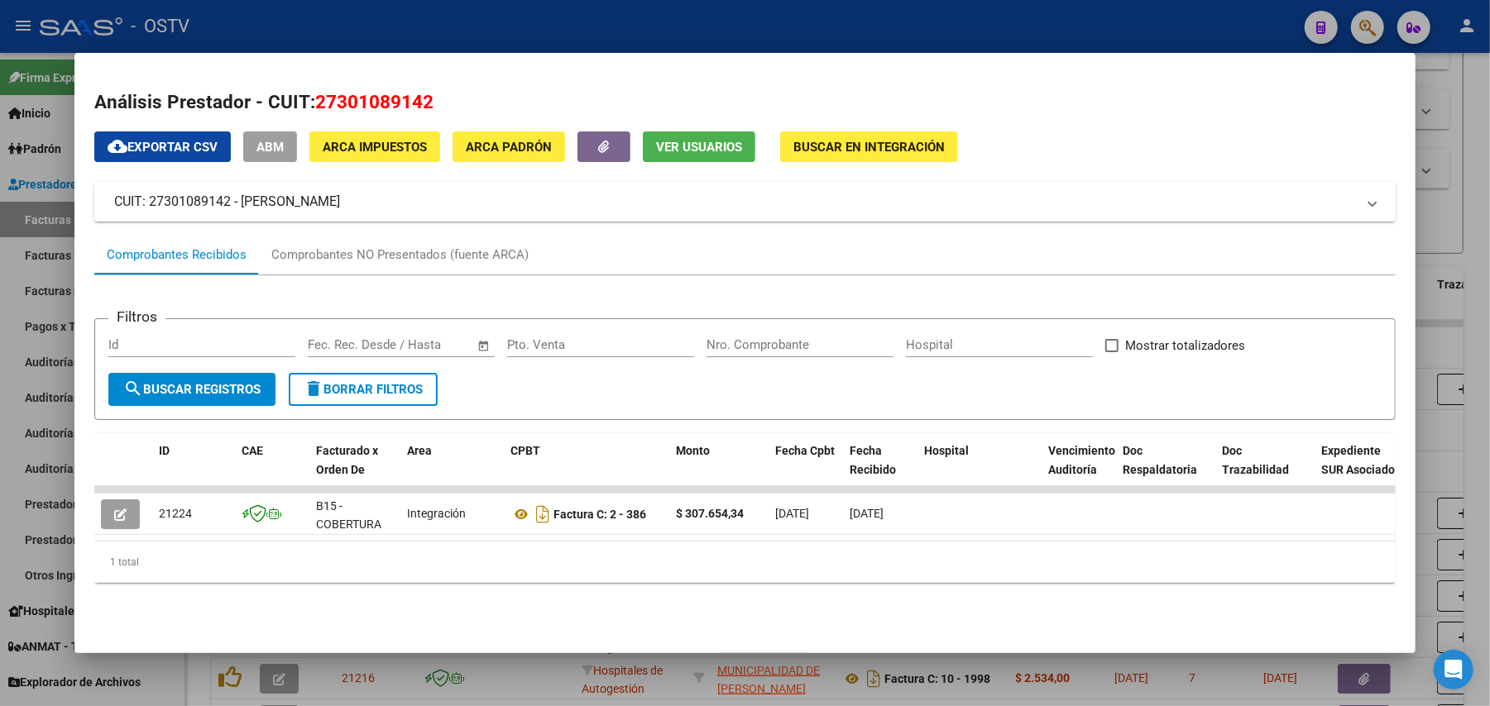
drag, startPoint x: 418, startPoint y: 198, endPoint x: 236, endPoint y: 209, distance: 182.3
click at [236, 209] on mat-panel-title "CUIT: 27301089142 - [PERSON_NAME]" at bounding box center [734, 202] width 1241 height 20
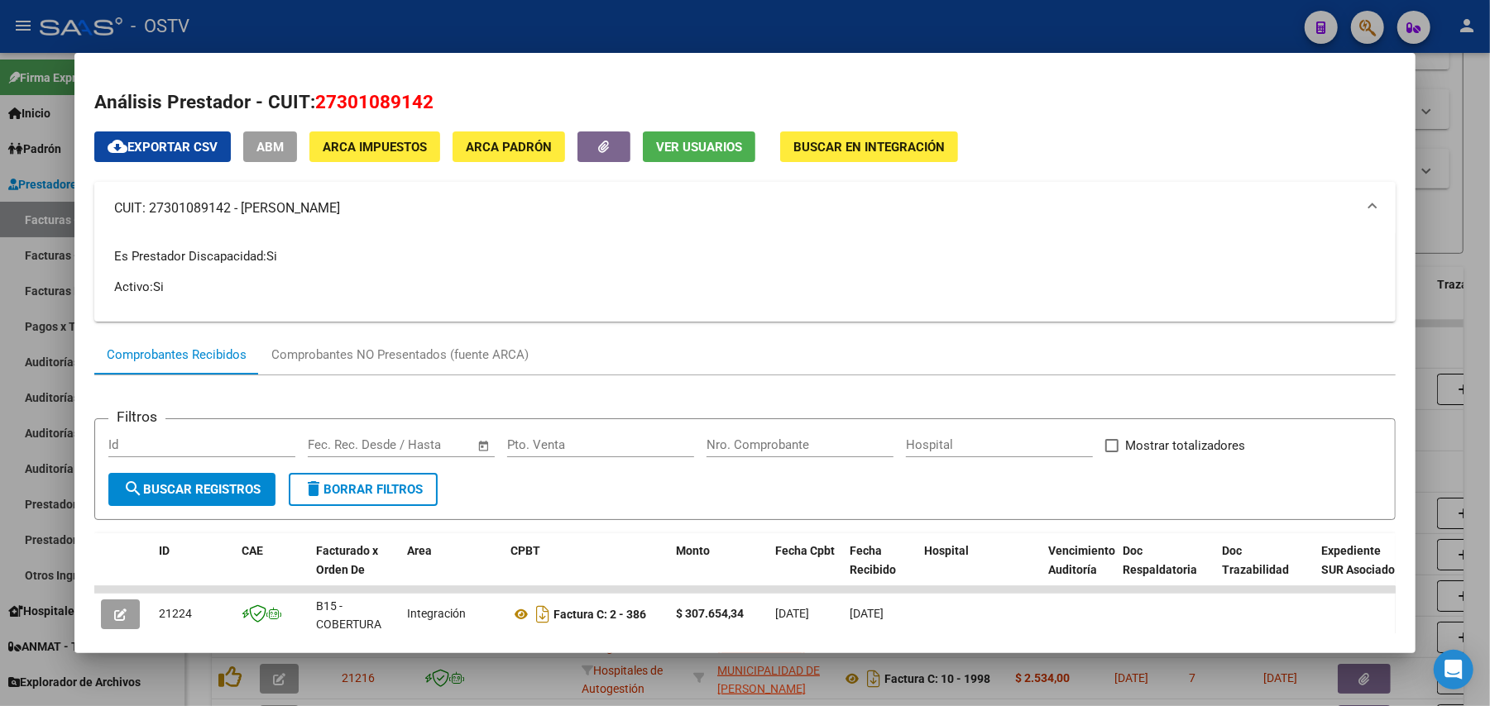
copy mat-panel-title "[PERSON_NAME]"
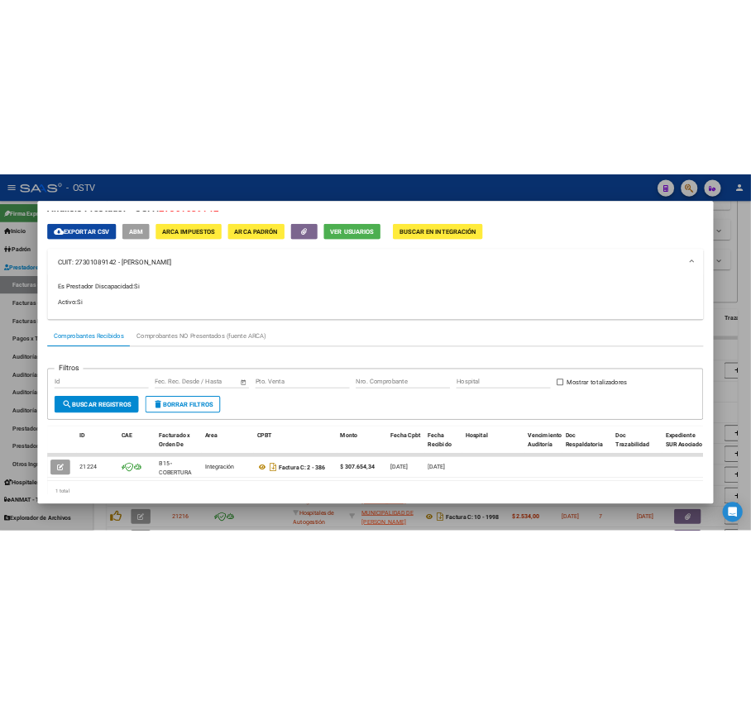
scroll to position [0, 0]
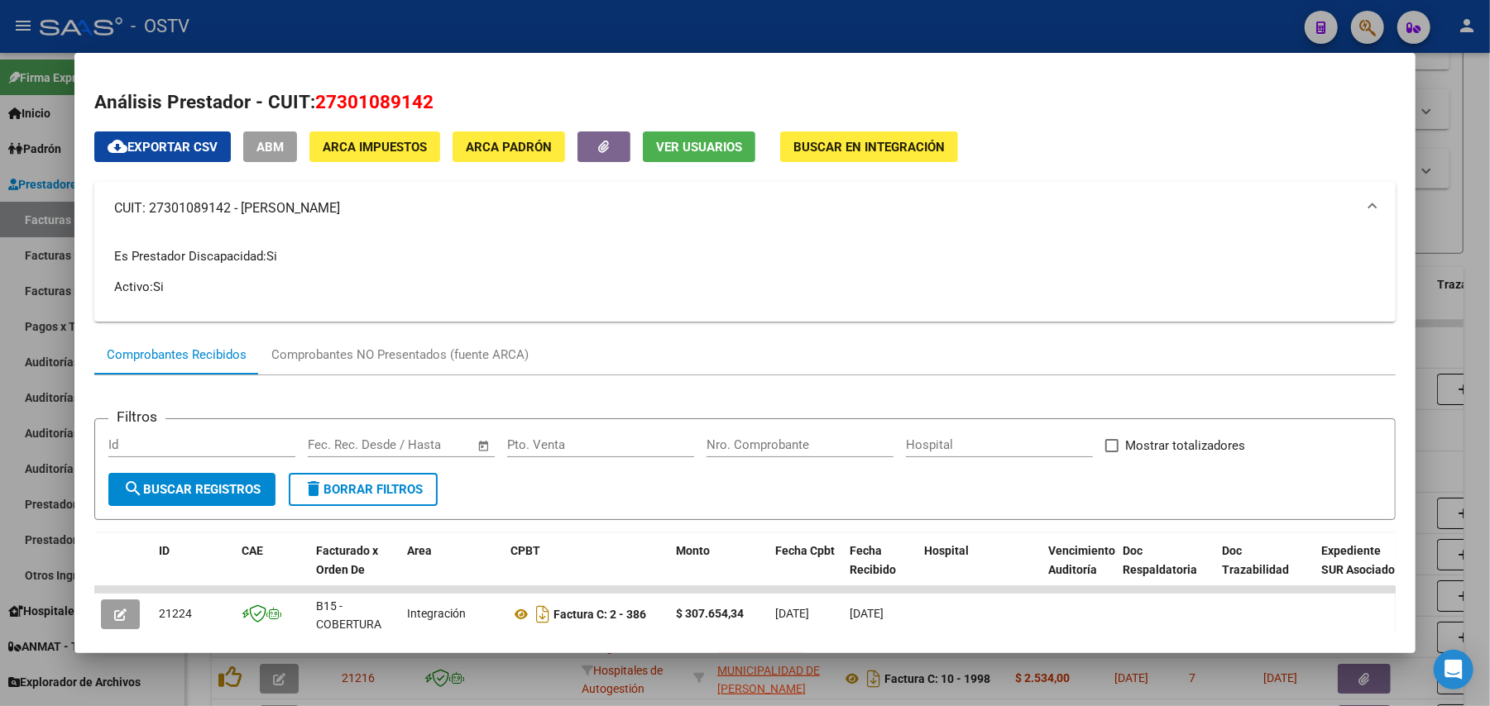
click at [1474, 249] on div at bounding box center [745, 353] width 1490 height 706
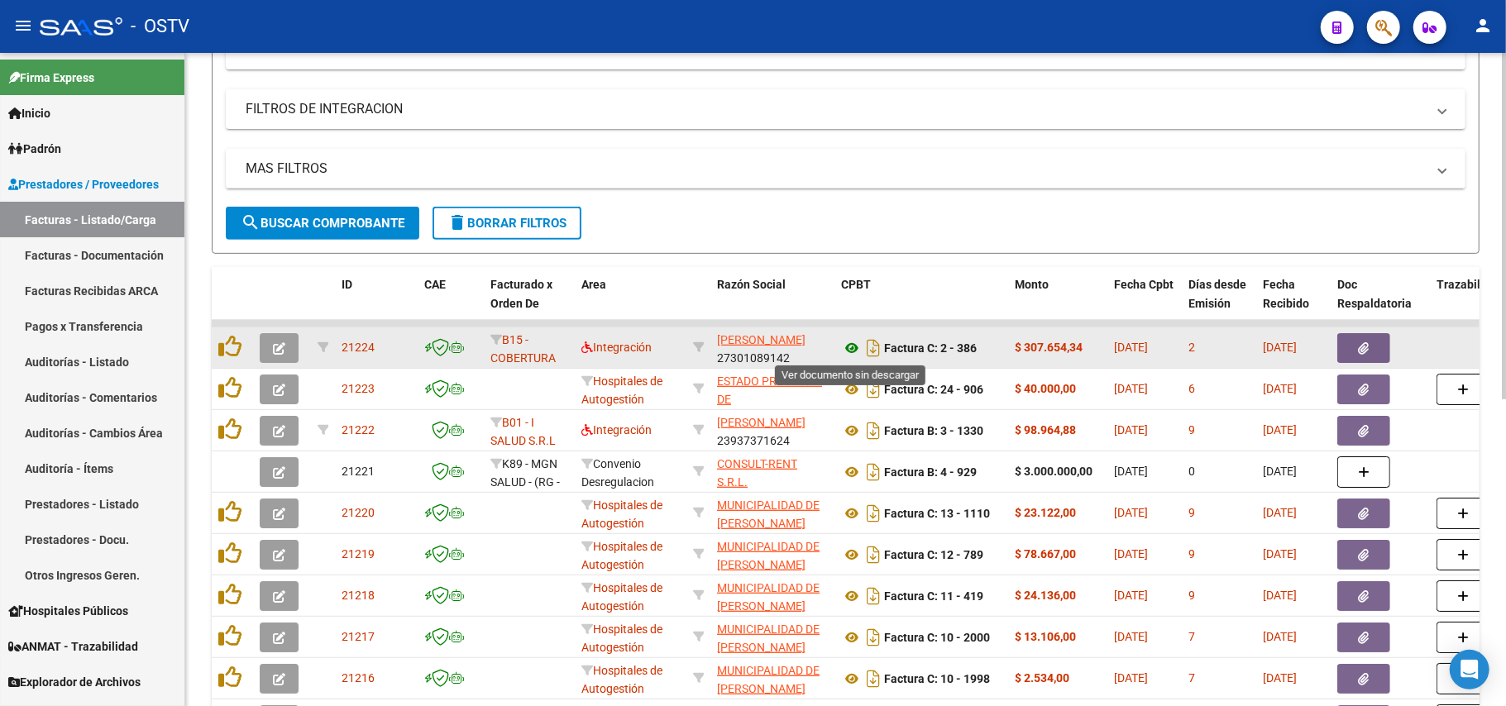
click at [849, 346] on icon at bounding box center [852, 348] width 22 height 20
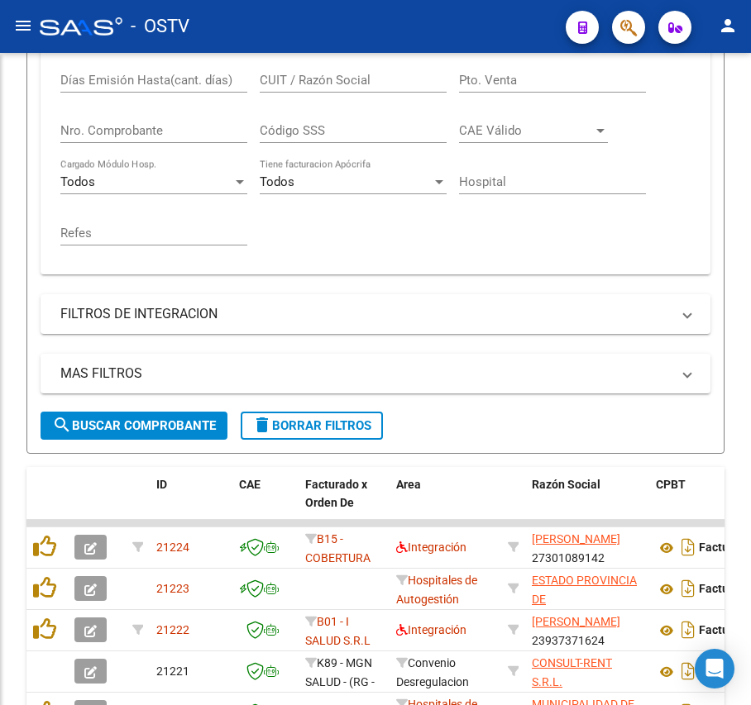
scroll to position [636, 0]
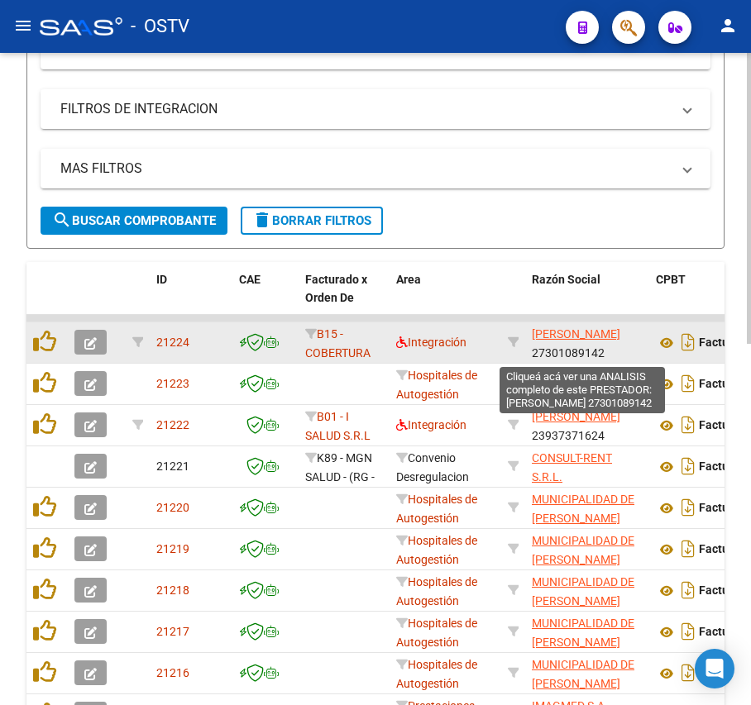
click at [567, 341] on span "[PERSON_NAME]" at bounding box center [576, 334] width 88 height 13
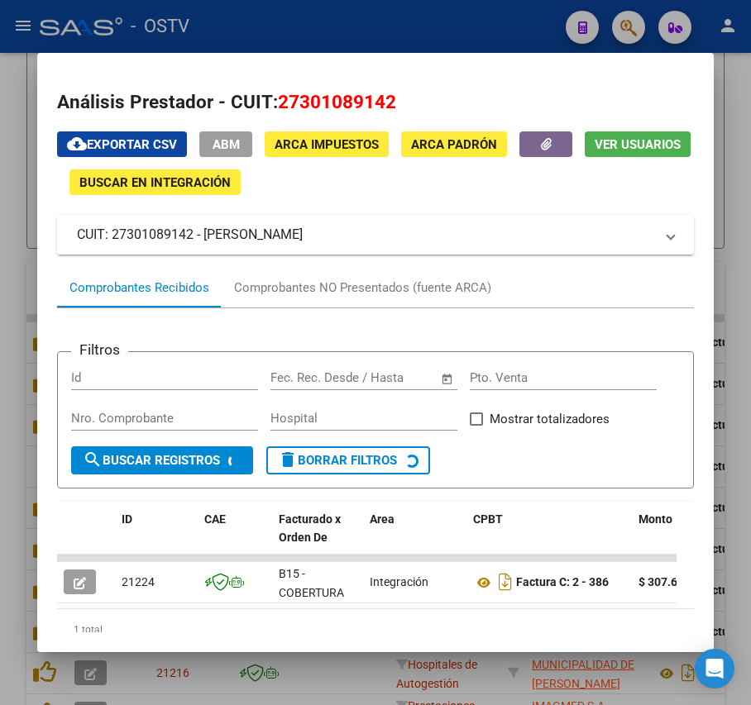
click at [422, 146] on span "ARCA Padrón" at bounding box center [454, 144] width 86 height 15
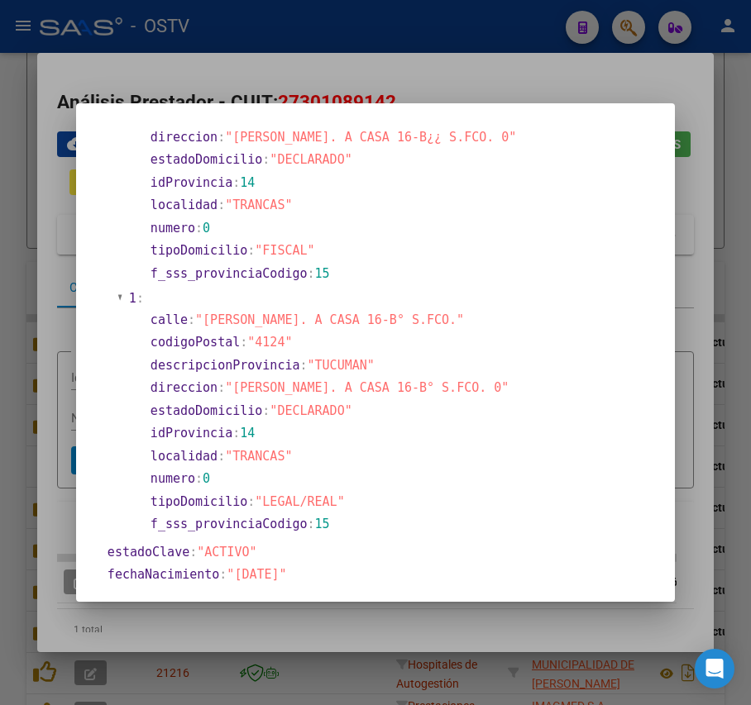
scroll to position [220, 0]
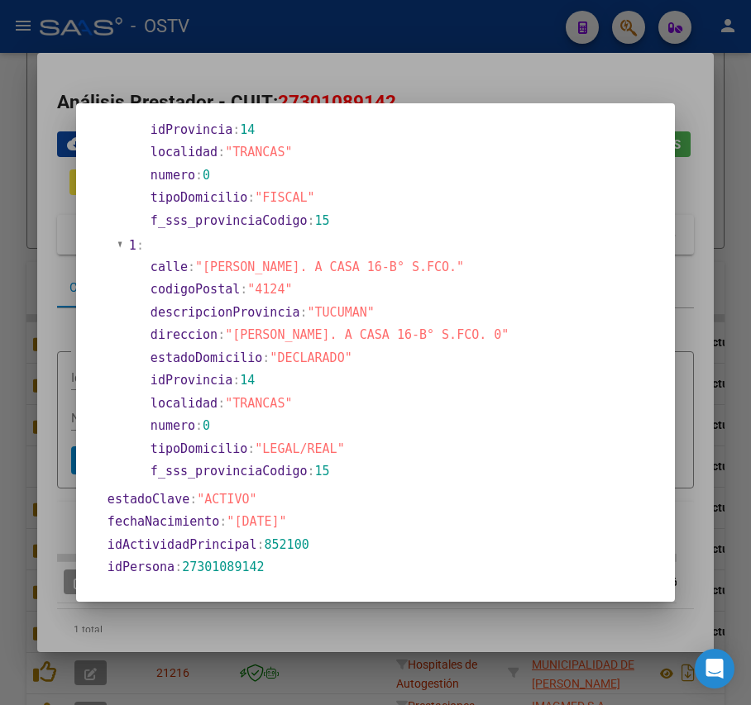
drag, startPoint x: 268, startPoint y: 289, endPoint x: 291, endPoint y: 293, distance: 23.5
click at [291, 293] on span ""4124"" at bounding box center [269, 289] width 45 height 15
copy span "4124"
click at [574, 313] on section "descripcionProvincia : "TUCUMAN"" at bounding box center [399, 313] width 497 height 19
drag, startPoint x: 285, startPoint y: 404, endPoint x: 245, endPoint y: 402, distance: 40.6
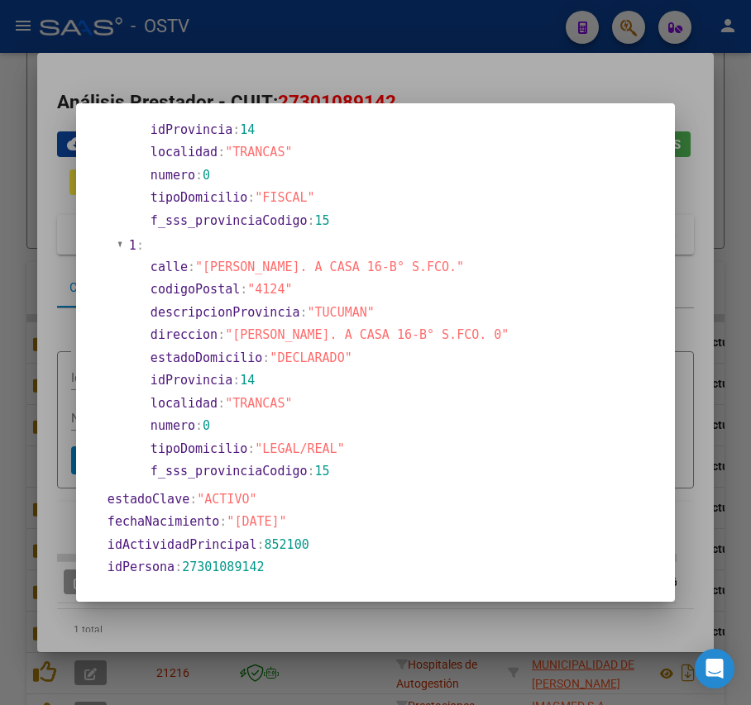
click at [245, 402] on span ""TRANCAS"" at bounding box center [258, 403] width 67 height 15
drag, startPoint x: 291, startPoint y: 402, endPoint x: 242, endPoint y: 402, distance: 48.8
click at [242, 402] on span ""TRANCAS"" at bounding box center [258, 403] width 67 height 15
copy span "TRANCAS"
click at [549, 77] on div at bounding box center [375, 352] width 751 height 705
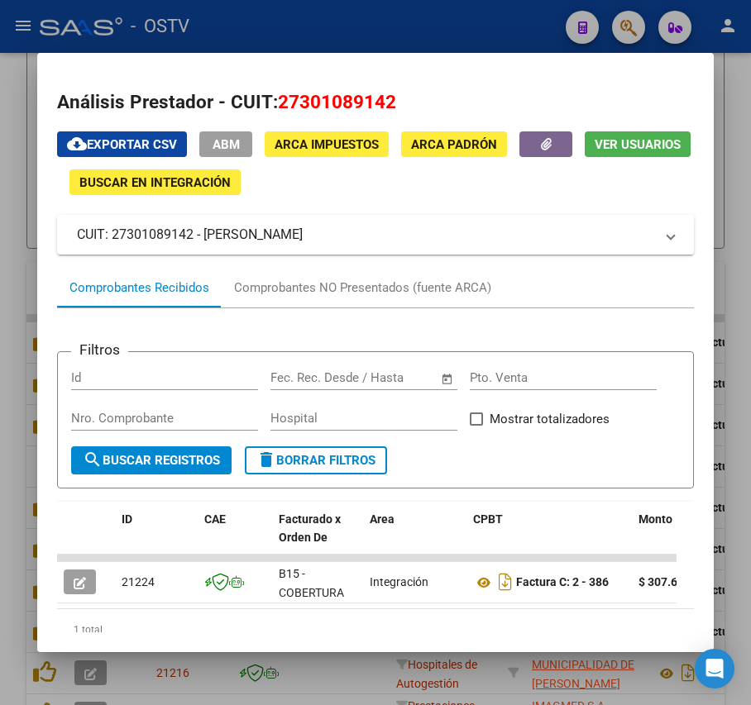
click at [465, 144] on span "ARCA Padrón" at bounding box center [454, 144] width 86 height 15
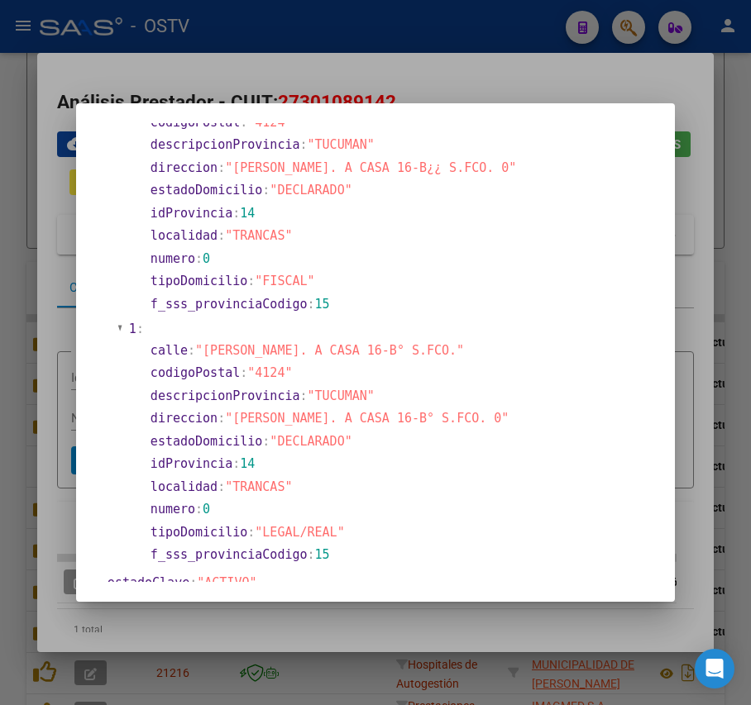
scroll to position [0, 0]
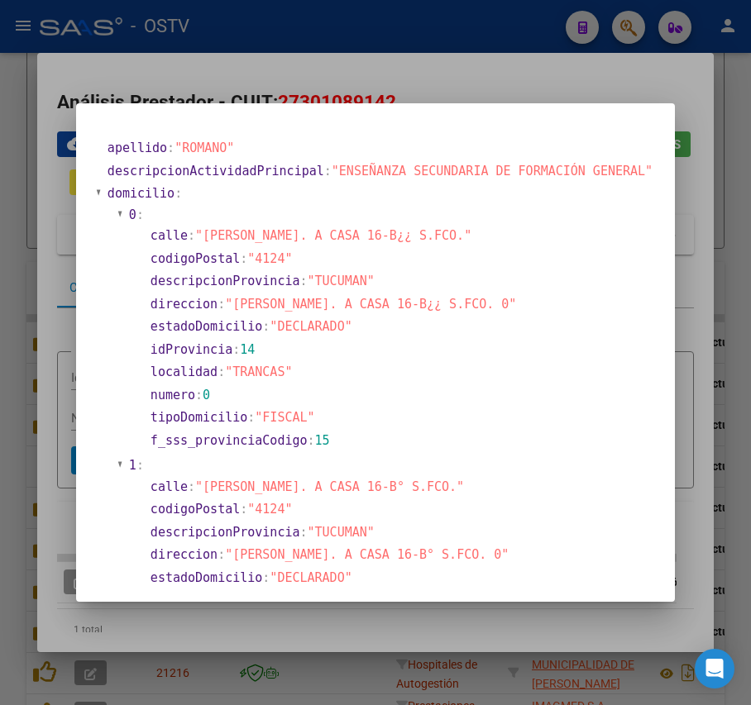
click at [83, 328] on div at bounding box center [375, 352] width 751 height 705
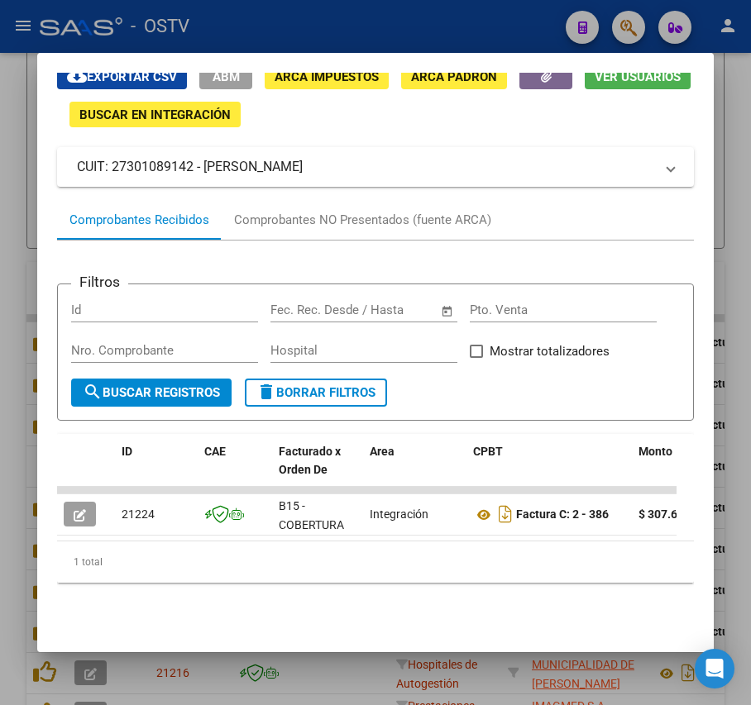
scroll to position [133, 0]
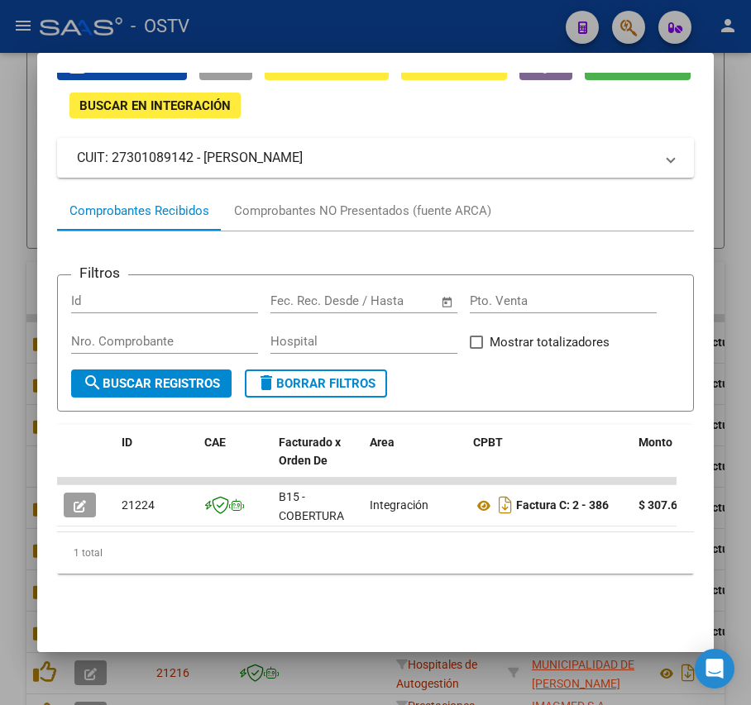
click at [46, 533] on mat-dialog-content "Análisis Prestador - CUIT: 27301089142 cloud_download Exportar CSV ABM ARCA Imp…" at bounding box center [375, 353] width 676 height 560
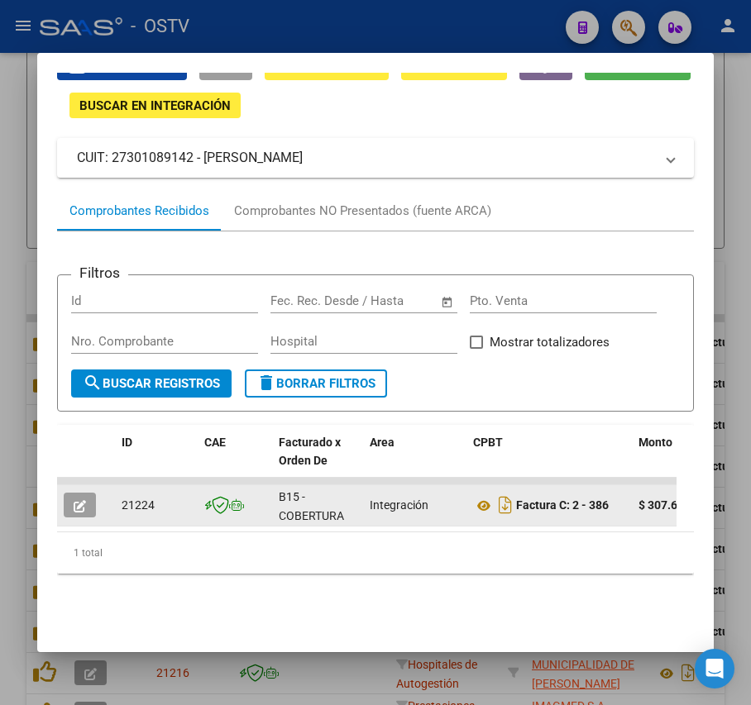
click at [84, 500] on icon "button" at bounding box center [80, 506] width 12 height 12
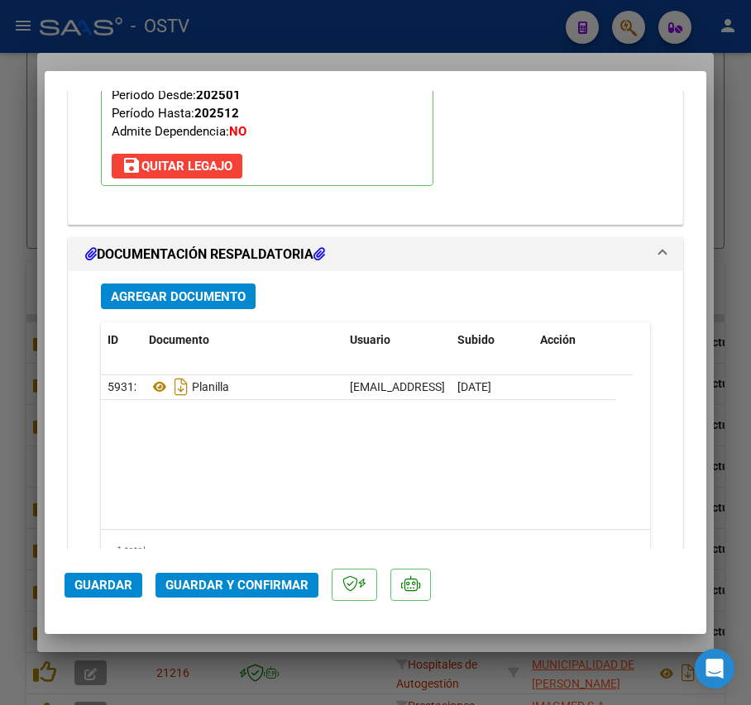
scroll to position [1874, 0]
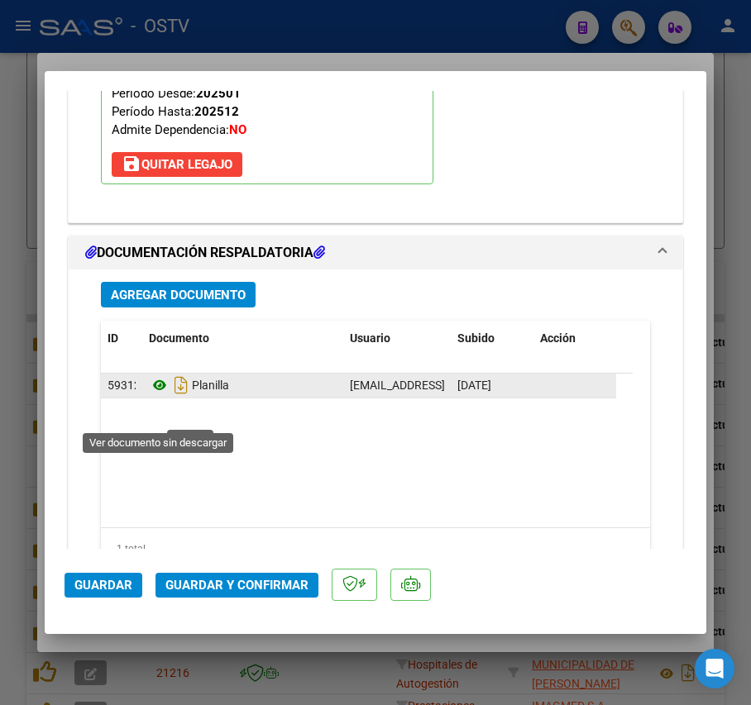
click at [160, 395] on icon at bounding box center [160, 385] width 22 height 20
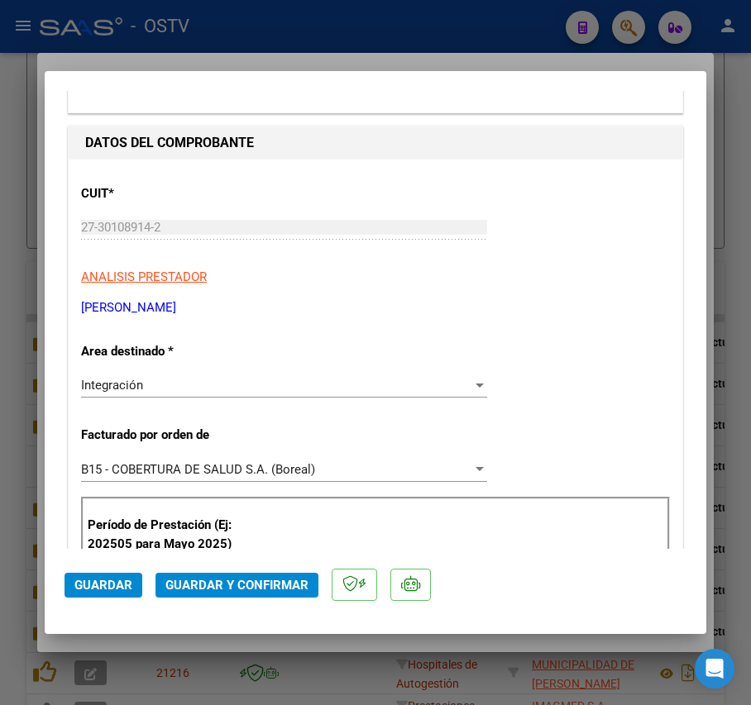
scroll to position [0, 0]
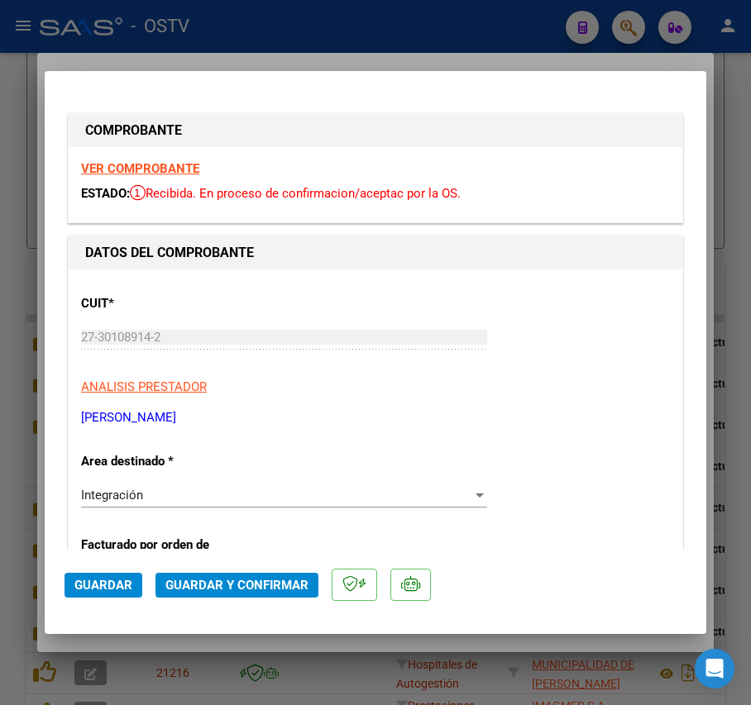
click at [164, 86] on mat-dialog-container "COMPROBANTE VER COMPROBANTE ESTADO: Recibida. En proceso de confirmacion/acepta…" at bounding box center [376, 352] width 662 height 563
click at [207, 43] on div at bounding box center [375, 352] width 751 height 705
type input "$ 0,00"
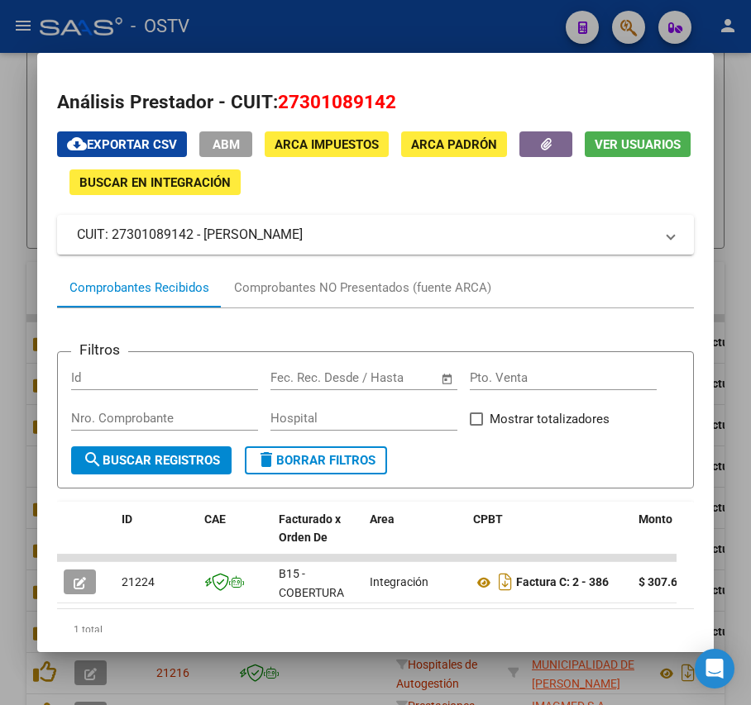
click at [220, 136] on button "ABM" at bounding box center [225, 145] width 53 height 26
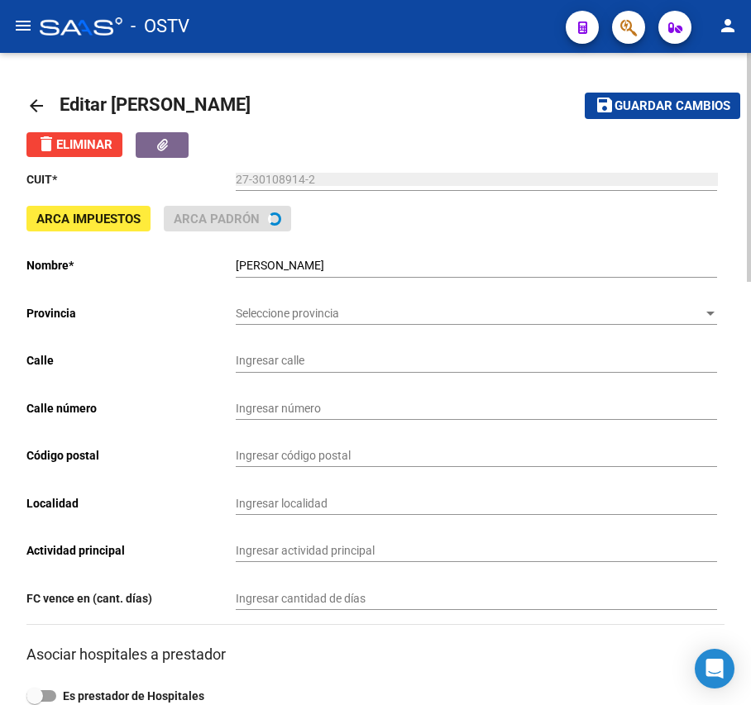
type input "[PERSON_NAME]. A CASA 16-B° S.FCO."
type input "4124"
type input "TRANCAS"
type input "852100"
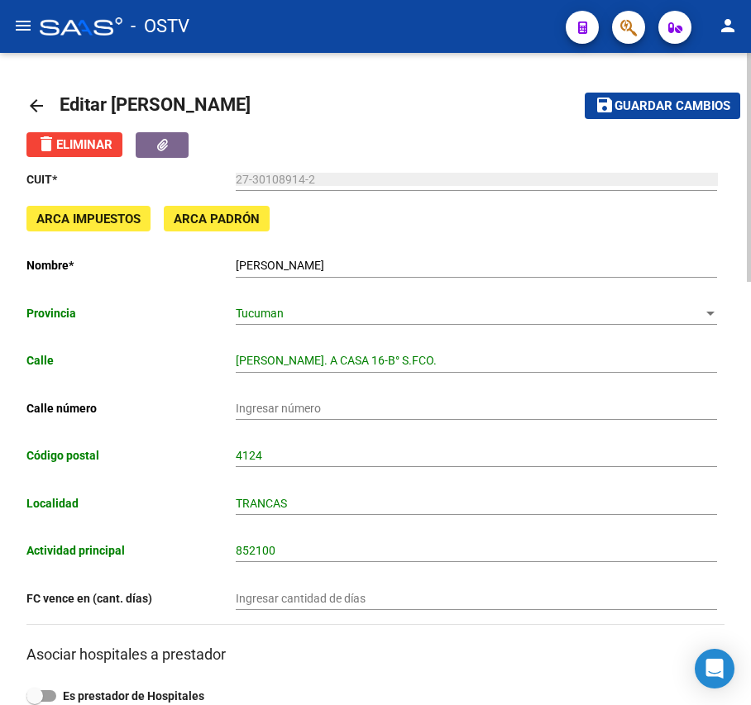
click at [38, 98] on mat-icon "arrow_back" at bounding box center [36, 106] width 20 height 20
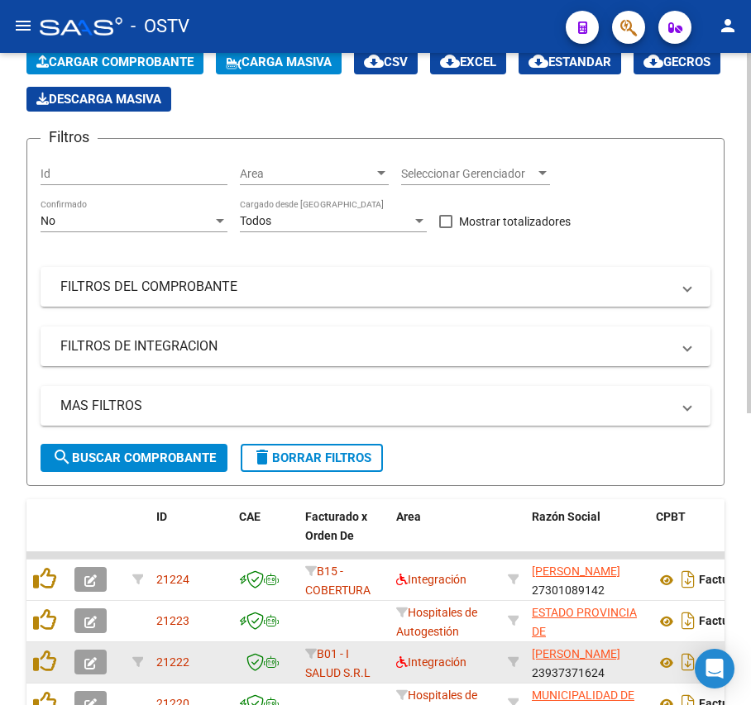
scroll to position [441, 0]
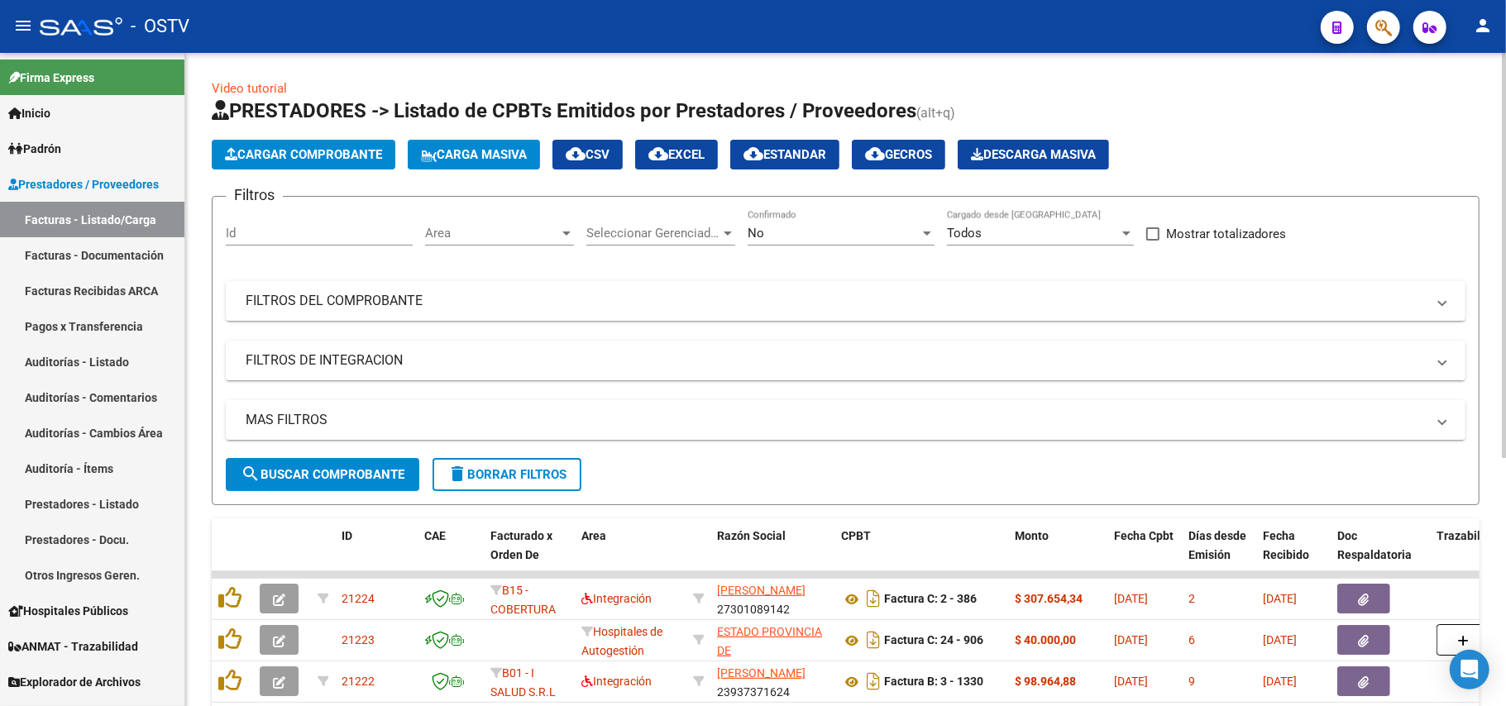
click at [775, 248] on div "No Confirmado" at bounding box center [841, 235] width 187 height 51
click at [851, 245] on div "No Confirmado" at bounding box center [841, 235] width 187 height 51
click at [854, 237] on div "No" at bounding box center [834, 233] width 172 height 15
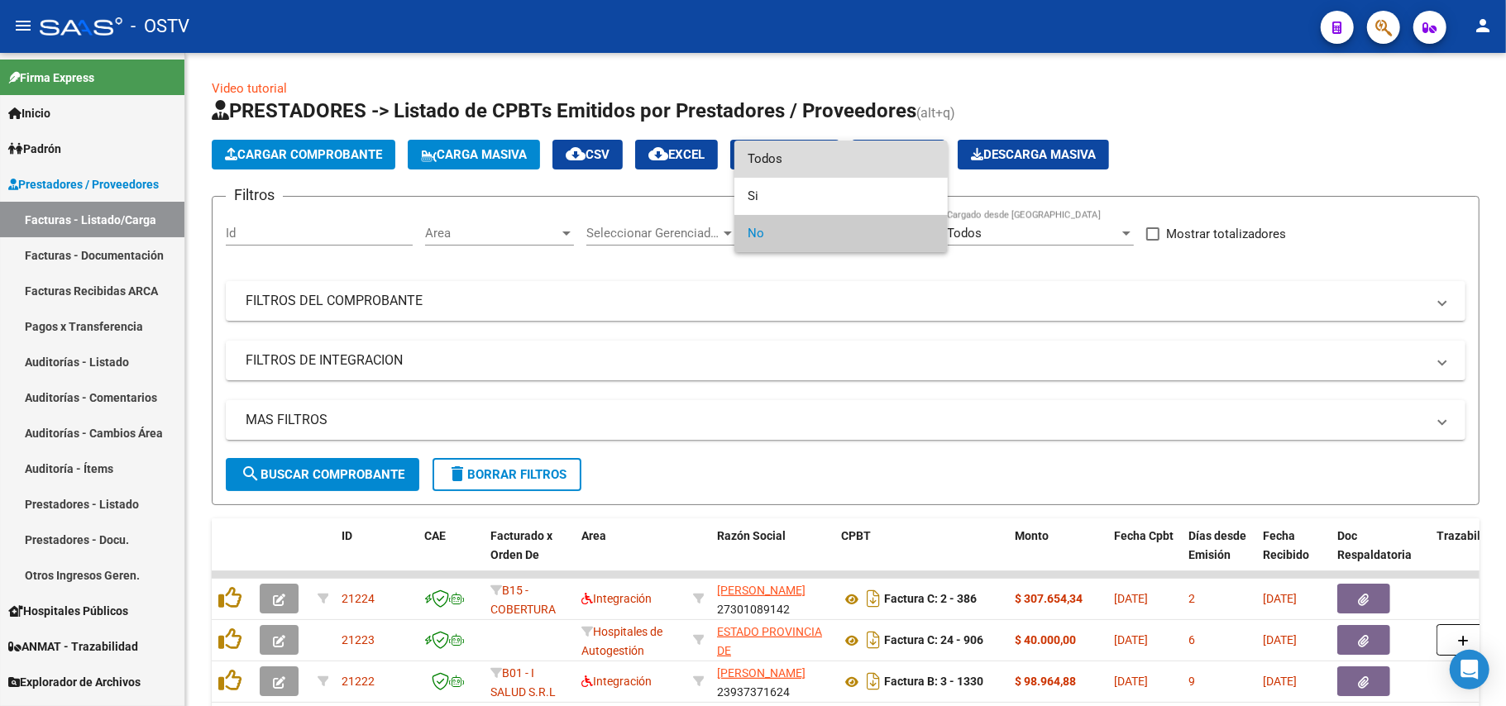
click at [819, 147] on span "Todos" at bounding box center [841, 159] width 187 height 37
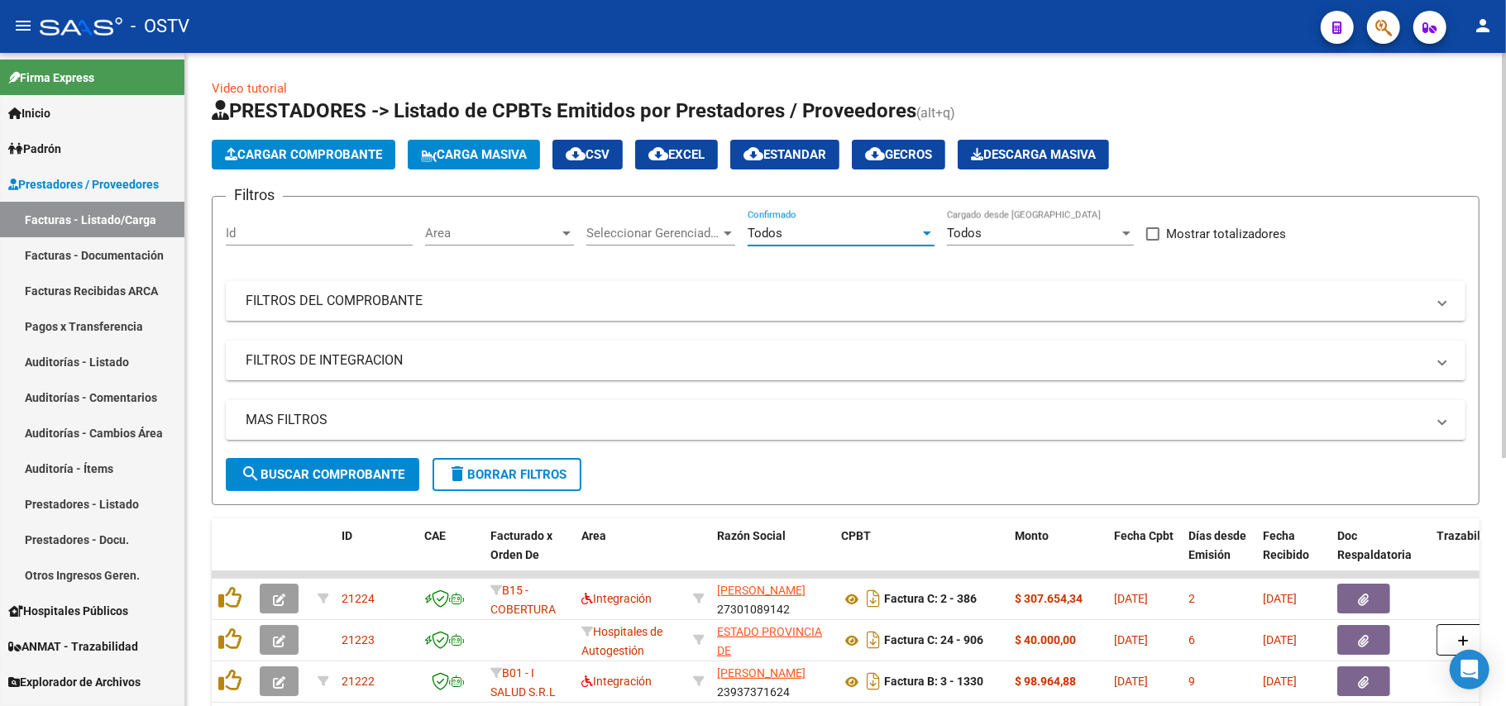
click at [361, 480] on span "search Buscar Comprobante" at bounding box center [323, 474] width 164 height 15
click at [480, 319] on mat-expansion-panel-header "FILTROS DEL COMPROBANTE" at bounding box center [846, 301] width 1240 height 40
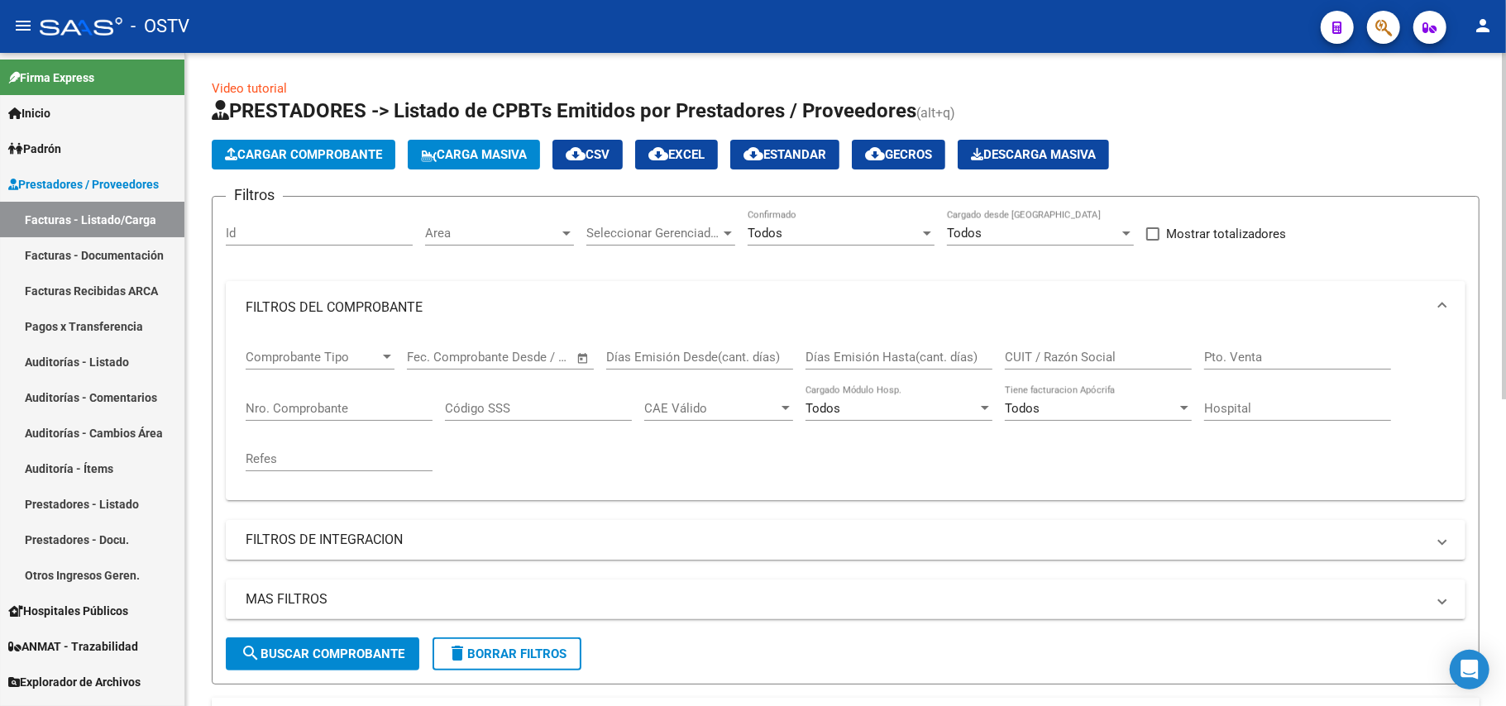
click at [377, 420] on div "Nro. Comprobante" at bounding box center [339, 403] width 187 height 36
click at [375, 411] on input "Nro. Comprobante" at bounding box center [339, 408] width 187 height 15
type input "186654"
